Goal: Task Accomplishment & Management: Manage account settings

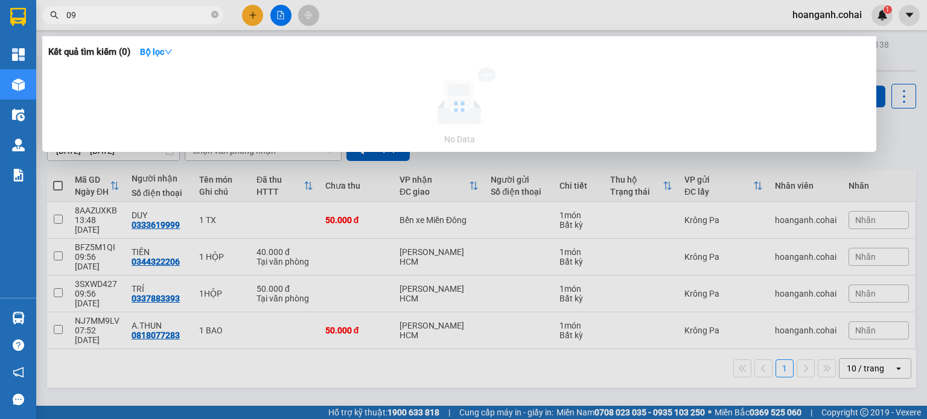
type input "0"
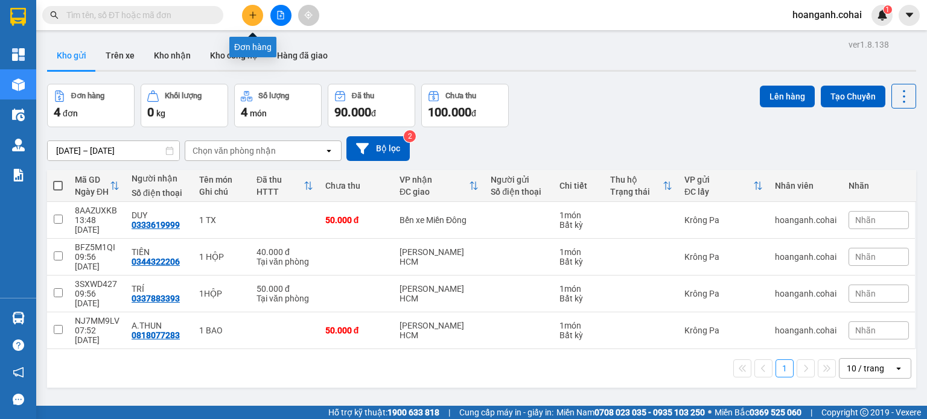
click at [258, 11] on button at bounding box center [252, 15] width 21 height 21
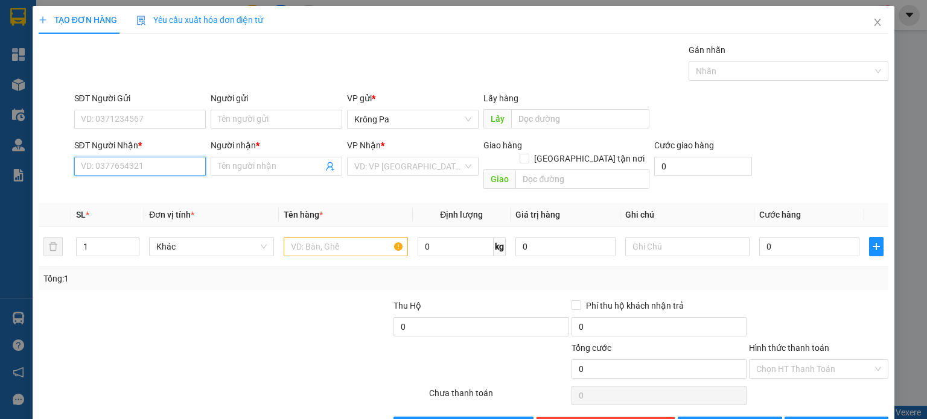
click at [104, 170] on input "SĐT Người Nhận *" at bounding box center [140, 166] width 132 height 19
click at [162, 164] on input "0933357766" at bounding box center [140, 166] width 132 height 19
type input "0933357766"
click at [227, 168] on input "Người nhận *" at bounding box center [270, 166] width 105 height 13
type input "A.QUÝ"
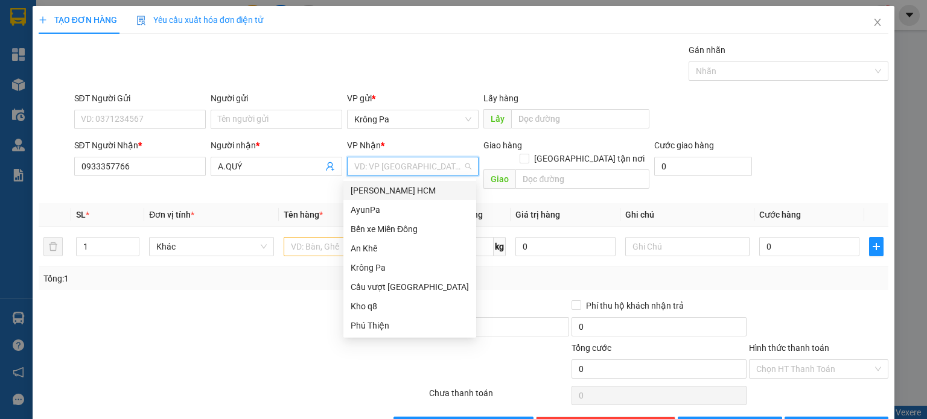
click at [393, 159] on input "search" at bounding box center [408, 166] width 109 height 18
click at [399, 223] on div "Bến xe Miền Đông" at bounding box center [410, 229] width 118 height 13
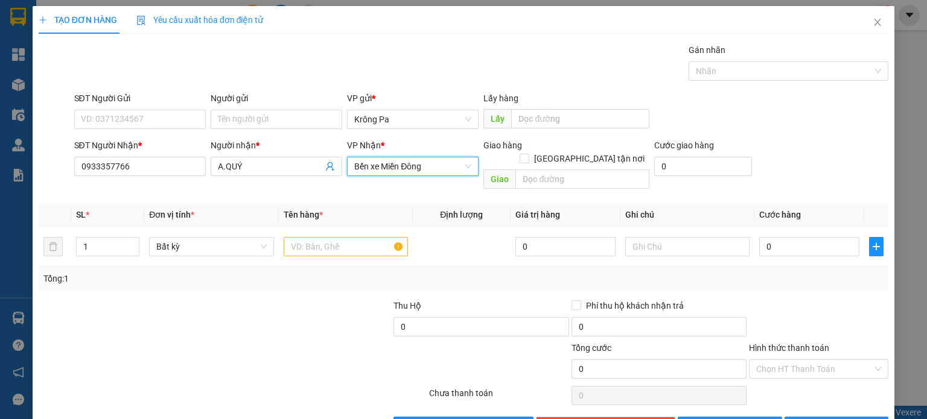
click at [464, 162] on span "Bến xe Miền Đông" at bounding box center [412, 166] width 117 height 18
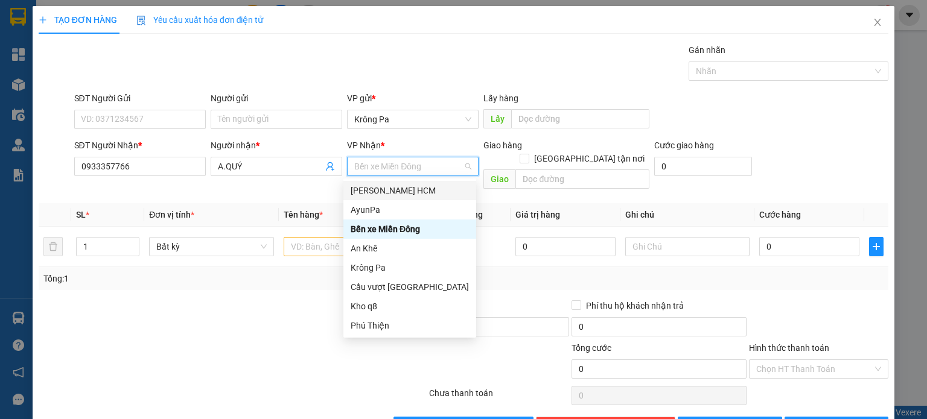
click at [421, 194] on div "[PERSON_NAME] HCM" at bounding box center [410, 190] width 118 height 13
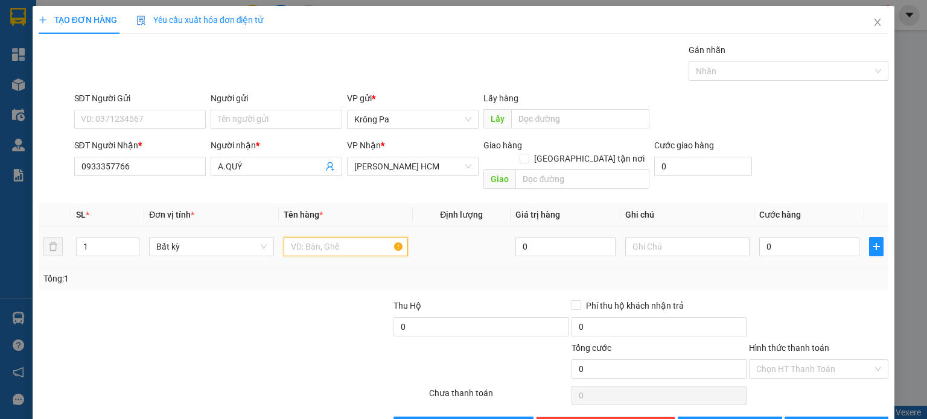
click at [354, 237] on input "text" at bounding box center [346, 246] width 124 height 19
type input "1 KIỆN"
click at [822, 237] on input "0" at bounding box center [809, 246] width 100 height 19
type input "7"
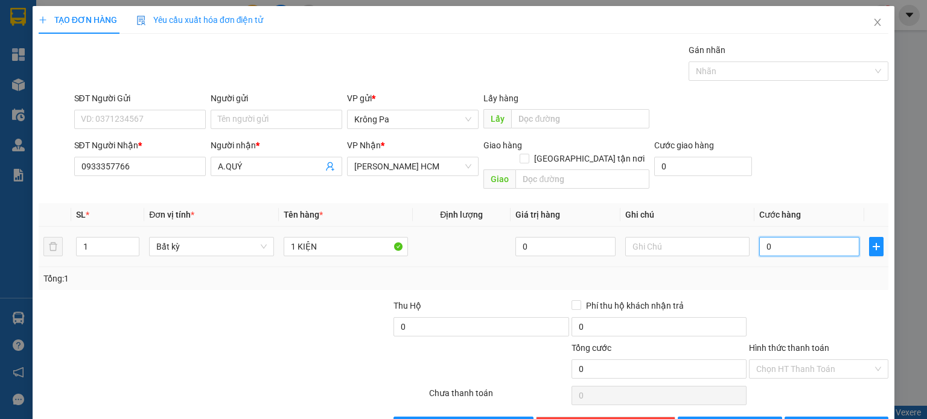
type input "7"
type input "70"
type input "7"
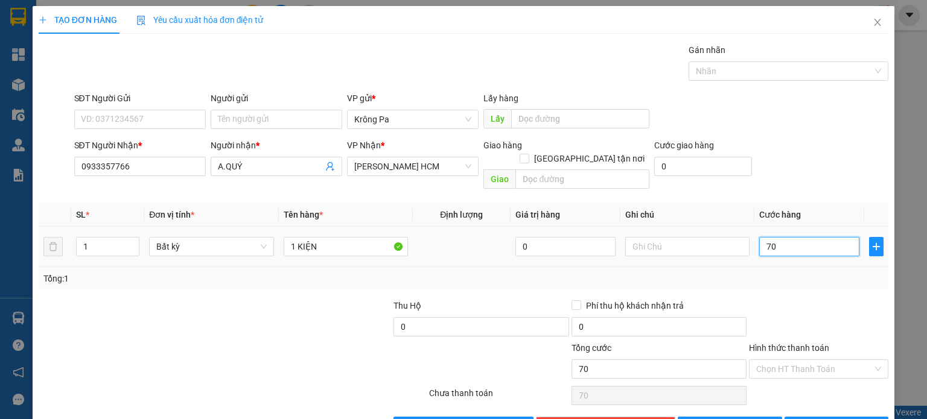
type input "7"
type input "0"
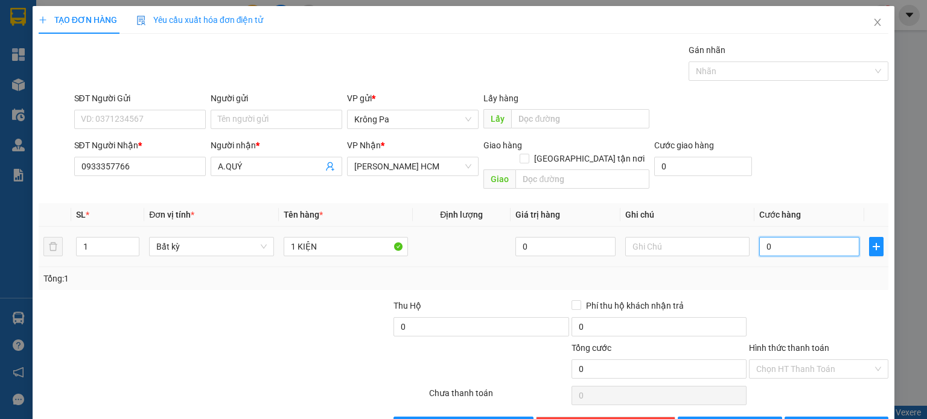
type input "08"
type input "8"
type input "080"
type input "80"
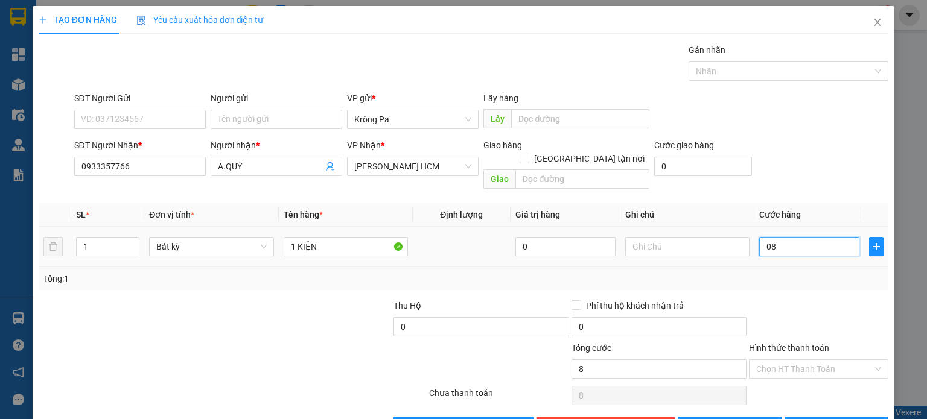
type input "80"
type input "80.000"
click at [829, 419] on span "[PERSON_NAME] và In" at bounding box center [849, 426] width 84 height 13
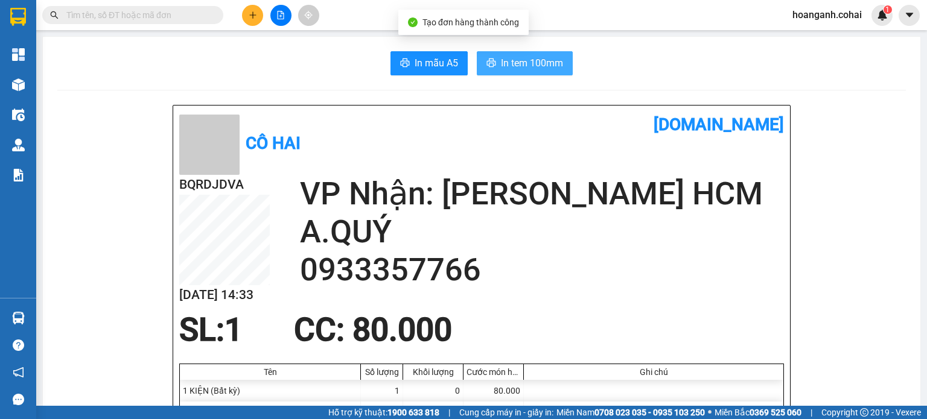
click at [527, 63] on span "In tem 100mm" at bounding box center [532, 63] width 62 height 15
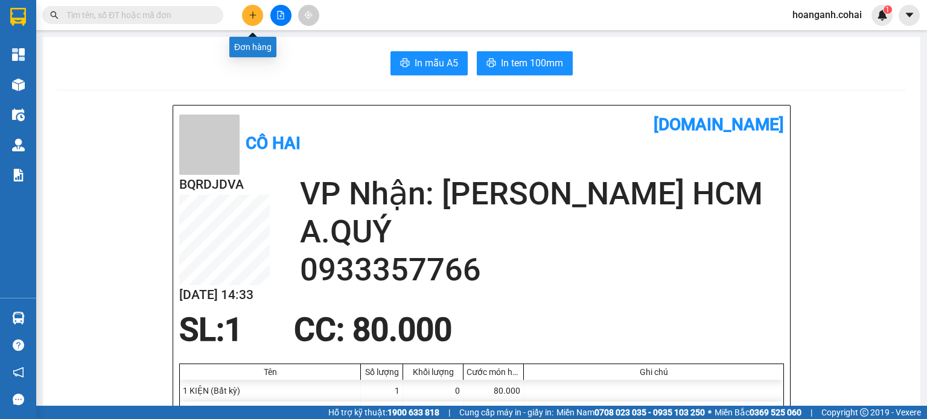
click at [255, 11] on icon "plus" at bounding box center [253, 15] width 8 height 8
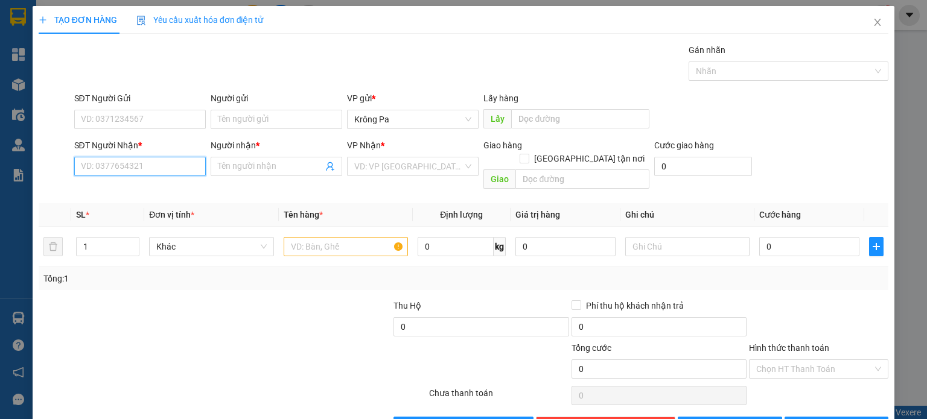
click at [162, 166] on input "SĐT Người Nhận *" at bounding box center [140, 166] width 132 height 19
type input "0902350268"
click at [254, 169] on input "Người nhận *" at bounding box center [270, 166] width 105 height 13
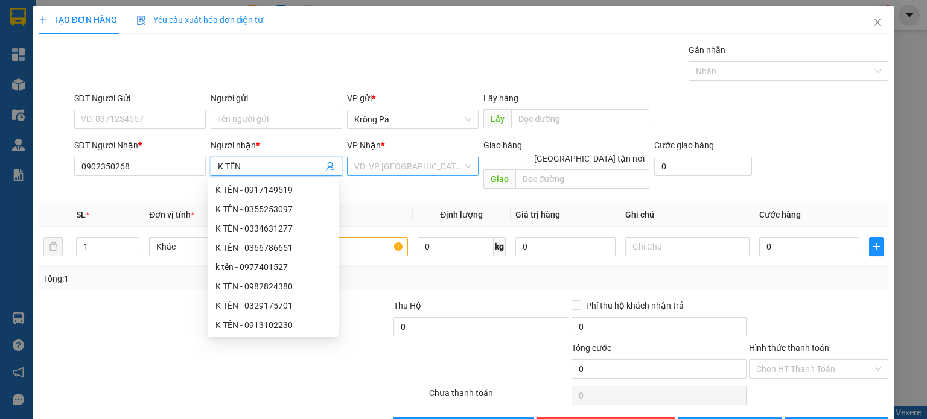
type input "K TÊN"
click at [392, 175] on input "search" at bounding box center [408, 166] width 109 height 18
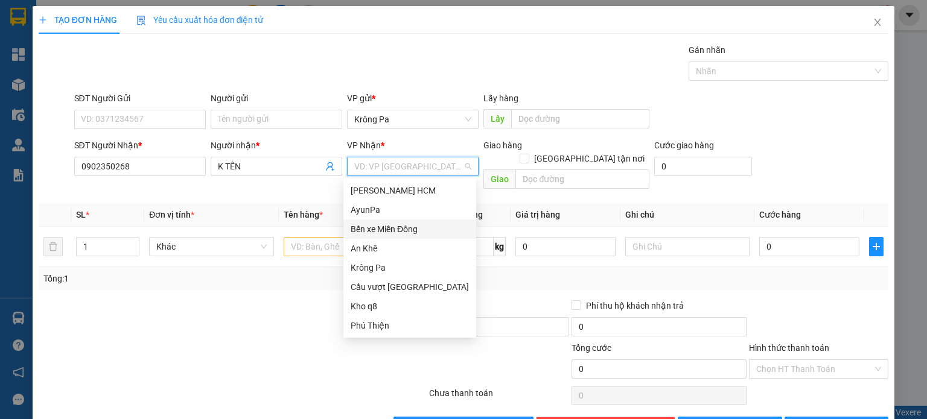
click at [417, 229] on div "Bến xe Miền Đông" at bounding box center [410, 229] width 118 height 13
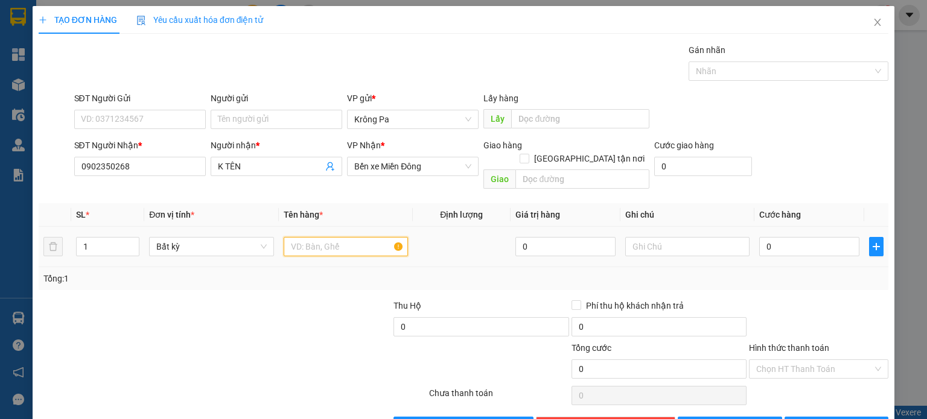
click at [369, 237] on input "text" at bounding box center [346, 246] width 124 height 19
type input "1 TX"
click at [768, 237] on input "0" at bounding box center [809, 246] width 100 height 19
type input "5"
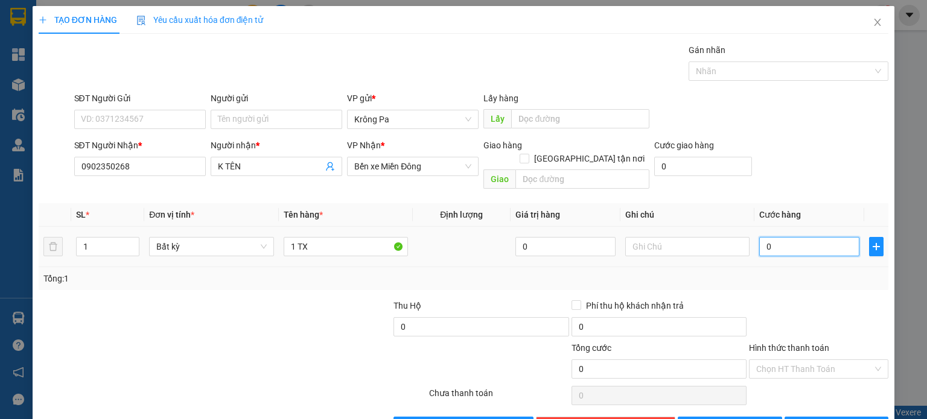
type input "5"
type input "50"
type input "50.000"
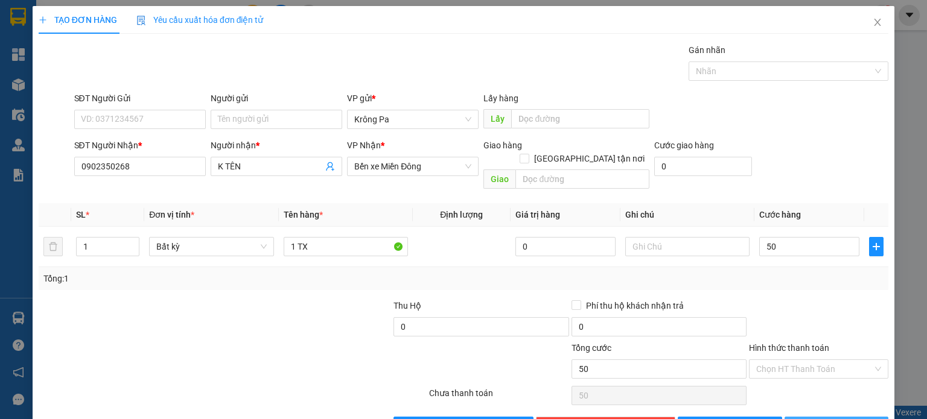
type input "50.000"
click at [820, 419] on span "[PERSON_NAME] và In" at bounding box center [849, 426] width 84 height 13
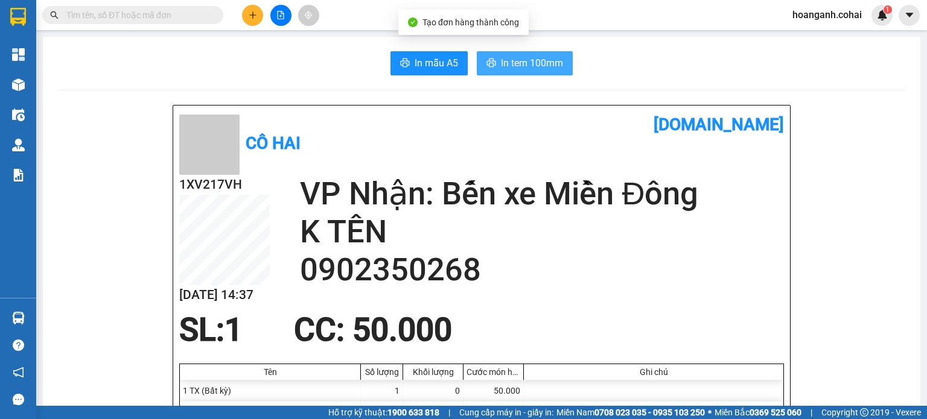
click at [510, 59] on span "In tem 100mm" at bounding box center [532, 63] width 62 height 15
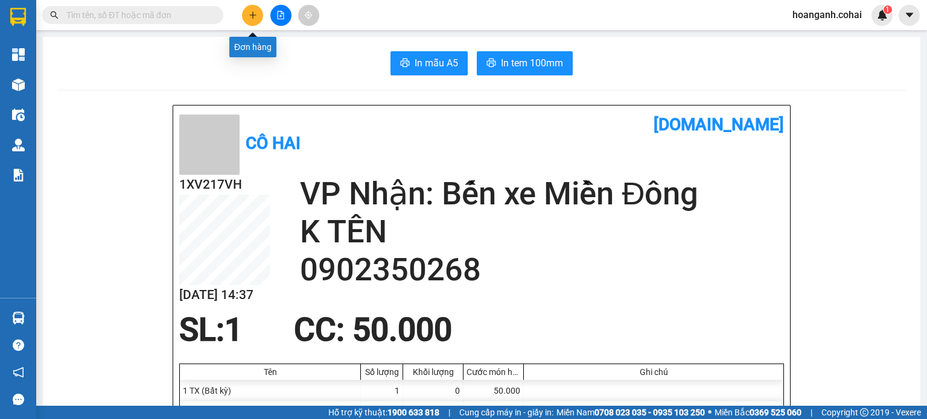
click at [253, 22] on button at bounding box center [252, 15] width 21 height 21
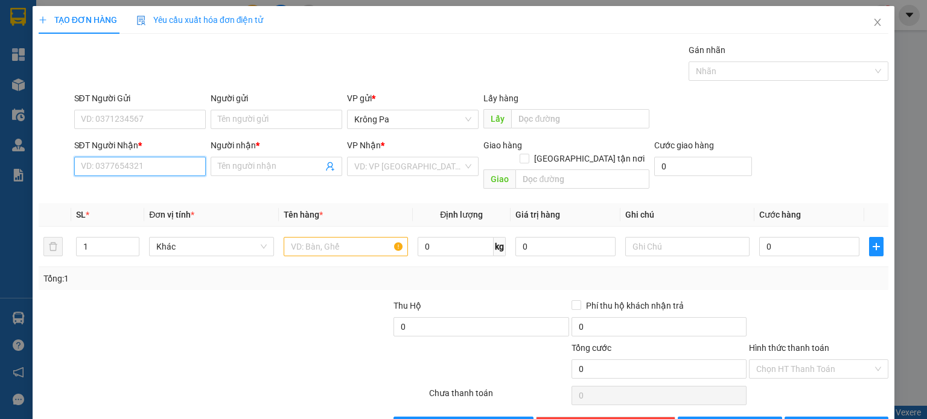
click at [150, 168] on input "SĐT Người Nhận *" at bounding box center [140, 166] width 132 height 19
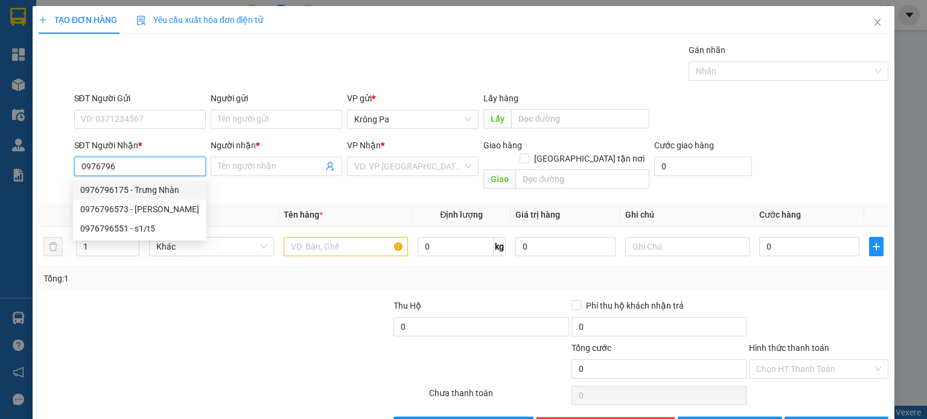
click at [159, 188] on div "0976796175 - Trưng Nhàn" at bounding box center [139, 189] width 119 height 13
type input "0976796175"
type input "Trưng Nhàn"
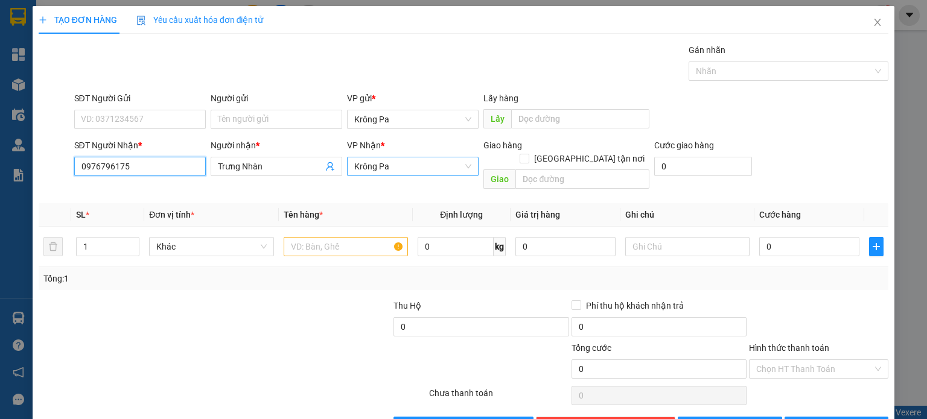
click at [400, 168] on span "Krông Pa" at bounding box center [412, 166] width 117 height 18
type input "0976796175"
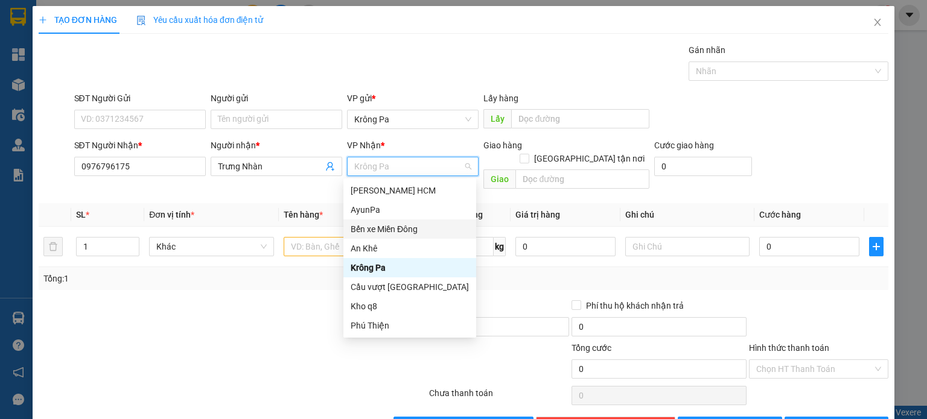
click at [398, 228] on div "Bến xe Miền Đông" at bounding box center [410, 229] width 118 height 13
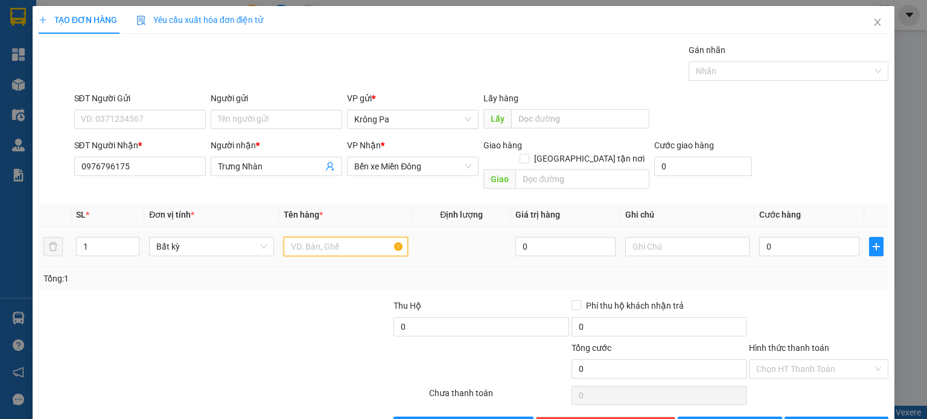
click at [321, 237] on input "text" at bounding box center [346, 246] width 124 height 19
drag, startPoint x: 321, startPoint y: 234, endPoint x: 319, endPoint y: 261, distance: 27.3
click at [320, 237] on input "1 TX" at bounding box center [346, 246] width 124 height 19
type input "1 TX"
click at [830, 237] on input "0" at bounding box center [809, 246] width 100 height 19
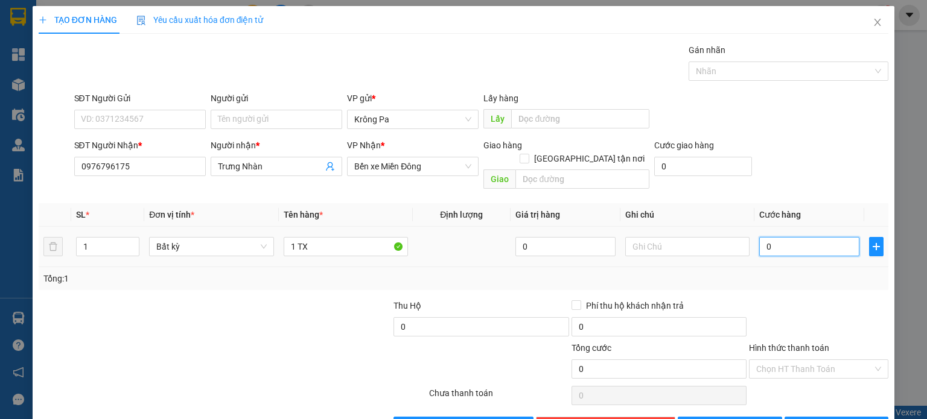
type input "1"
type input "12"
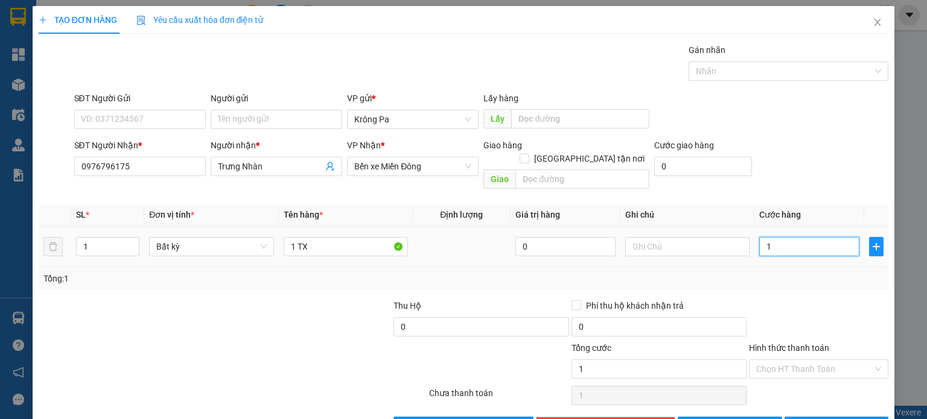
type input "12"
type input "120"
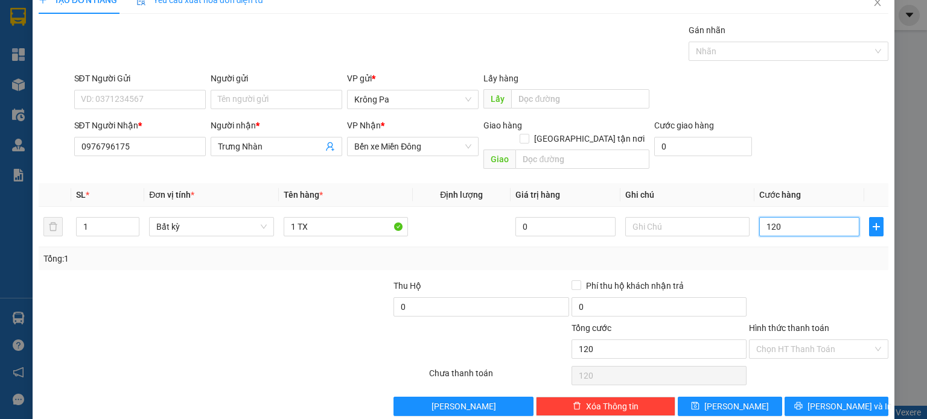
scroll to position [26, 0]
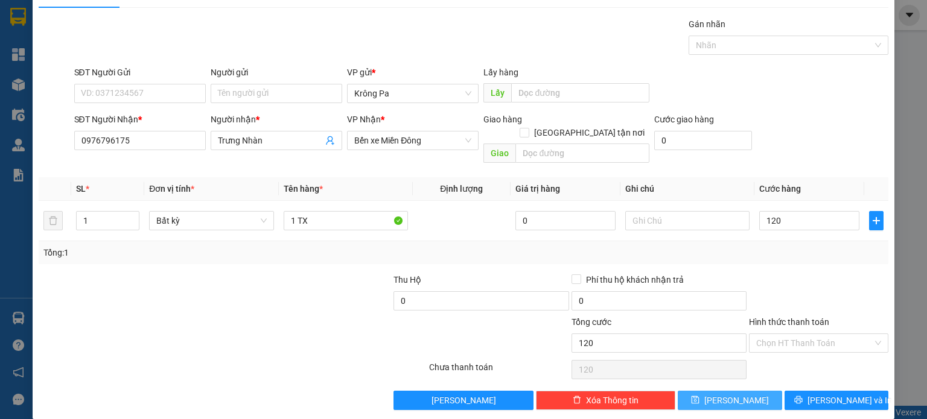
type input "120.000"
click at [744, 391] on button "[PERSON_NAME]" at bounding box center [730, 400] width 104 height 19
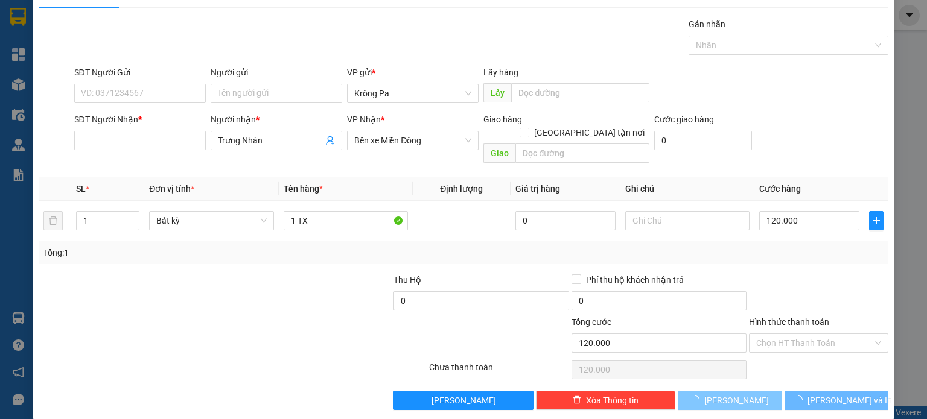
type input "0"
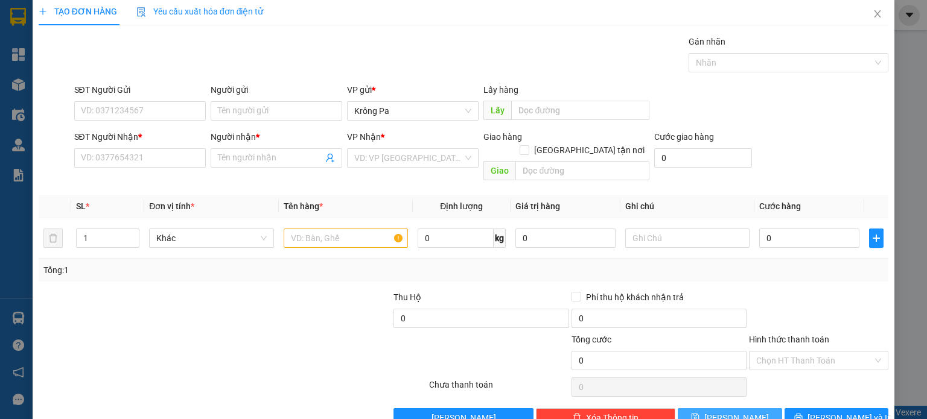
scroll to position [0, 0]
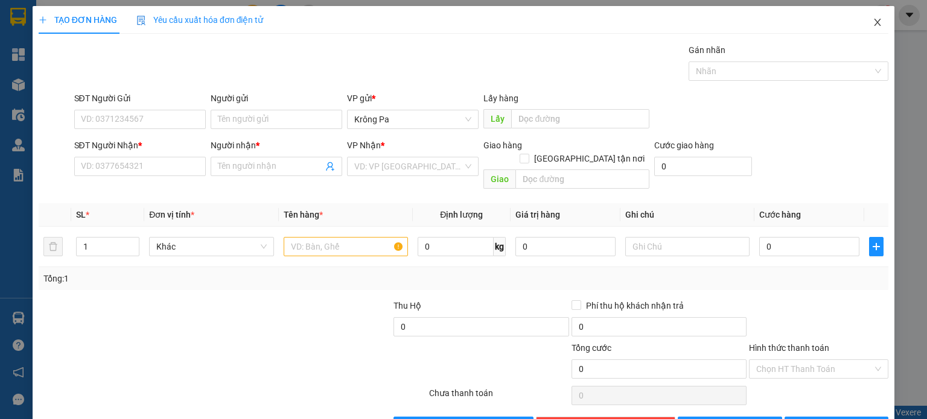
click at [872, 27] on icon "close" at bounding box center [877, 22] width 10 height 10
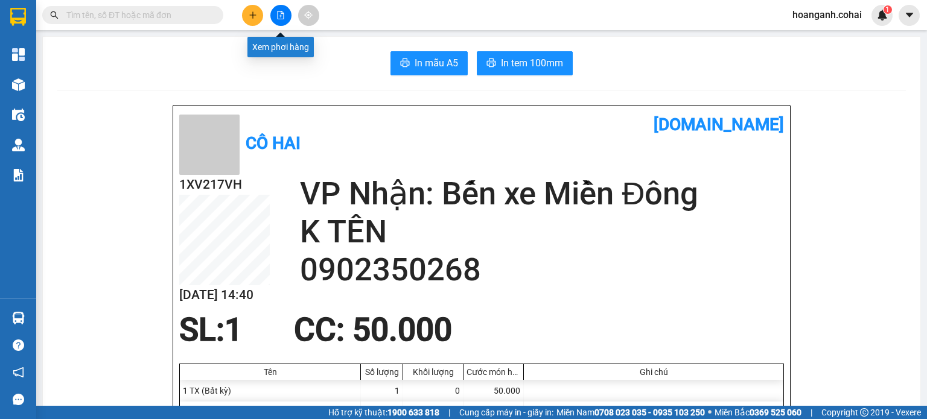
click at [276, 17] on icon "file-add" at bounding box center [280, 15] width 8 height 8
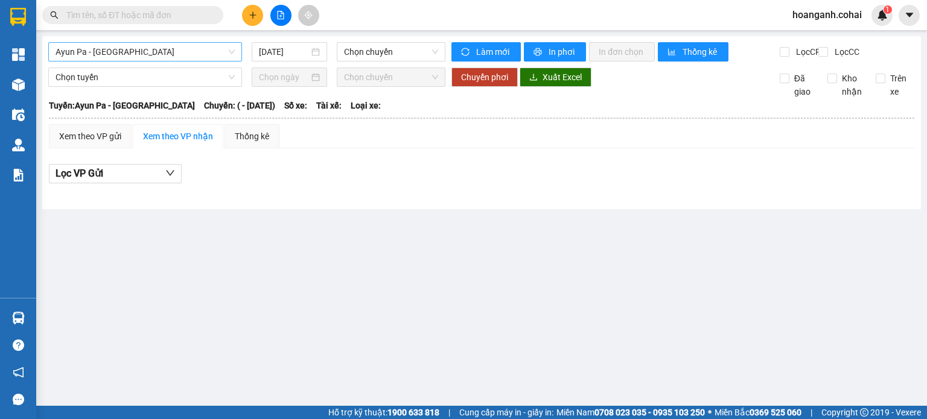
click at [202, 52] on span "Ayun Pa - [GEOGRAPHIC_DATA]" at bounding box center [145, 52] width 179 height 18
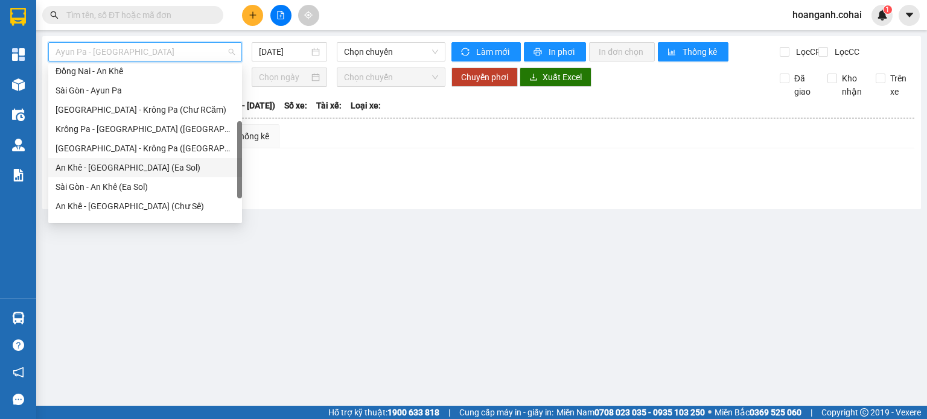
scroll to position [60, 0]
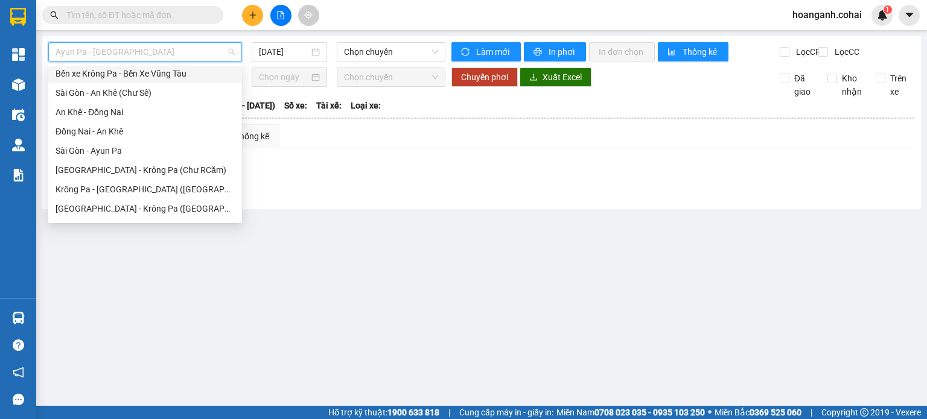
click at [174, 78] on div "Bến xe Krông Pa - Bến Xe Vũng Tàu" at bounding box center [145, 73] width 179 height 13
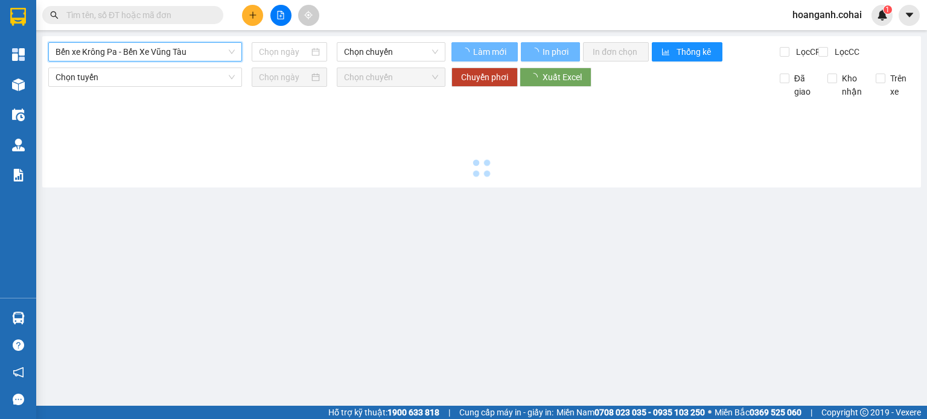
type input "[DATE]"
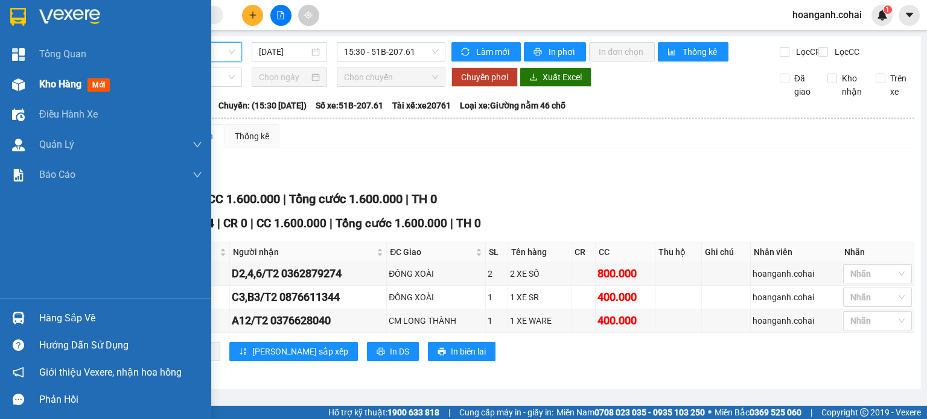
click at [28, 80] on div at bounding box center [18, 84] width 21 height 21
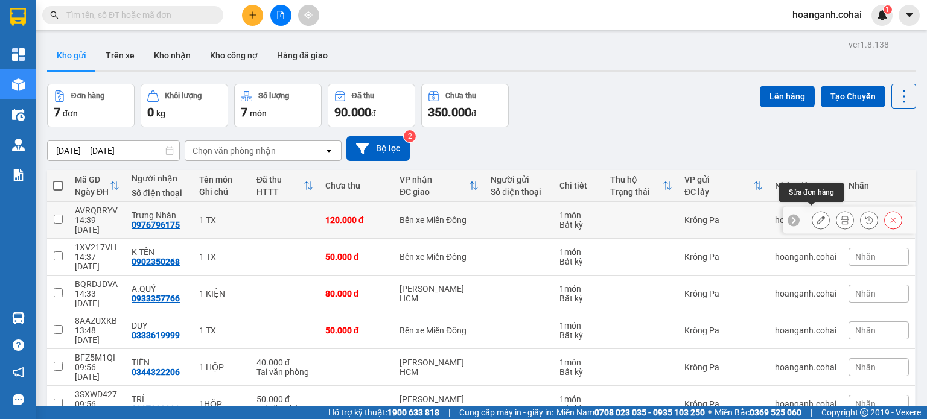
click at [816, 217] on icon at bounding box center [820, 220] width 8 height 8
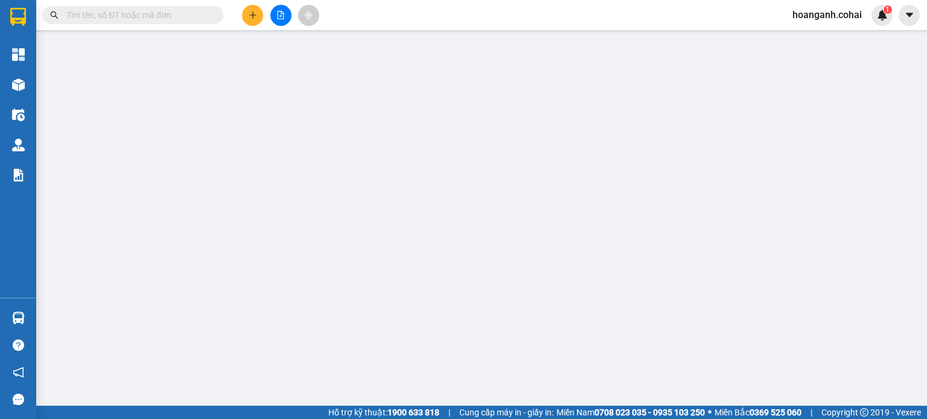
type input "0976796175"
type input "Trưng Nhàn"
type input "120.000"
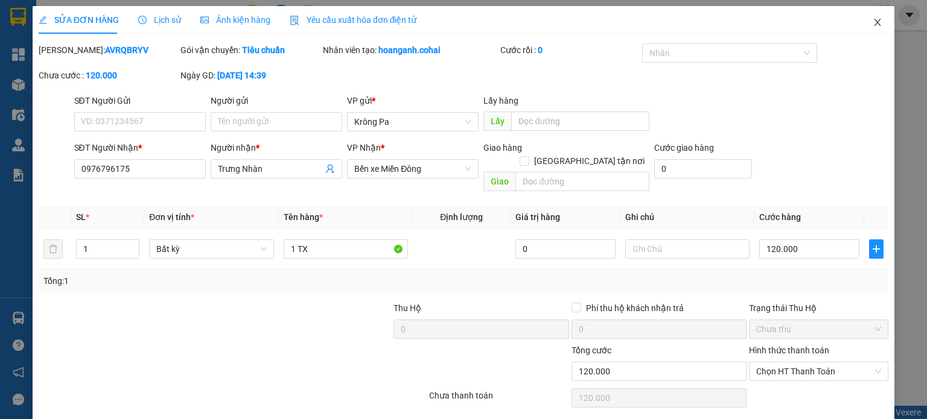
click at [873, 25] on icon "close" at bounding box center [877, 22] width 10 height 10
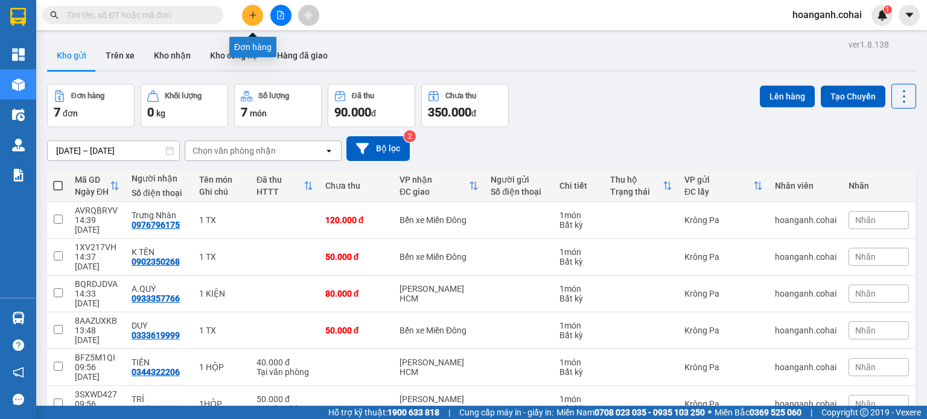
click at [253, 11] on icon "plus" at bounding box center [253, 15] width 8 height 8
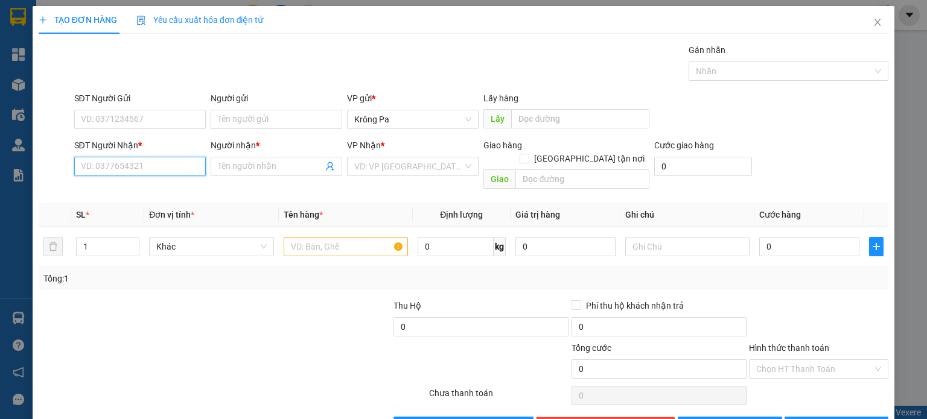
click at [150, 168] on input "SĐT Người Nhận *" at bounding box center [140, 166] width 132 height 19
click at [145, 188] on div "0931302463 - hằng" at bounding box center [138, 189] width 116 height 13
type input "0931302463"
type input "hằng"
type input "0931302463"
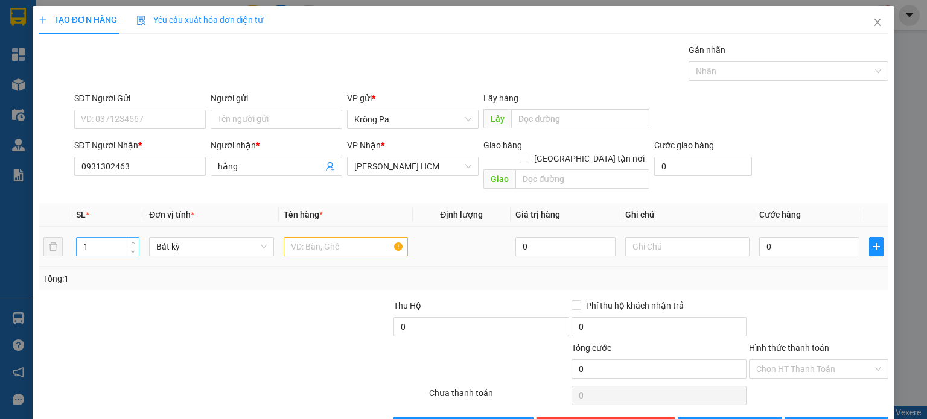
click at [106, 238] on input "1" at bounding box center [108, 247] width 62 height 18
type input "2"
click at [310, 237] on input "text" at bounding box center [346, 246] width 124 height 19
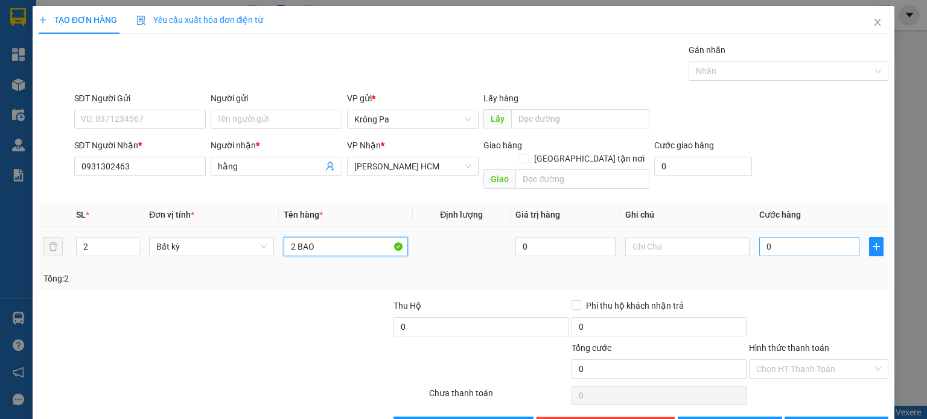
type input "2 BAO"
click at [767, 240] on input "0" at bounding box center [809, 246] width 100 height 19
type input "1"
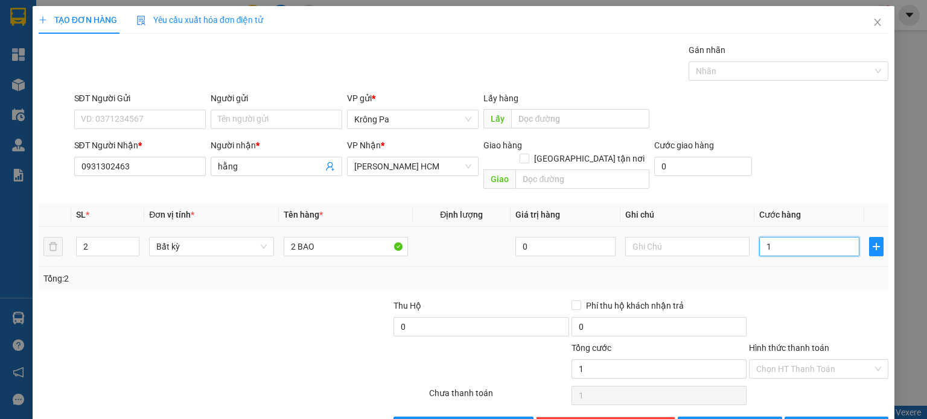
type input "16"
type input "160"
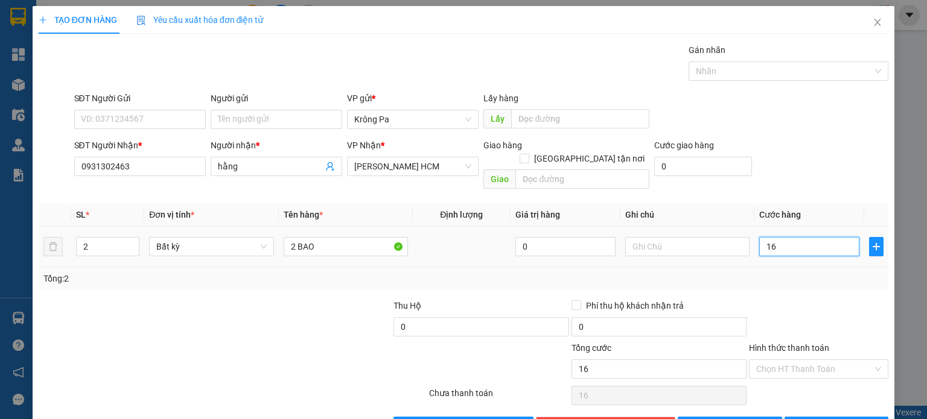
type input "160"
type input "160.000"
click at [809, 278] on div "Transit Pickup Surcharge Ids Transit Deliver Surcharge Ids Transit Deliver Surc…" at bounding box center [464, 239] width 850 height 393
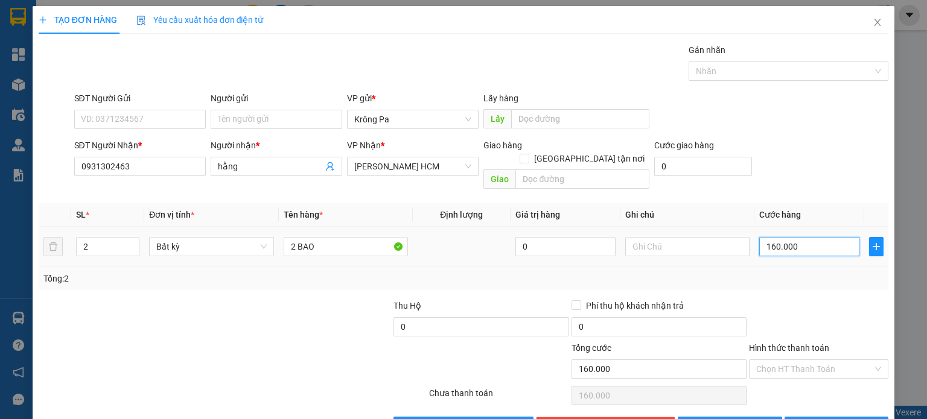
click at [825, 238] on input "160.000" at bounding box center [809, 246] width 100 height 19
type input "1"
type input "15"
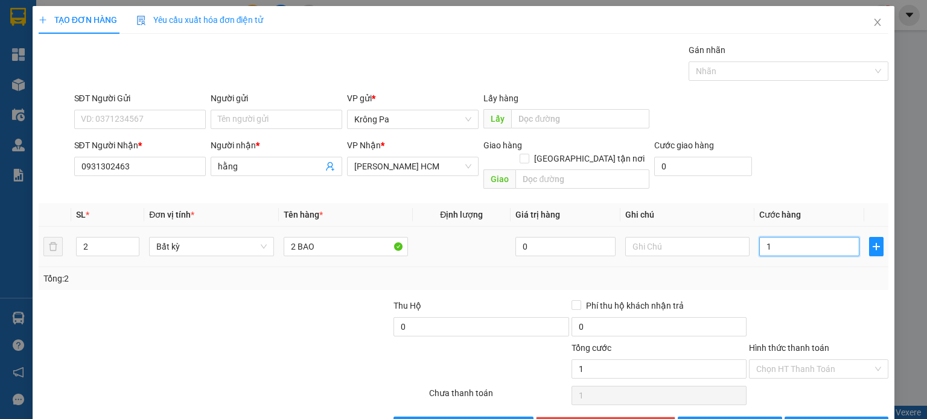
type input "15"
type input "150"
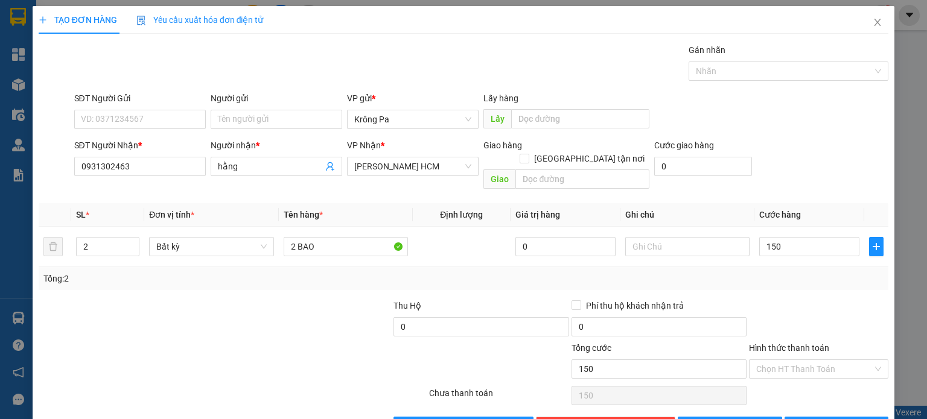
type input "150.000"
click at [821, 277] on div "Transit Pickup Surcharge Ids Transit Deliver Surcharge Ids Transit Deliver Surc…" at bounding box center [464, 239] width 850 height 393
click at [828, 419] on span "[PERSON_NAME] và In" at bounding box center [849, 426] width 84 height 13
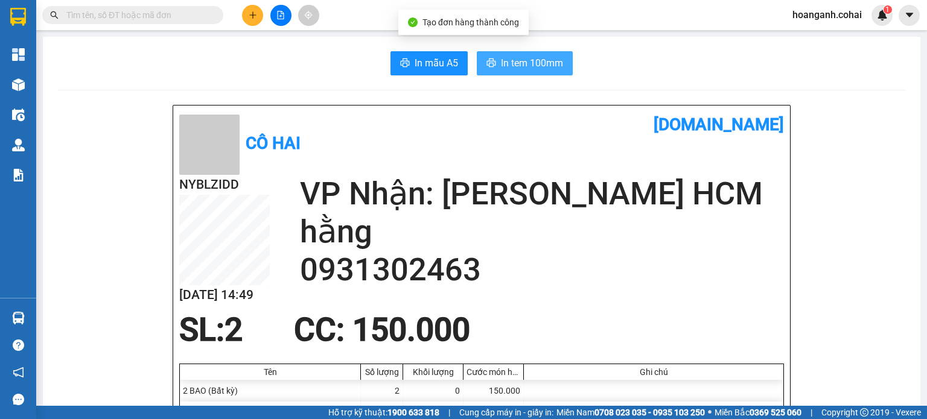
click at [516, 57] on span "In tem 100mm" at bounding box center [532, 63] width 62 height 15
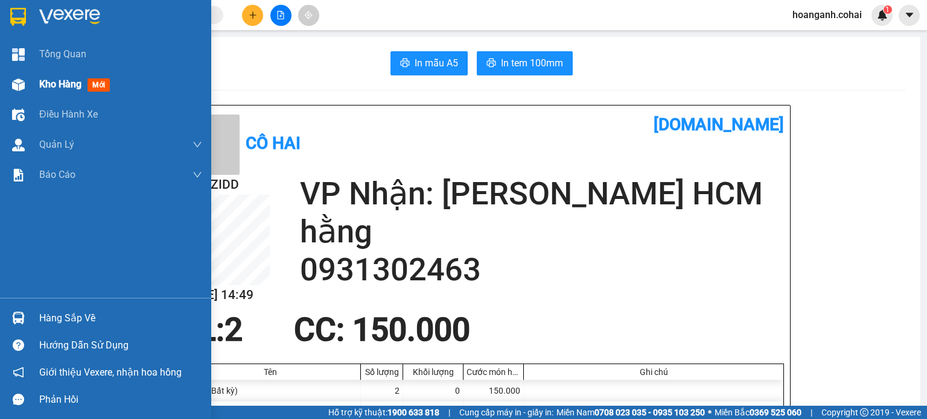
click at [42, 84] on span "Kho hàng" at bounding box center [60, 83] width 42 height 11
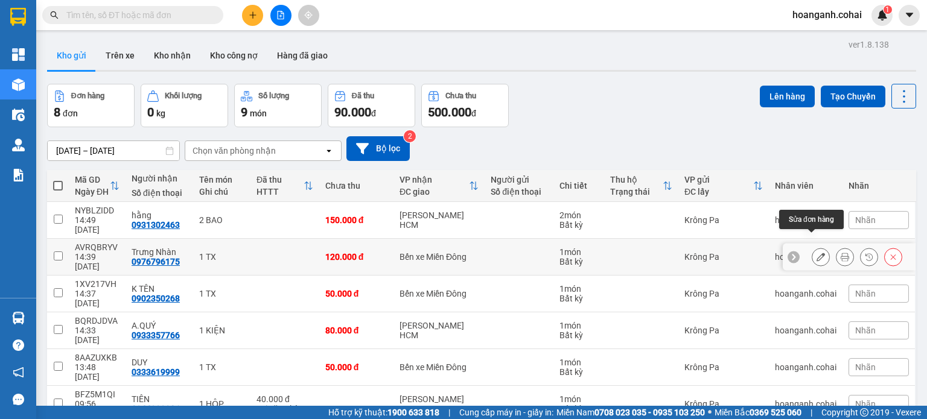
click at [816, 247] on button at bounding box center [820, 257] width 17 height 21
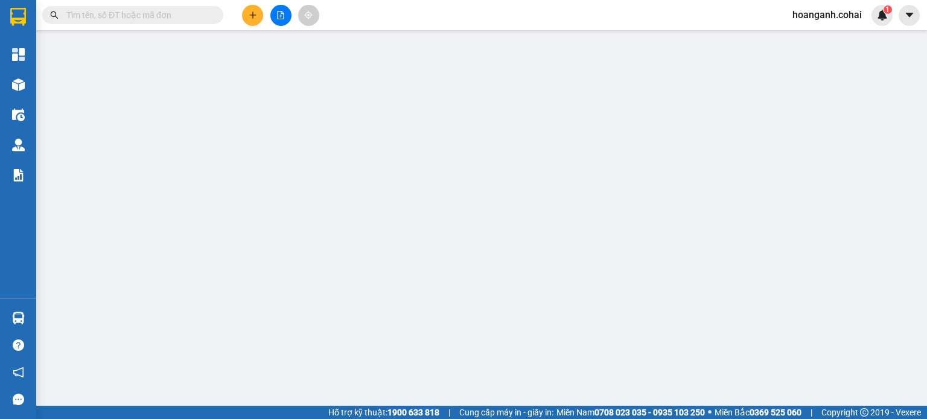
type input "0976796175"
type input "Trưng Nhàn"
type input "120.000"
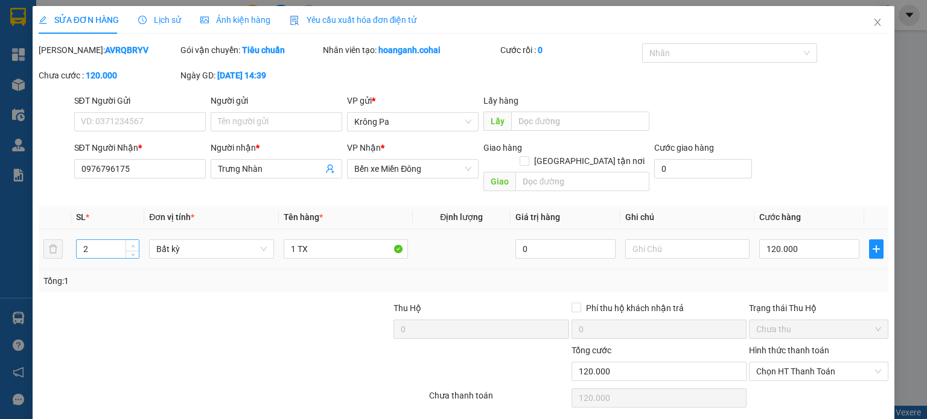
click at [134, 243] on span "up" at bounding box center [132, 246] width 7 height 7
type input "3"
click at [134, 243] on span "up" at bounding box center [132, 246] width 7 height 7
click at [43, 231] on tr "3 Bất kỳ 1 TX 0 120.000" at bounding box center [464, 249] width 850 height 40
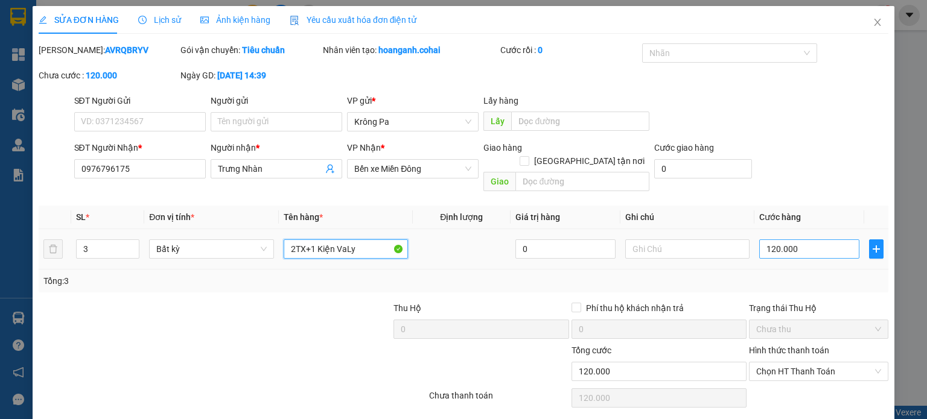
type input "2TX+1 Kiện VaLy"
click at [799, 240] on input "120.000" at bounding box center [809, 249] width 100 height 19
type input "3"
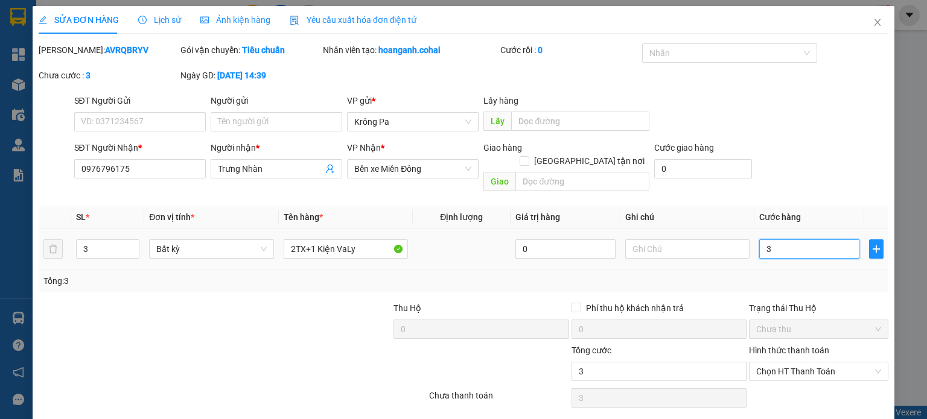
type input "36"
type input "360"
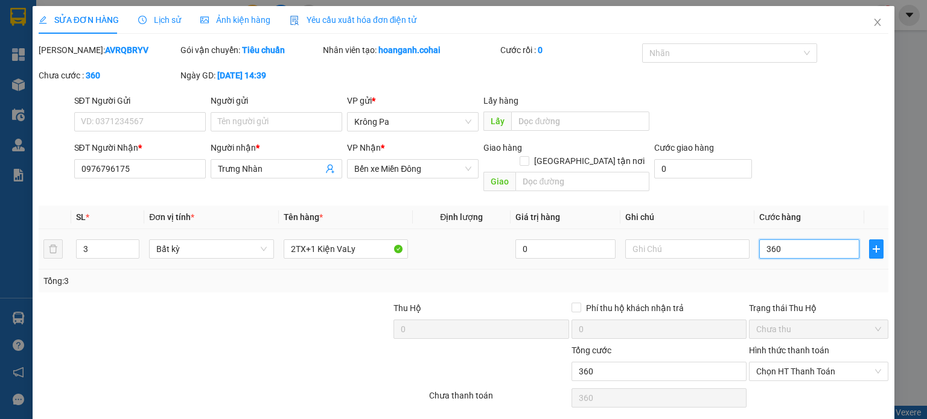
type input "360"
type input "360.000"
click at [803, 251] on td "360.000" at bounding box center [809, 249] width 110 height 40
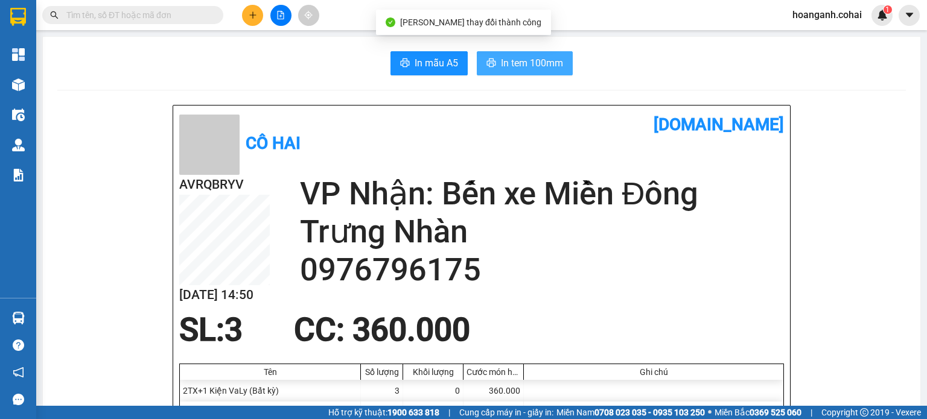
click at [541, 59] on span "In tem 100mm" at bounding box center [532, 63] width 62 height 15
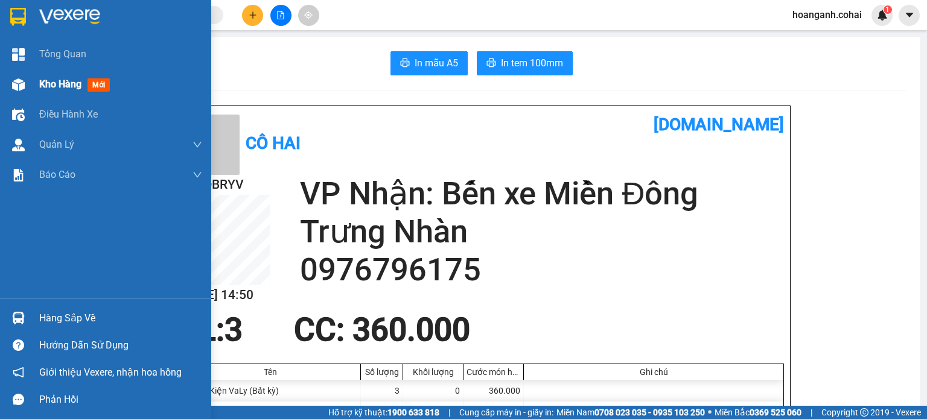
click at [49, 94] on div "Kho hàng mới" at bounding box center [120, 84] width 163 height 30
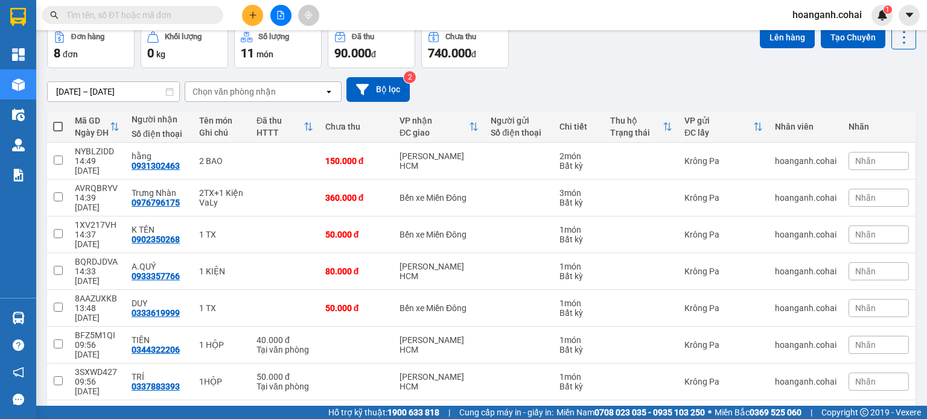
scroll to position [60, 0]
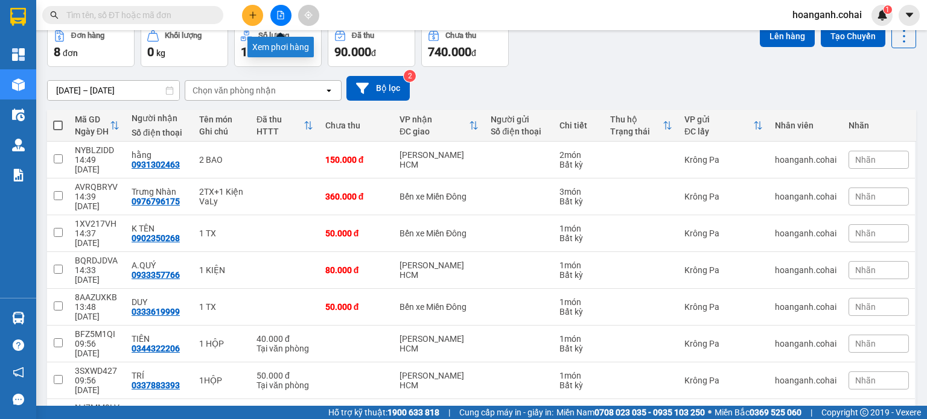
click at [282, 17] on icon "file-add" at bounding box center [280, 15] width 8 height 8
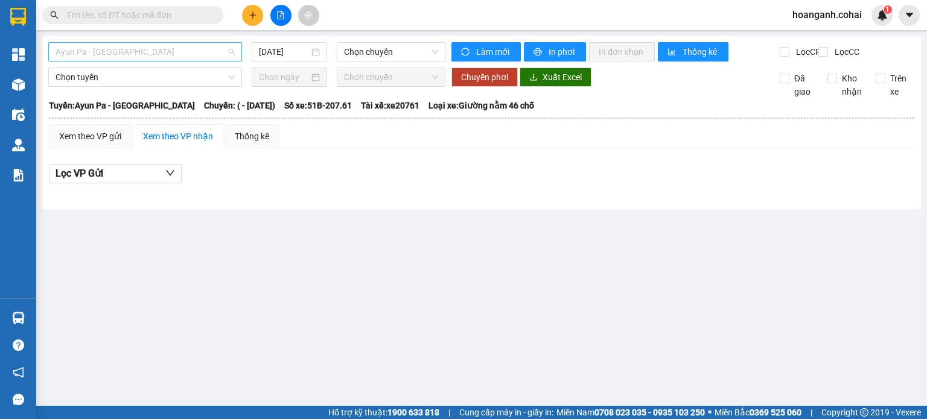
click at [197, 50] on span "Ayun Pa - [GEOGRAPHIC_DATA]" at bounding box center [145, 52] width 179 height 18
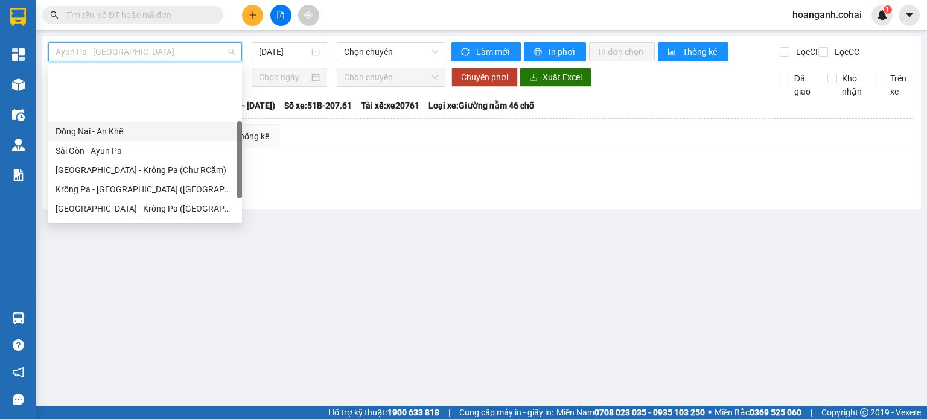
scroll to position [121, 0]
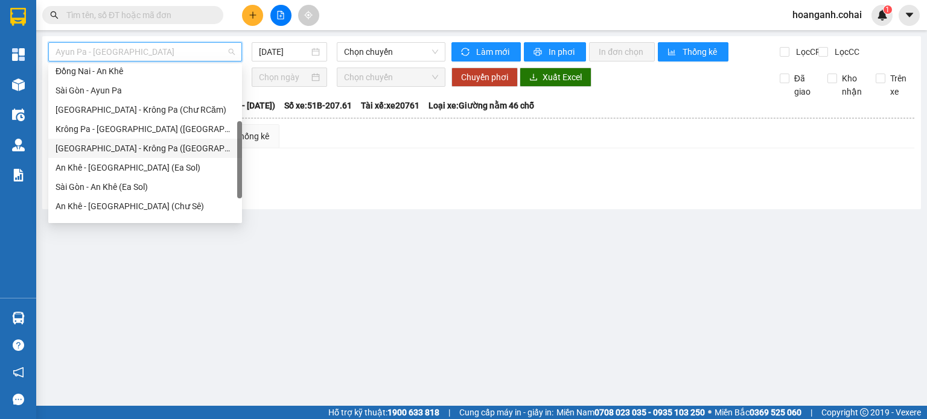
click at [104, 153] on div "[GEOGRAPHIC_DATA] - Krông Pa ([GEOGRAPHIC_DATA])" at bounding box center [145, 148] width 179 height 13
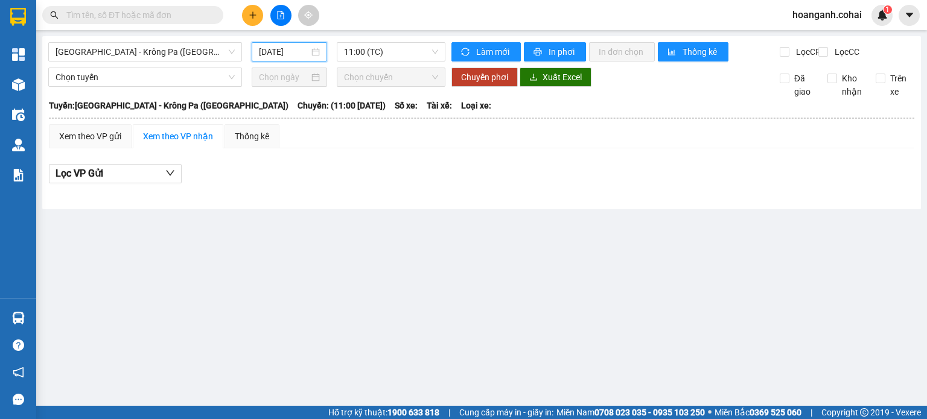
click at [274, 49] on input "[DATE]" at bounding box center [283, 51] width 49 height 13
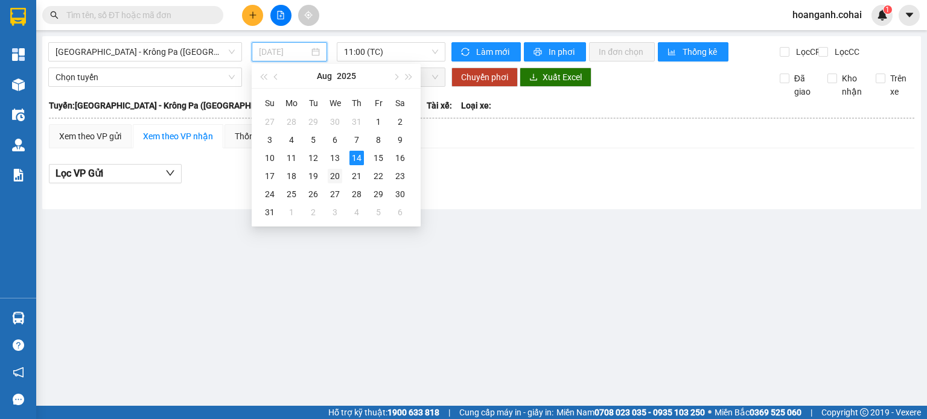
click at [338, 167] on td "20" at bounding box center [335, 176] width 22 height 18
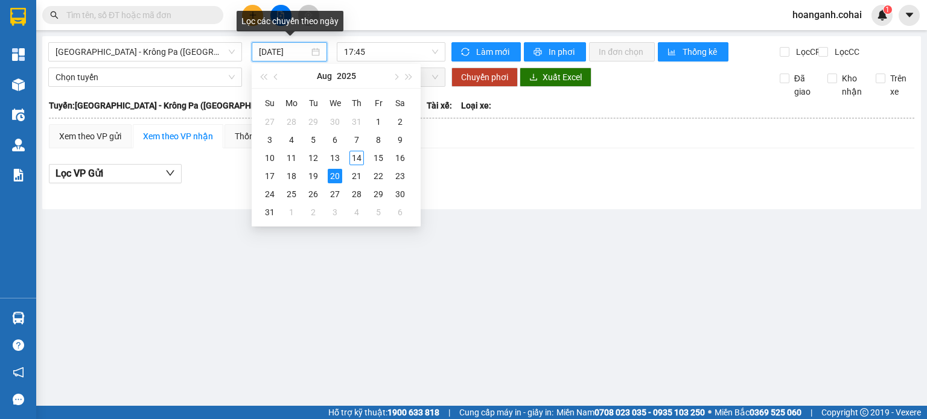
click at [270, 50] on input "[DATE]" at bounding box center [283, 51] width 49 height 13
click at [334, 157] on div "13" at bounding box center [335, 158] width 14 height 14
type input "[DATE]"
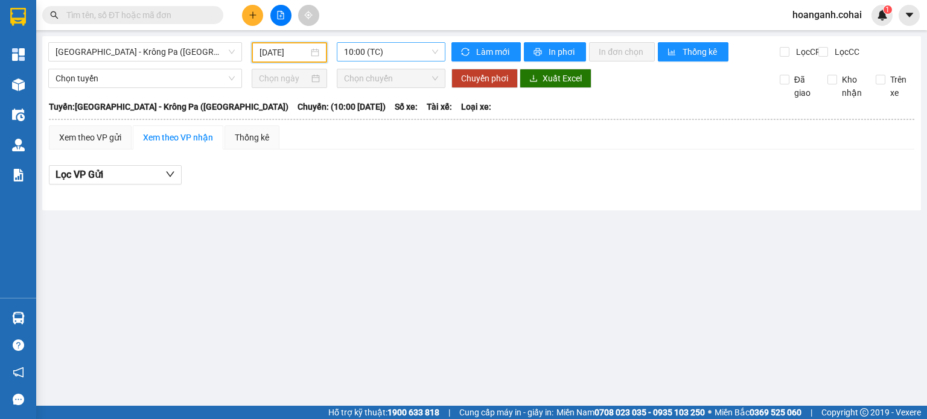
click at [374, 50] on span "10:00 (TC)" at bounding box center [391, 52] width 95 height 18
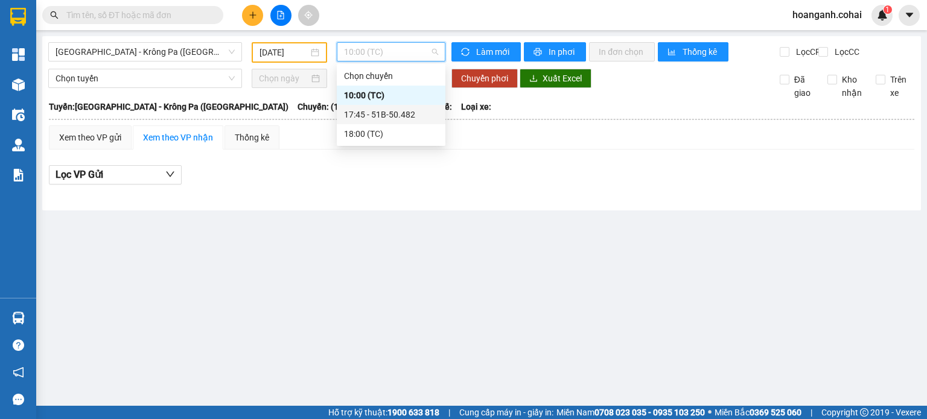
click at [377, 117] on div "17:45 - 51B-50.482" at bounding box center [391, 114] width 94 height 13
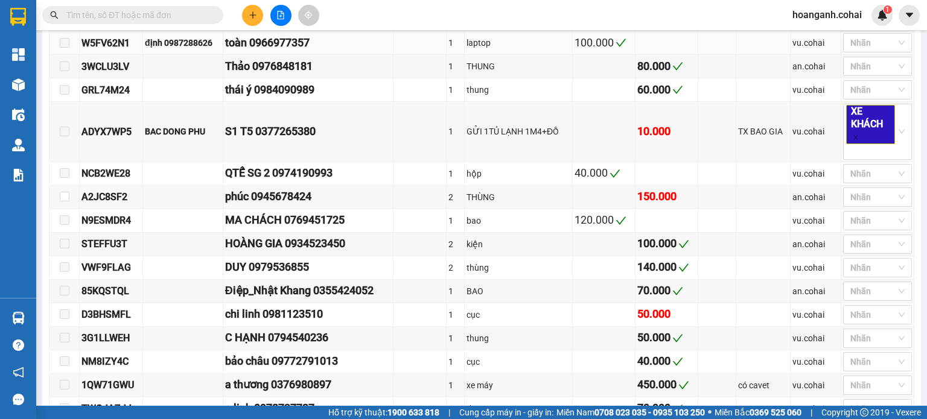
scroll to position [543, 0]
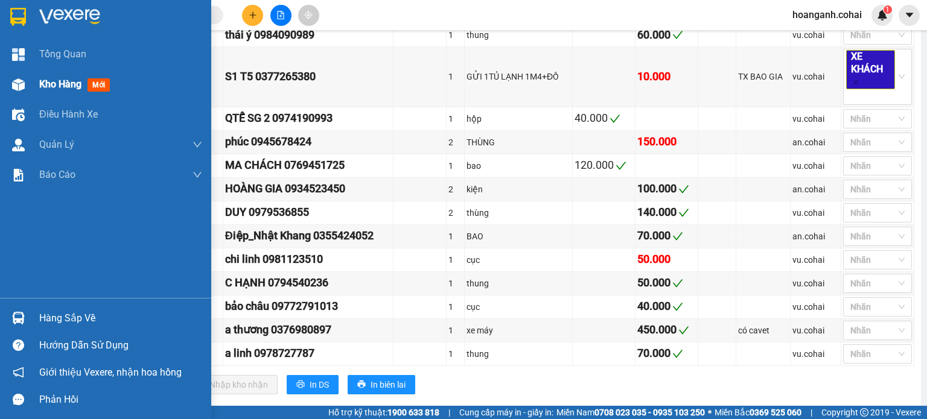
click at [58, 84] on span "Kho hàng" at bounding box center [60, 83] width 42 height 11
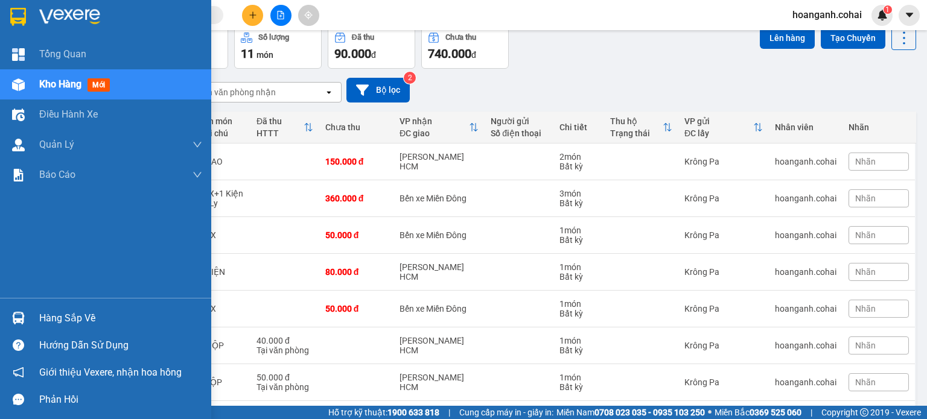
scroll to position [60, 0]
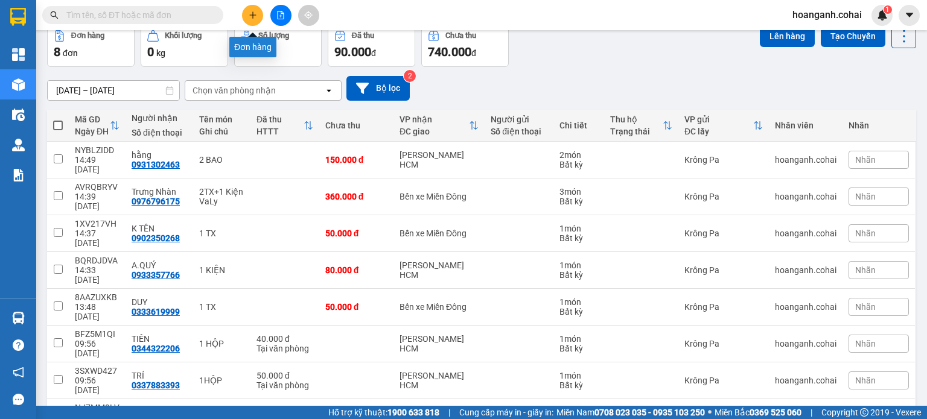
click at [252, 13] on icon "plus" at bounding box center [253, 15] width 8 height 8
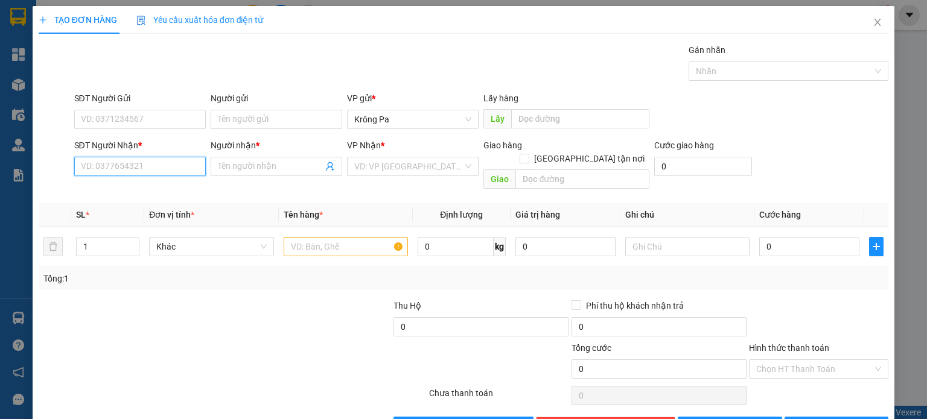
click at [117, 170] on input "SĐT Người Nhận *" at bounding box center [140, 166] width 132 height 19
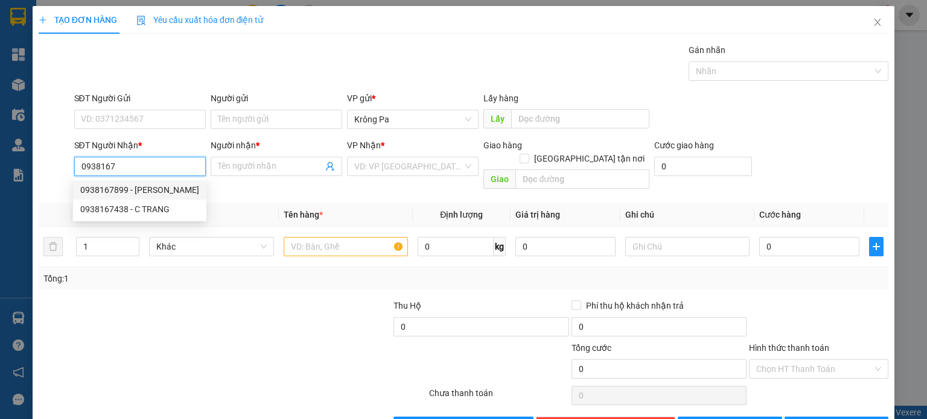
click at [112, 192] on div "0938167899 - [PERSON_NAME]" at bounding box center [139, 189] width 119 height 13
type input "0938167899"
type input "VŨ"
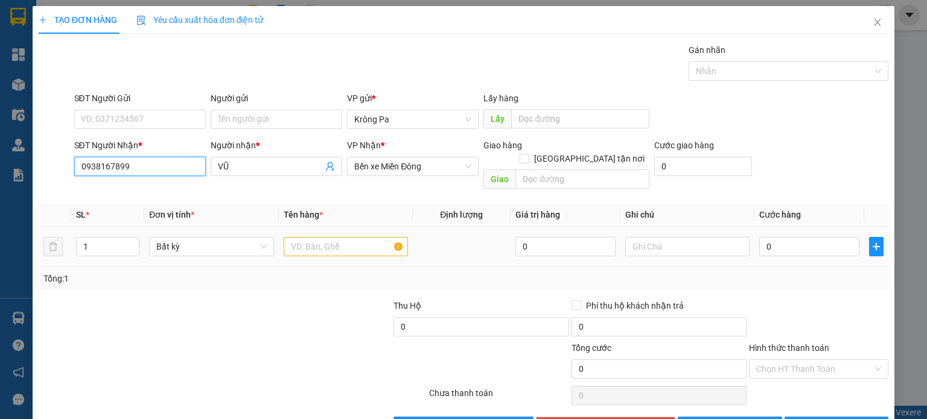
type input "0938167899"
click at [345, 237] on input "text" at bounding box center [346, 246] width 124 height 19
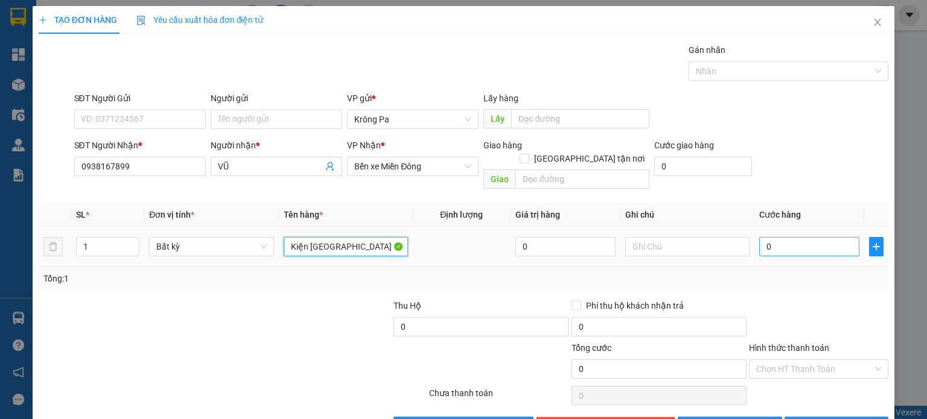
type input "Kiện [GEOGRAPHIC_DATA]"
click at [779, 237] on input "0" at bounding box center [809, 246] width 100 height 19
type input "7"
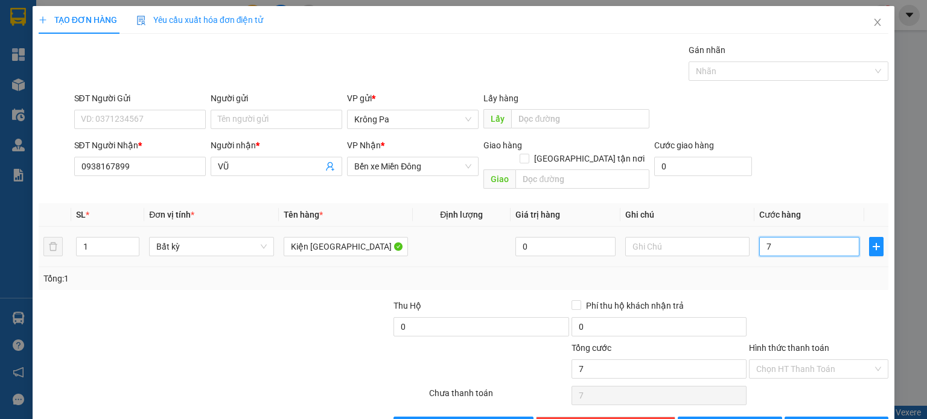
type input "70"
type input "70.000"
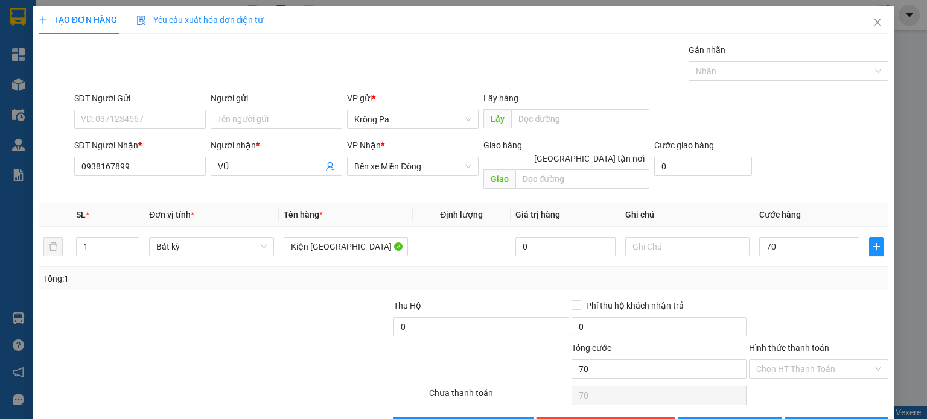
type input "70.000"
click at [787, 272] on div "Tổng: 1" at bounding box center [463, 278] width 840 height 13
click at [825, 419] on span "[PERSON_NAME] và In" at bounding box center [849, 426] width 84 height 13
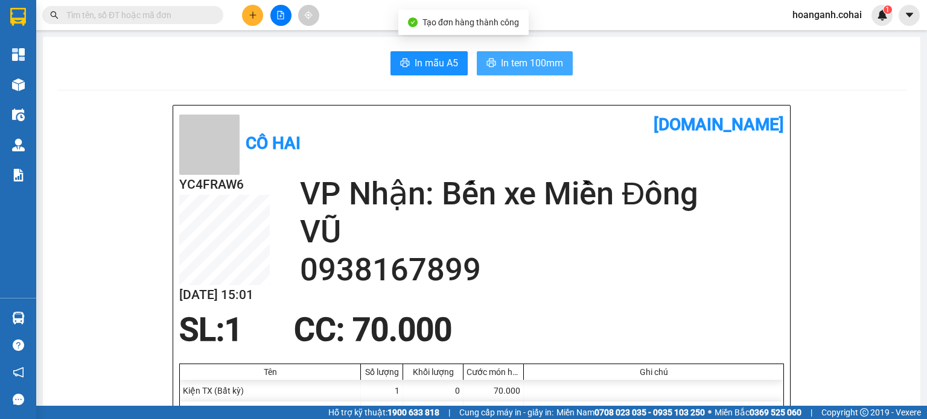
click at [509, 62] on span "In tem 100mm" at bounding box center [532, 63] width 62 height 15
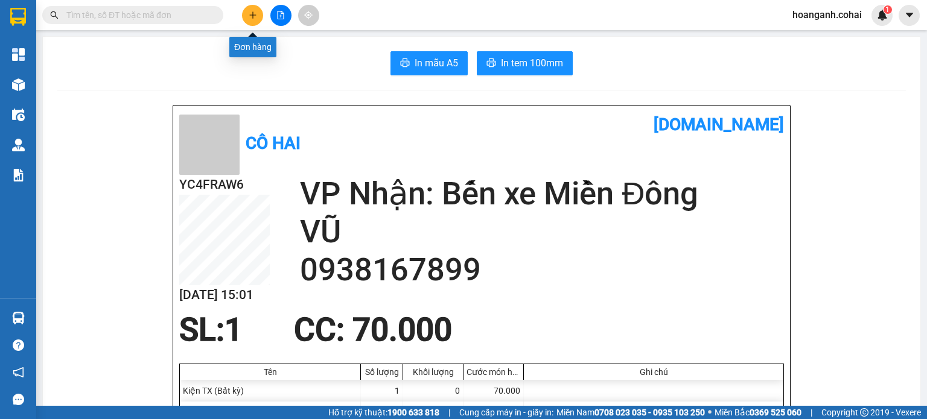
click at [246, 21] on button at bounding box center [252, 15] width 21 height 21
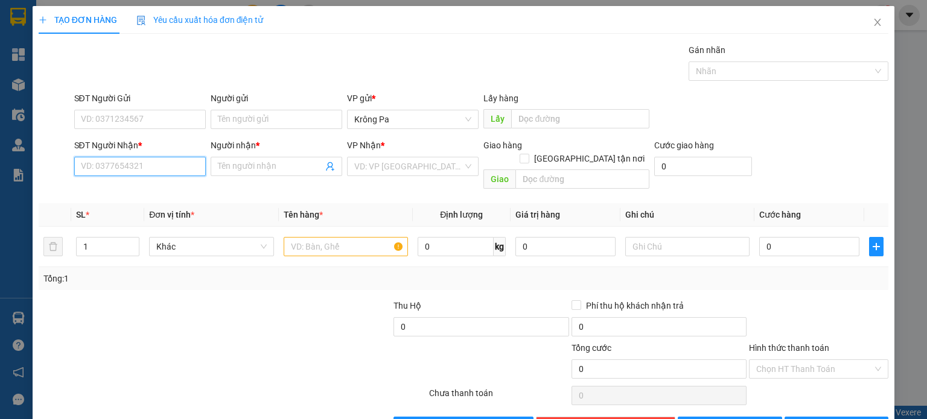
click at [111, 165] on input "SĐT Người Nhận *" at bounding box center [140, 166] width 132 height 19
click at [111, 168] on input "SĐT Người Nhận *" at bounding box center [140, 166] width 132 height 19
type input "2"
click at [132, 242] on icon "up" at bounding box center [133, 244] width 4 height 4
click at [342, 238] on input "text" at bounding box center [346, 246] width 124 height 19
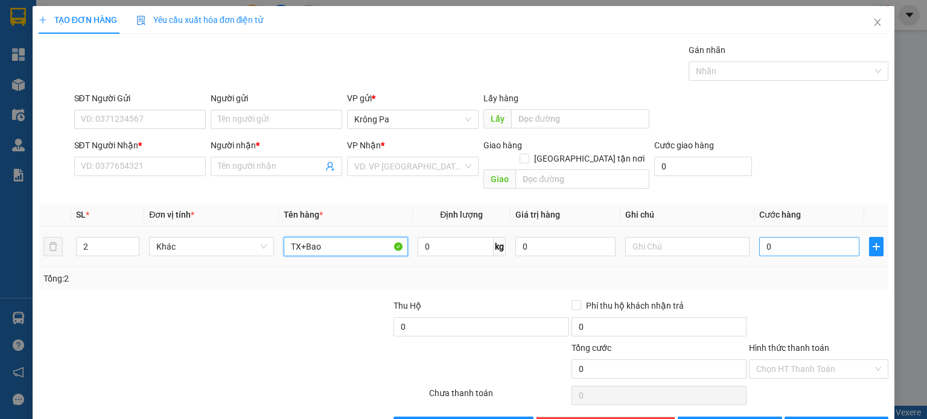
type input "TX+Bao"
click at [780, 237] on input "0" at bounding box center [809, 246] width 100 height 19
type input "1"
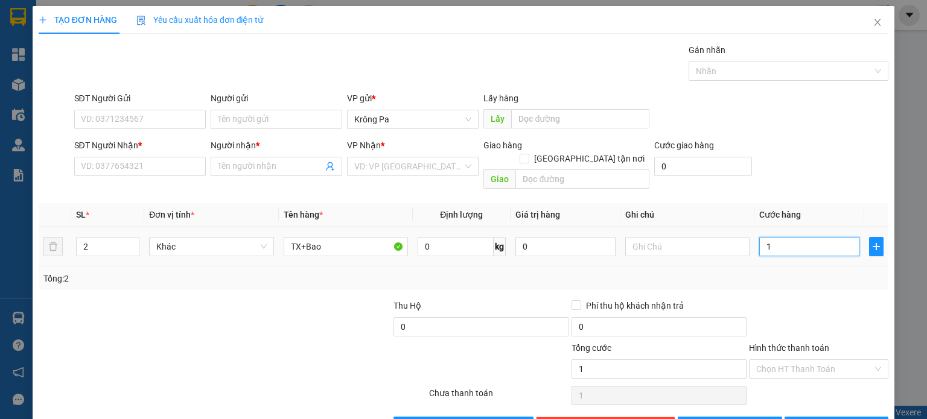
type input "10"
type input "100"
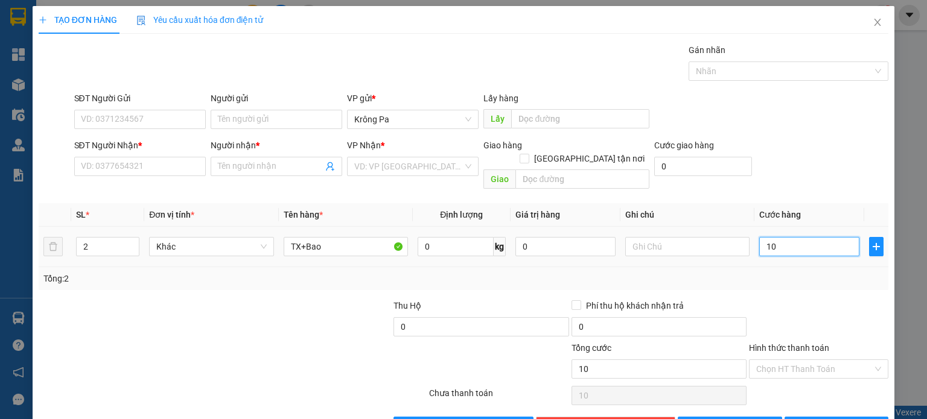
type input "100"
type input "100.000"
click at [780, 281] on div "Transit Pickup Surcharge Ids Transit Deliver Surcharge Ids Transit Deliver Surc…" at bounding box center [464, 239] width 850 height 393
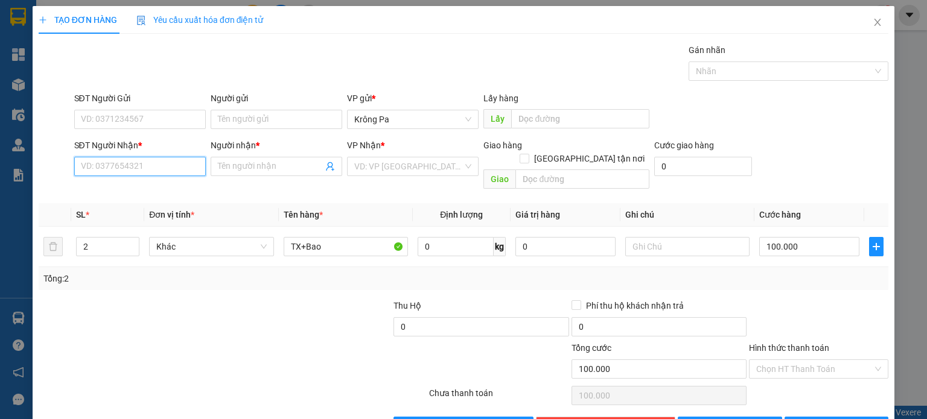
click at [117, 165] on input "SĐT Người Nhận *" at bounding box center [140, 166] width 132 height 19
click at [116, 191] on div "0356952758 - hoàng" at bounding box center [138, 189] width 116 height 13
type input "0356952758"
type input "hoàng"
type input "0356952758"
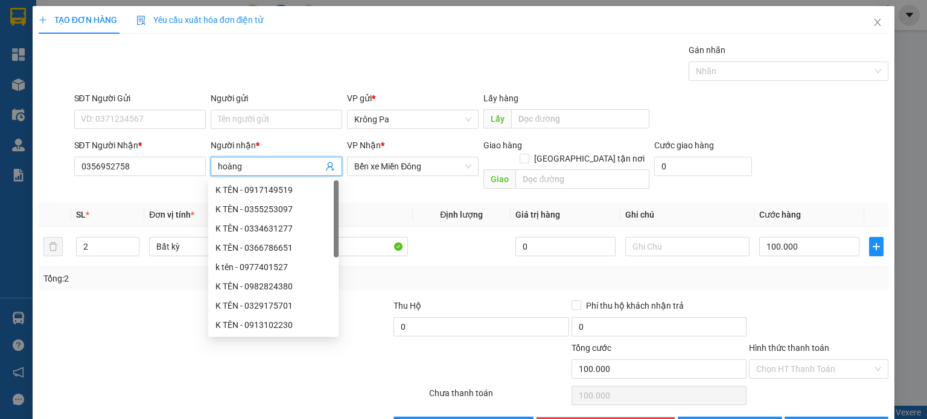
drag, startPoint x: 275, startPoint y: 165, endPoint x: 0, endPoint y: 176, distance: 275.4
click at [0, 176] on div "TẠO ĐƠN HÀNG Yêu cầu xuất hóa đơn điện tử Transit Pickup Surcharge Ids Transit …" at bounding box center [463, 209] width 927 height 419
type input "D"
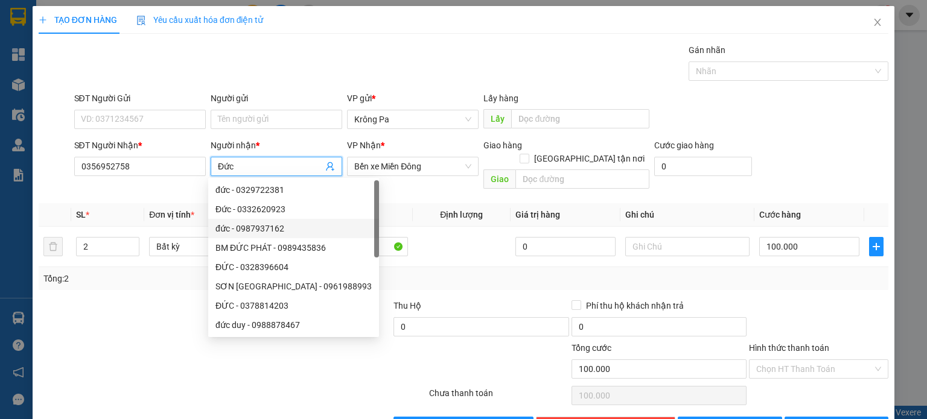
type input "Đức"
click at [491, 272] on div "Tổng: 2" at bounding box center [463, 278] width 840 height 13
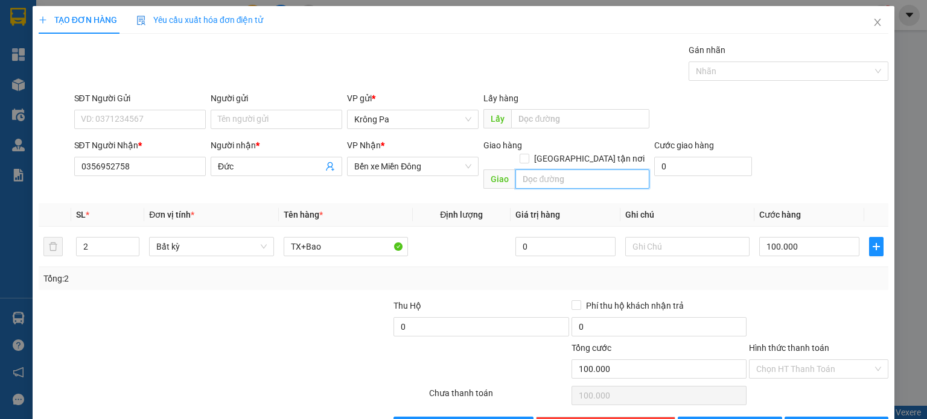
click at [549, 173] on input "text" at bounding box center [582, 179] width 134 height 19
type input "b"
type input "BX An Sương"
click at [847, 419] on span "[PERSON_NAME] và In" at bounding box center [849, 426] width 84 height 13
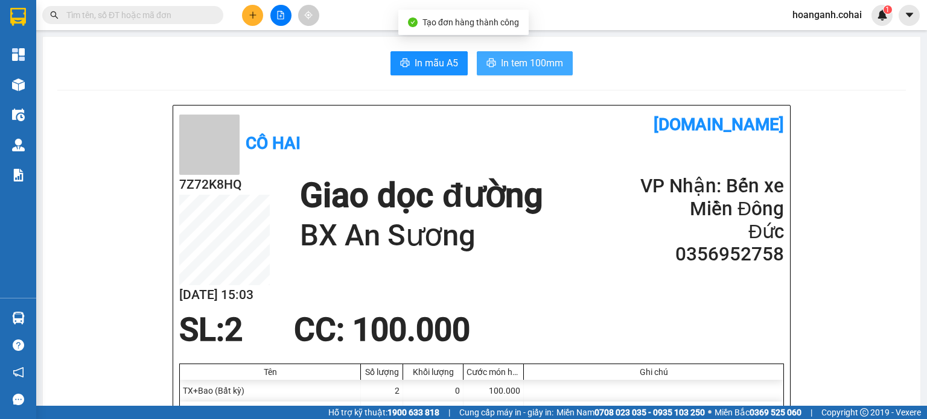
click at [525, 66] on span "In tem 100mm" at bounding box center [532, 63] width 62 height 15
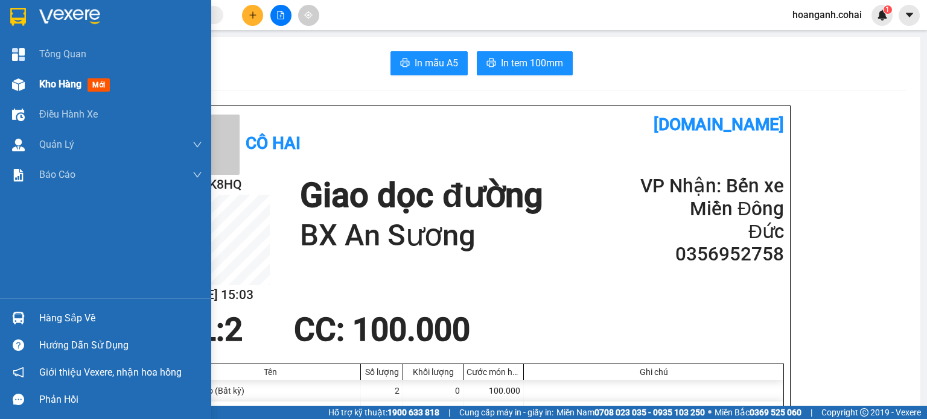
click at [63, 74] on div "Kho hàng mới" at bounding box center [120, 84] width 163 height 30
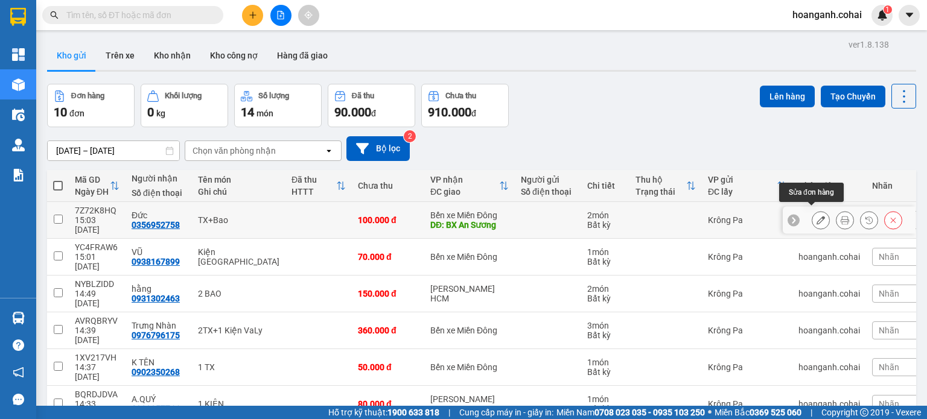
click at [816, 216] on icon at bounding box center [820, 220] width 8 height 8
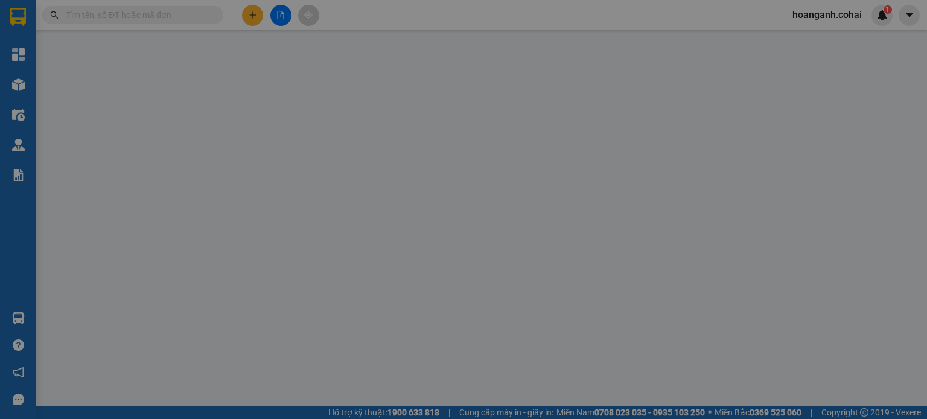
type input "0356952758"
type input "Đức"
type input "BX An Sương"
type input "100.000"
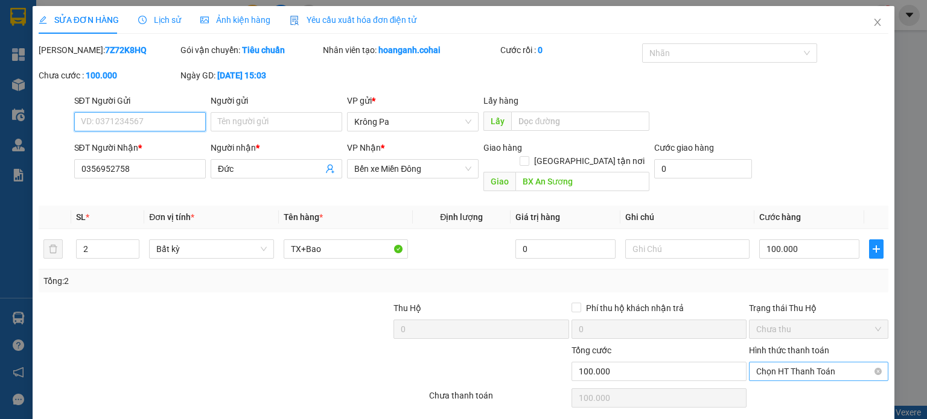
click at [783, 363] on span "Chọn HT Thanh Toán" at bounding box center [818, 372] width 125 height 18
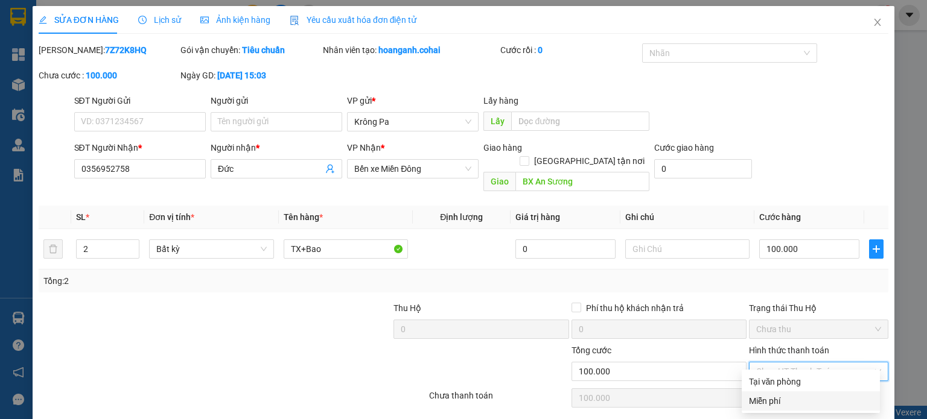
click at [777, 401] on div "Miễn phí" at bounding box center [811, 401] width 124 height 13
type input "0"
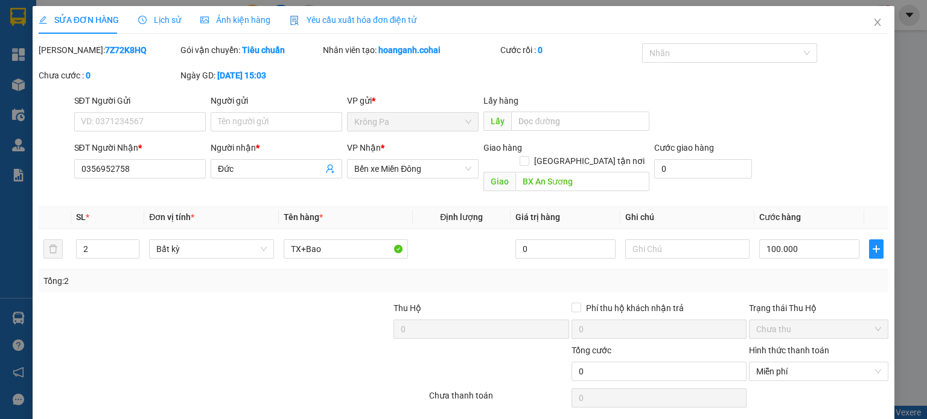
click at [818, 275] on div "Tổng: 2" at bounding box center [463, 281] width 840 height 13
type input "100.000"
click at [811, 363] on input "Hình thức thanh toán" at bounding box center [814, 372] width 116 height 18
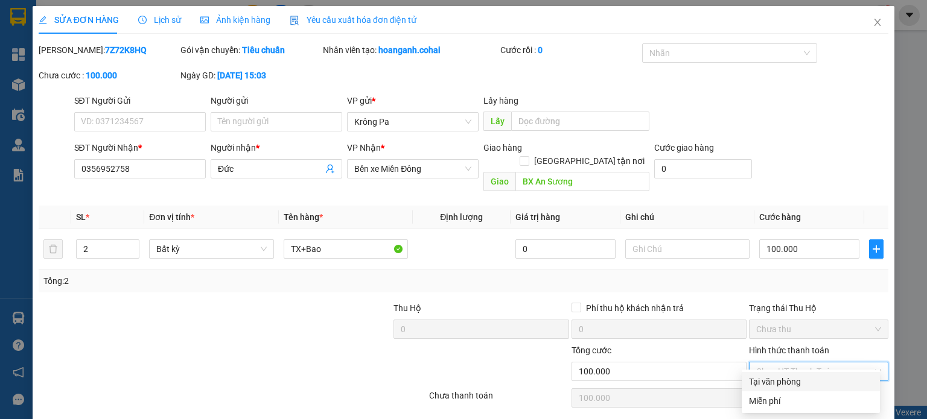
click at [796, 380] on div "Tại văn phòng" at bounding box center [811, 381] width 124 height 13
type input "0"
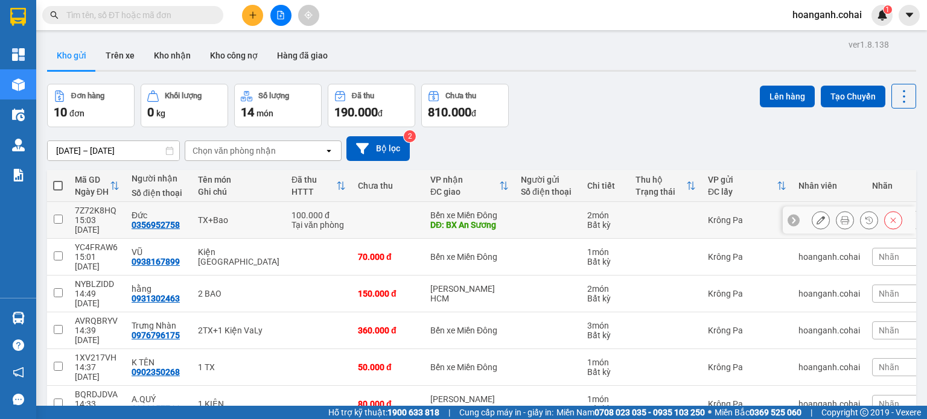
click at [55, 215] on input "checkbox" at bounding box center [58, 219] width 9 height 9
checkbox input "true"
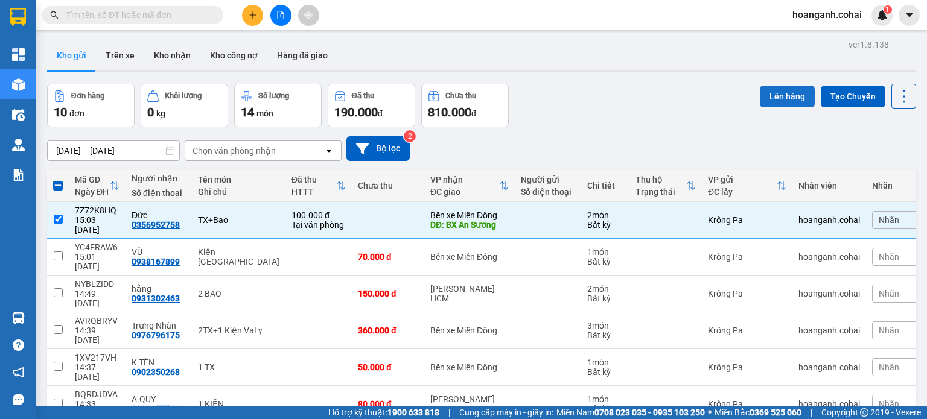
click at [777, 94] on button "Lên hàng" at bounding box center [787, 97] width 55 height 22
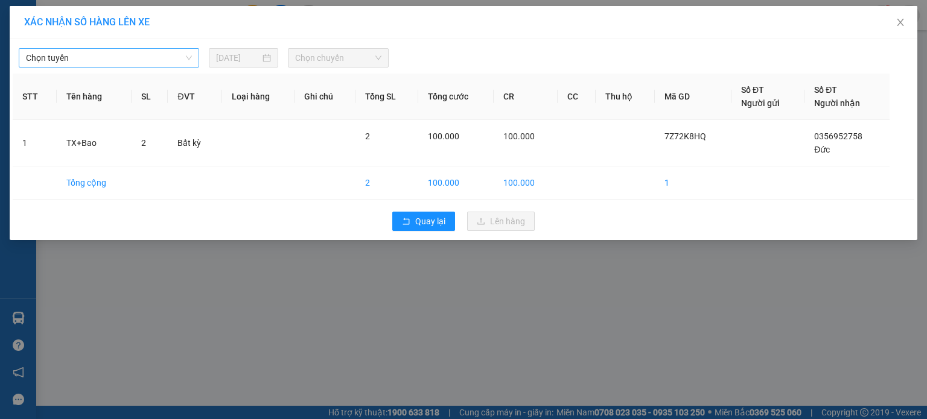
click at [119, 52] on span "Chọn tuyến" at bounding box center [109, 58] width 166 height 18
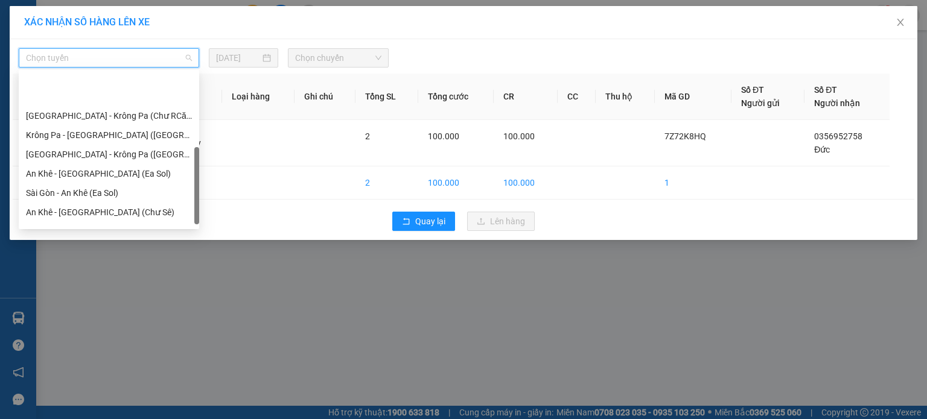
scroll to position [169, 0]
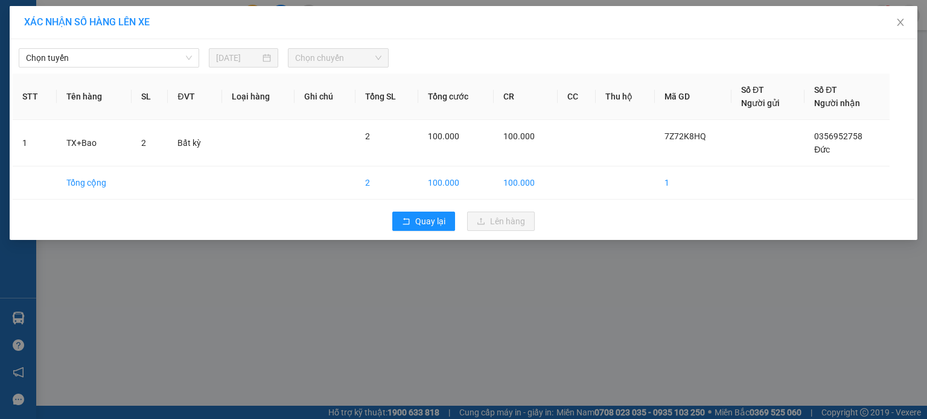
click at [670, 262] on div "XÁC NHẬN SỐ HÀNG LÊN XE Chọn tuyến [DATE] Chọn chuyến STT Tên hàng SL ĐVT Loại …" at bounding box center [463, 209] width 927 height 419
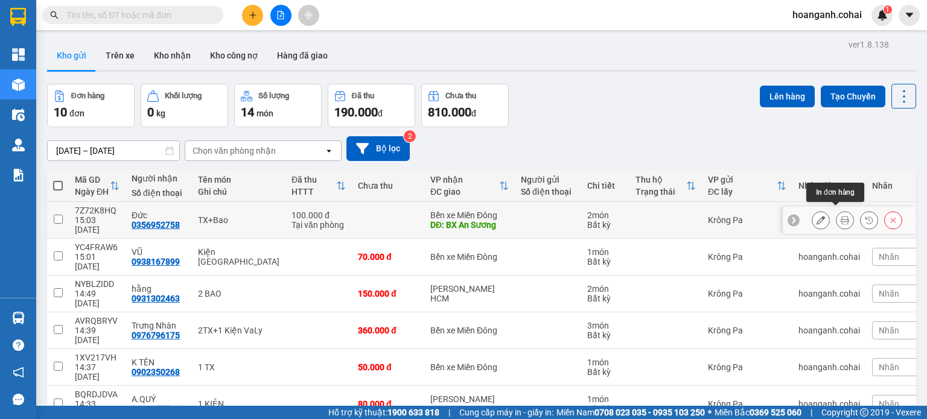
click at [840, 216] on icon at bounding box center [844, 220] width 8 height 8
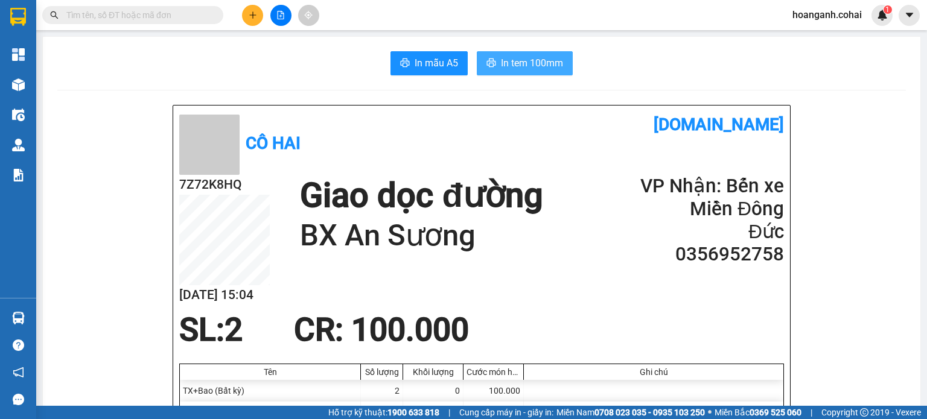
click at [512, 60] on span "In tem 100mm" at bounding box center [532, 63] width 62 height 15
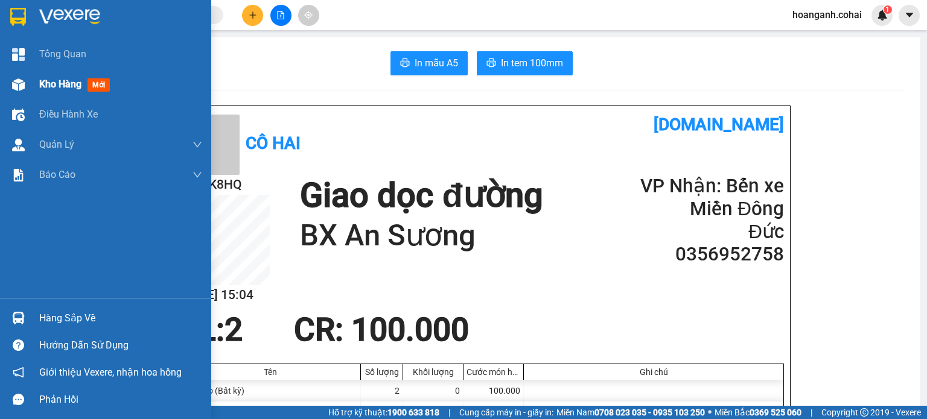
click at [65, 83] on span "Kho hàng" at bounding box center [60, 83] width 42 height 11
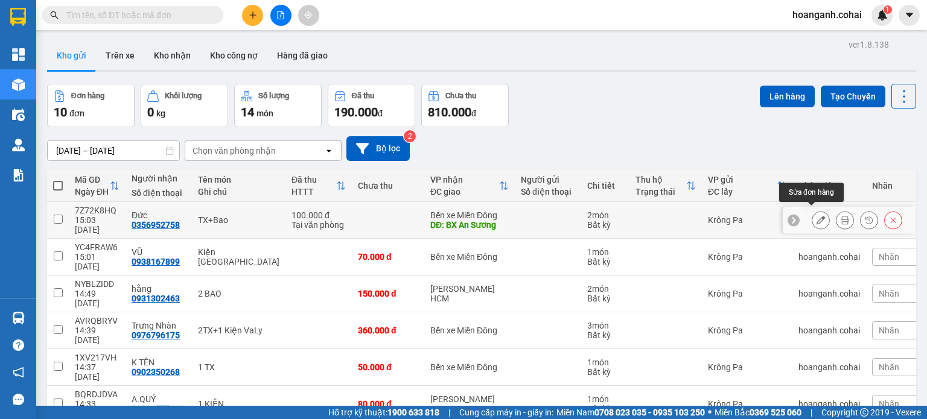
click at [816, 216] on icon at bounding box center [820, 220] width 8 height 8
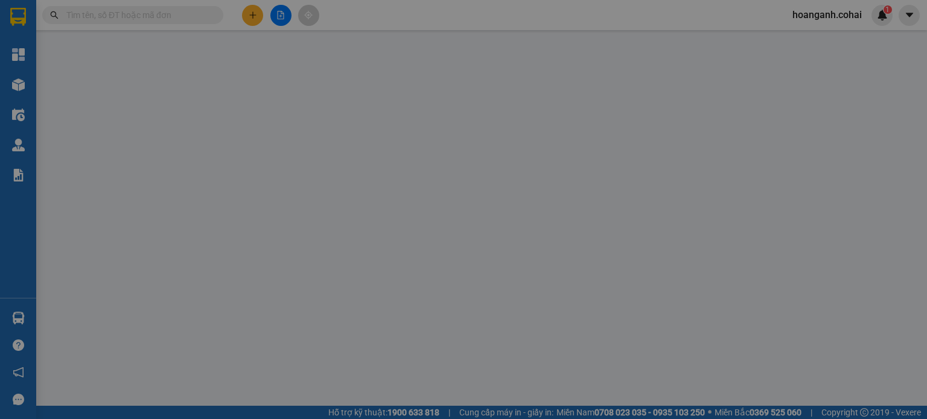
type input "0356952758"
type input "Đức"
type input "BX An Sương"
type input "100.000"
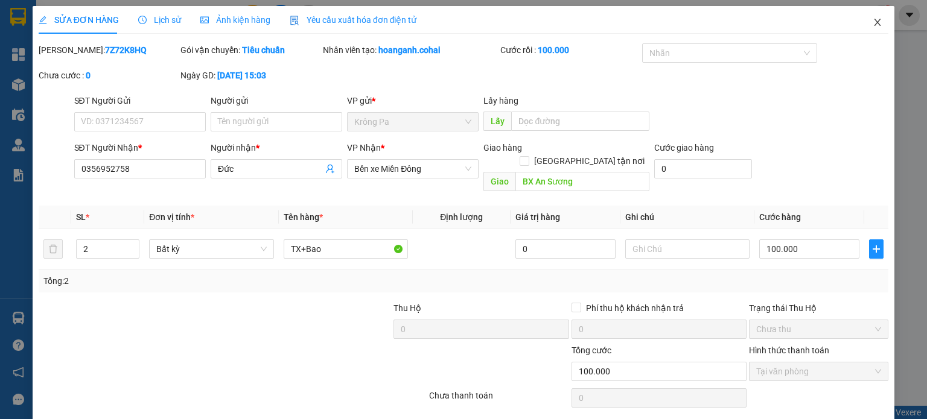
click at [872, 19] on icon "close" at bounding box center [877, 22] width 10 height 10
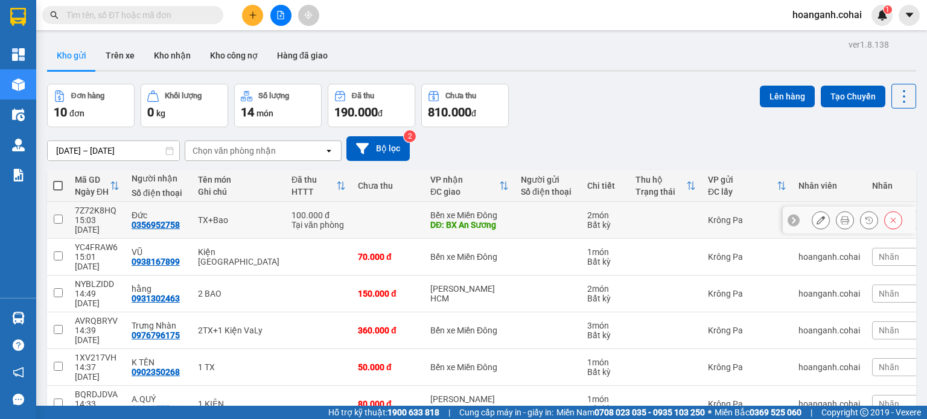
click at [57, 215] on input "checkbox" at bounding box center [58, 219] width 9 height 9
checkbox input "true"
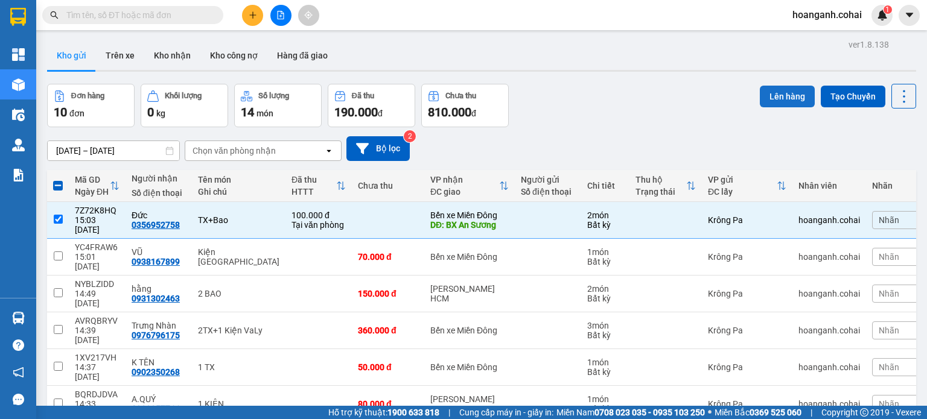
click at [781, 94] on button "Lên hàng" at bounding box center [787, 97] width 55 height 22
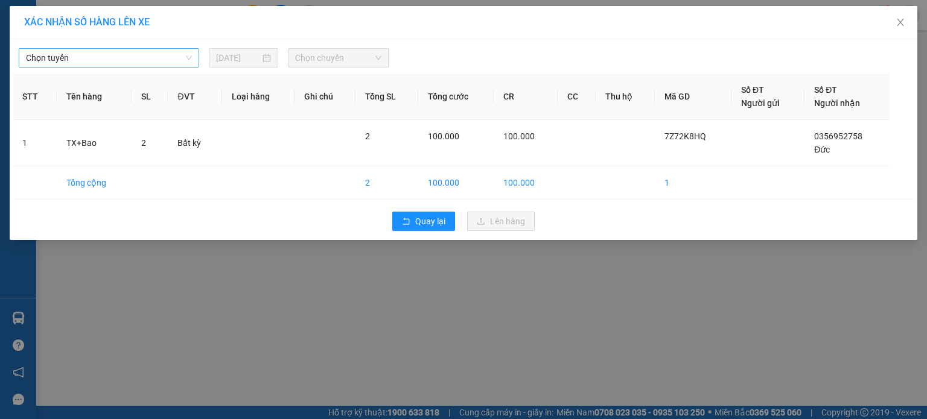
click at [75, 65] on span "Chọn tuyến" at bounding box center [109, 58] width 166 height 18
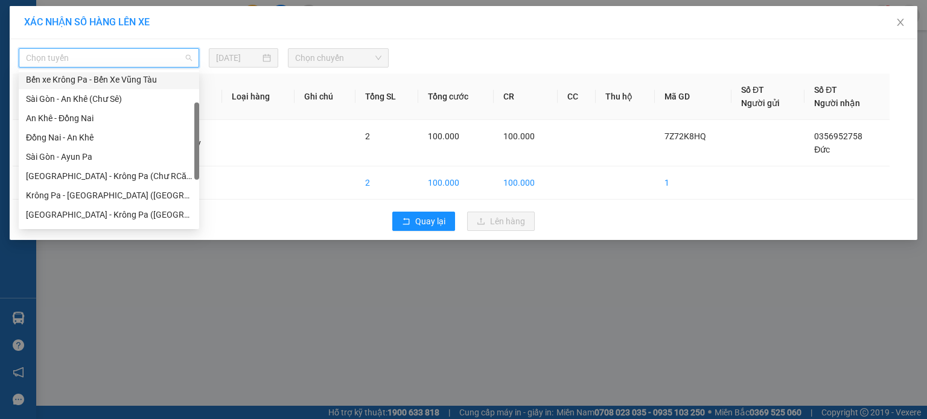
scroll to position [169, 0]
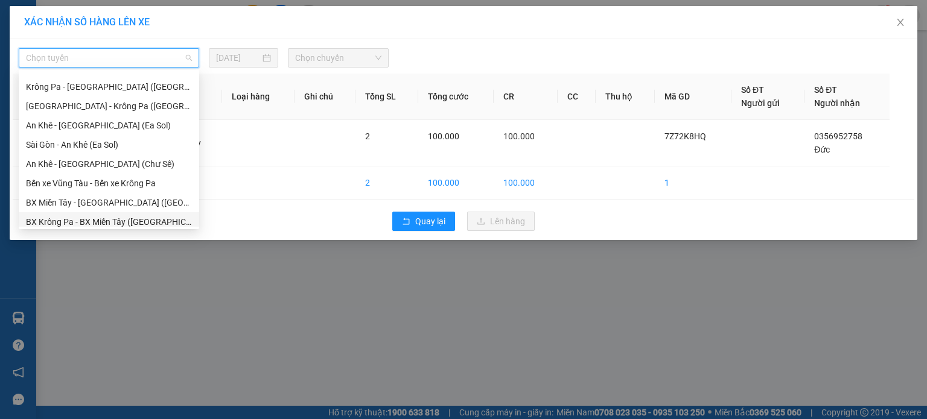
click at [134, 224] on div "BX Krông Pa - BX Miền Tây ([GEOGRAPHIC_DATA] - [GEOGRAPHIC_DATA])" at bounding box center [109, 221] width 166 height 13
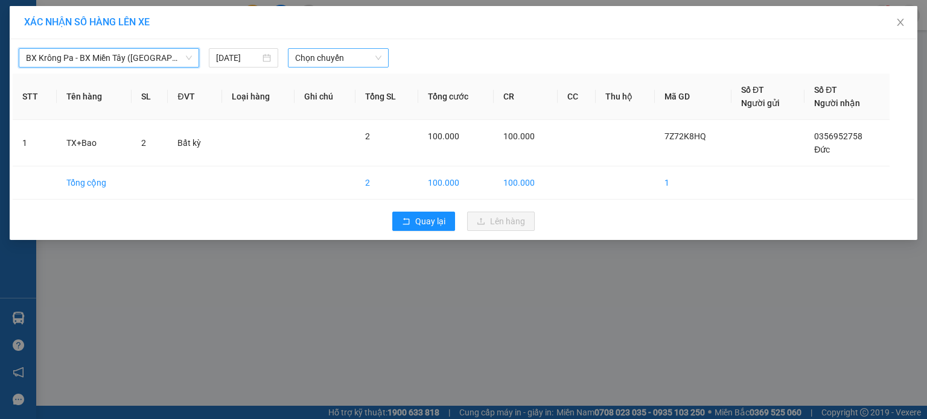
click at [343, 59] on span "Chọn chuyến" at bounding box center [338, 58] width 87 height 18
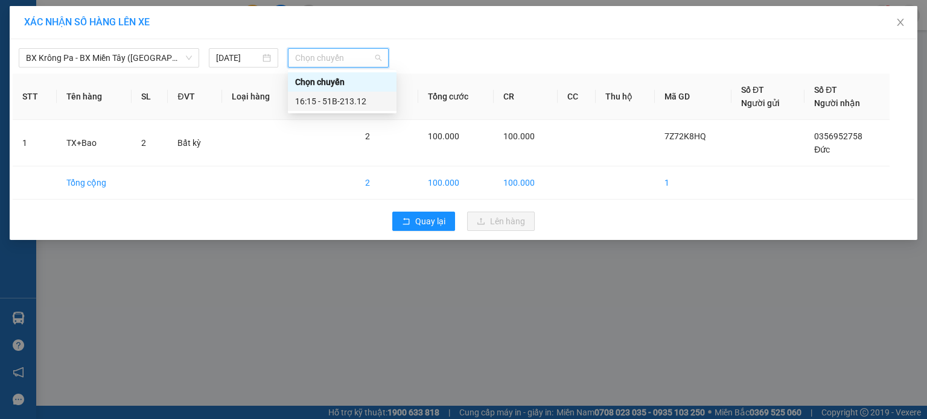
click at [341, 101] on div "16:15 - 51B-213.12" at bounding box center [342, 101] width 94 height 13
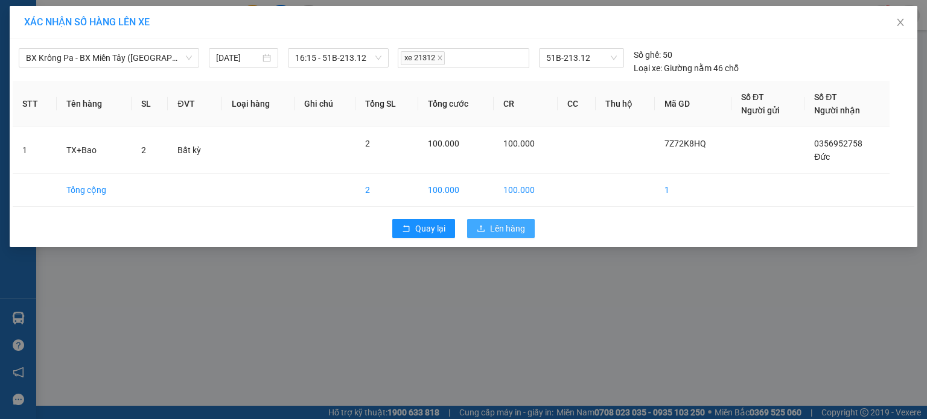
click at [519, 231] on span "Lên hàng" at bounding box center [507, 228] width 35 height 13
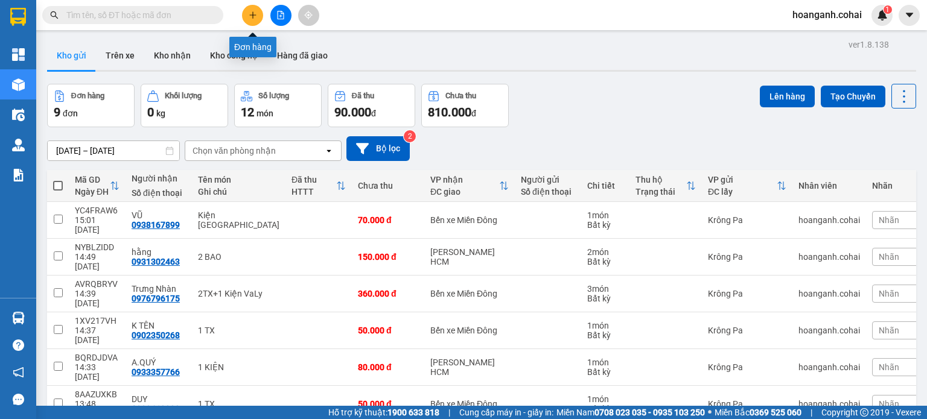
click at [259, 18] on button at bounding box center [252, 15] width 21 height 21
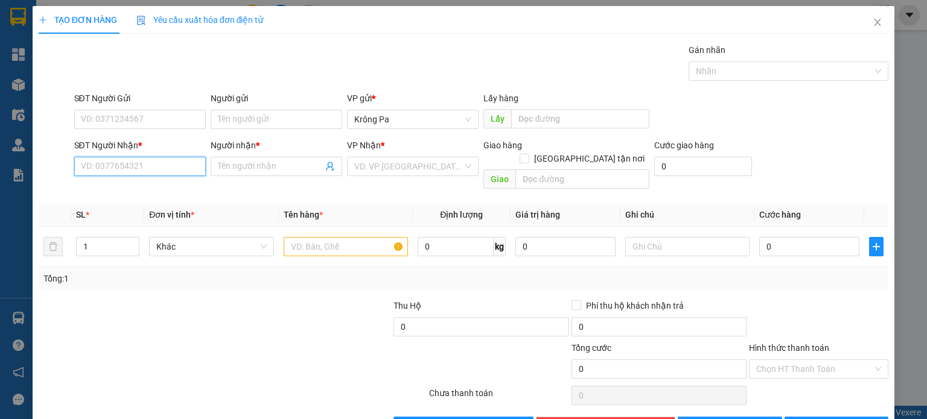
click at [154, 165] on input "SĐT Người Nhận *" at bounding box center [140, 166] width 132 height 19
type input "0985757794"
click at [157, 186] on div "0985757794 - S1/T3" at bounding box center [138, 189] width 116 height 13
type input "S1/T3"
type input "0985757794"
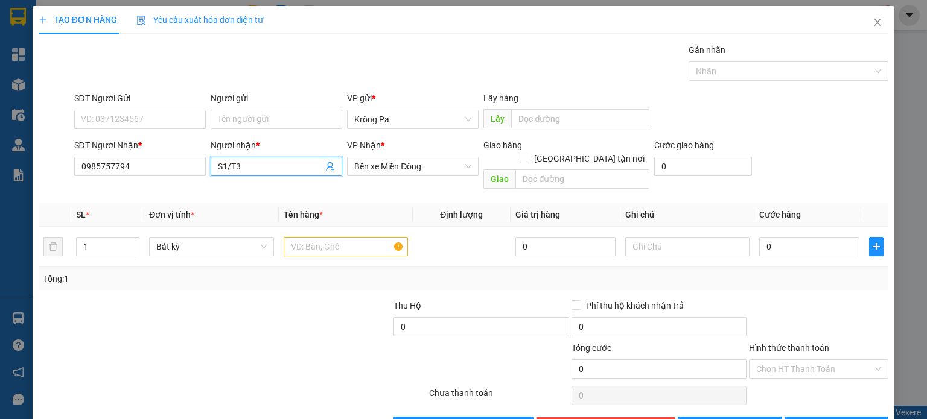
click at [279, 167] on input "S1/T3" at bounding box center [270, 166] width 105 height 13
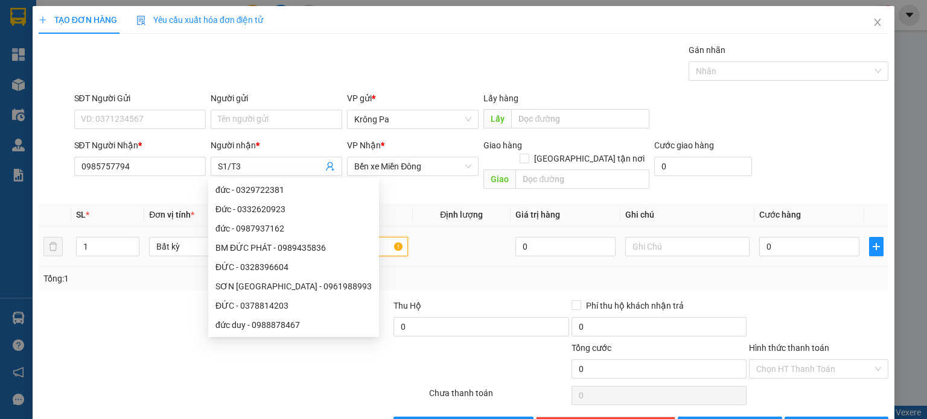
click at [348, 237] on input "text" at bounding box center [346, 246] width 124 height 19
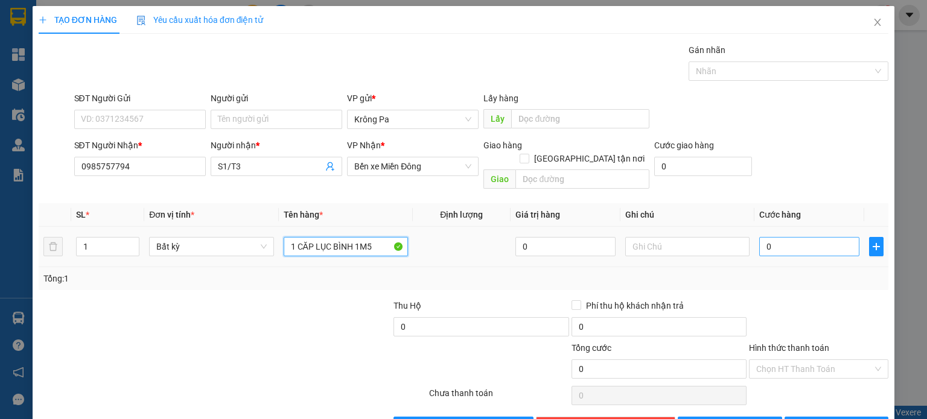
type input "1 CĂP LỤC BÌNH 1M5"
click at [783, 237] on input "0" at bounding box center [809, 246] width 100 height 19
type input "1"
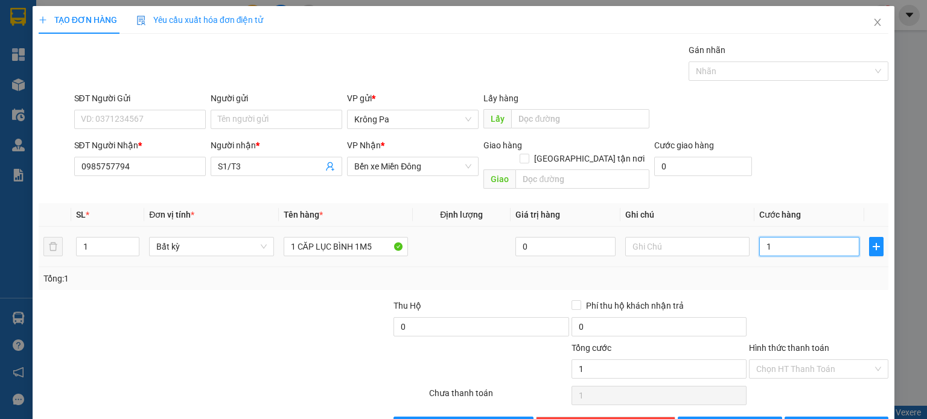
type input "15"
type input "150"
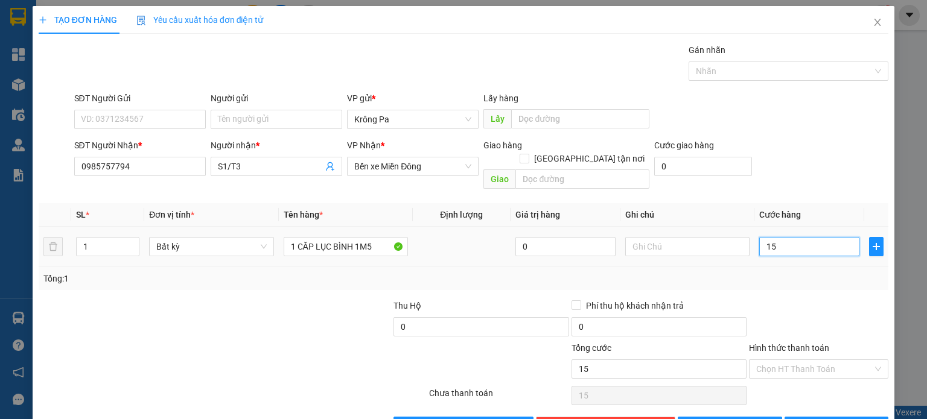
type input "150"
type input "1.500"
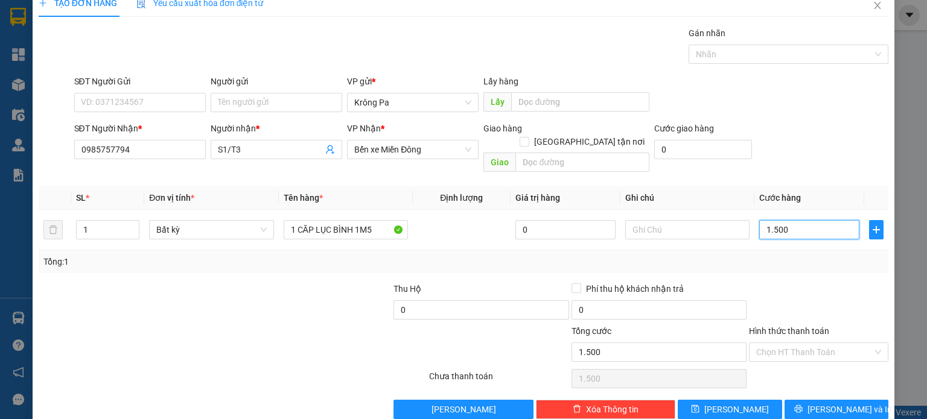
scroll to position [26, 0]
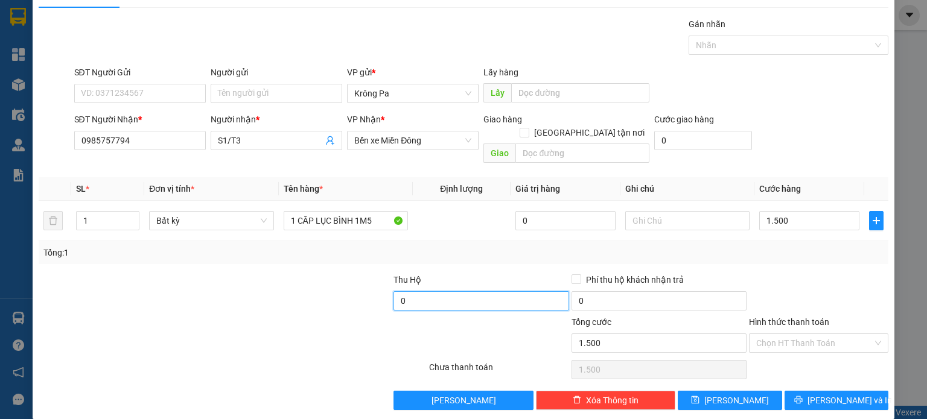
type input "1.500.000"
click at [408, 291] on input "0" at bounding box center [480, 300] width 175 height 19
type input "12.000.000"
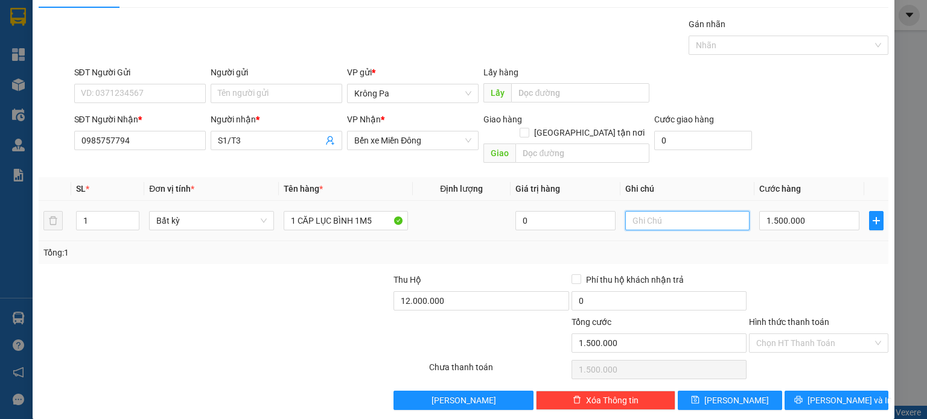
click at [691, 211] on input "text" at bounding box center [687, 220] width 124 height 19
type input "TÍNH CƯỚC THU HỘ TRONG CƯỚC HÀNG RỒI"
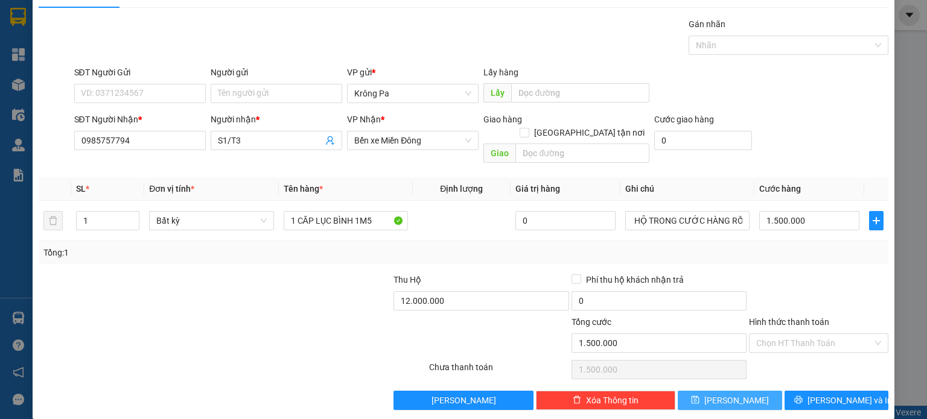
scroll to position [0, 0]
click at [739, 391] on button "[PERSON_NAME]" at bounding box center [730, 400] width 104 height 19
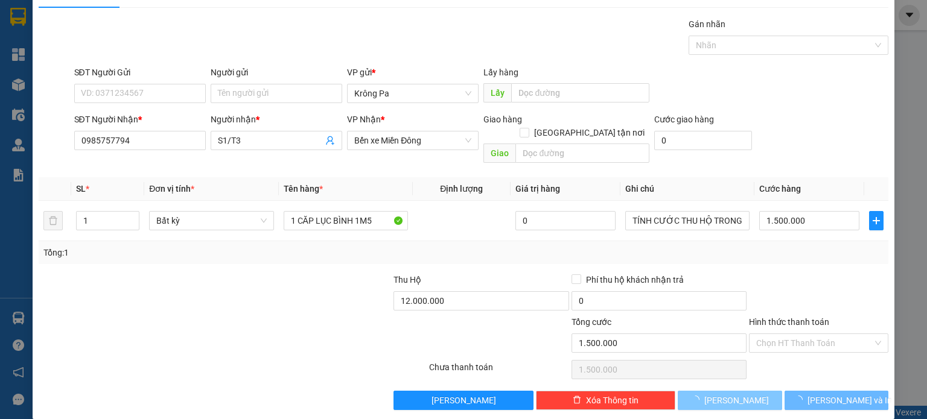
type input "0"
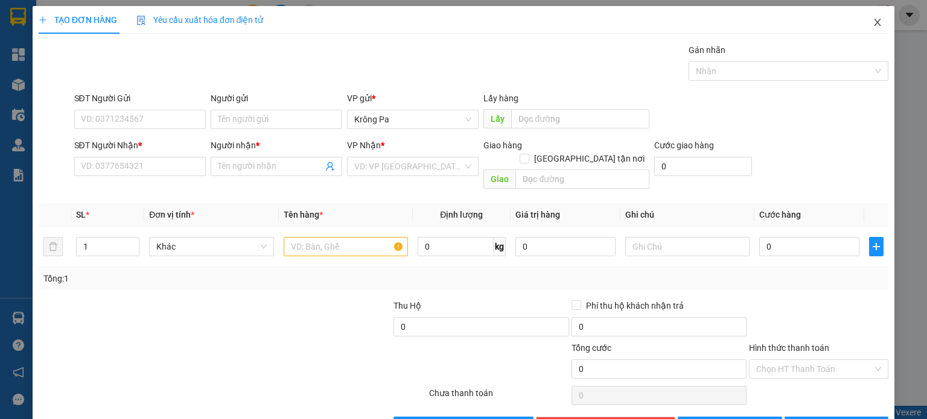
click at [872, 22] on icon "close" at bounding box center [877, 22] width 10 height 10
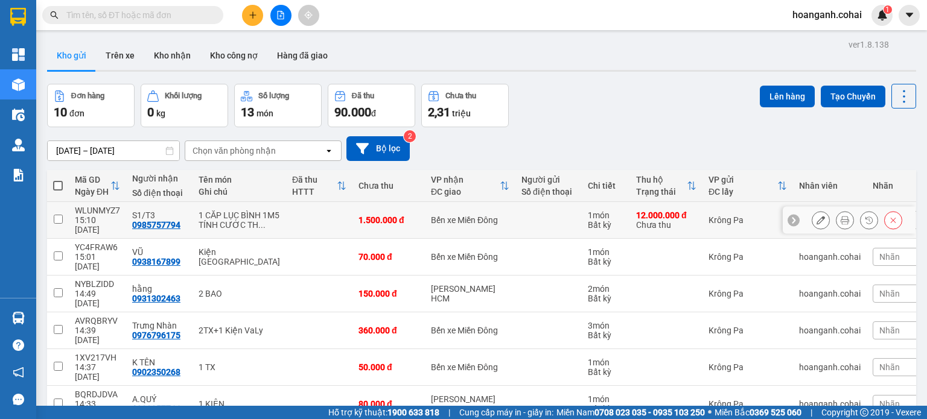
click at [59, 224] on input "checkbox" at bounding box center [58, 219] width 9 height 9
checkbox input "true"
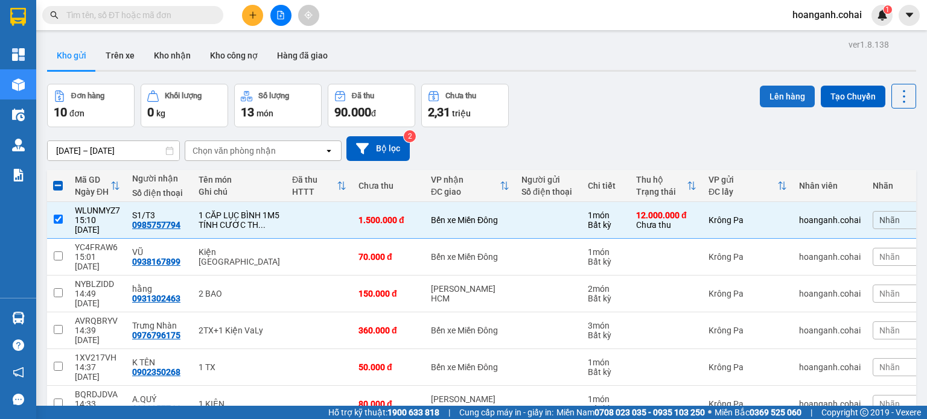
click at [766, 96] on button "Lên hàng" at bounding box center [787, 97] width 55 height 22
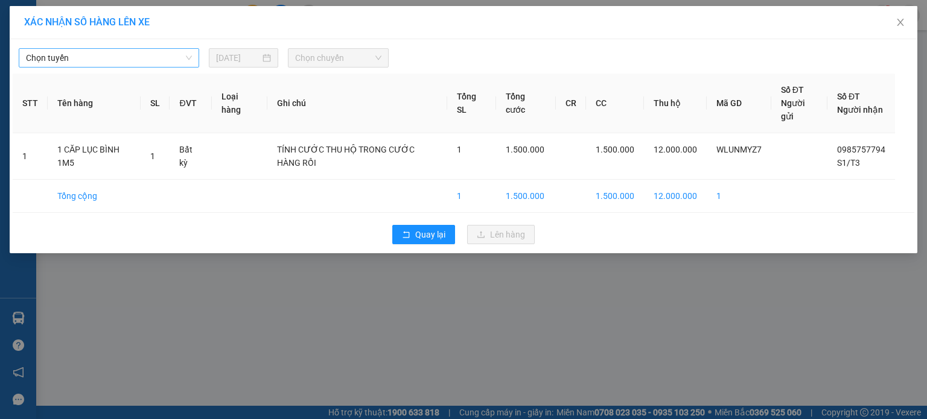
click at [164, 62] on span "Chọn tuyến" at bounding box center [109, 58] width 166 height 18
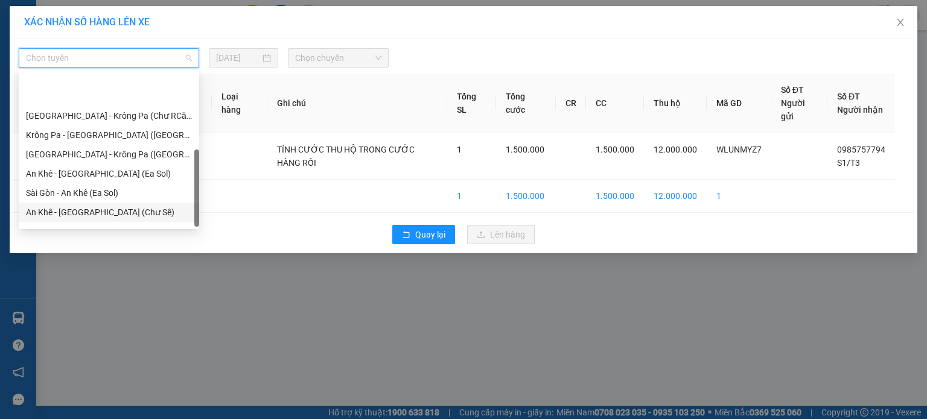
scroll to position [174, 0]
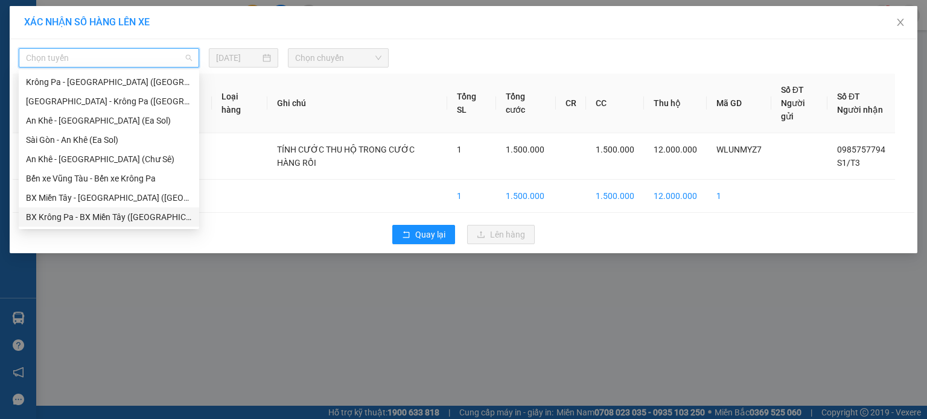
click at [110, 217] on div "BX Krông Pa - BX Miền Tây ([GEOGRAPHIC_DATA] - [GEOGRAPHIC_DATA])" at bounding box center [109, 217] width 166 height 13
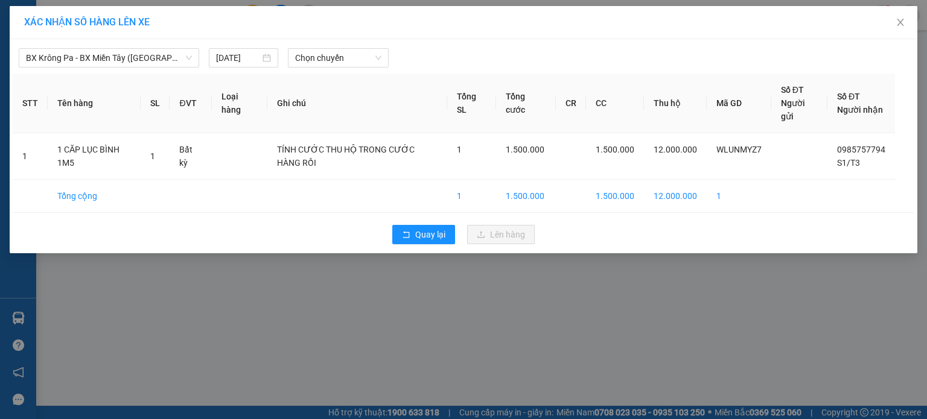
click at [328, 71] on div "BX Krông Pa - BX [GEOGRAPHIC_DATA] ([GEOGRAPHIC_DATA] - [GEOGRAPHIC_DATA]) [DAT…" at bounding box center [463, 146] width 907 height 214
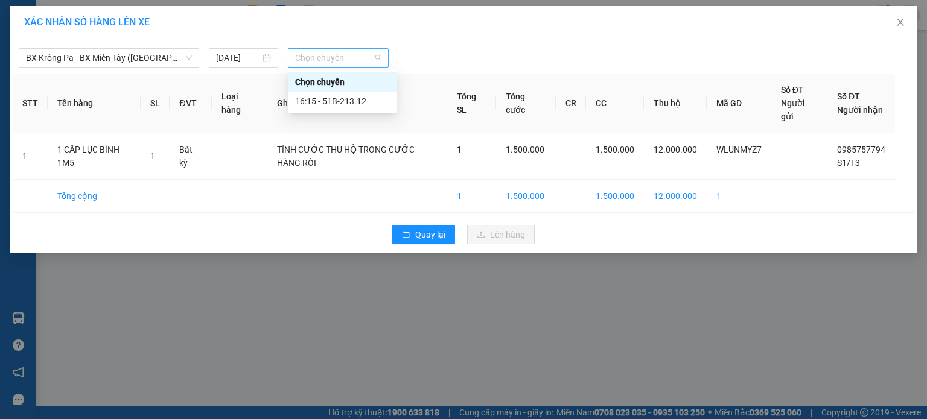
click at [331, 61] on span "Chọn chuyến" at bounding box center [338, 58] width 87 height 18
click at [342, 101] on div "16:15 - 51B-213.12" at bounding box center [342, 101] width 94 height 13
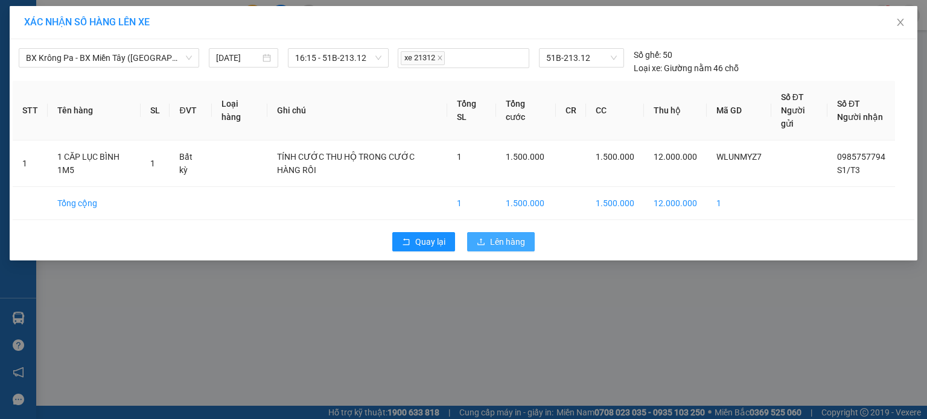
click at [515, 246] on span "Lên hàng" at bounding box center [507, 241] width 35 height 13
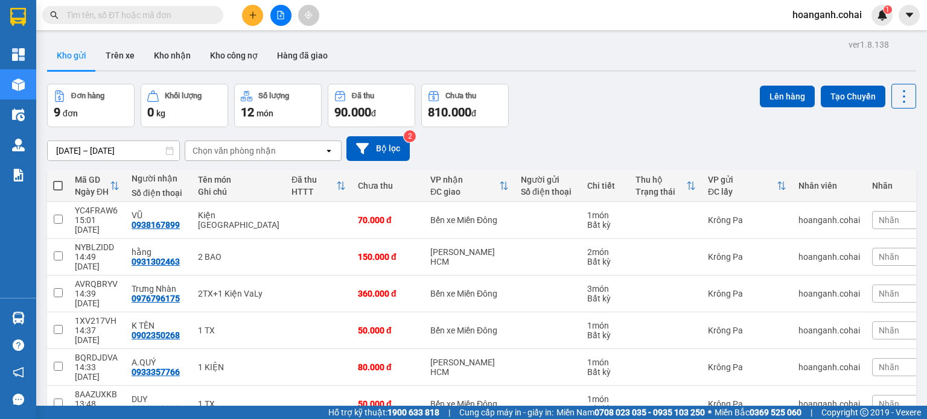
click at [281, 19] on icon "file-add" at bounding box center [281, 15] width 7 height 8
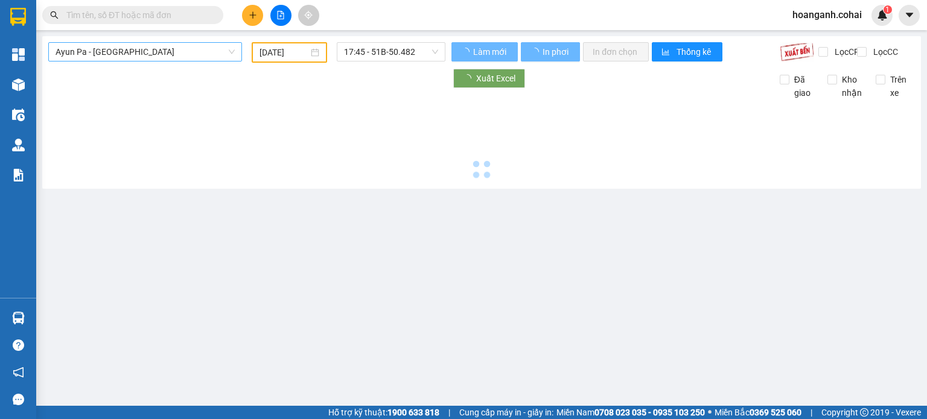
type input "[DATE]"
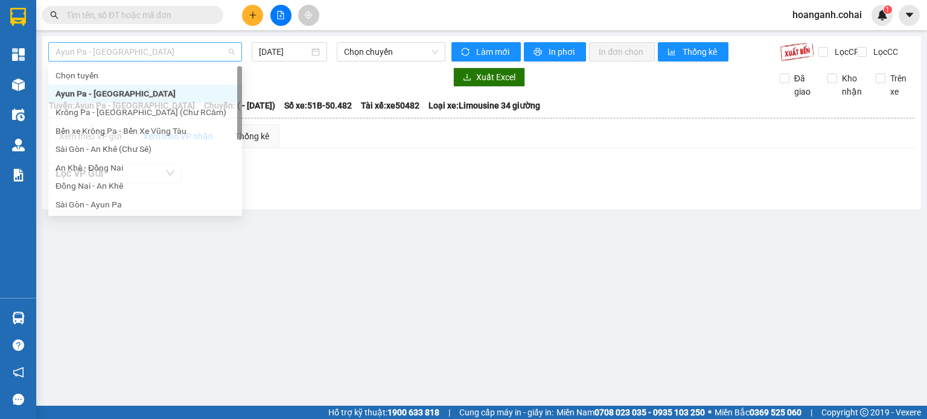
click at [174, 48] on span "Ayun Pa - [GEOGRAPHIC_DATA]" at bounding box center [145, 52] width 179 height 18
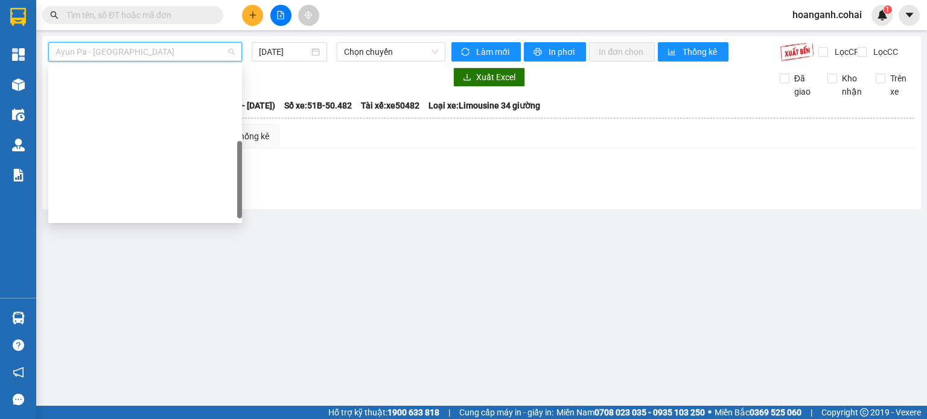
scroll to position [169, 0]
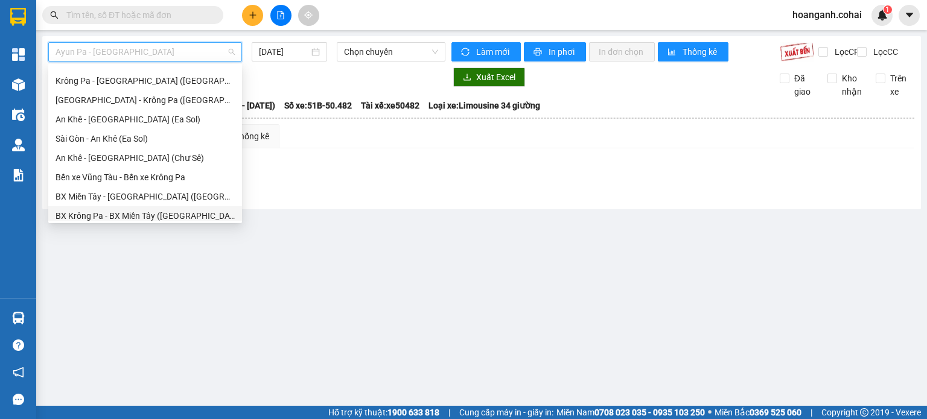
click at [147, 214] on div "BX Krông Pa - BX Miền Tây ([GEOGRAPHIC_DATA] - [GEOGRAPHIC_DATA])" at bounding box center [145, 215] width 179 height 13
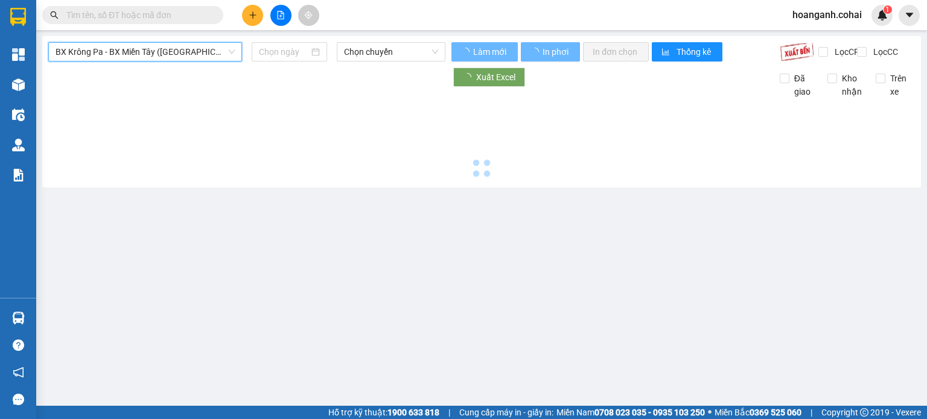
type input "[DATE]"
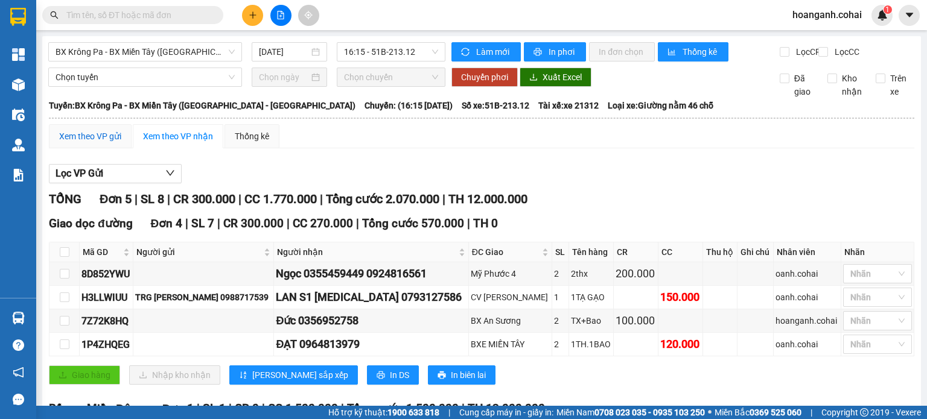
click at [80, 143] on div "Xem theo VP gửi" at bounding box center [90, 136] width 62 height 13
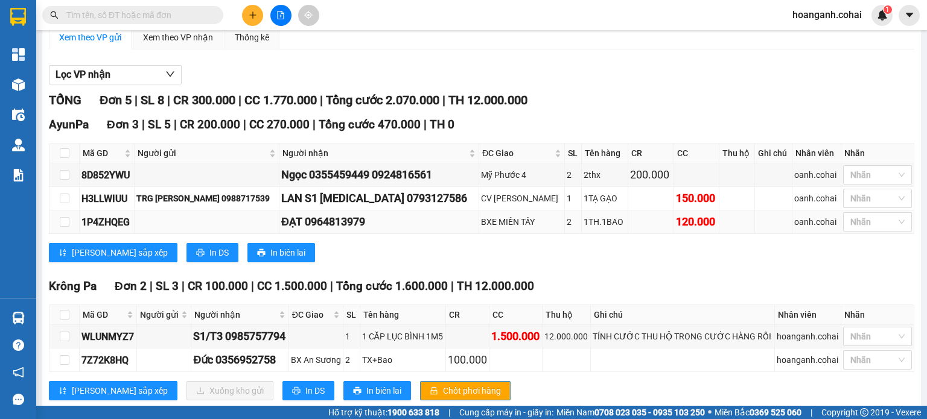
scroll to position [135, 0]
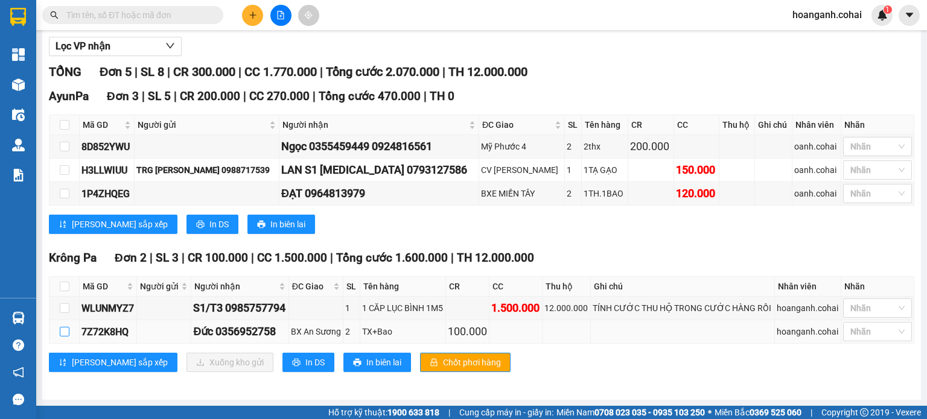
click at [60, 332] on input "checkbox" at bounding box center [65, 332] width 10 height 10
checkbox input "true"
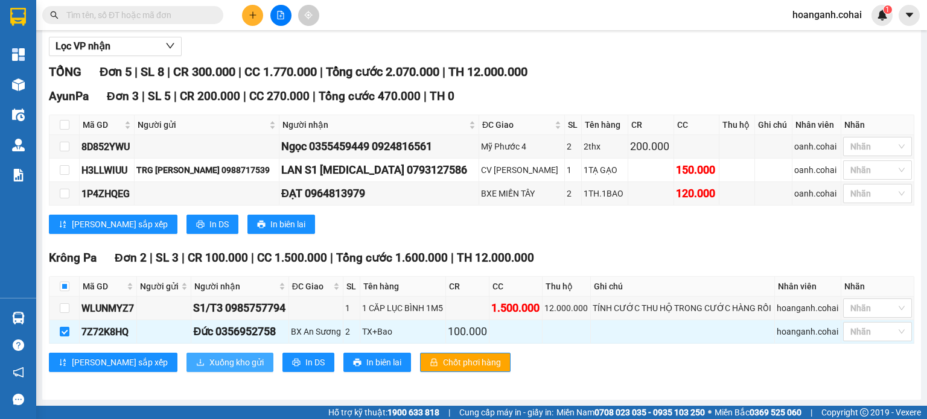
click at [186, 370] on button "Xuống kho gửi" at bounding box center [229, 362] width 87 height 19
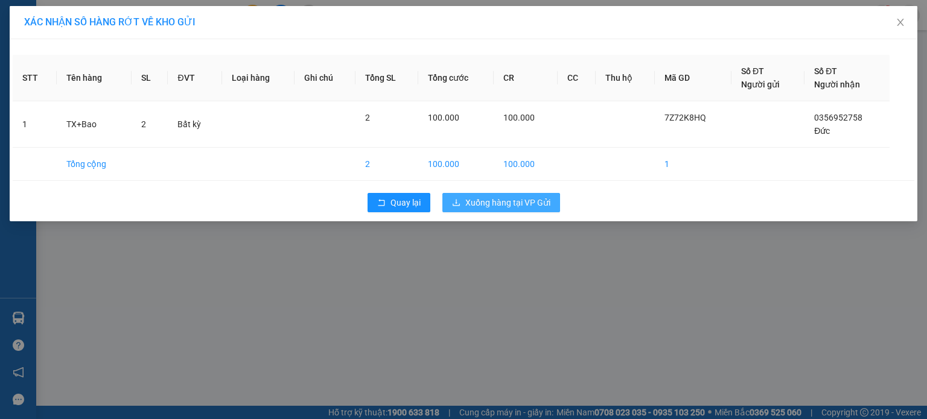
click at [473, 200] on span "Xuống hàng tại VP Gửi" at bounding box center [507, 202] width 85 height 13
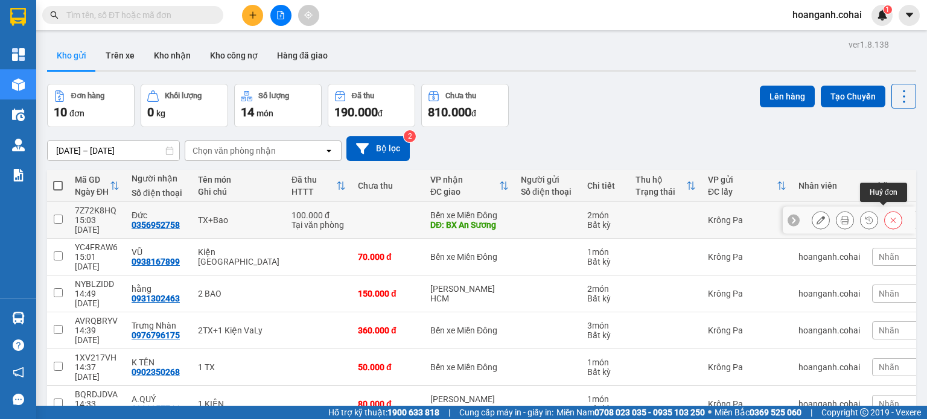
click at [888, 219] on button at bounding box center [893, 220] width 17 height 21
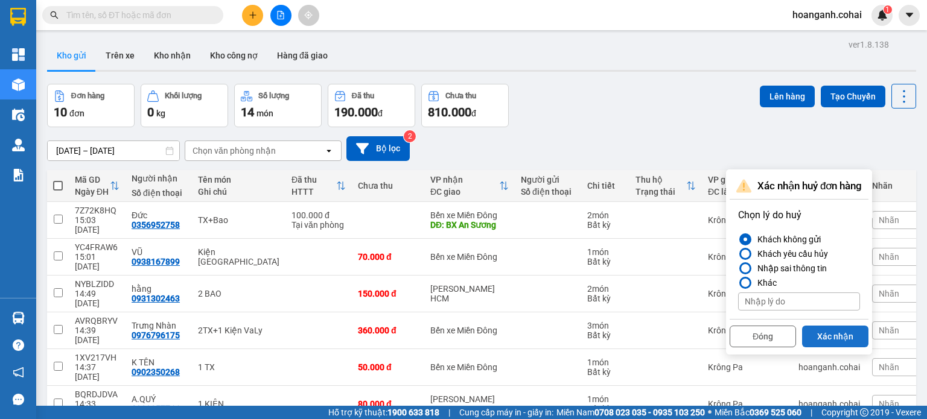
click at [844, 337] on button "Xác nhận" at bounding box center [835, 337] width 66 height 22
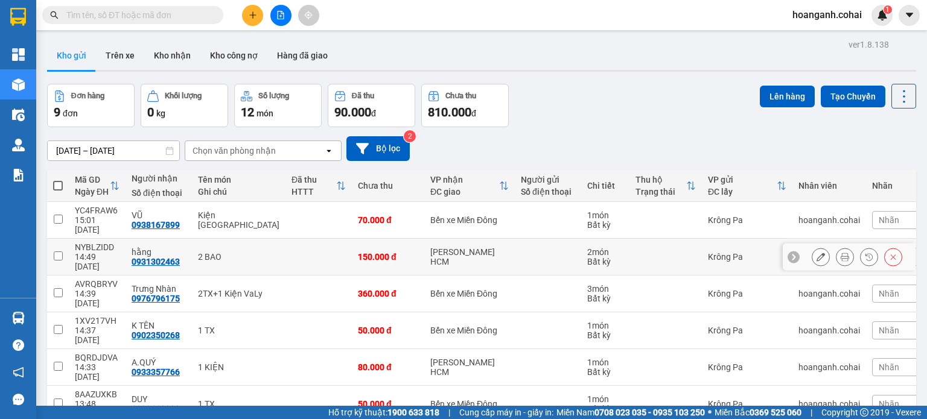
click at [54, 252] on input "checkbox" at bounding box center [58, 256] width 9 height 9
checkbox input "true"
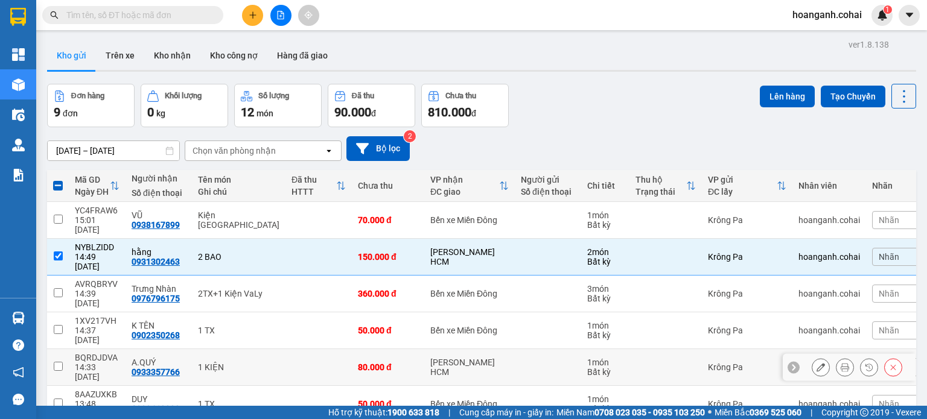
click at [54, 362] on input "checkbox" at bounding box center [58, 366] width 9 height 9
checkbox input "true"
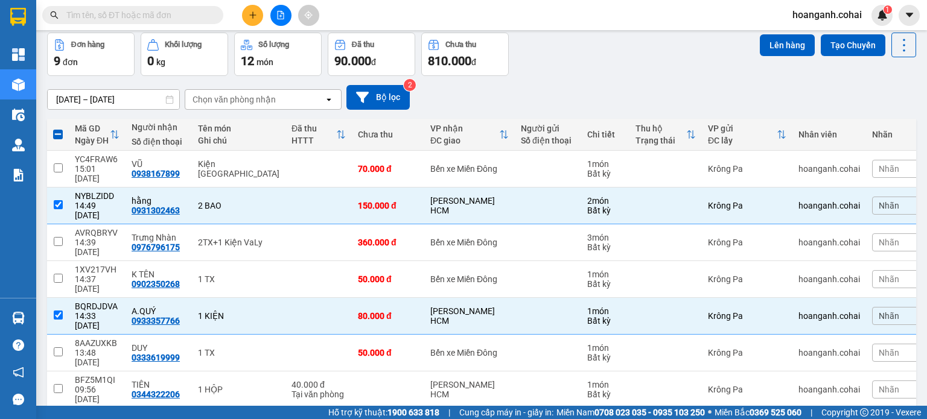
scroll to position [87, 0]
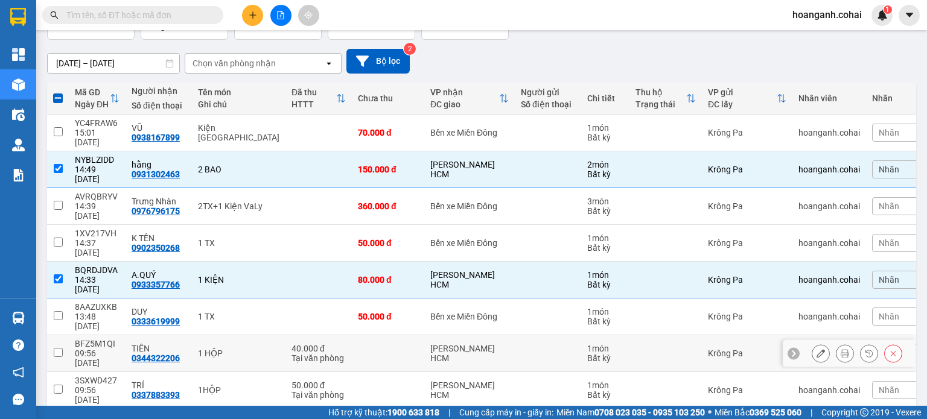
click at [54, 348] on input "checkbox" at bounding box center [58, 352] width 9 height 9
checkbox input "true"
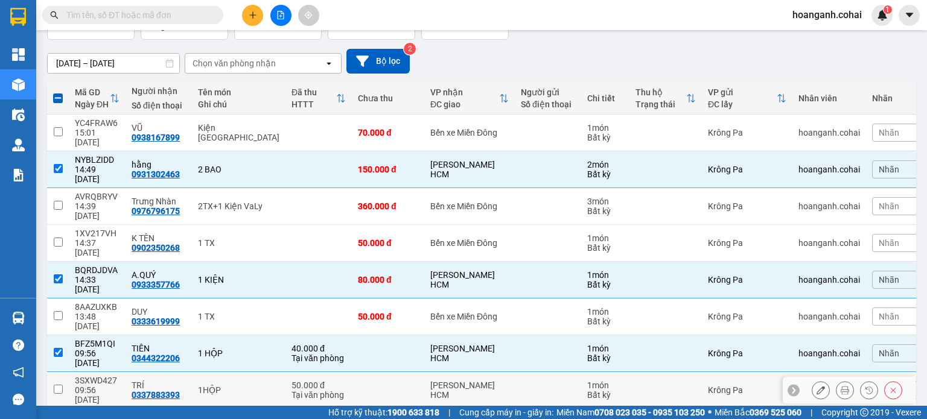
click at [56, 385] on input "checkbox" at bounding box center [58, 389] width 9 height 9
checkbox input "true"
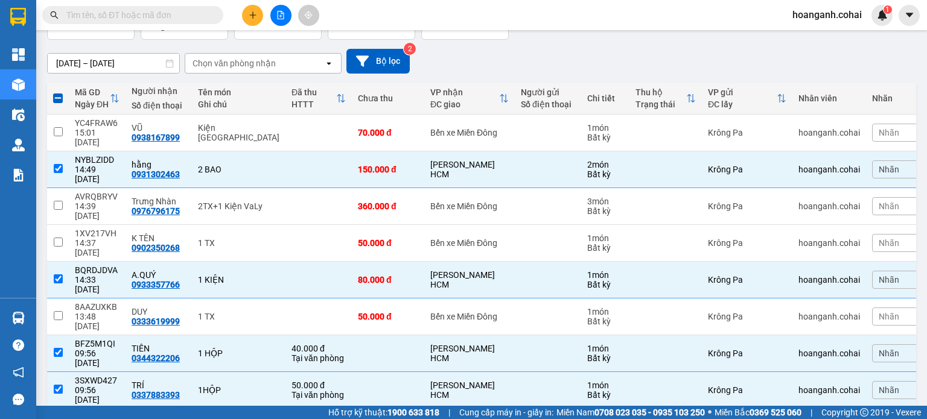
click at [57, 419] on input "checkbox" at bounding box center [58, 426] width 9 height 9
checkbox input "true"
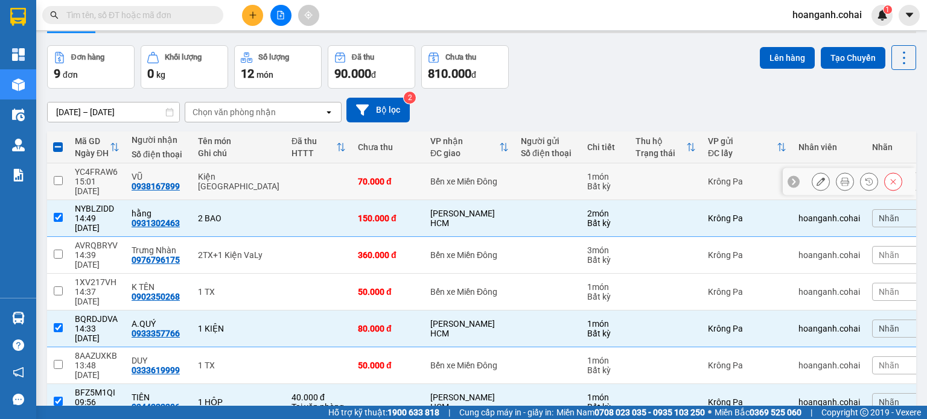
scroll to position [0, 0]
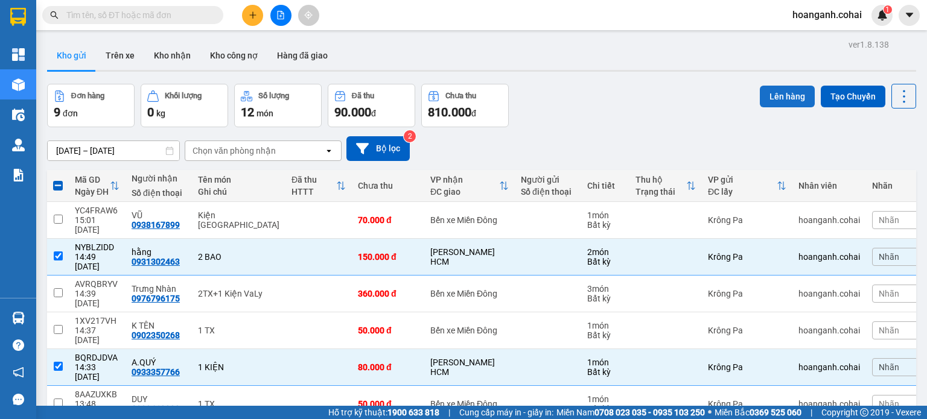
click at [777, 90] on button "Lên hàng" at bounding box center [787, 97] width 55 height 22
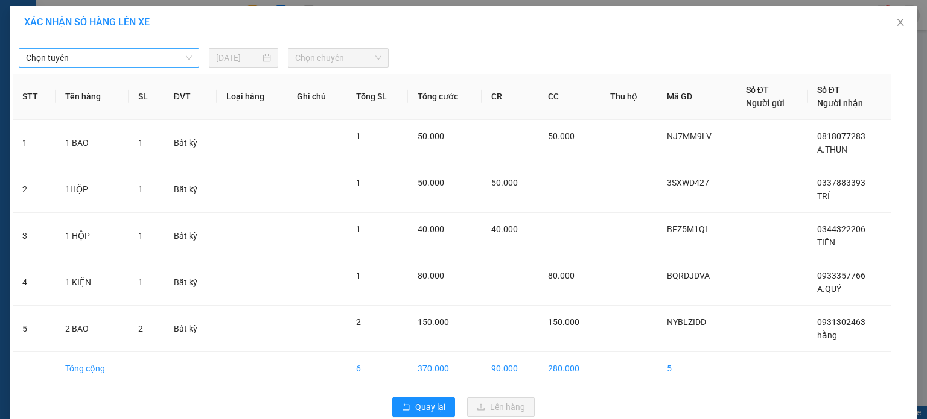
click at [167, 59] on span "Chọn tuyến" at bounding box center [109, 58] width 166 height 18
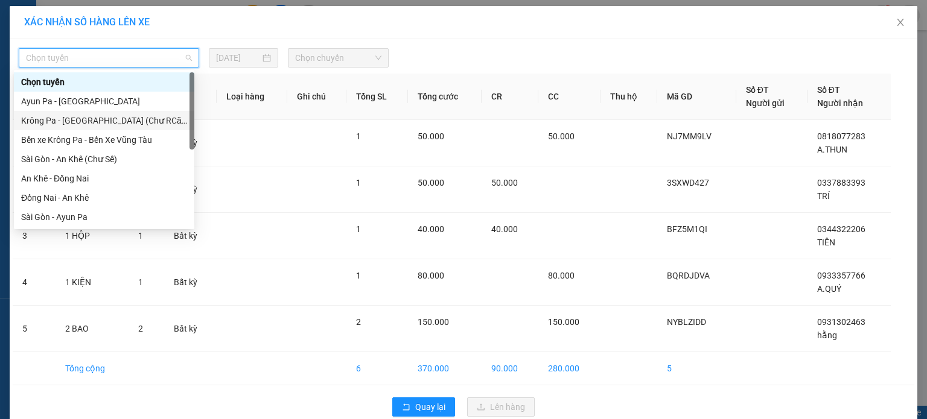
click at [147, 118] on div "Krông Pa - [GEOGRAPHIC_DATA] (Chư RCăm)" at bounding box center [104, 120] width 166 height 13
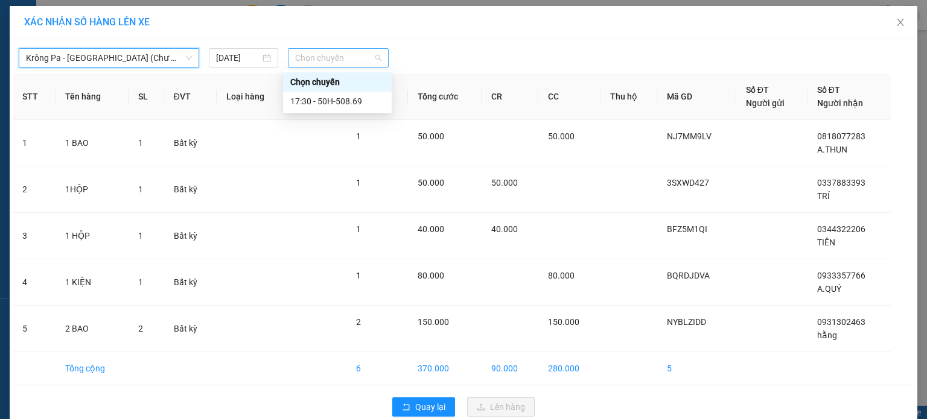
click at [370, 57] on span "Chọn chuyến" at bounding box center [338, 58] width 87 height 18
click at [361, 103] on div "17:30 - 50H-508.69" at bounding box center [337, 101] width 94 height 13
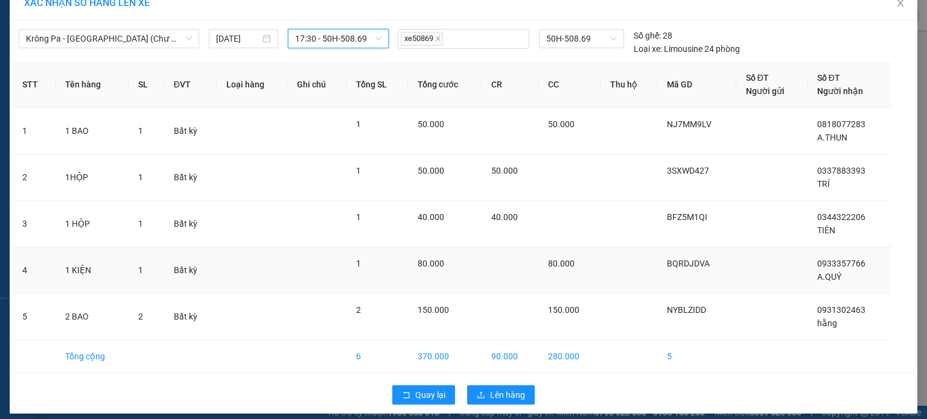
scroll to position [27, 0]
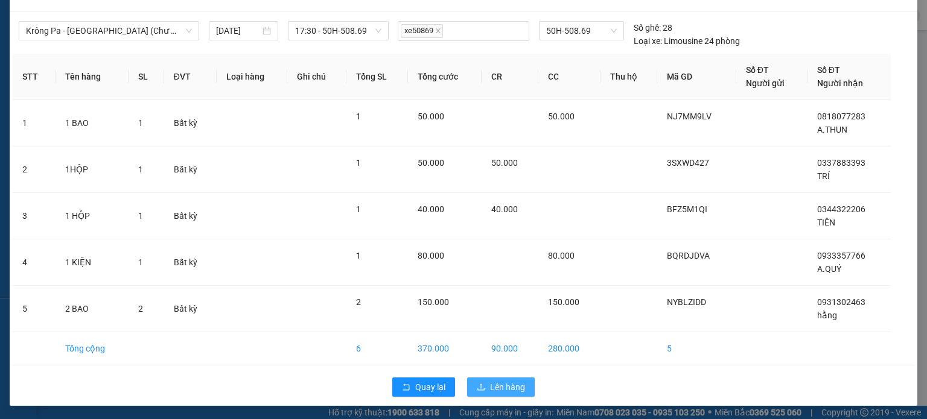
click at [494, 393] on button "Lên hàng" at bounding box center [501, 387] width 68 height 19
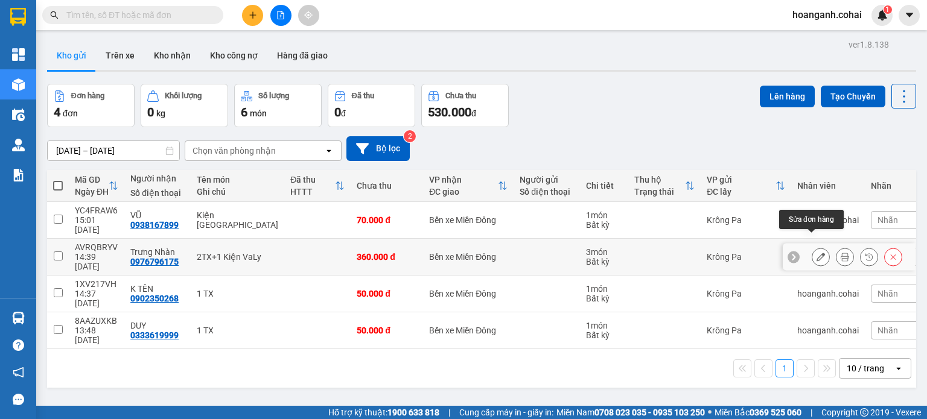
click at [816, 253] on icon at bounding box center [820, 257] width 8 height 8
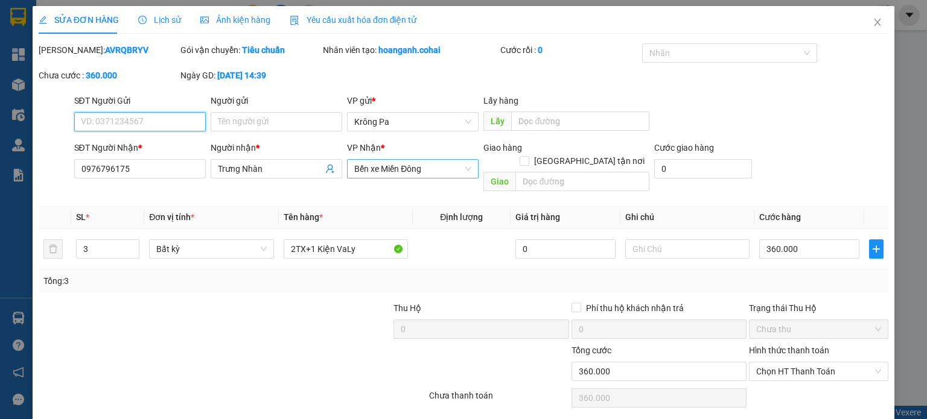
click at [434, 171] on span "Bến xe Miền Đông" at bounding box center [412, 169] width 117 height 18
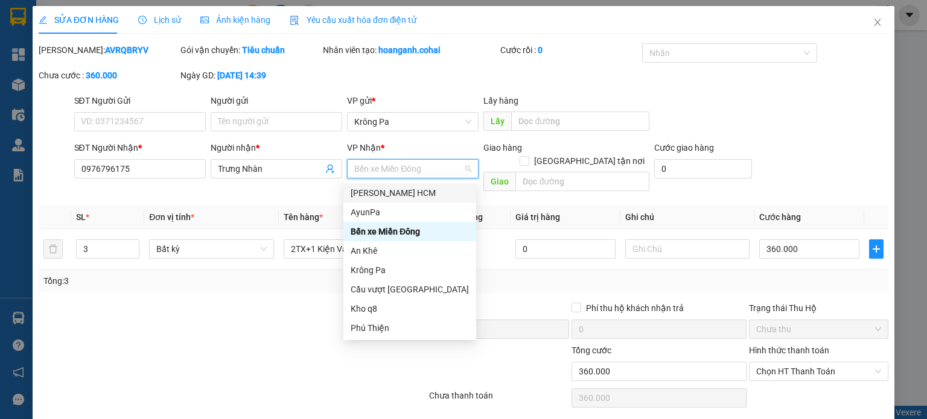
click at [415, 189] on div "[PERSON_NAME] HCM" at bounding box center [410, 192] width 118 height 13
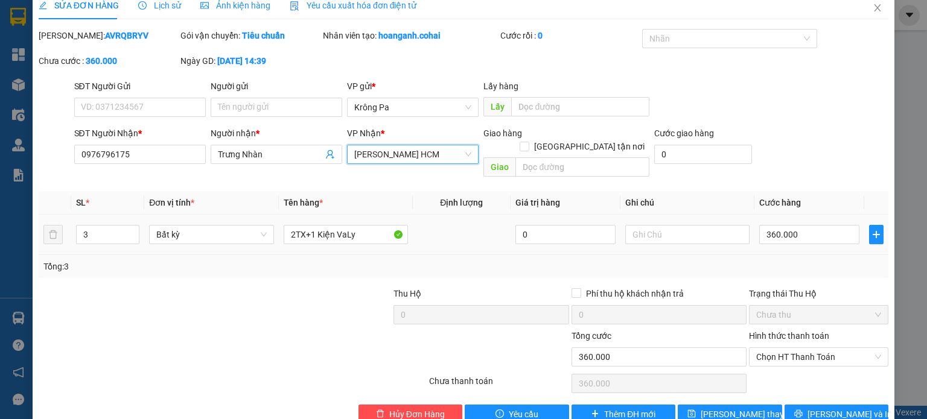
scroll to position [29, 0]
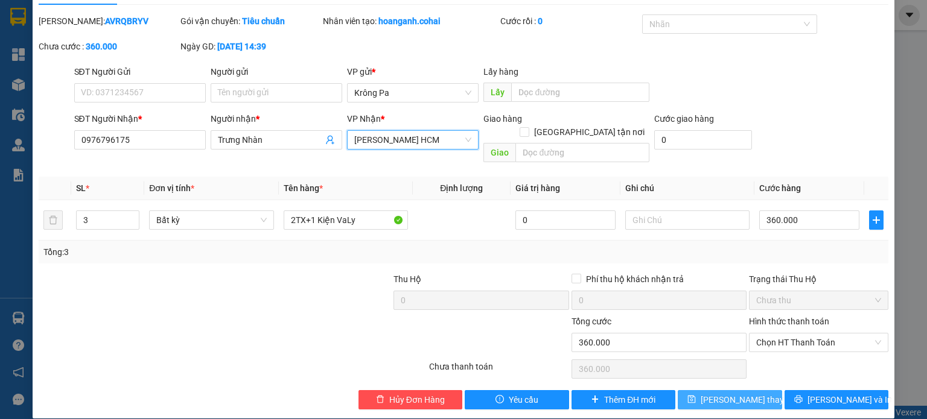
click at [740, 393] on span "[PERSON_NAME] thay đổi" at bounding box center [749, 399] width 97 height 13
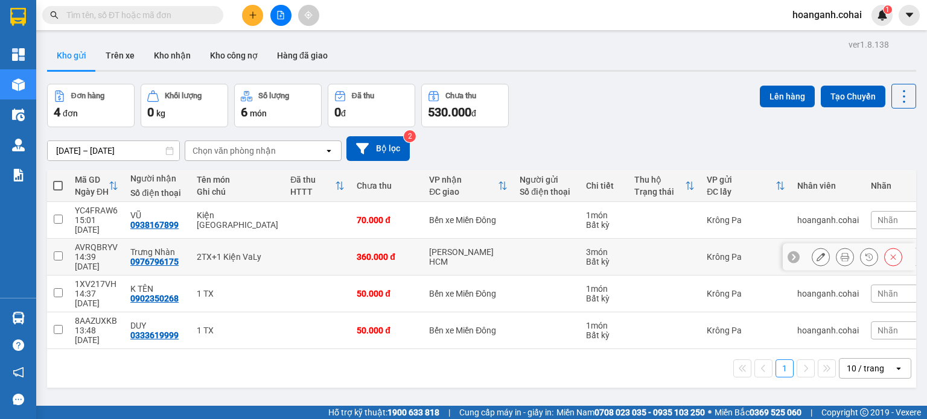
click at [57, 252] on input "checkbox" at bounding box center [58, 256] width 9 height 9
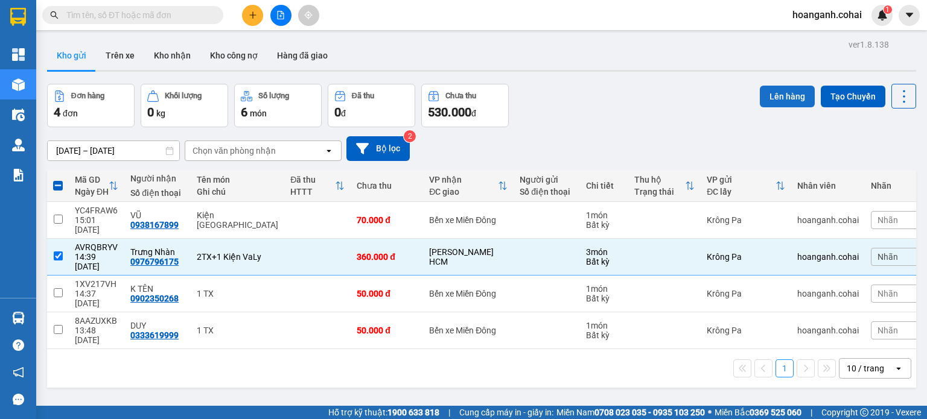
click at [801, 97] on button "Lên hàng" at bounding box center [787, 97] width 55 height 22
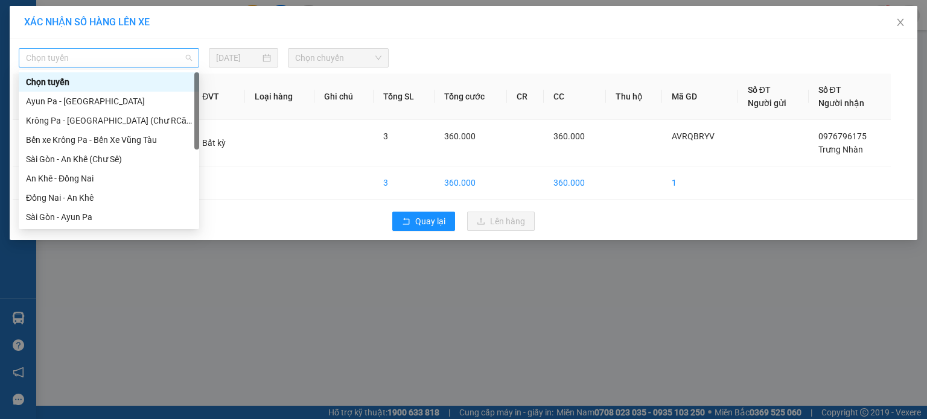
click at [174, 65] on span "Chọn tuyến" at bounding box center [109, 58] width 166 height 18
click at [157, 124] on div "Krông Pa - [GEOGRAPHIC_DATA] (Chư RCăm)" at bounding box center [109, 120] width 166 height 13
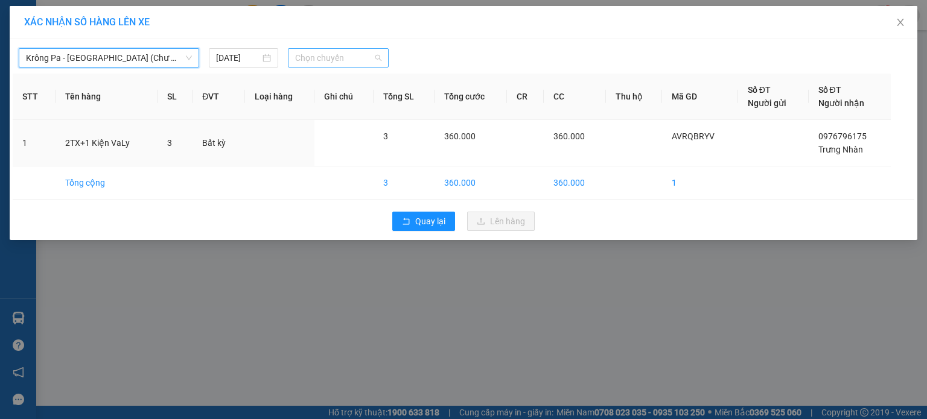
click at [360, 54] on span "Chọn chuyến" at bounding box center [338, 58] width 87 height 18
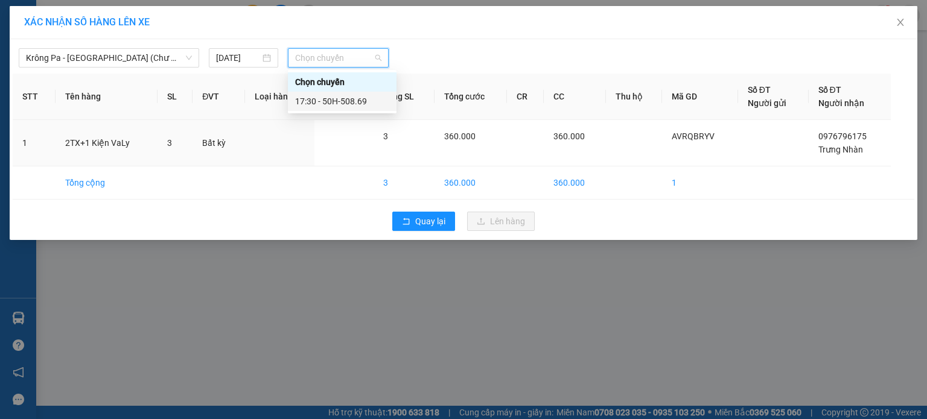
click at [359, 96] on div "17:30 - 50H-508.69" at bounding box center [342, 101] width 94 height 13
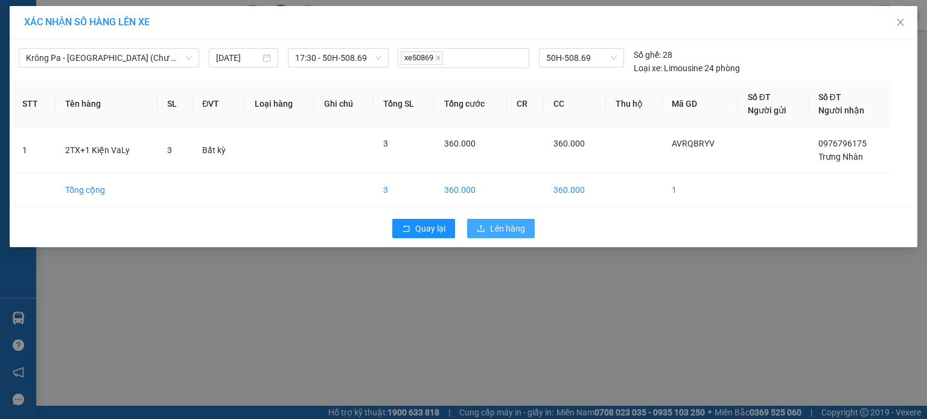
click at [521, 224] on span "Lên hàng" at bounding box center [507, 228] width 35 height 13
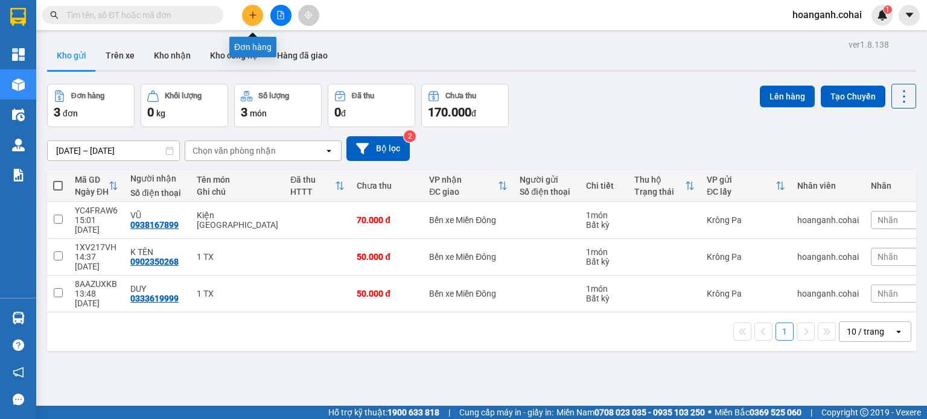
click at [244, 20] on button at bounding box center [252, 15] width 21 height 21
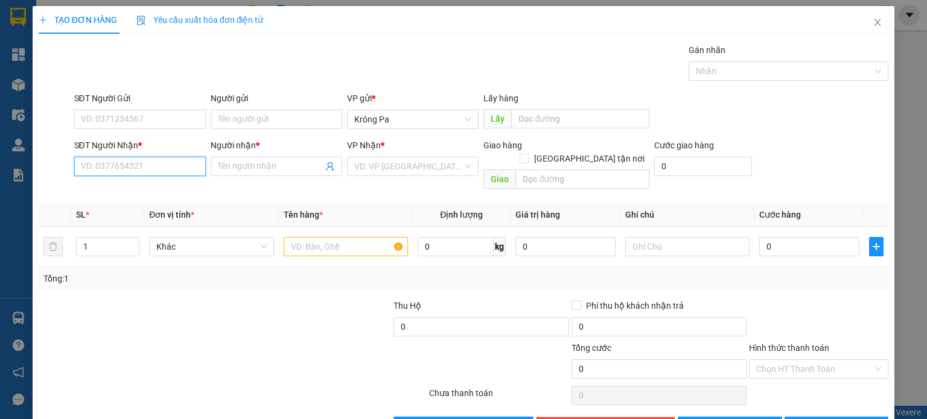
click at [175, 174] on input "SĐT Người Nhận *" at bounding box center [140, 166] width 132 height 19
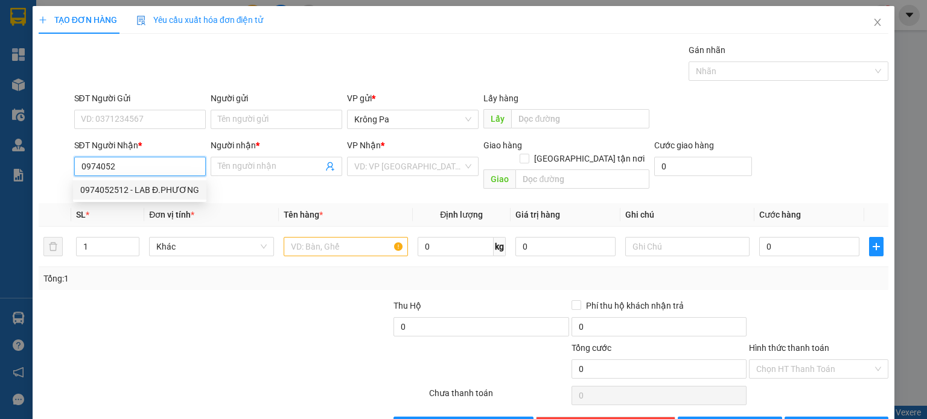
click at [162, 188] on div "0974052512 - LAB Đ.PHƯƠNG" at bounding box center [139, 189] width 119 height 13
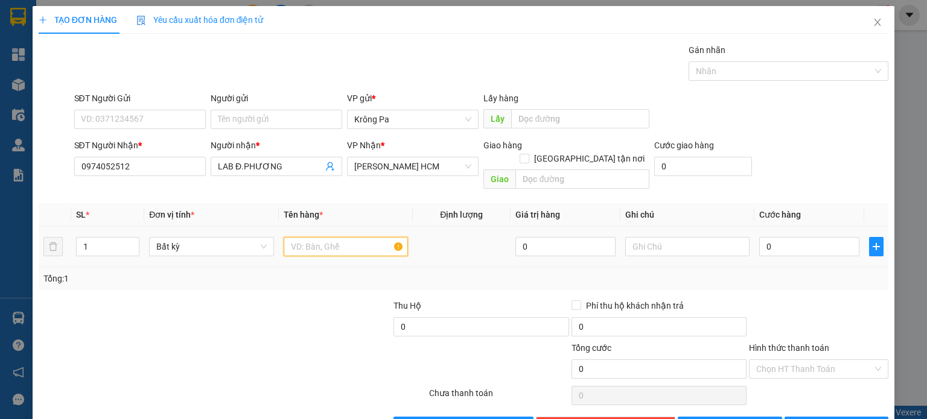
click at [372, 239] on input "text" at bounding box center [346, 246] width 124 height 19
click at [790, 241] on input "0" at bounding box center [809, 246] width 100 height 19
click at [830, 419] on span "[PERSON_NAME] và In" at bounding box center [849, 426] width 84 height 13
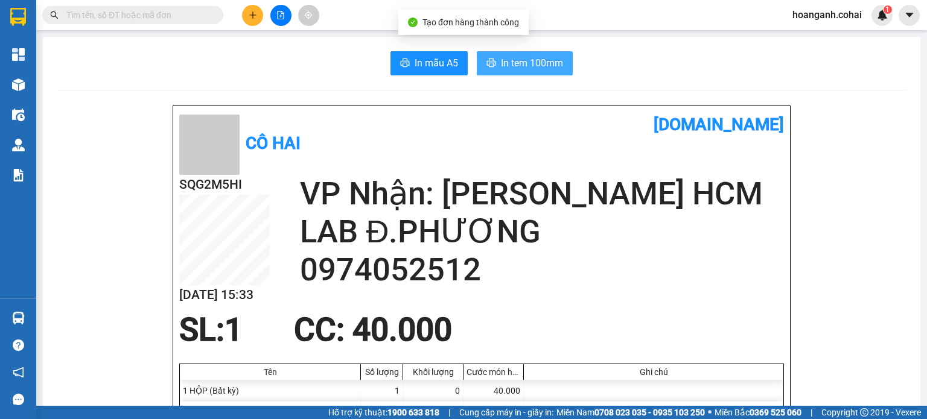
click at [506, 67] on span "In tem 100mm" at bounding box center [532, 63] width 62 height 15
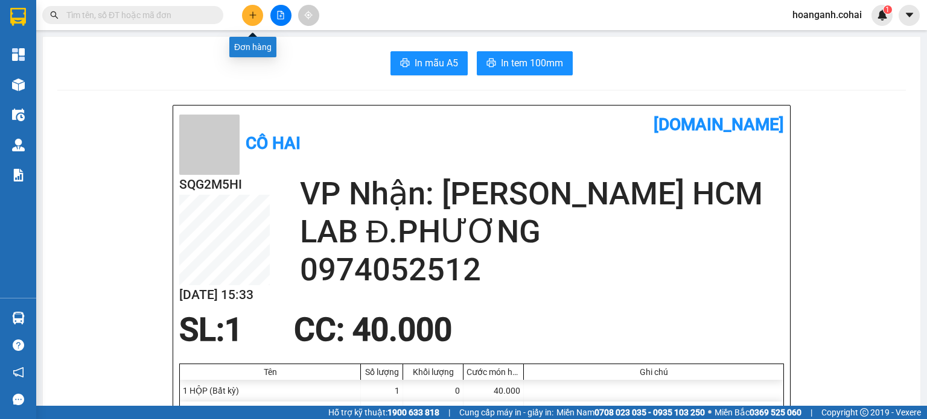
click at [259, 13] on button at bounding box center [252, 15] width 21 height 21
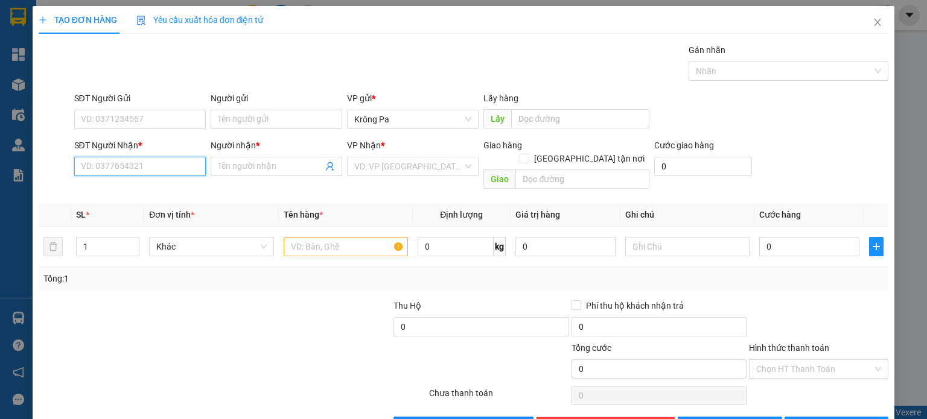
click at [167, 174] on input "SĐT Người Nhận *" at bounding box center [140, 166] width 132 height 19
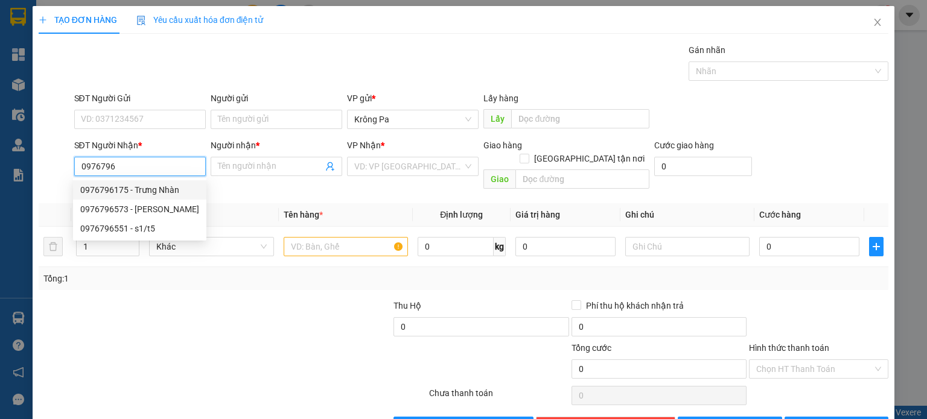
click at [160, 198] on div "0976796175 - Trưng Nhàn" at bounding box center [139, 189] width 133 height 19
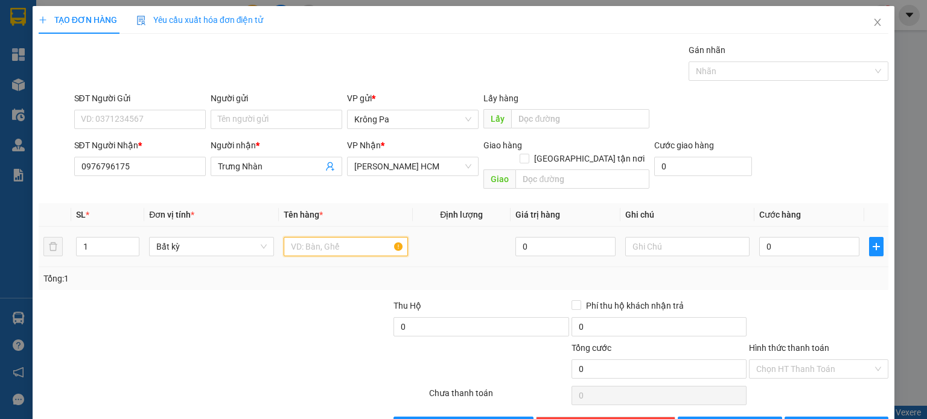
click at [348, 240] on input "text" at bounding box center [346, 246] width 124 height 19
click at [818, 237] on input "0" at bounding box center [809, 246] width 100 height 19
click at [835, 419] on span "[PERSON_NAME] và In" at bounding box center [849, 426] width 84 height 13
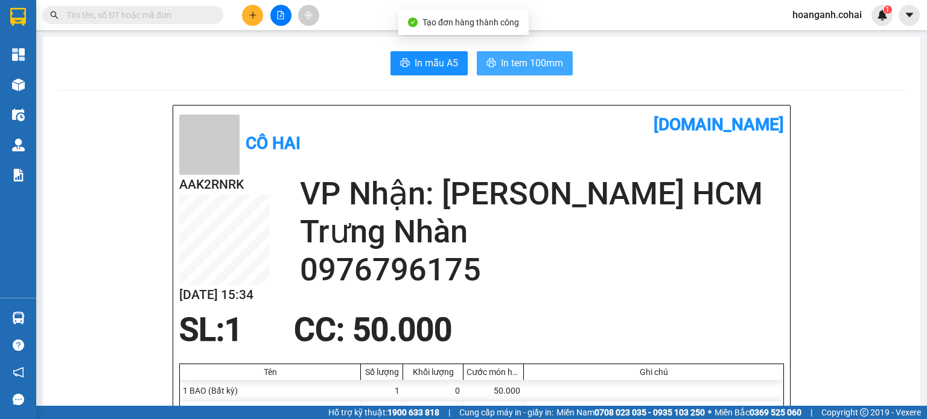
click at [533, 65] on span "In tem 100mm" at bounding box center [532, 63] width 62 height 15
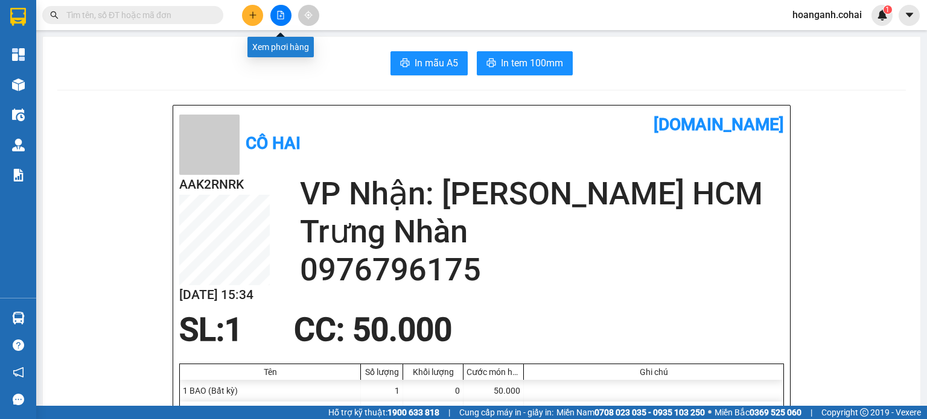
click at [276, 14] on icon "file-add" at bounding box center [280, 15] width 8 height 8
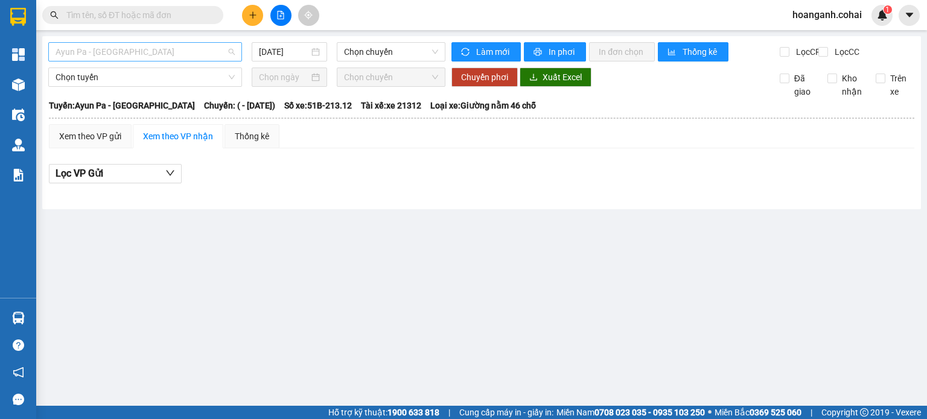
click at [189, 52] on span "Ayun Pa - [GEOGRAPHIC_DATA]" at bounding box center [145, 52] width 179 height 18
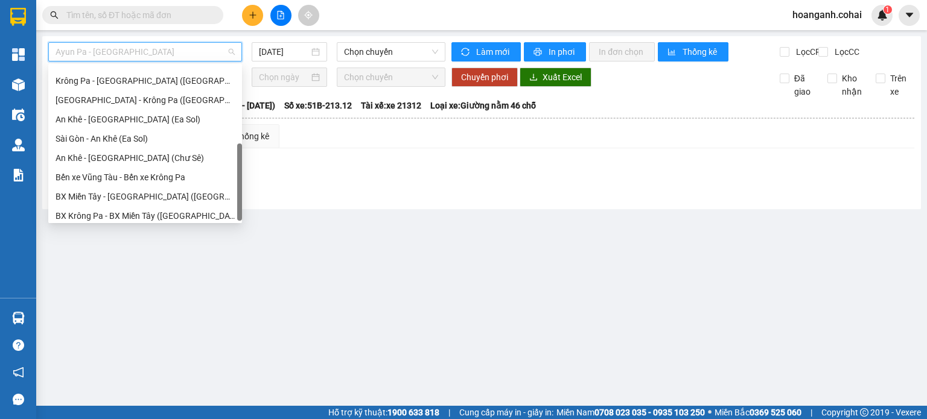
scroll to position [174, 0]
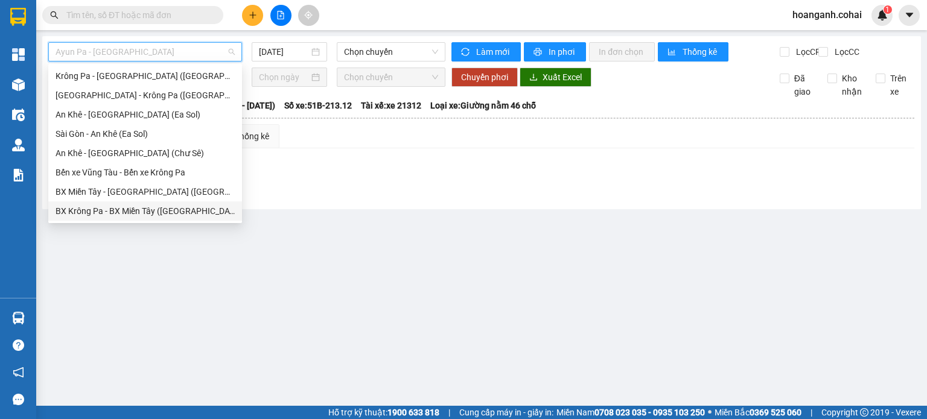
click at [141, 203] on div "BX Krông Pa - BX Miền Tây ([GEOGRAPHIC_DATA] - [GEOGRAPHIC_DATA])" at bounding box center [145, 211] width 194 height 19
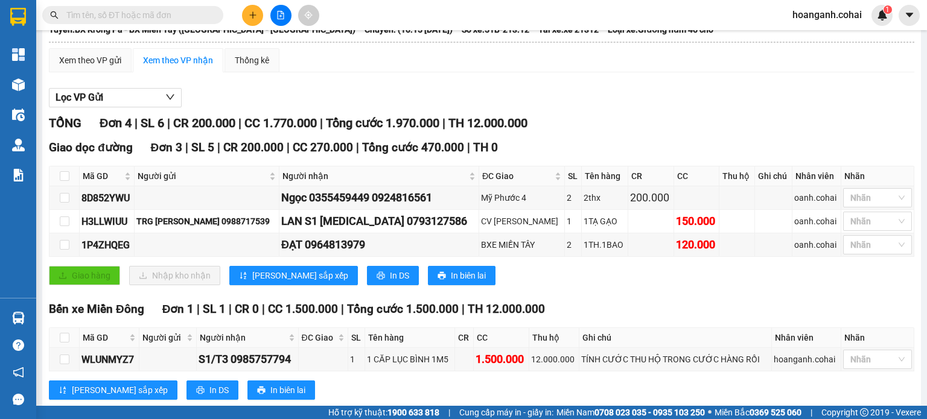
scroll to position [111, 0]
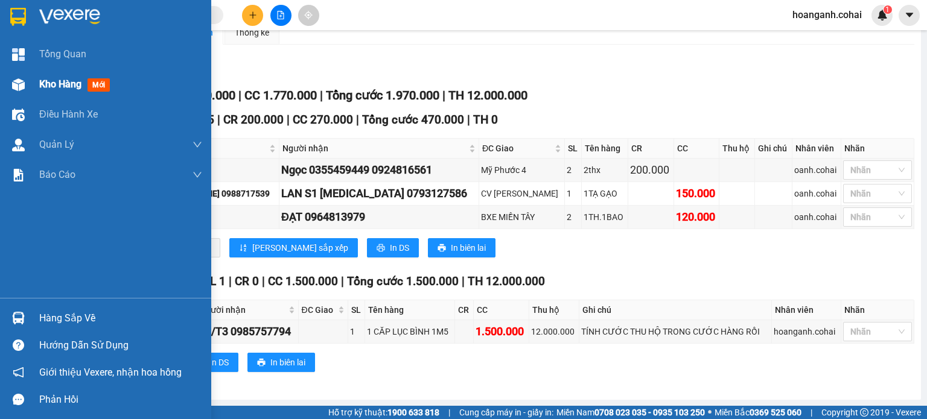
click at [53, 88] on span "Kho hàng" at bounding box center [60, 83] width 42 height 11
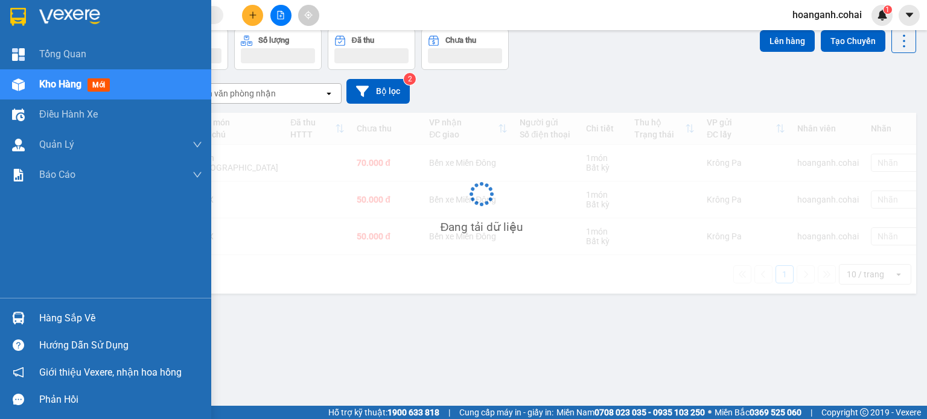
scroll to position [56, 0]
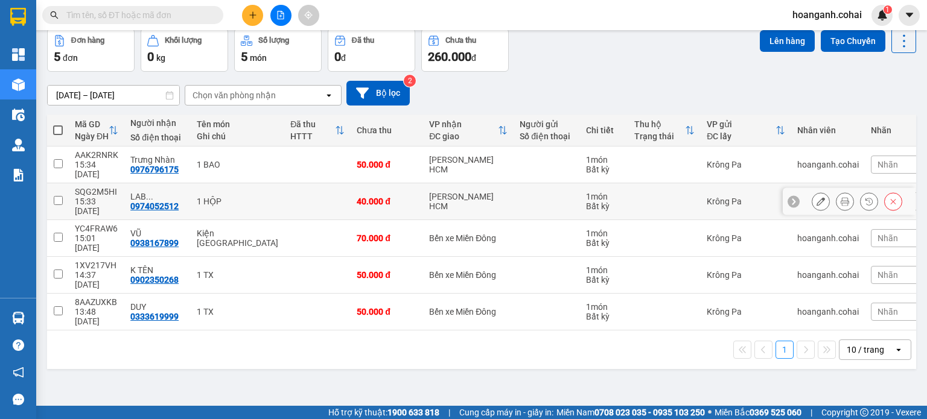
click at [57, 196] on input "checkbox" at bounding box center [58, 200] width 9 height 9
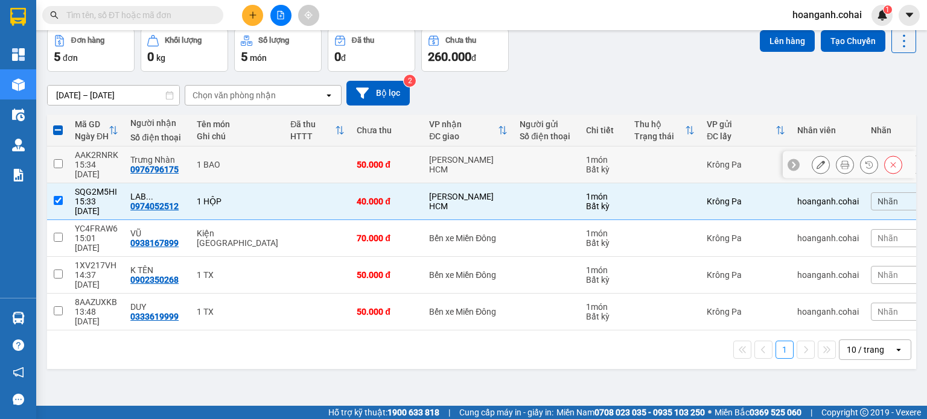
click at [54, 159] on input "checkbox" at bounding box center [58, 163] width 9 height 9
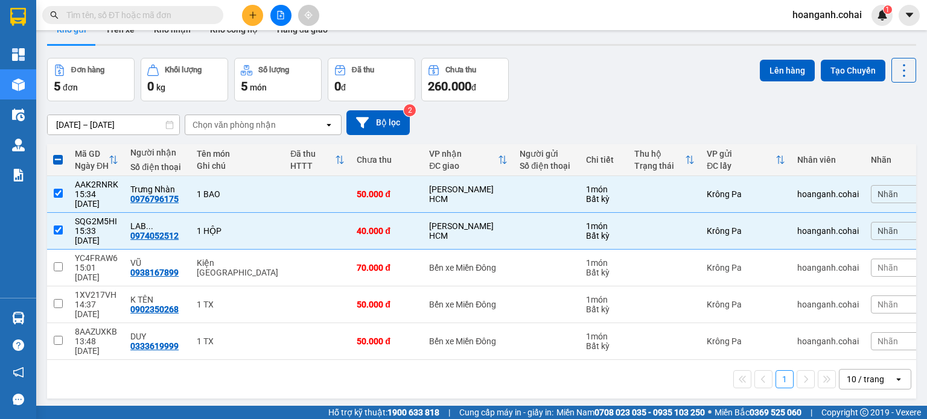
scroll to position [0, 0]
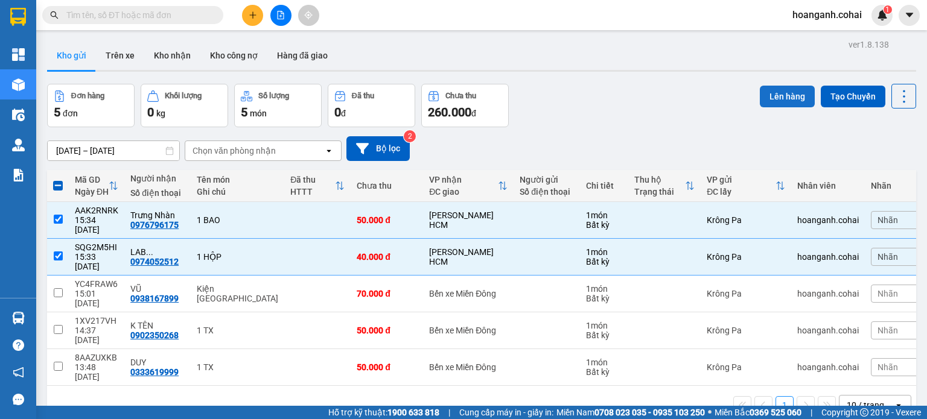
click at [789, 98] on button "Lên hàng" at bounding box center [787, 97] width 55 height 22
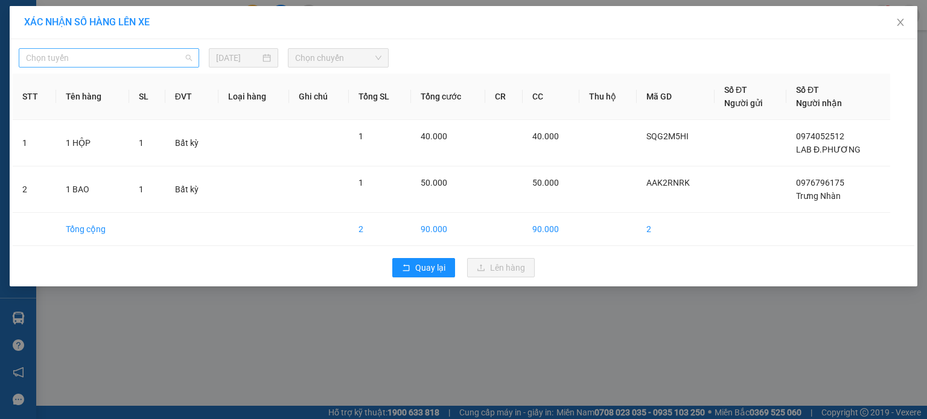
click at [182, 62] on span "Chọn tuyến" at bounding box center [109, 58] width 166 height 18
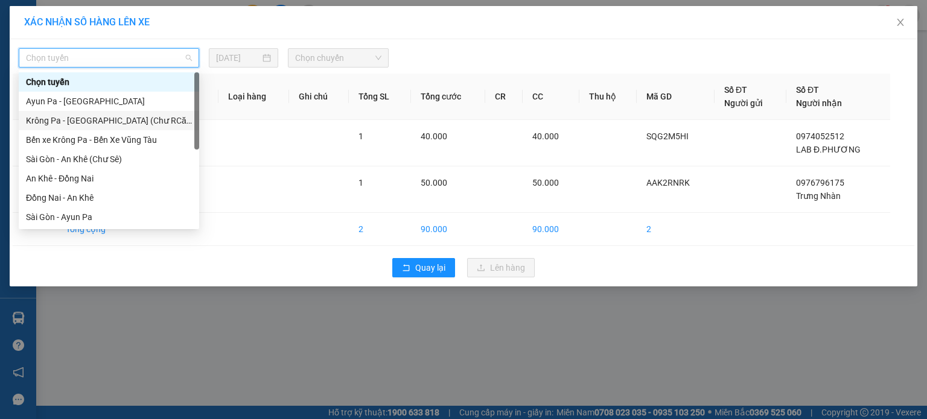
click at [143, 125] on div "Krông Pa - [GEOGRAPHIC_DATA] (Chư RCăm)" at bounding box center [109, 120] width 166 height 13
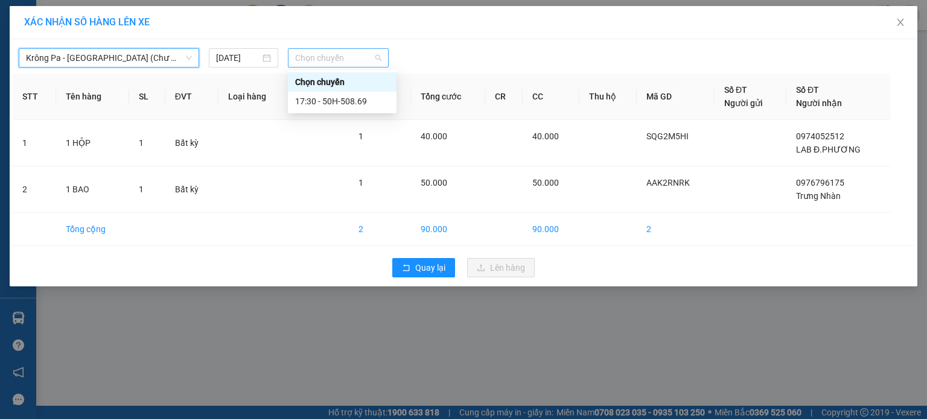
click at [323, 54] on span "Chọn chuyến" at bounding box center [338, 58] width 87 height 18
click at [321, 106] on div "17:30 - 50H-508.69" at bounding box center [342, 101] width 94 height 13
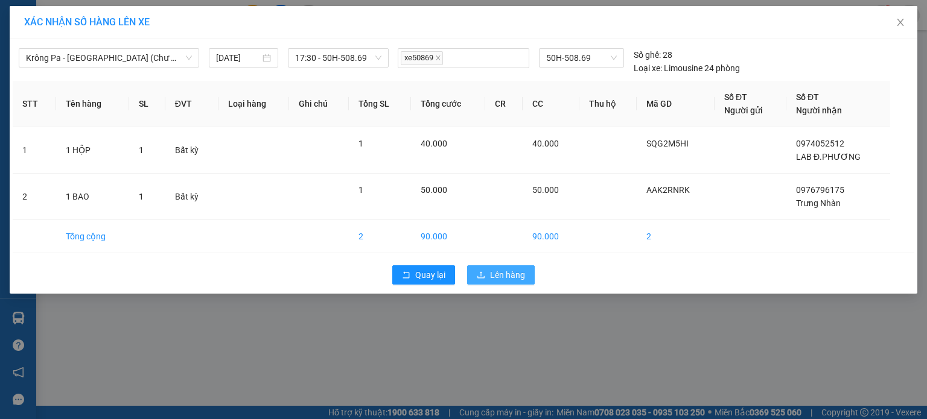
click at [512, 273] on span "Lên hàng" at bounding box center [507, 275] width 35 height 13
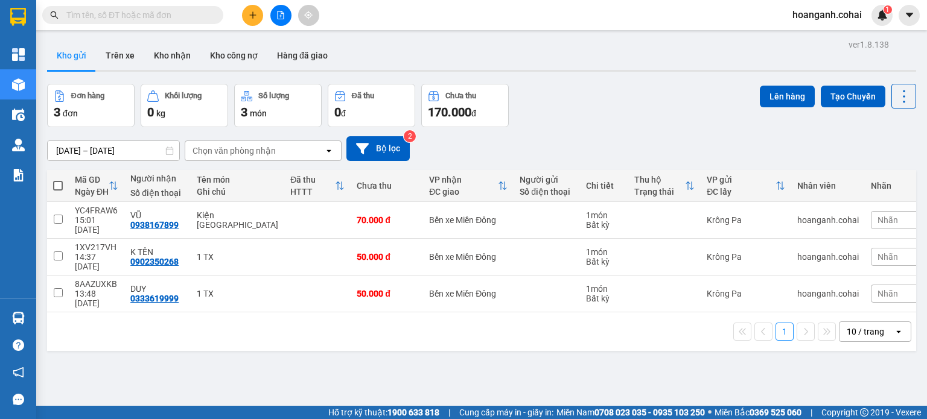
click at [58, 181] on span at bounding box center [58, 186] width 10 height 10
click at [58, 180] on input "checkbox" at bounding box center [58, 180] width 0 height 0
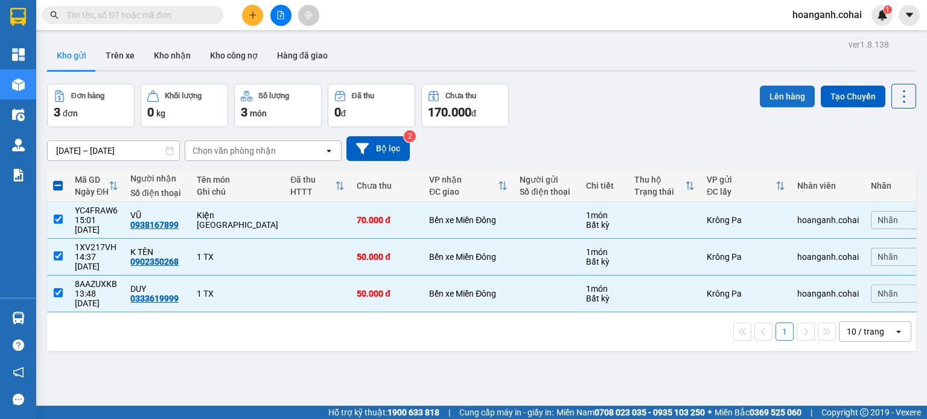
click at [777, 90] on button "Lên hàng" at bounding box center [787, 97] width 55 height 22
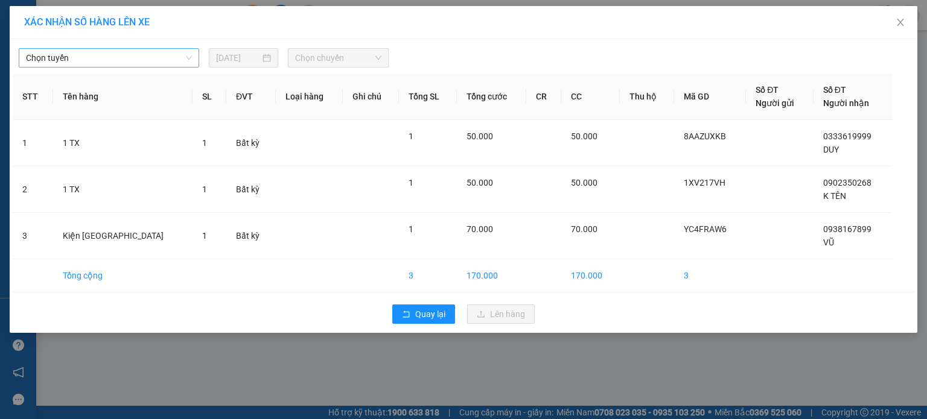
click at [159, 52] on span "Chọn tuyến" at bounding box center [109, 58] width 166 height 18
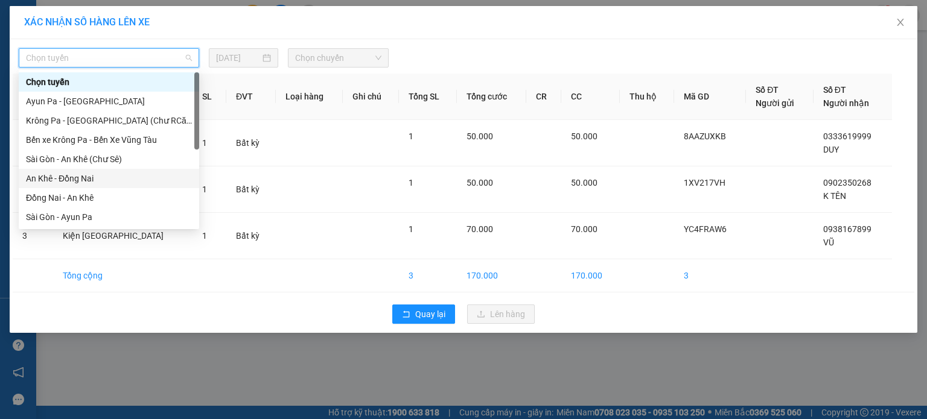
scroll to position [121, 0]
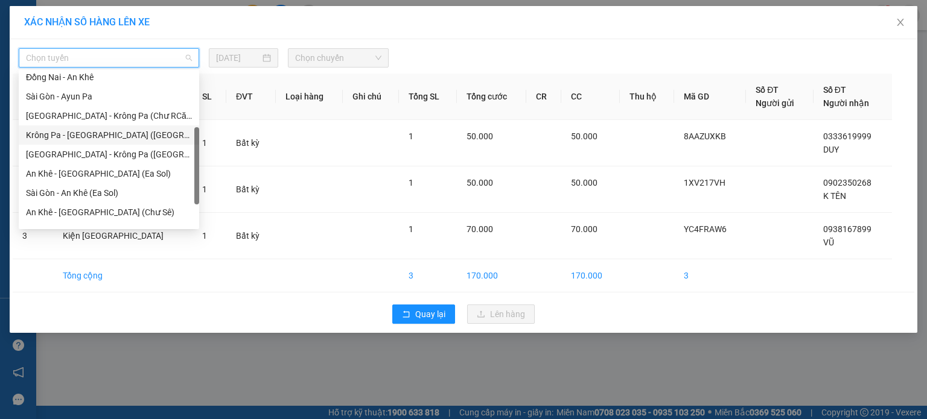
click at [122, 132] on div "Krông Pa - [GEOGRAPHIC_DATA] ([GEOGRAPHIC_DATA])" at bounding box center [109, 135] width 166 height 13
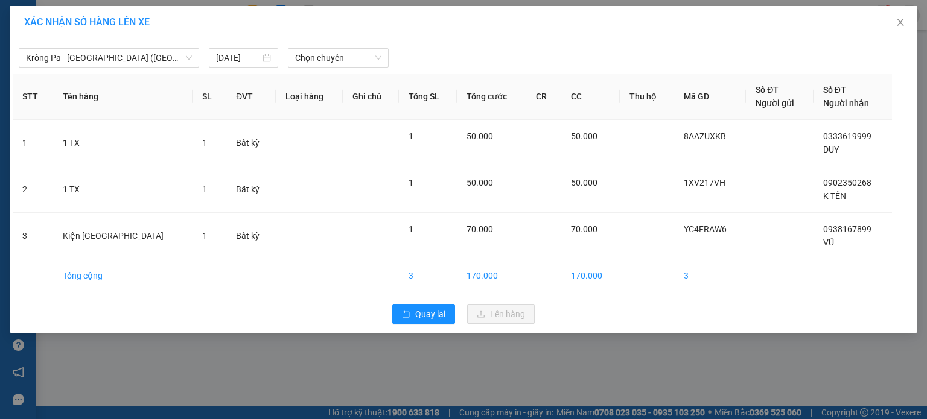
click at [392, 59] on div at bounding box center [578, 57] width 373 height 19
click at [380, 58] on span "Chọn chuyến" at bounding box center [338, 58] width 87 height 18
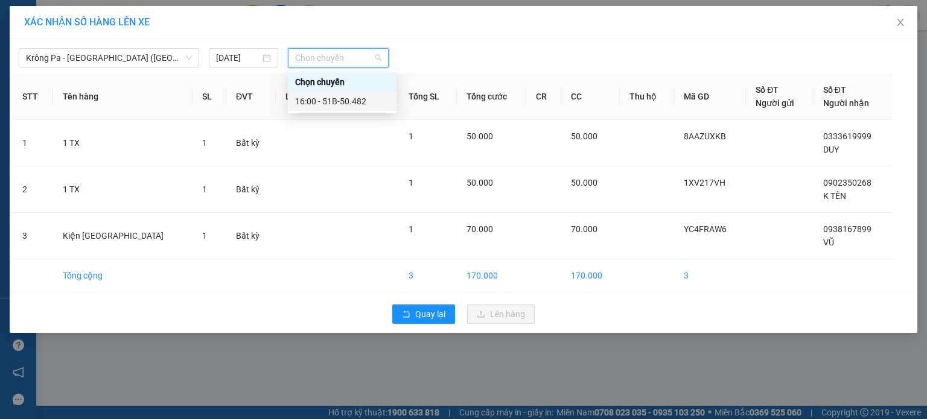
click at [362, 101] on div "16:00 - 51B-50.482" at bounding box center [342, 101] width 94 height 13
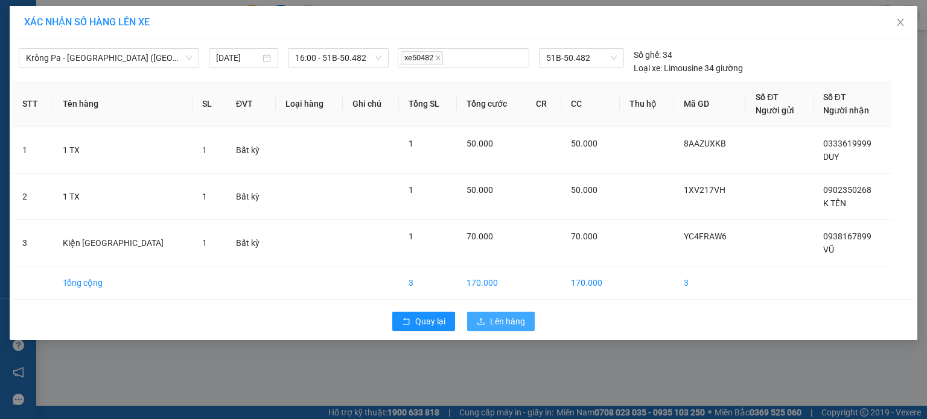
click at [526, 327] on button "Lên hàng" at bounding box center [501, 321] width 68 height 19
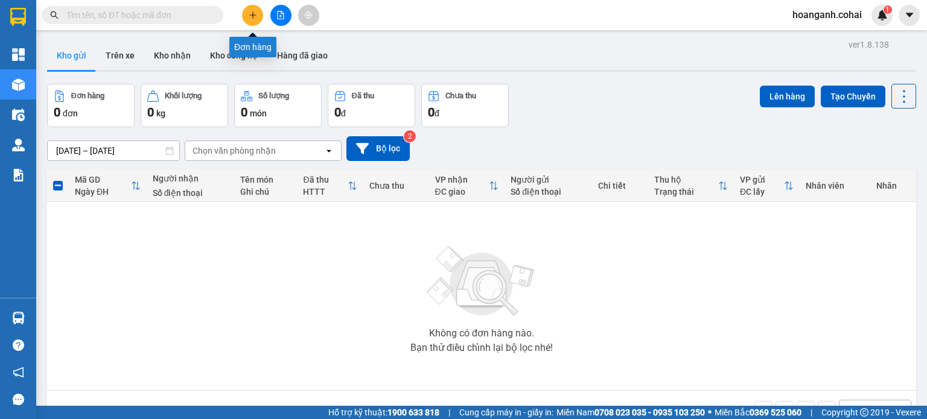
click at [254, 11] on icon "plus" at bounding box center [253, 15] width 8 height 8
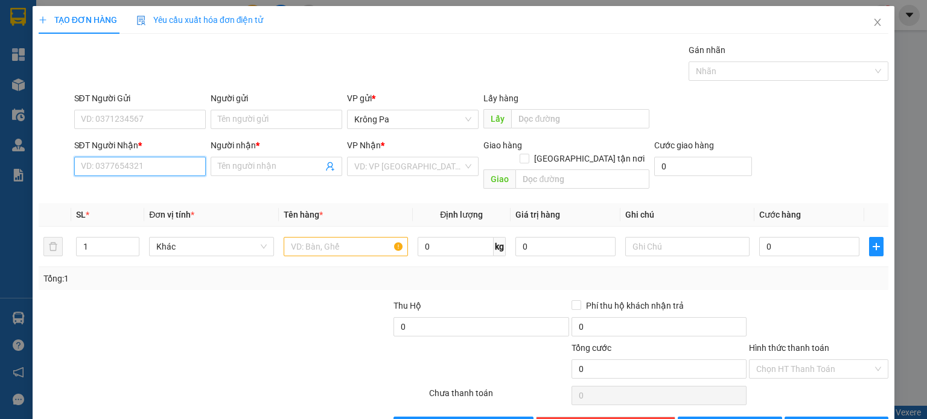
click at [164, 170] on input "SĐT Người Nhận *" at bounding box center [140, 166] width 132 height 19
click at [157, 189] on div "0989171422 - S2 T4" at bounding box center [138, 189] width 116 height 13
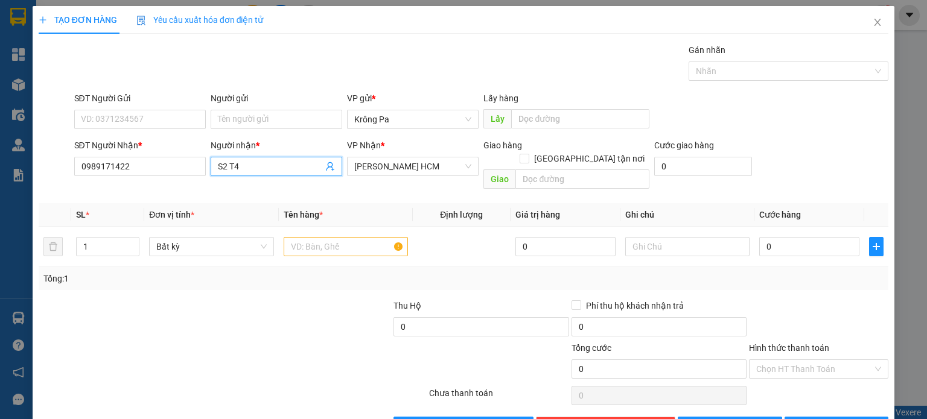
click at [272, 171] on input "S2 T4" at bounding box center [270, 166] width 105 height 13
click at [874, 20] on span "Close" at bounding box center [877, 23] width 34 height 34
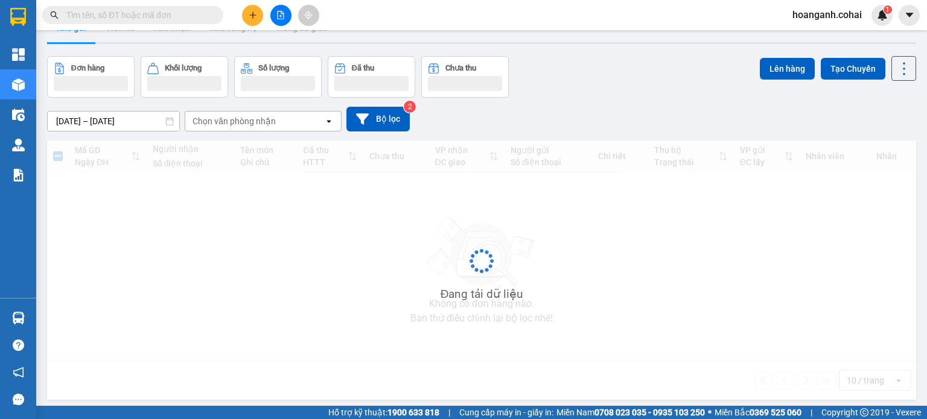
scroll to position [56, 0]
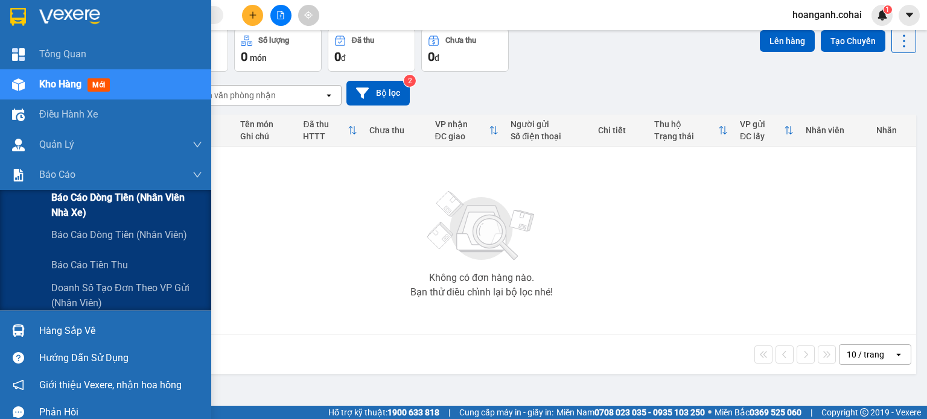
click at [59, 212] on span "Báo cáo dòng tiền (Nhân viên Nhà xe)" at bounding box center [126, 205] width 151 height 30
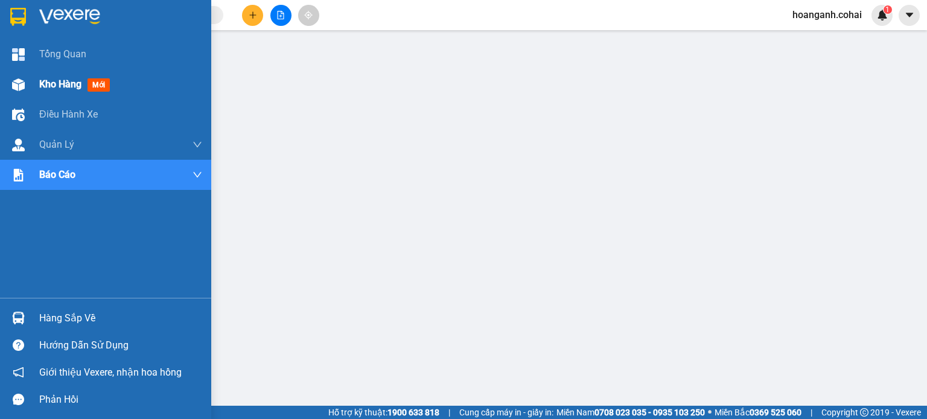
click at [40, 85] on span "Kho hàng" at bounding box center [60, 83] width 42 height 11
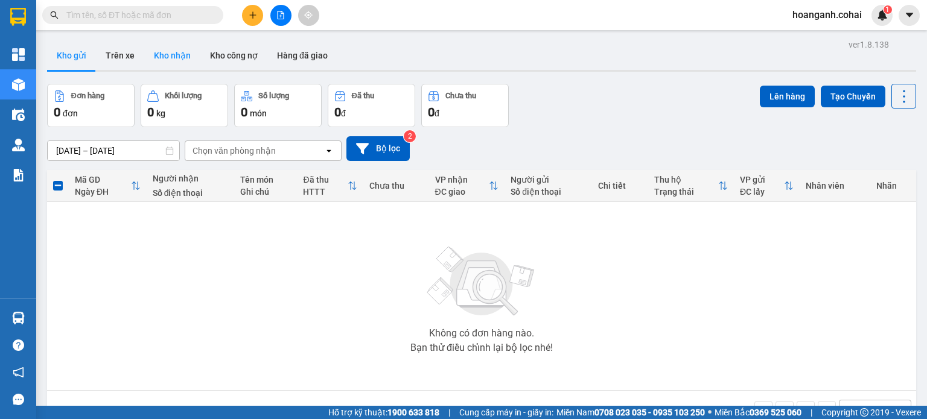
click at [168, 51] on button "Kho nhận" at bounding box center [172, 55] width 56 height 29
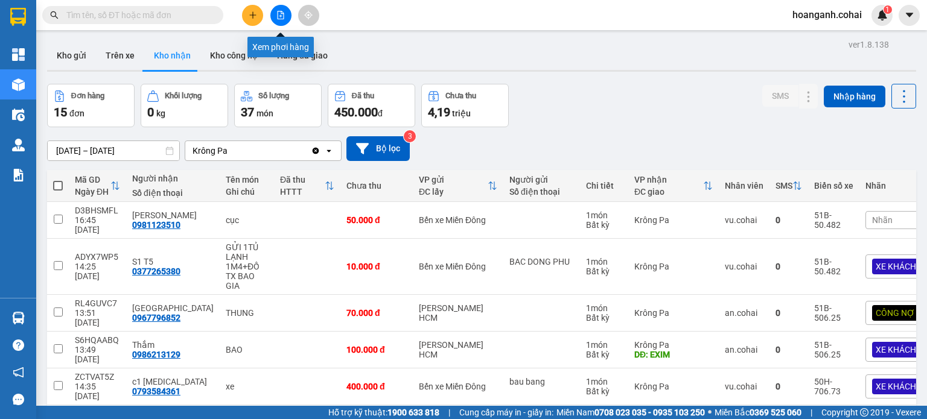
click at [278, 20] on button at bounding box center [280, 15] width 21 height 21
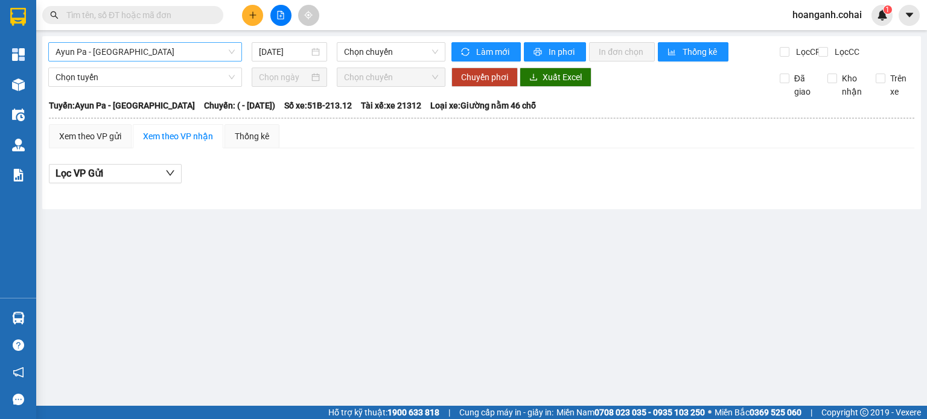
click at [197, 55] on span "Ayun Pa - [GEOGRAPHIC_DATA]" at bounding box center [145, 52] width 179 height 18
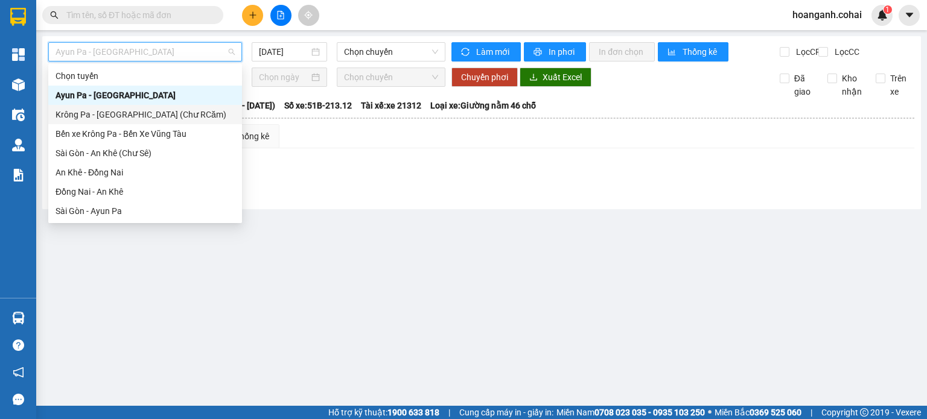
drag, startPoint x: 352, startPoint y: 312, endPoint x: 300, endPoint y: 257, distance: 75.5
click at [351, 311] on main "Ayun Pa - [GEOGRAPHIC_DATA] [DATE] Chọn chuyến Làm mới In phơi In đơn chọn Thốn…" at bounding box center [463, 203] width 927 height 406
click at [216, 60] on span "Ayun Pa - [GEOGRAPHIC_DATA]" at bounding box center [145, 52] width 179 height 18
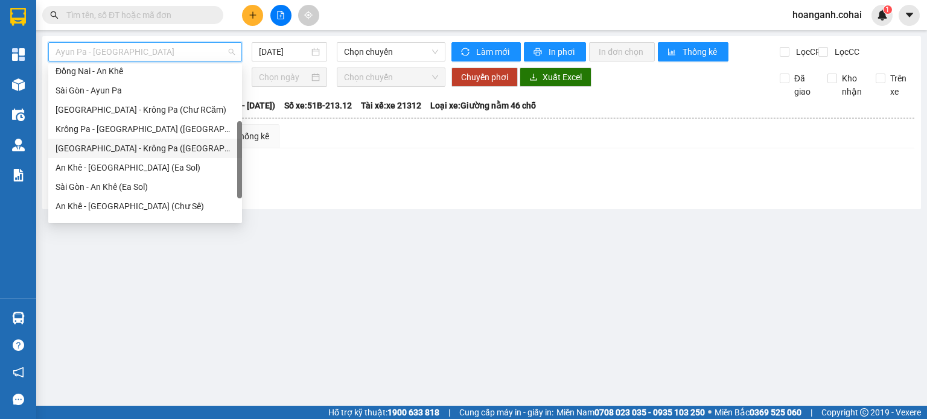
click at [147, 145] on div "[GEOGRAPHIC_DATA] - Krông Pa ([GEOGRAPHIC_DATA])" at bounding box center [145, 148] width 179 height 13
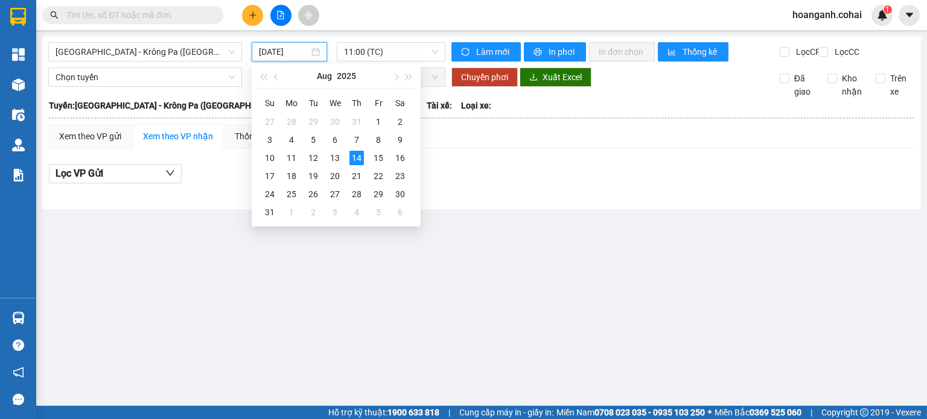
click at [287, 48] on input "[DATE]" at bounding box center [283, 51] width 49 height 13
click at [335, 156] on div "13" at bounding box center [335, 158] width 14 height 14
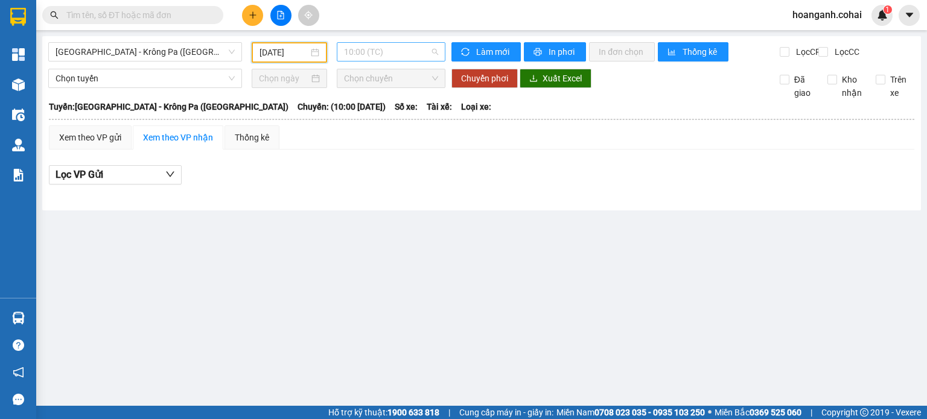
click at [432, 58] on span "10:00 (TC)" at bounding box center [391, 52] width 95 height 18
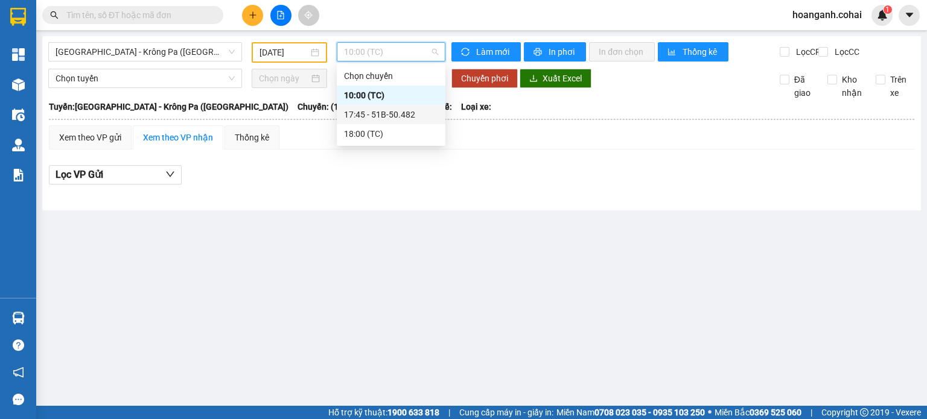
click at [419, 116] on div "17:45 - 51B-50.482" at bounding box center [391, 114] width 94 height 13
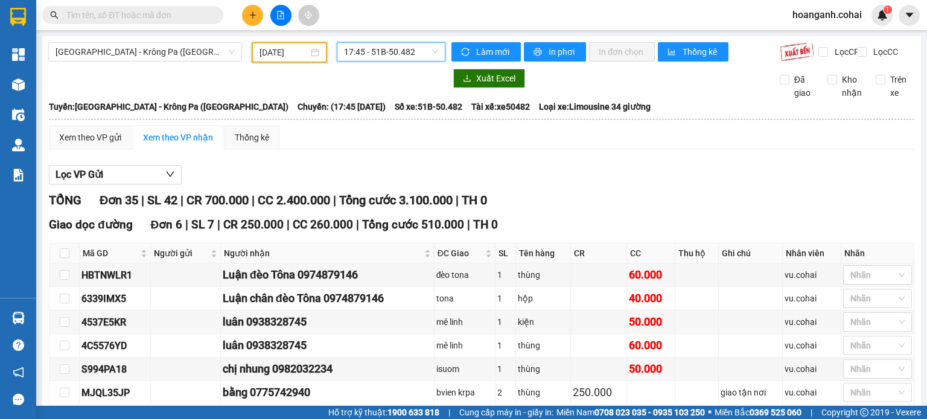
click at [276, 54] on input "[DATE]" at bounding box center [283, 52] width 48 height 13
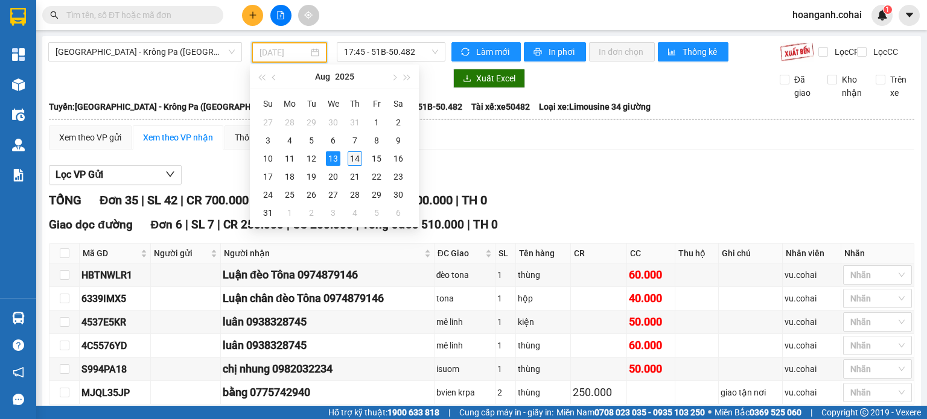
click at [352, 163] on div "14" at bounding box center [355, 158] width 14 height 14
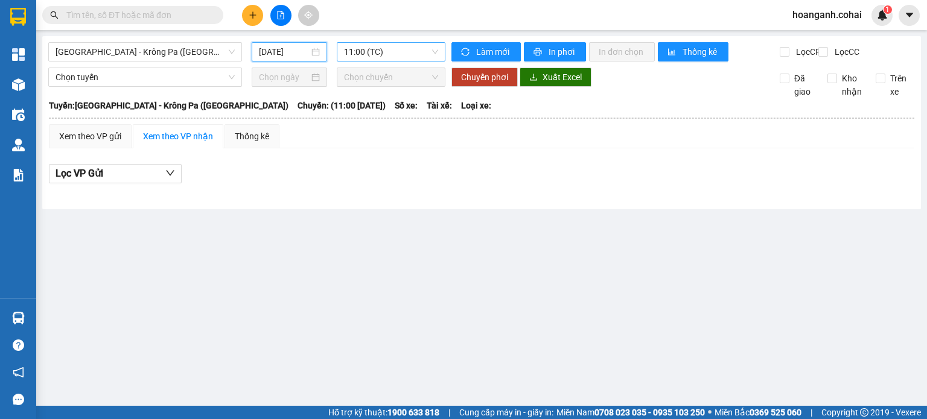
click at [431, 56] on span "11:00 (TC)" at bounding box center [391, 52] width 95 height 18
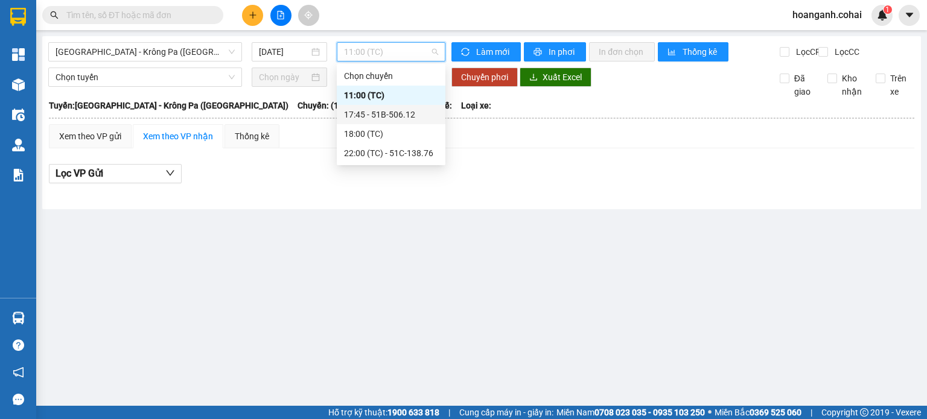
click at [418, 112] on div "17:45 - 51B-506.12" at bounding box center [391, 114] width 94 height 13
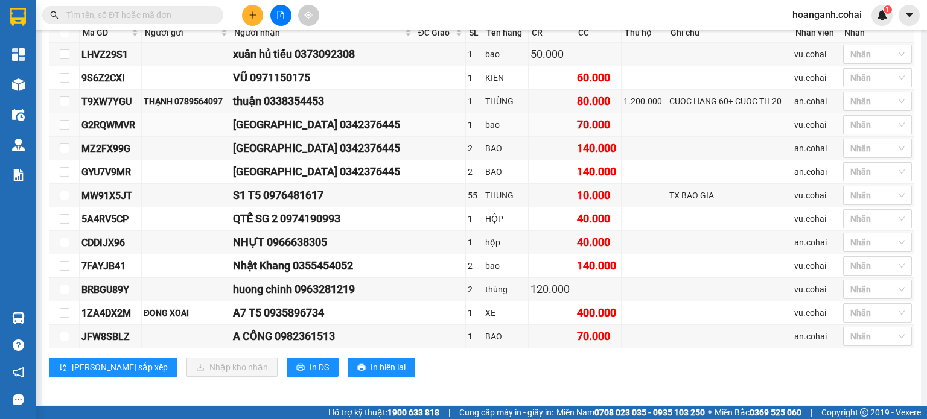
scroll to position [463, 0]
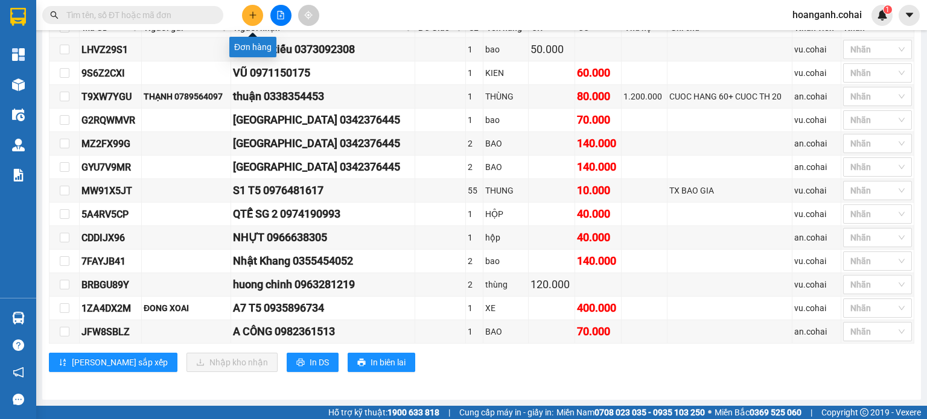
click at [261, 17] on button at bounding box center [252, 15] width 21 height 21
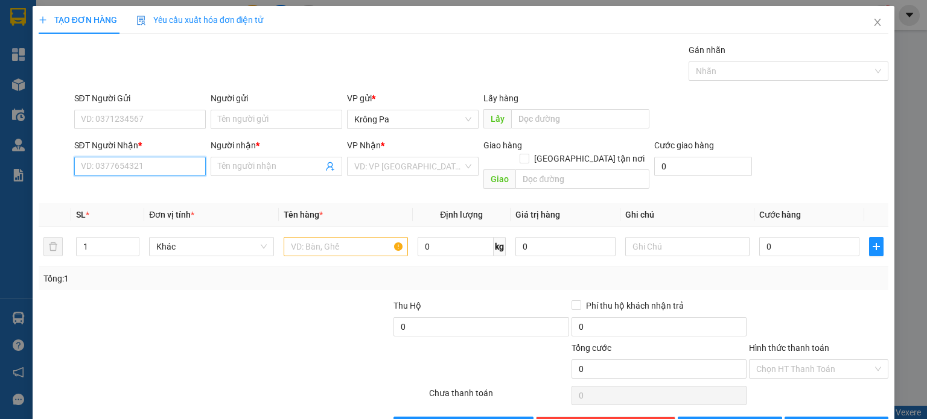
click at [170, 172] on input "SĐT Người Nhận *" at bounding box center [140, 166] width 132 height 19
click at [159, 191] on div "0901499061 - TOẢN" at bounding box center [138, 189] width 116 height 13
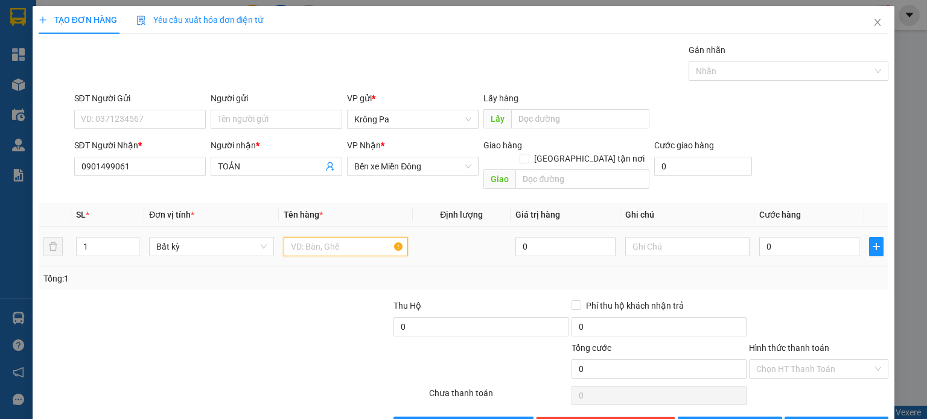
click at [343, 237] on input "text" at bounding box center [346, 246] width 124 height 19
click at [802, 237] on input "0" at bounding box center [809, 246] width 100 height 19
click at [814, 360] on input "Hình thức thanh toán" at bounding box center [814, 369] width 116 height 18
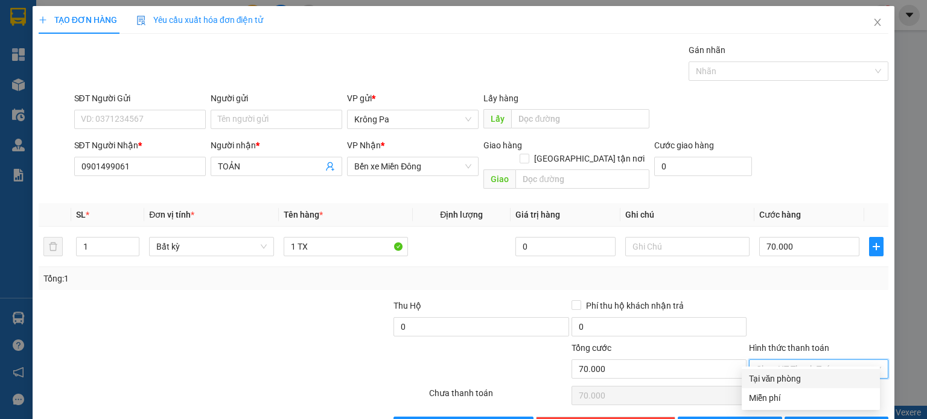
click at [798, 374] on div "Tại văn phòng" at bounding box center [811, 378] width 124 height 13
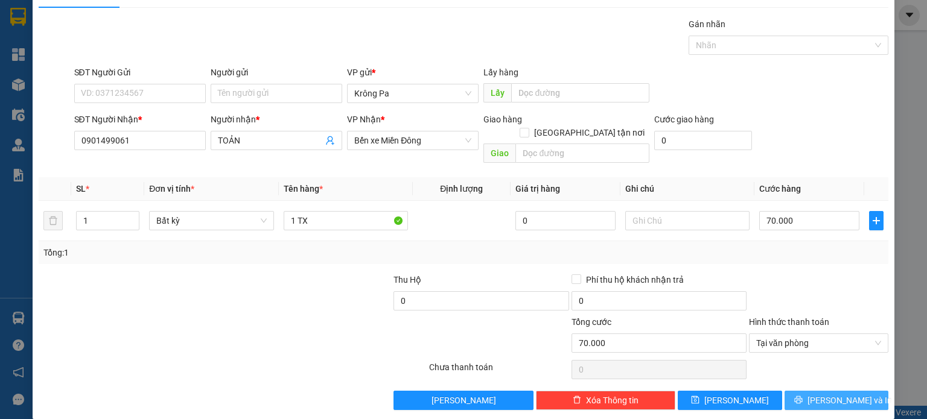
click at [800, 391] on button "[PERSON_NAME] và In" at bounding box center [836, 400] width 104 height 19
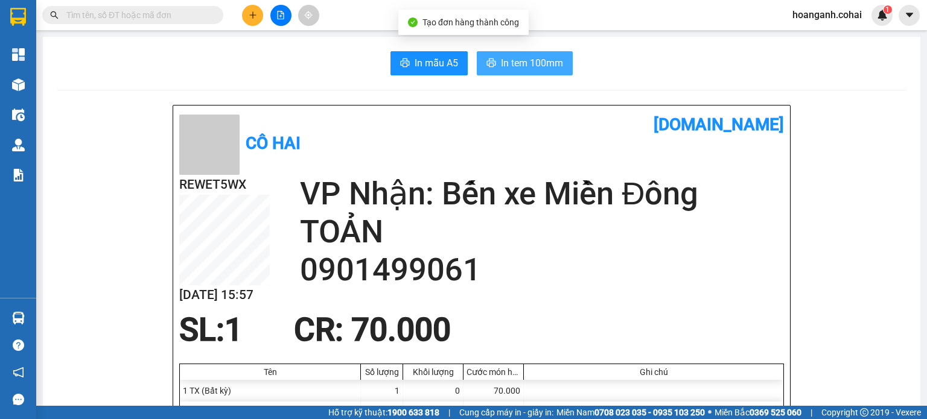
click at [516, 63] on span "In tem 100mm" at bounding box center [532, 63] width 62 height 15
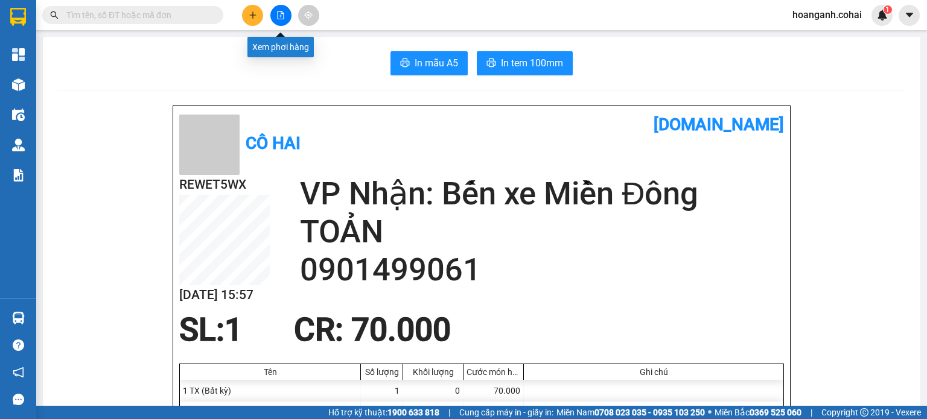
click at [283, 13] on icon "file-add" at bounding box center [281, 15] width 7 height 8
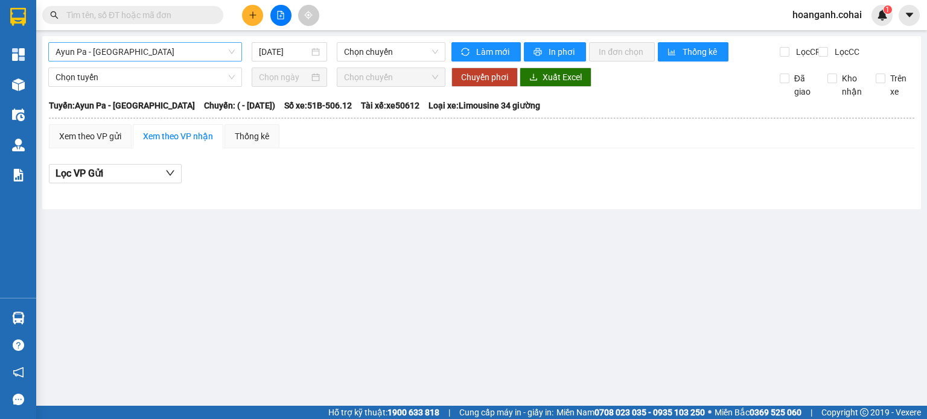
click at [188, 49] on span "Ayun Pa - [GEOGRAPHIC_DATA]" at bounding box center [145, 52] width 179 height 18
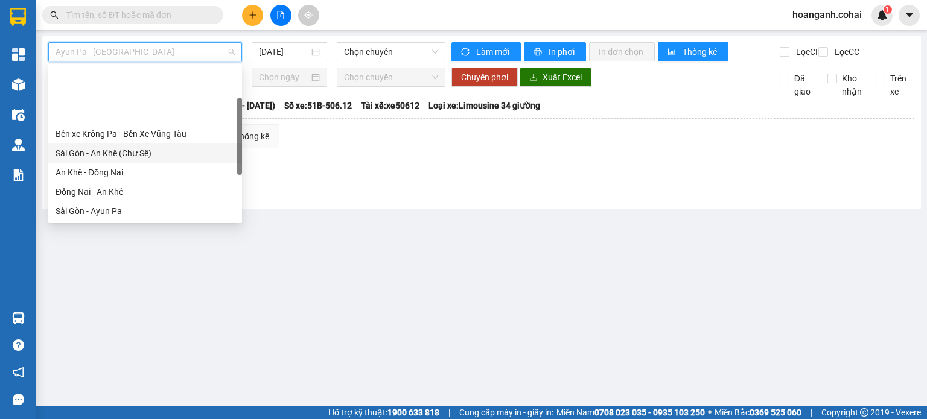
scroll to position [169, 0]
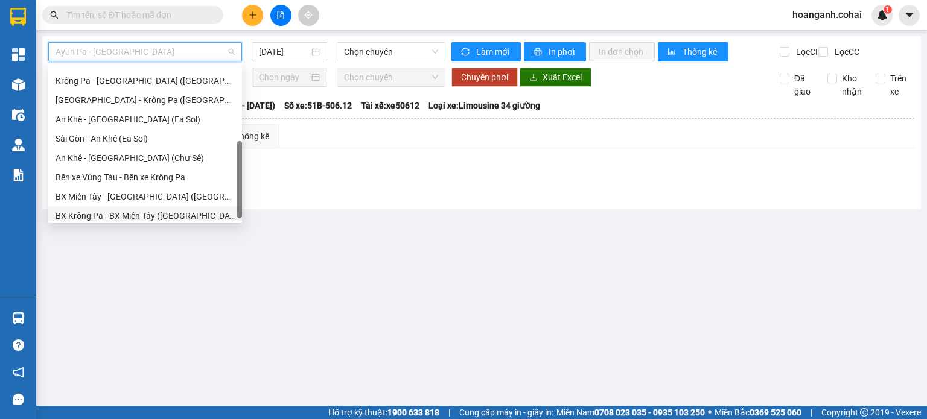
click at [164, 217] on div "BX Krông Pa - BX Miền Tây ([GEOGRAPHIC_DATA] - [GEOGRAPHIC_DATA])" at bounding box center [145, 215] width 179 height 13
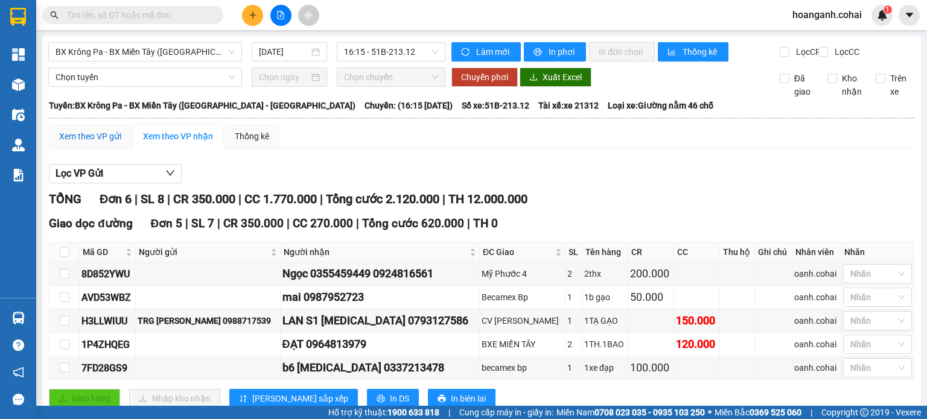
click at [105, 143] on div "Xem theo VP gửi" at bounding box center [90, 136] width 62 height 13
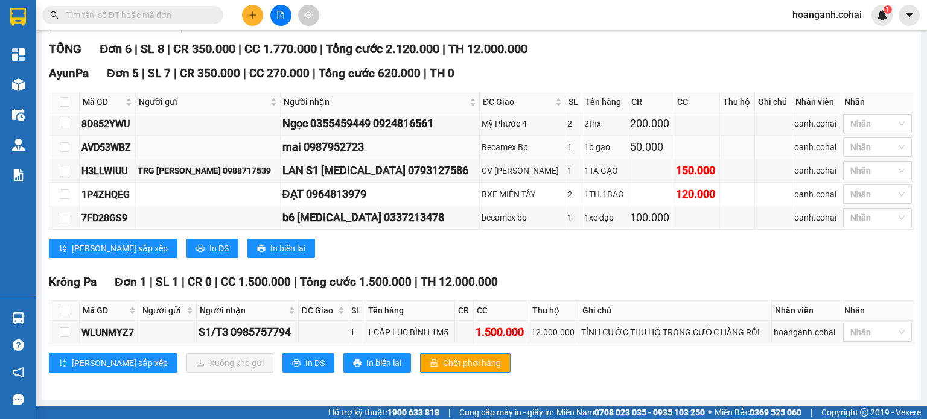
scroll to position [157, 0]
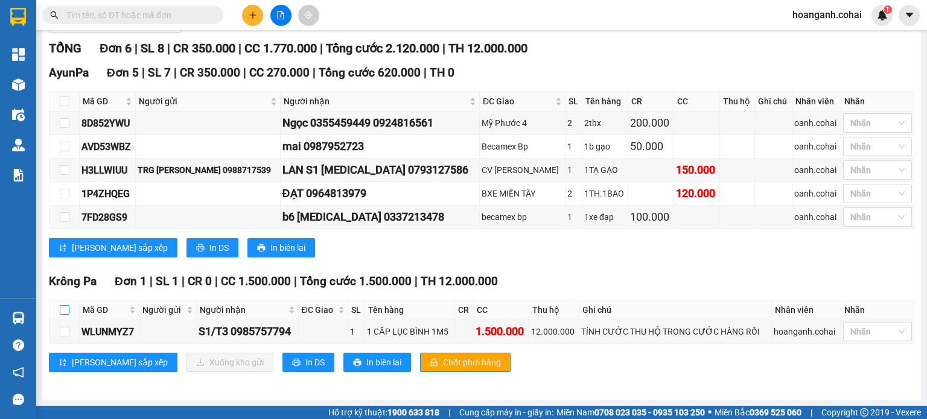
click at [63, 309] on input "checkbox" at bounding box center [65, 310] width 10 height 10
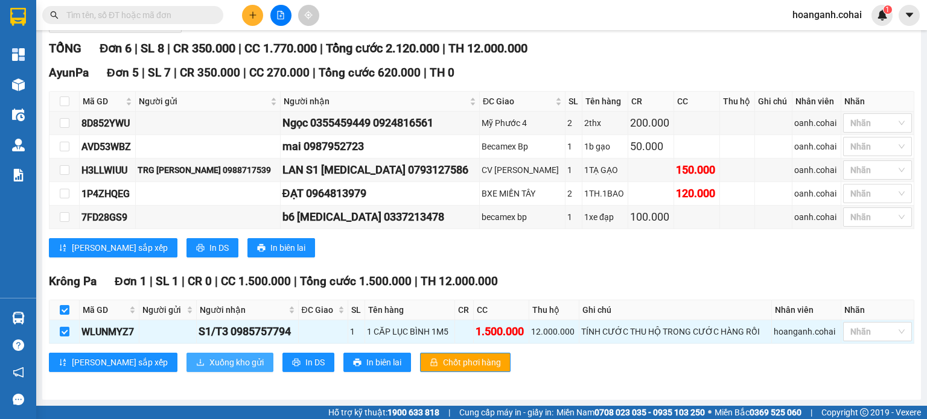
click at [186, 364] on button "Xuống kho gửi" at bounding box center [229, 362] width 87 height 19
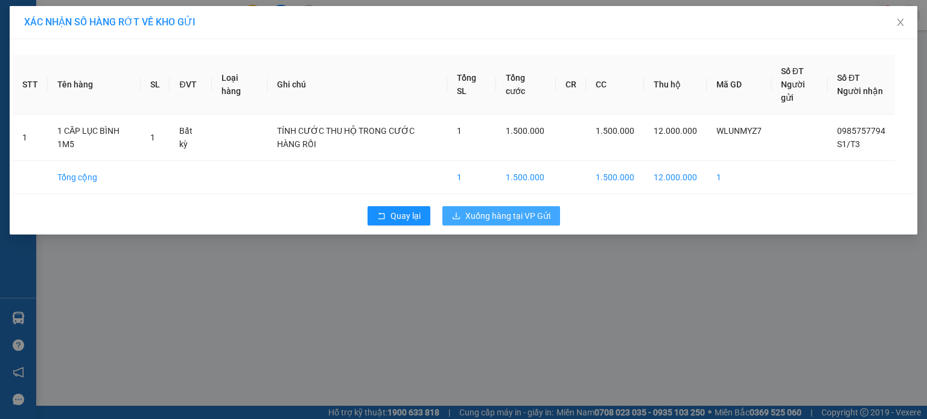
click at [512, 209] on span "Xuống hàng tại VP Gửi" at bounding box center [507, 215] width 85 height 13
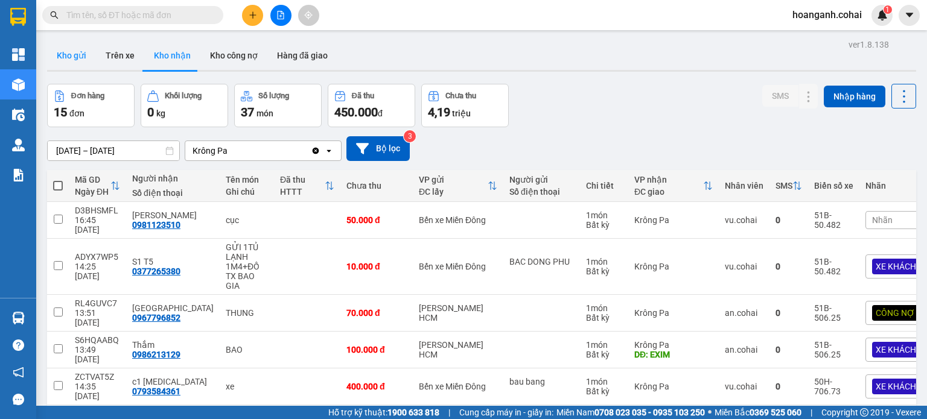
click at [74, 64] on button "Kho gửi" at bounding box center [71, 55] width 49 height 29
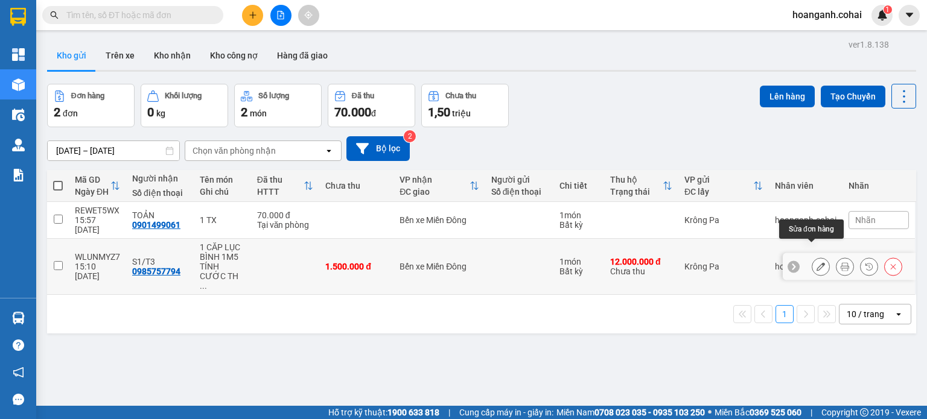
click at [816, 262] on icon at bounding box center [820, 266] width 8 height 8
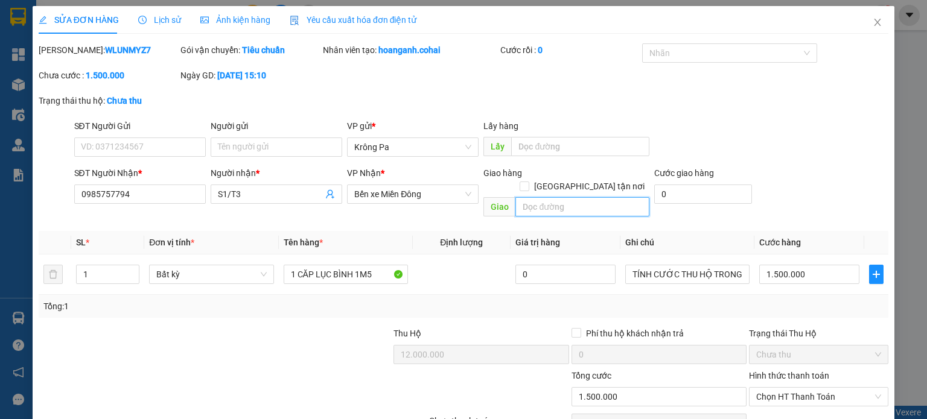
click at [548, 197] on input "text" at bounding box center [582, 206] width 134 height 19
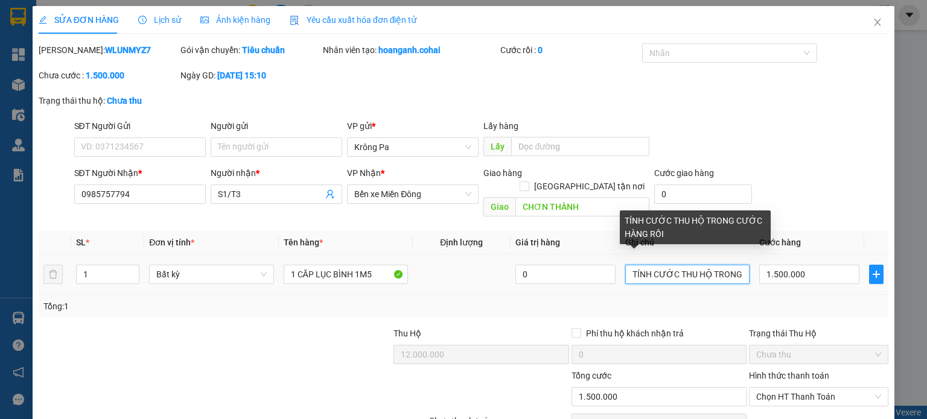
click at [737, 265] on input "TÍNH CƯỚC THU HỘ TRONG CƯỚC HÀNG RỒI" at bounding box center [687, 274] width 124 height 19
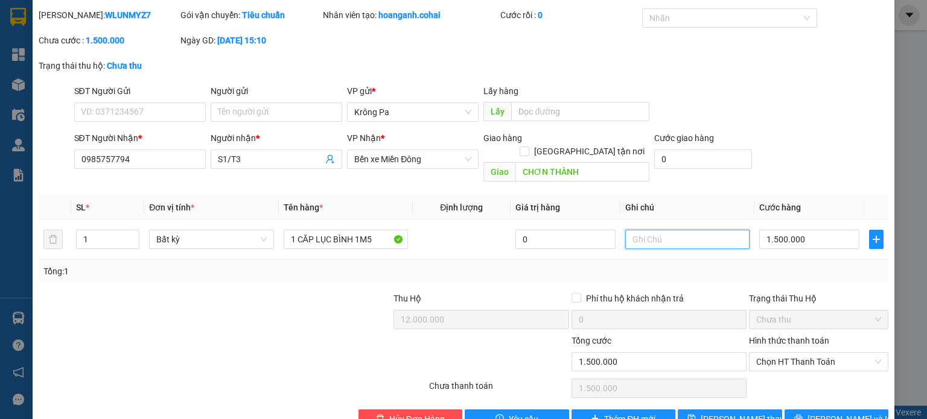
scroll to position [54, 0]
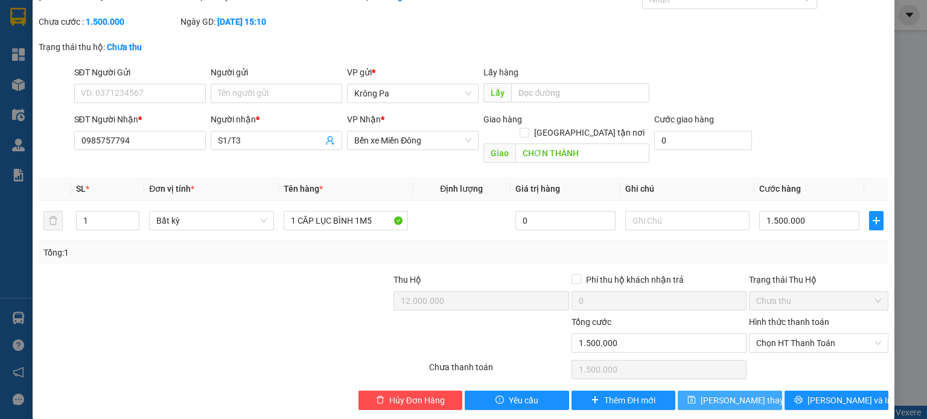
click at [734, 394] on span "[PERSON_NAME] thay đổi" at bounding box center [749, 400] width 97 height 13
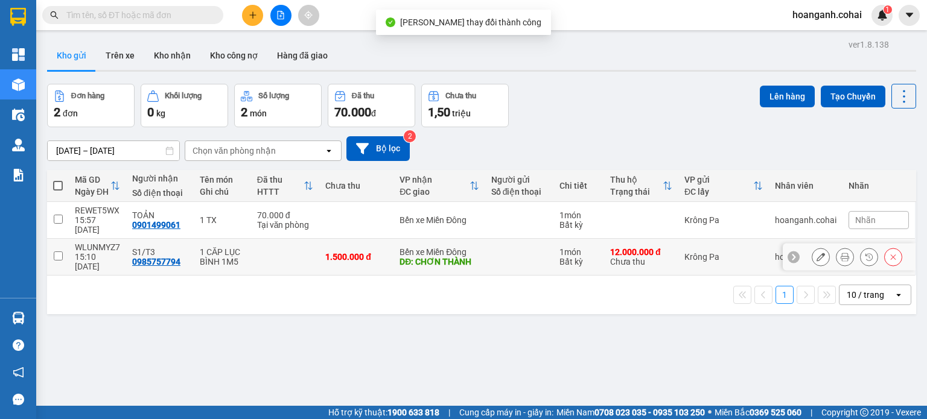
click at [58, 252] on input "checkbox" at bounding box center [58, 256] width 9 height 9
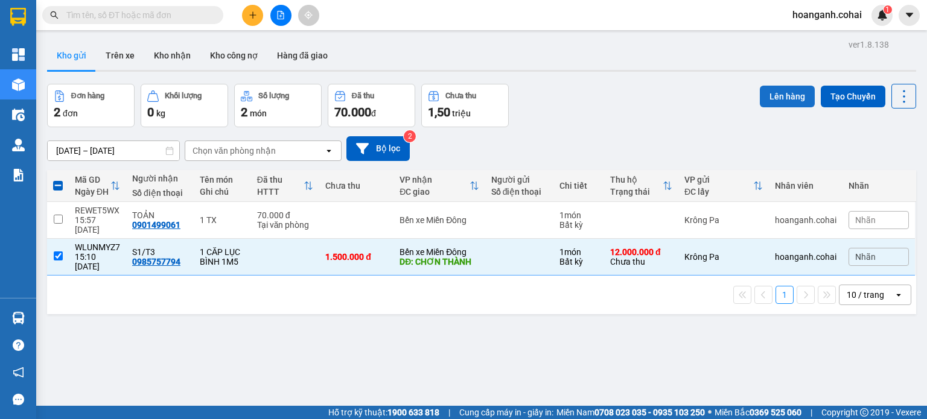
click at [784, 97] on button "Lên hàng" at bounding box center [787, 97] width 55 height 22
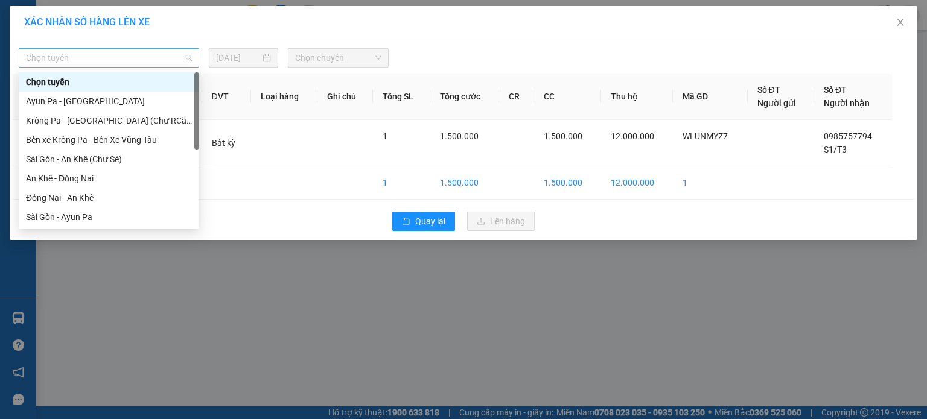
click at [181, 63] on span "Chọn tuyến" at bounding box center [109, 58] width 166 height 18
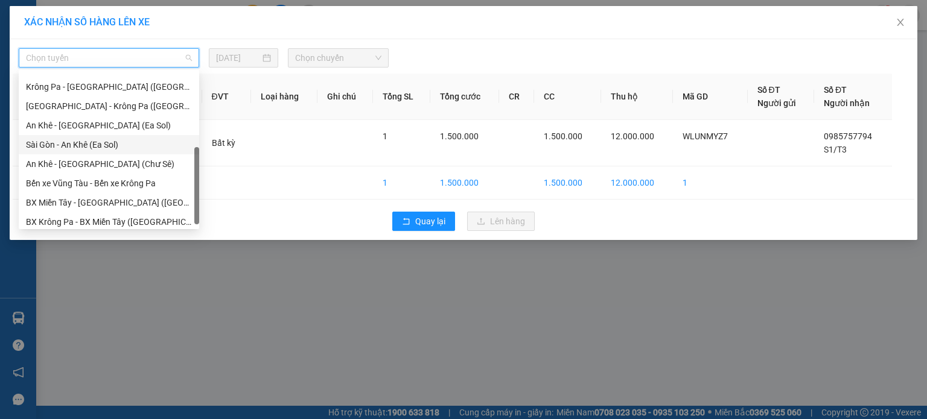
scroll to position [174, 0]
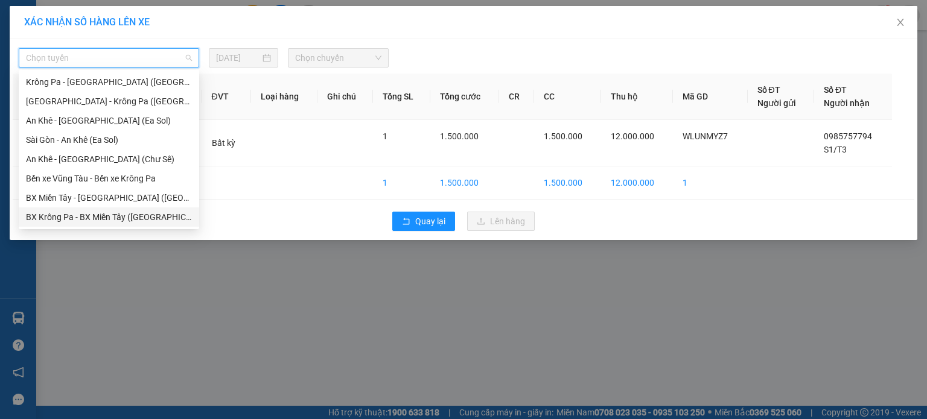
click at [116, 218] on div "BX Krông Pa - BX Miền Tây ([GEOGRAPHIC_DATA] - [GEOGRAPHIC_DATA])" at bounding box center [109, 217] width 166 height 13
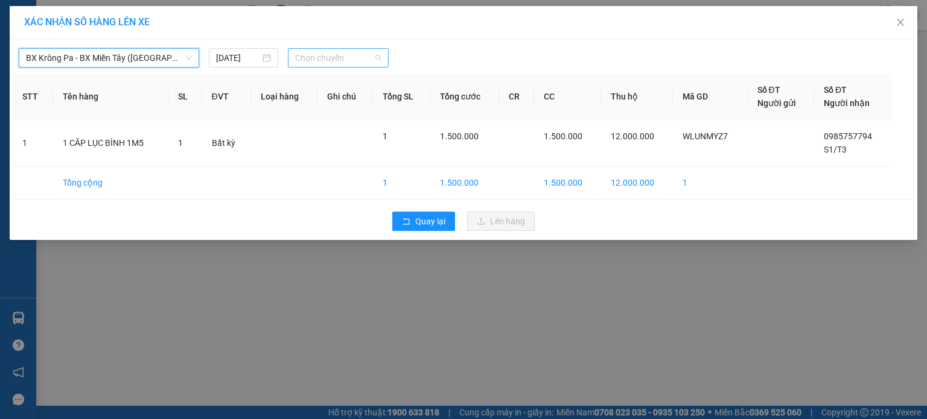
click at [360, 61] on span "Chọn chuyến" at bounding box center [338, 58] width 87 height 18
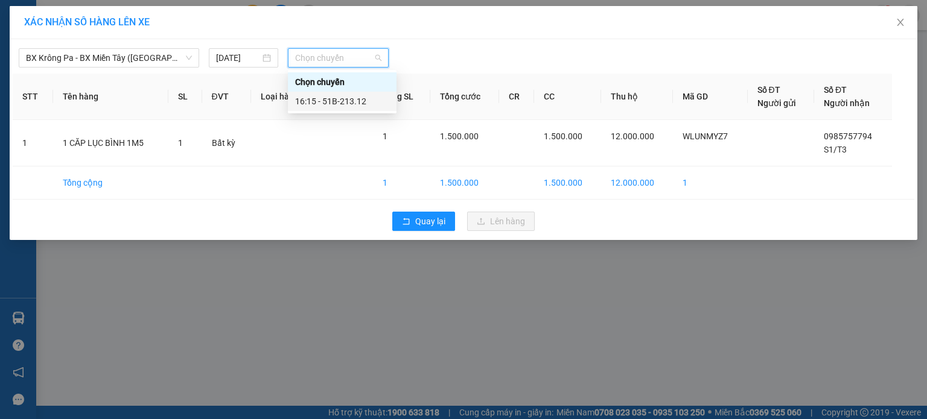
click at [355, 103] on div "16:15 - 51B-213.12" at bounding box center [342, 101] width 94 height 13
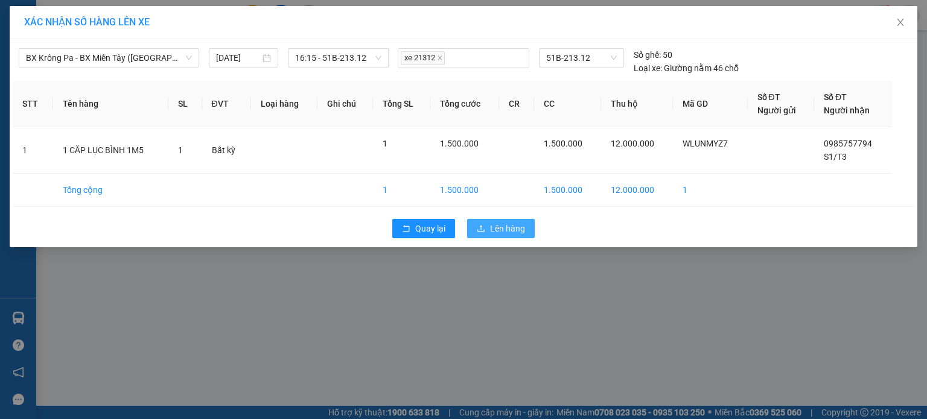
click at [504, 229] on span "Lên hàng" at bounding box center [507, 228] width 35 height 13
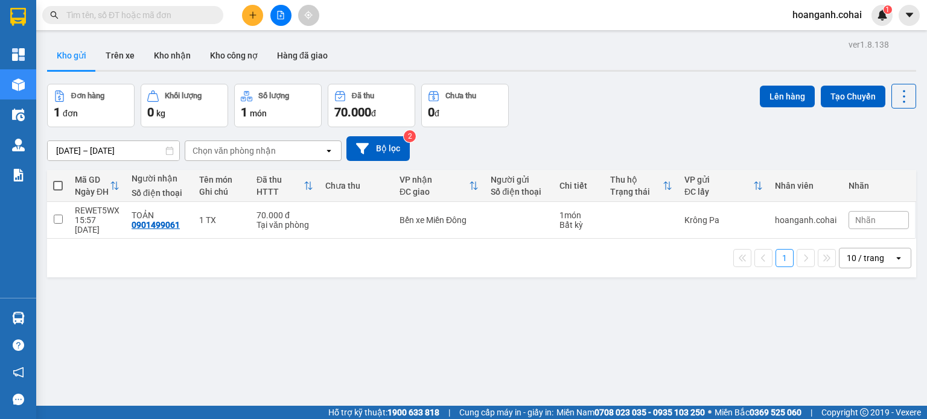
click at [54, 185] on span at bounding box center [58, 186] width 10 height 10
click at [58, 180] on input "checkbox" at bounding box center [58, 180] width 0 height 0
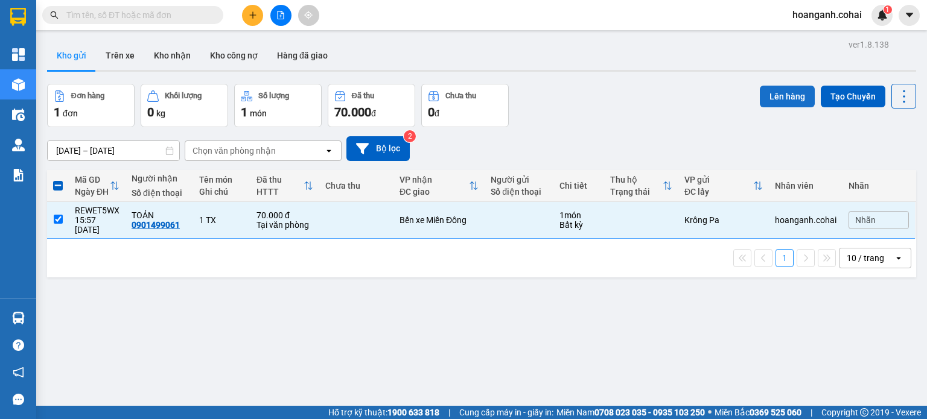
click at [778, 93] on button "Lên hàng" at bounding box center [787, 97] width 55 height 22
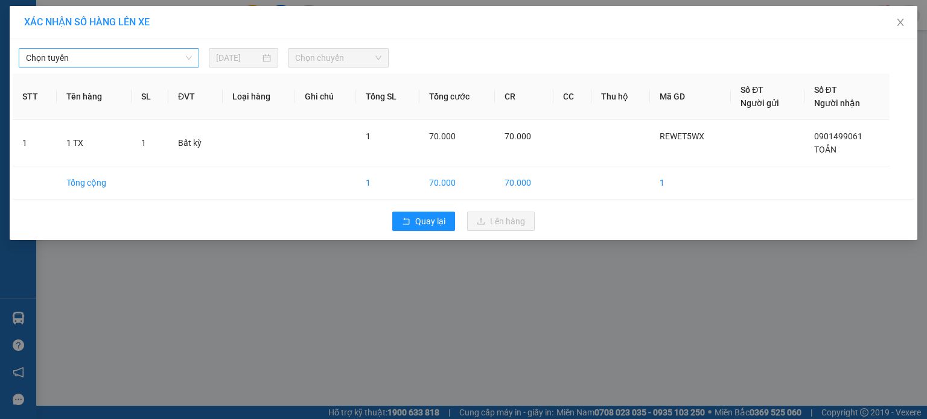
click at [169, 64] on span "Chọn tuyến" at bounding box center [109, 58] width 166 height 18
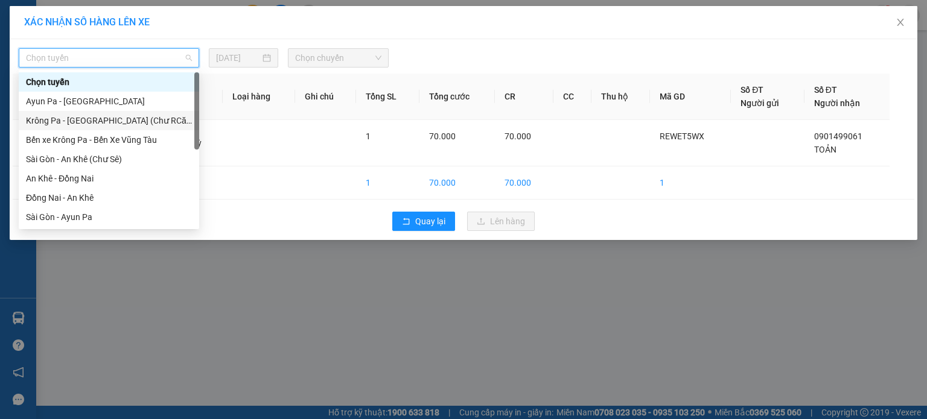
click at [152, 126] on div "Krông Pa - [GEOGRAPHIC_DATA] (Chư RCăm)" at bounding box center [109, 120] width 166 height 13
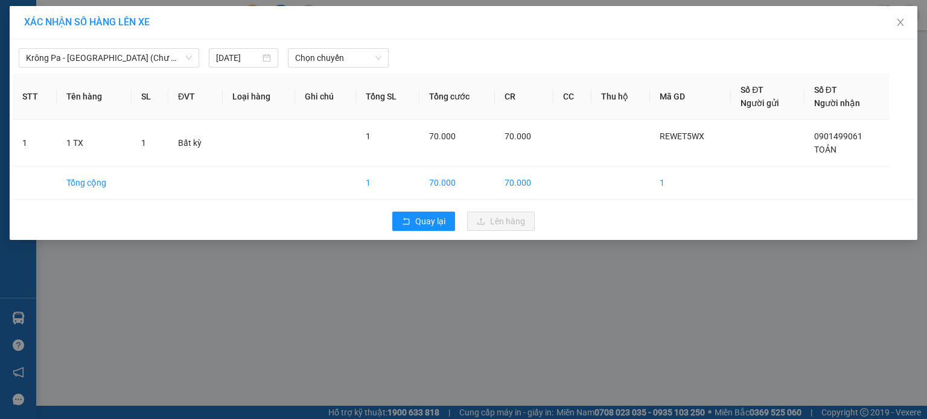
click at [361, 48] on div "Krông Pa - [GEOGRAPHIC_DATA] (Chư RCăm) [DATE] Chọn chuyến" at bounding box center [463, 54] width 901 height 25
click at [363, 59] on span "Chọn chuyến" at bounding box center [338, 58] width 87 height 18
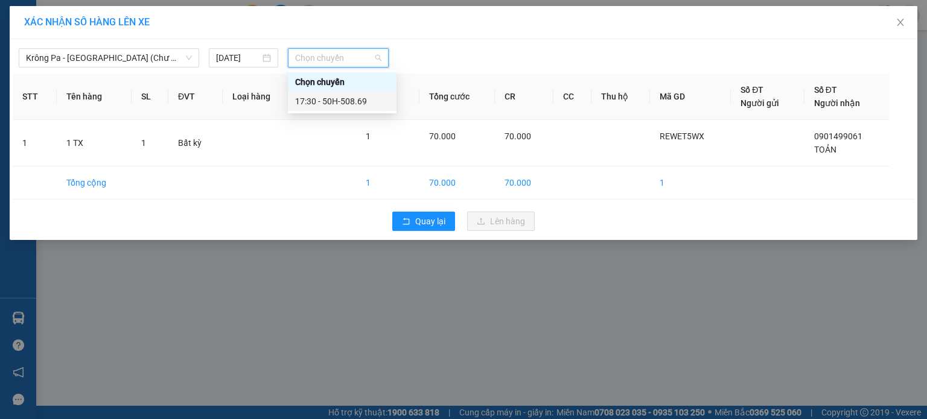
click at [368, 96] on div "17:30 - 50H-508.69" at bounding box center [342, 101] width 94 height 13
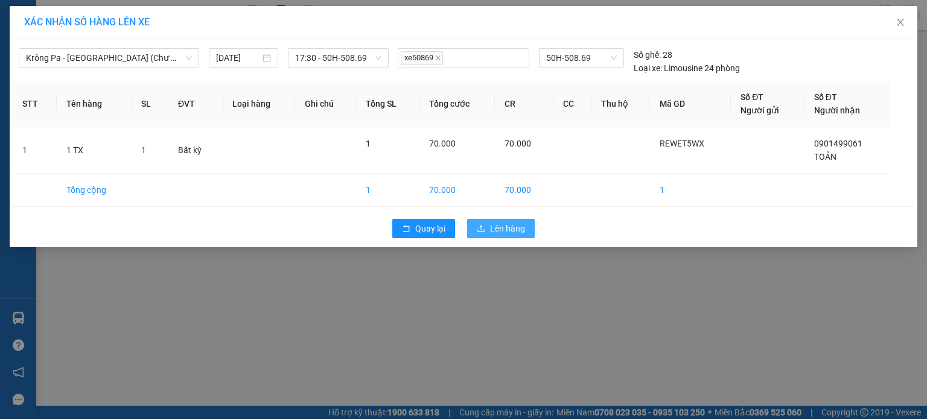
click at [526, 232] on button "Lên hàng" at bounding box center [501, 228] width 68 height 19
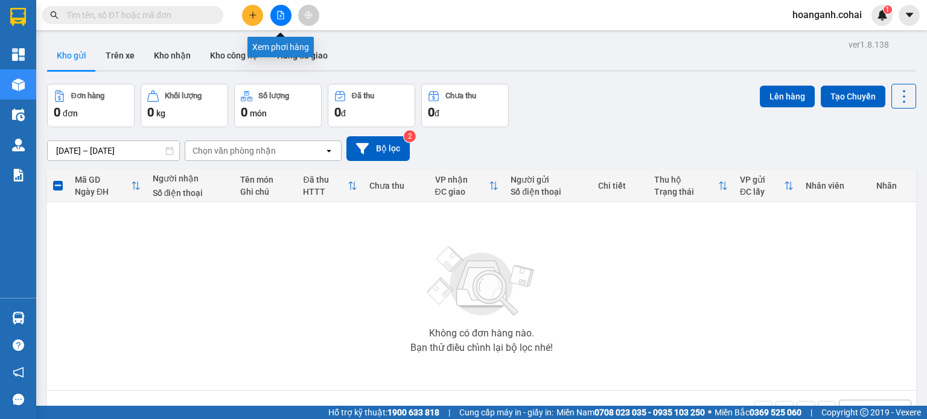
click at [281, 15] on icon "file-add" at bounding box center [280, 15] width 8 height 8
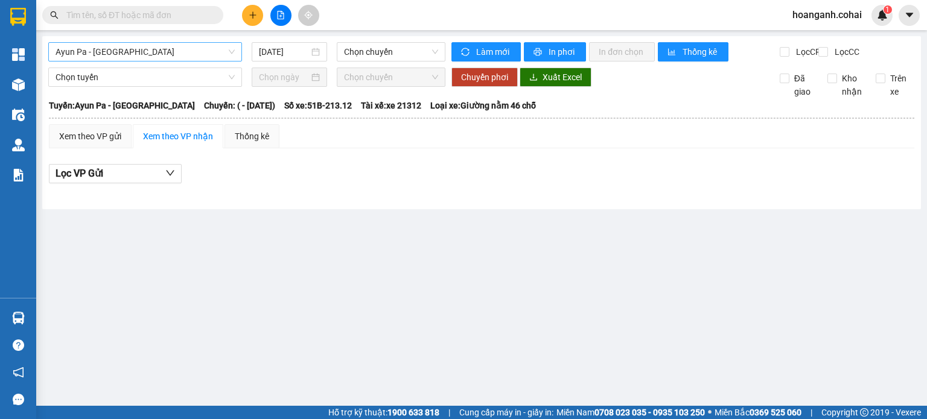
click at [151, 42] on div "Ayun Pa - [GEOGRAPHIC_DATA]" at bounding box center [145, 51] width 194 height 19
click at [152, 43] on span "Ayun Pa - [GEOGRAPHIC_DATA]" at bounding box center [145, 52] width 179 height 18
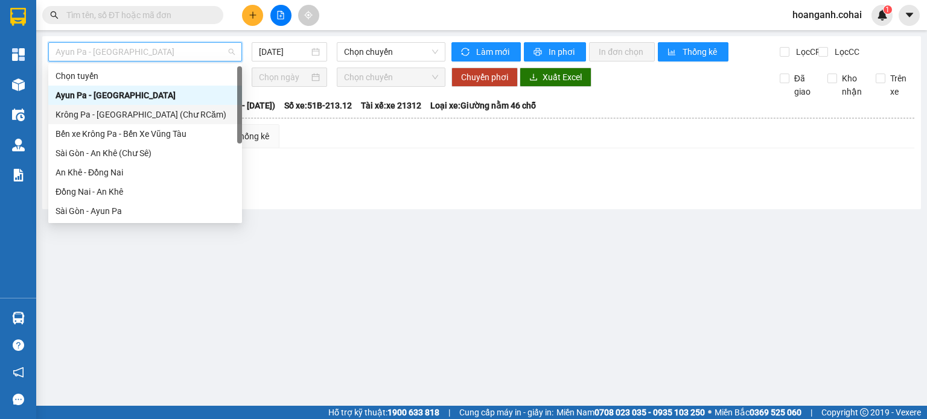
click at [154, 114] on div "Krông Pa - [GEOGRAPHIC_DATA] (Chư RCăm)" at bounding box center [145, 114] width 179 height 13
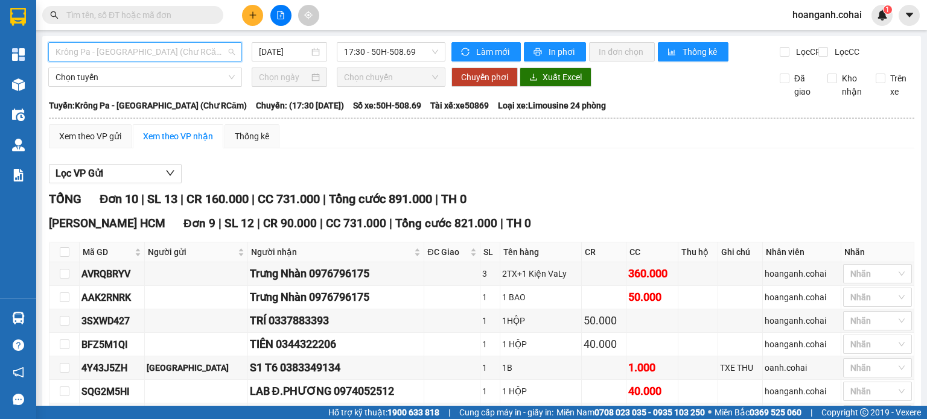
click at [220, 57] on span "Krông Pa - [GEOGRAPHIC_DATA] (Chư RCăm)" at bounding box center [145, 52] width 179 height 18
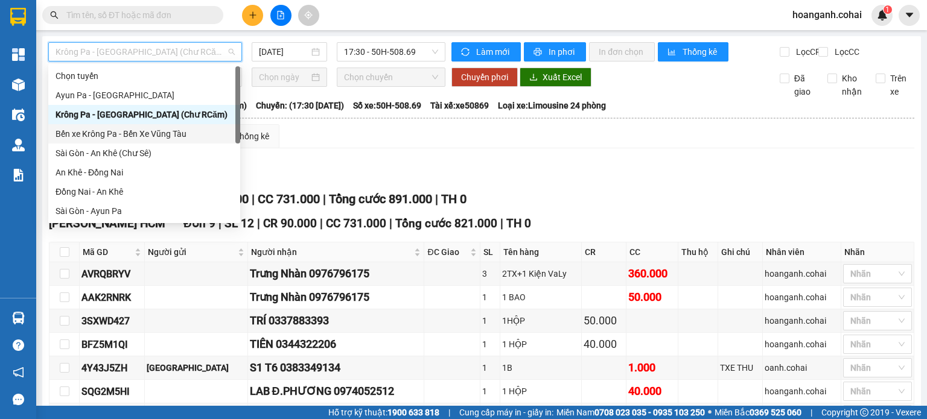
click at [162, 137] on div "Bến xe Krông Pa - Bến Xe Vũng Tàu" at bounding box center [144, 133] width 177 height 13
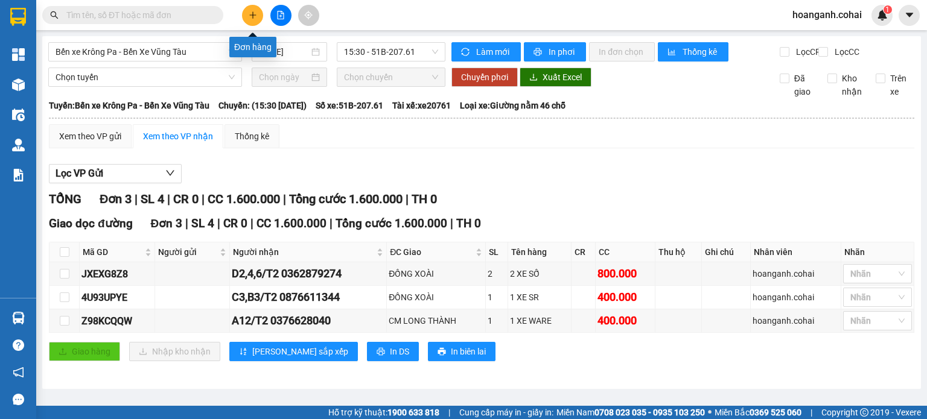
click at [247, 17] on button at bounding box center [252, 15] width 21 height 21
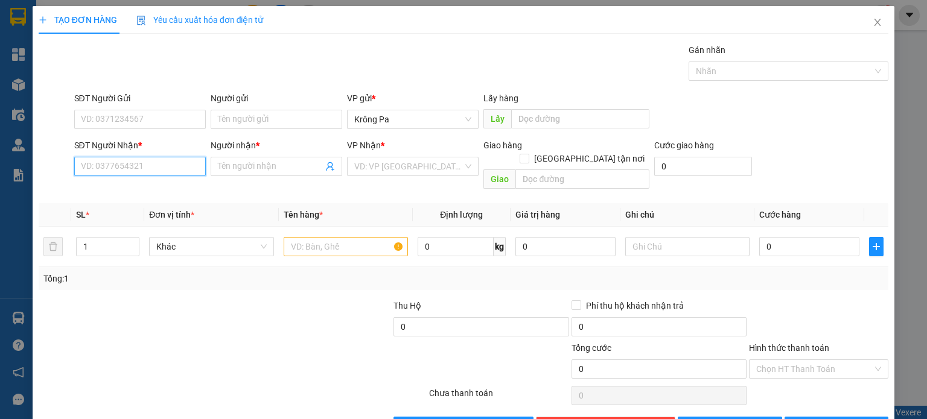
click at [178, 165] on input "SĐT Người Nhận *" at bounding box center [140, 166] width 132 height 19
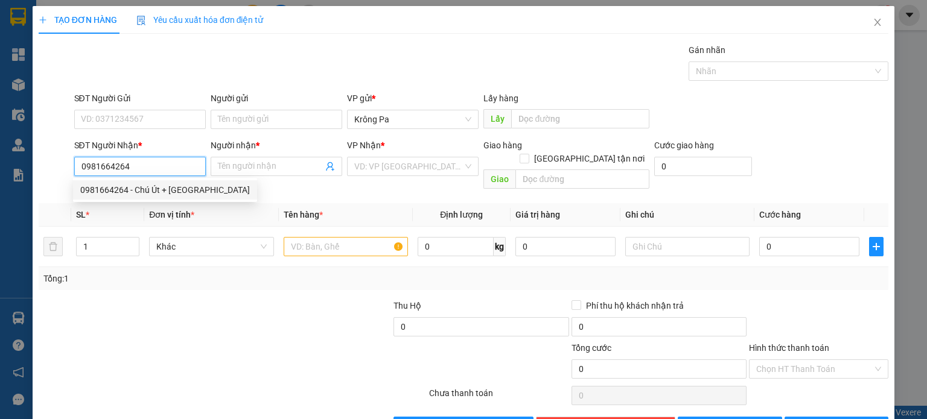
click at [152, 193] on div "0981664264 - Chú Út + [GEOGRAPHIC_DATA]" at bounding box center [165, 189] width 170 height 13
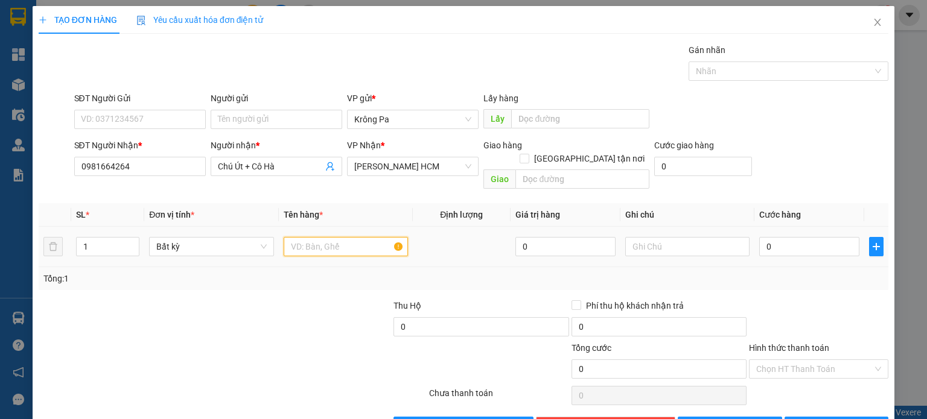
click at [321, 238] on input "text" at bounding box center [346, 246] width 124 height 19
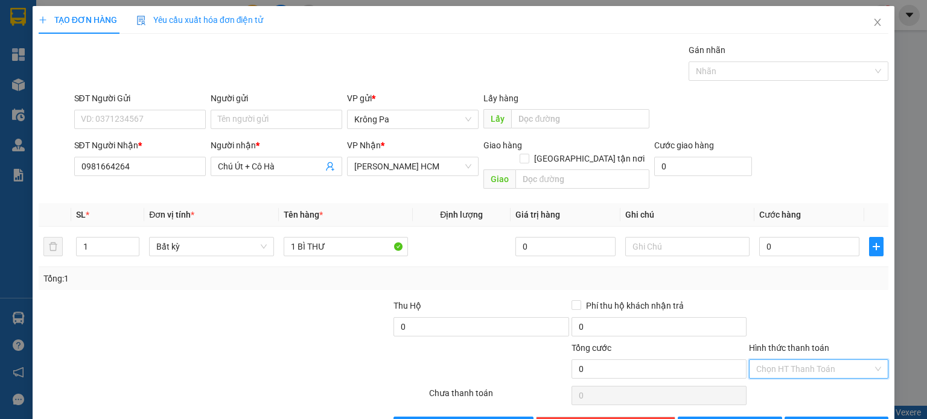
click at [762, 360] on input "Hình thức thanh toán" at bounding box center [814, 369] width 116 height 18
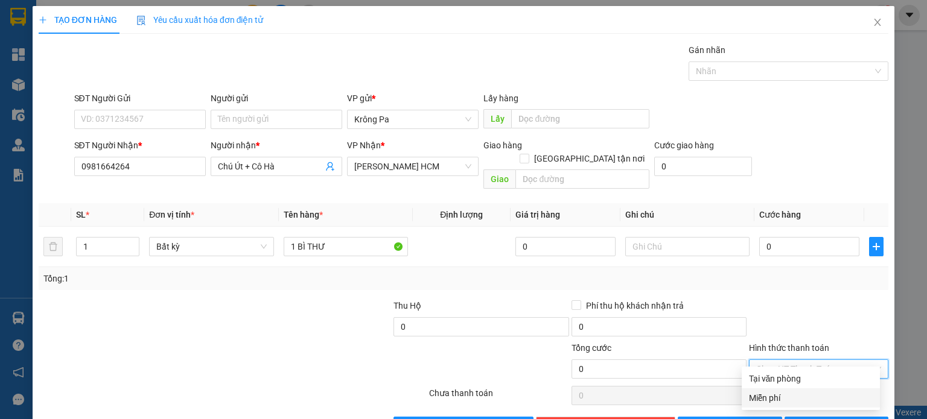
click at [765, 398] on div "Miễn phí" at bounding box center [811, 398] width 124 height 13
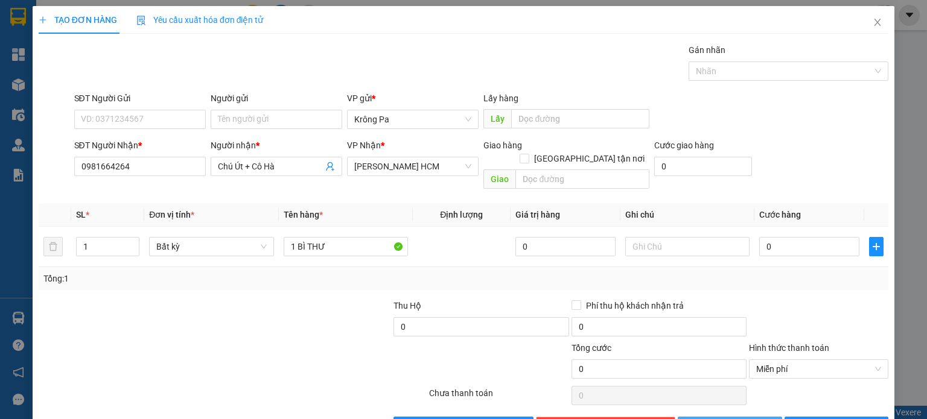
click at [741, 417] on button "[PERSON_NAME]" at bounding box center [730, 426] width 104 height 19
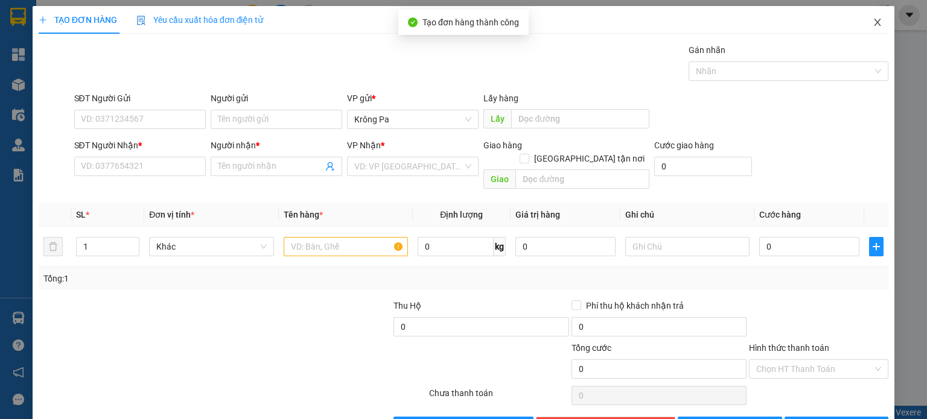
click at [877, 26] on span "Close" at bounding box center [877, 23] width 34 height 34
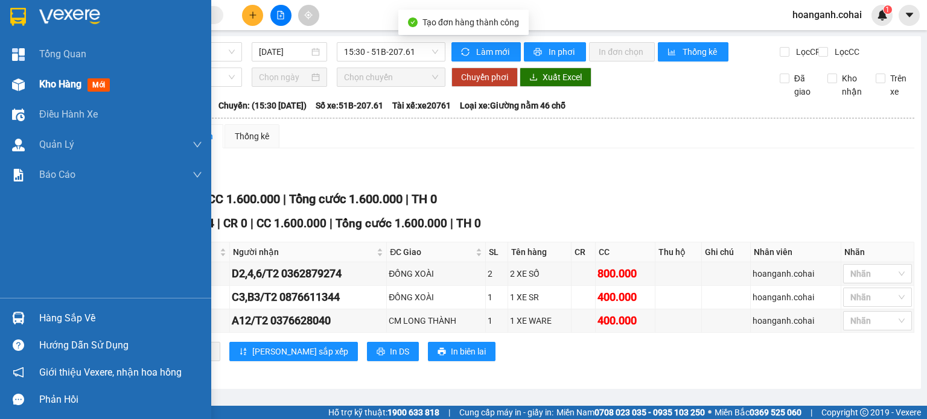
click at [34, 81] on div "Kho hàng mới" at bounding box center [105, 84] width 211 height 30
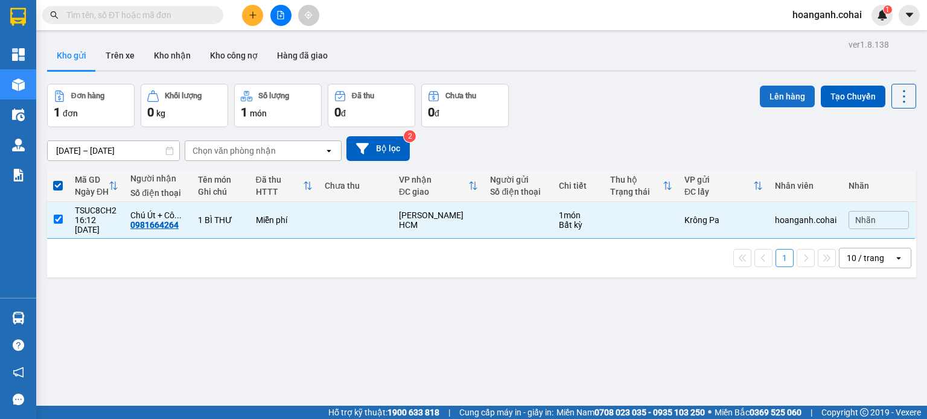
click at [779, 96] on button "Lên hàng" at bounding box center [787, 97] width 55 height 22
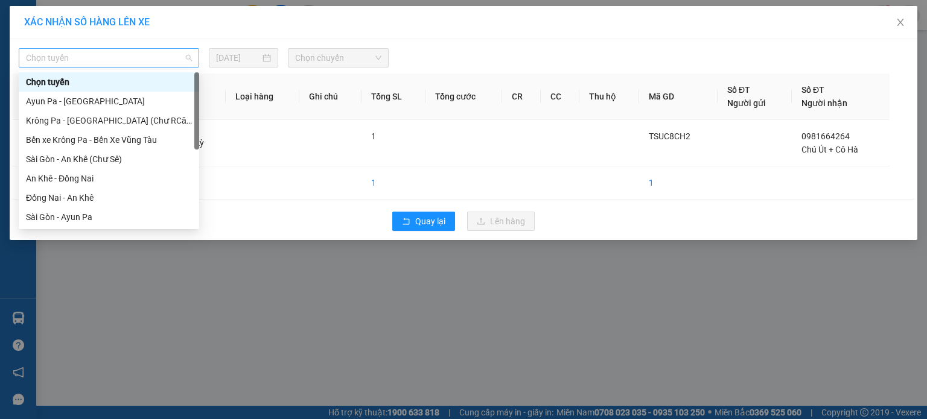
click at [103, 56] on span "Chọn tuyến" at bounding box center [109, 58] width 166 height 18
click at [100, 120] on div "Krông Pa - [GEOGRAPHIC_DATA] (Chư RCăm)" at bounding box center [109, 120] width 166 height 13
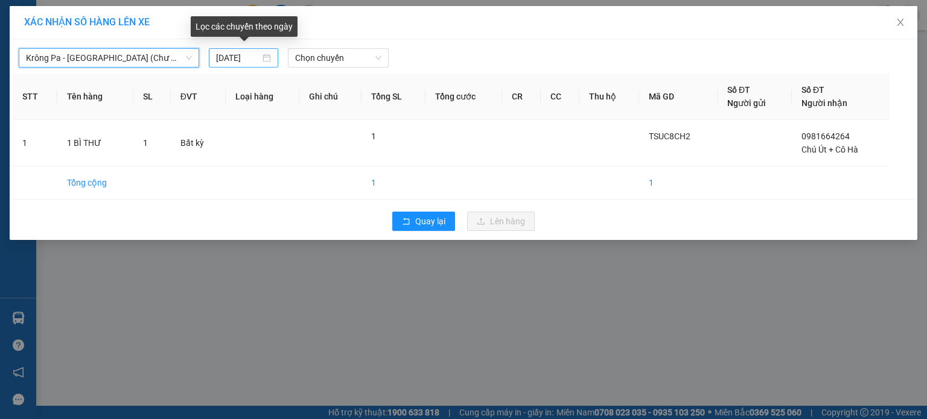
click at [244, 57] on input "[DATE]" at bounding box center [238, 57] width 44 height 13
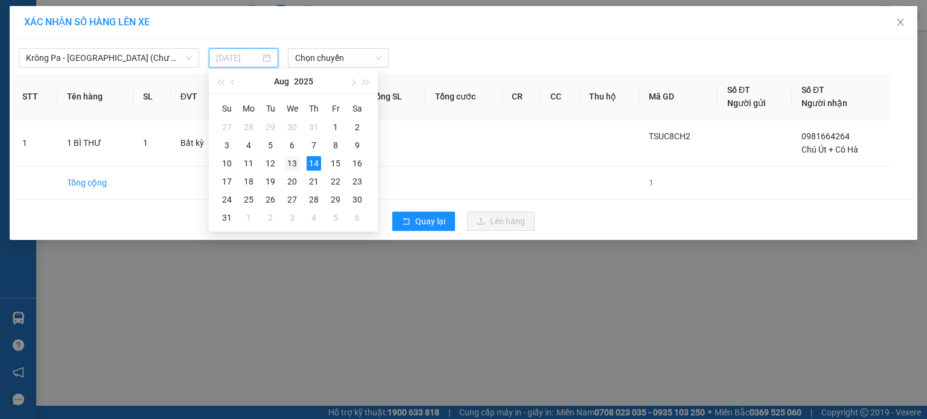
click at [294, 168] on div "13" at bounding box center [292, 163] width 14 height 14
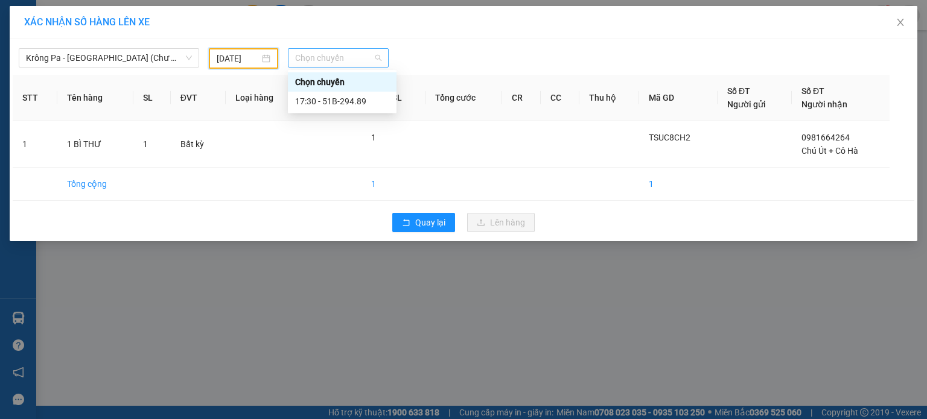
click at [380, 58] on span "Chọn chuyến" at bounding box center [338, 58] width 87 height 18
click at [361, 102] on div "17:30 - 51B-294.89" at bounding box center [342, 101] width 94 height 13
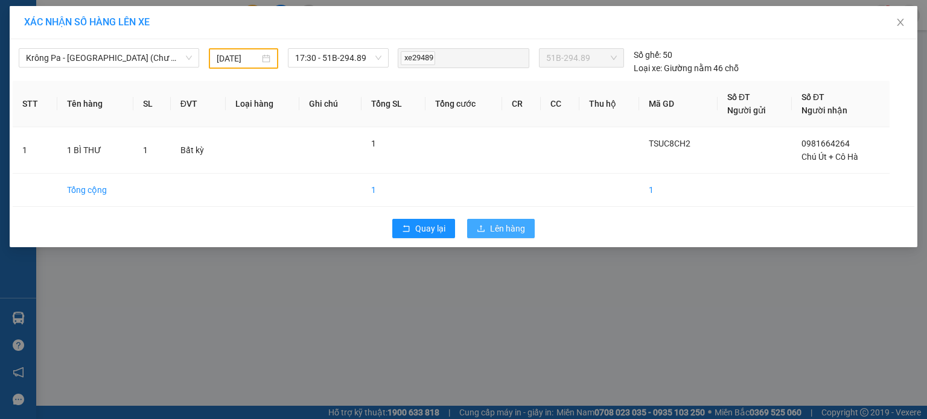
click at [501, 228] on span "Lên hàng" at bounding box center [507, 228] width 35 height 13
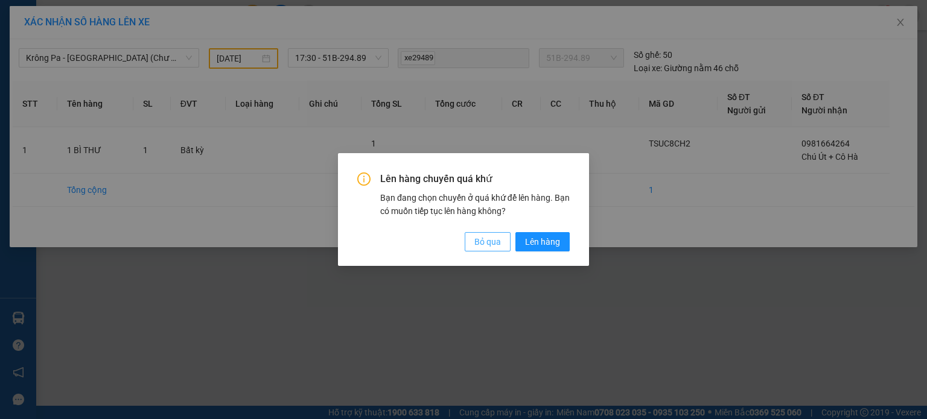
click at [483, 241] on span "Bỏ qua" at bounding box center [487, 241] width 27 height 13
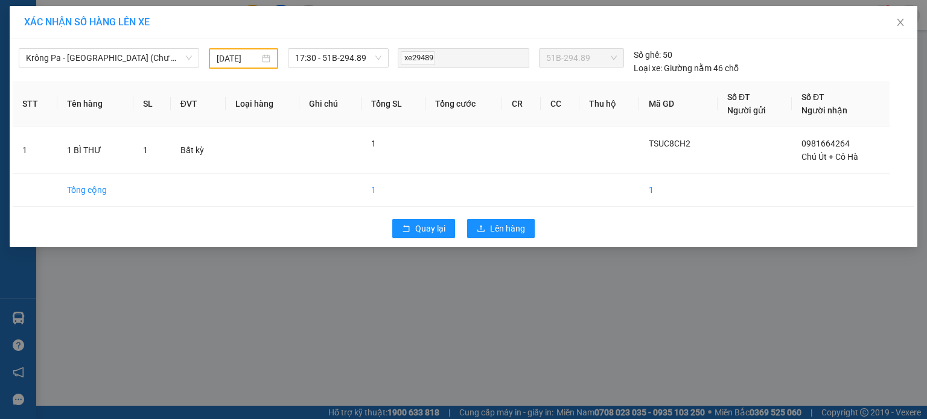
click at [237, 48] on div "[DATE]" at bounding box center [243, 58] width 69 height 21
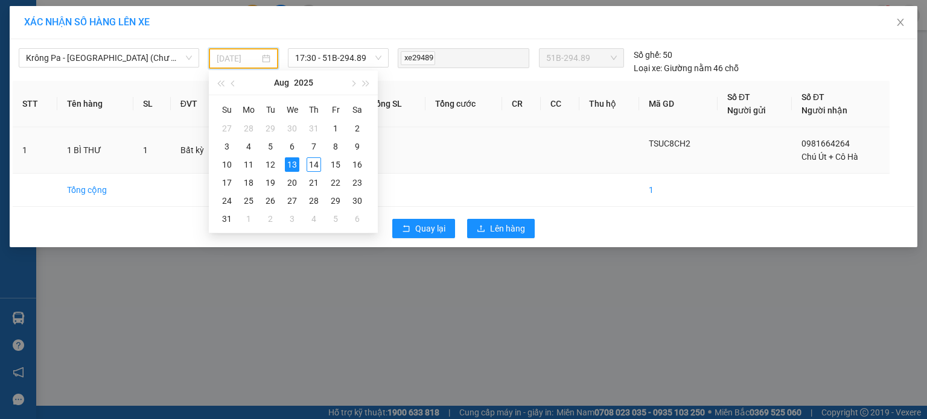
click at [313, 164] on div "14" at bounding box center [314, 164] width 14 height 14
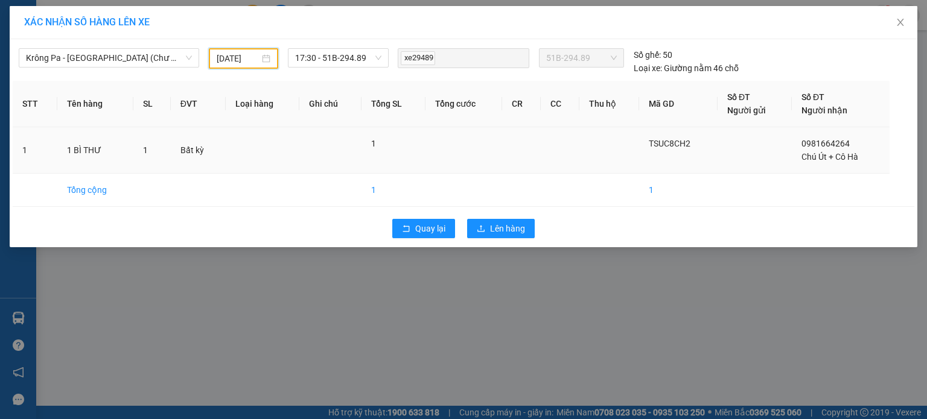
type input "[DATE]"
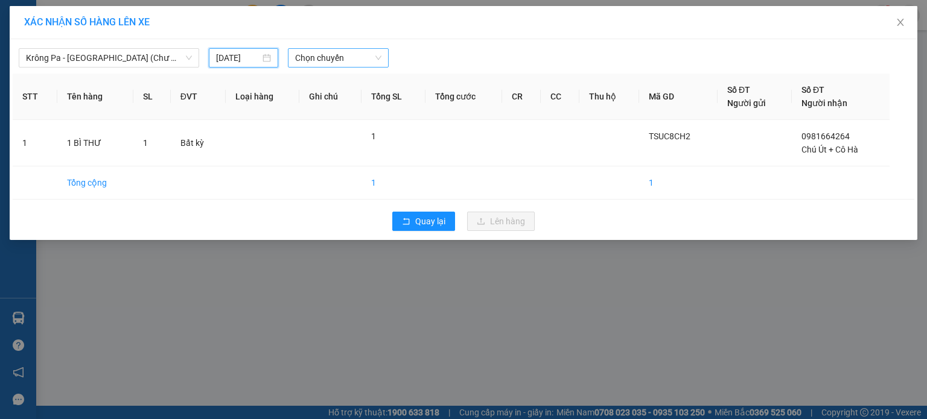
click at [378, 49] on span "Chọn chuyến" at bounding box center [338, 58] width 87 height 18
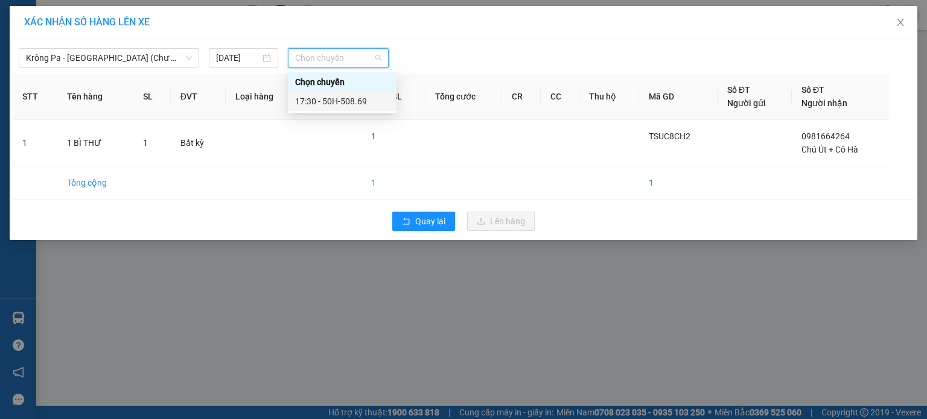
click at [370, 103] on div "17:30 - 50H-508.69" at bounding box center [342, 101] width 94 height 13
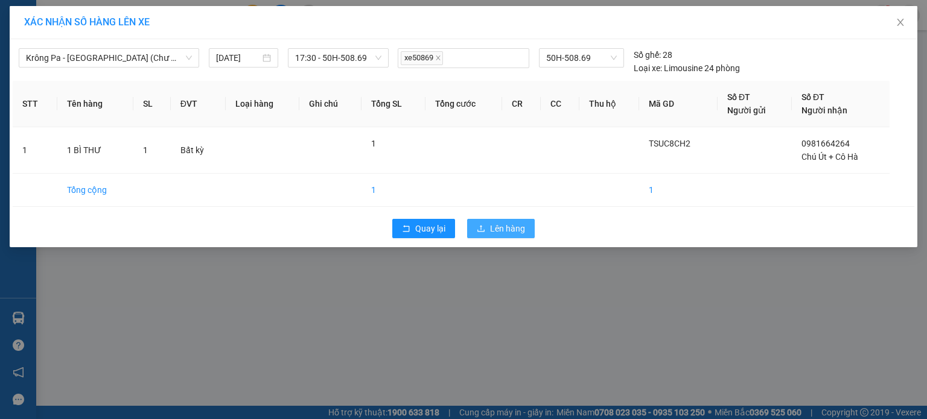
click at [523, 228] on span "Lên hàng" at bounding box center [507, 228] width 35 height 13
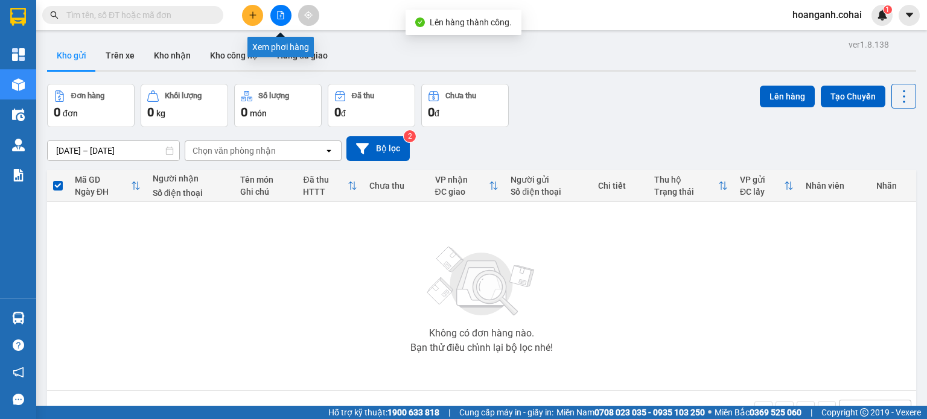
click at [275, 21] on button at bounding box center [280, 15] width 21 height 21
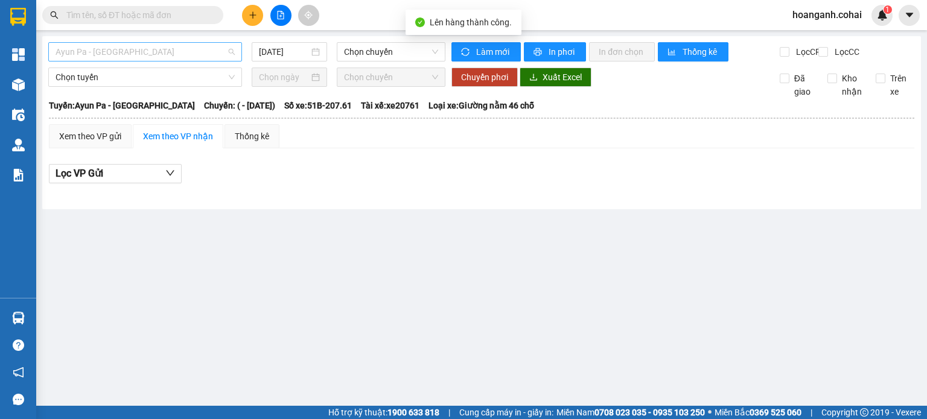
click at [231, 51] on span "Ayun Pa - [GEOGRAPHIC_DATA]" at bounding box center [145, 52] width 179 height 18
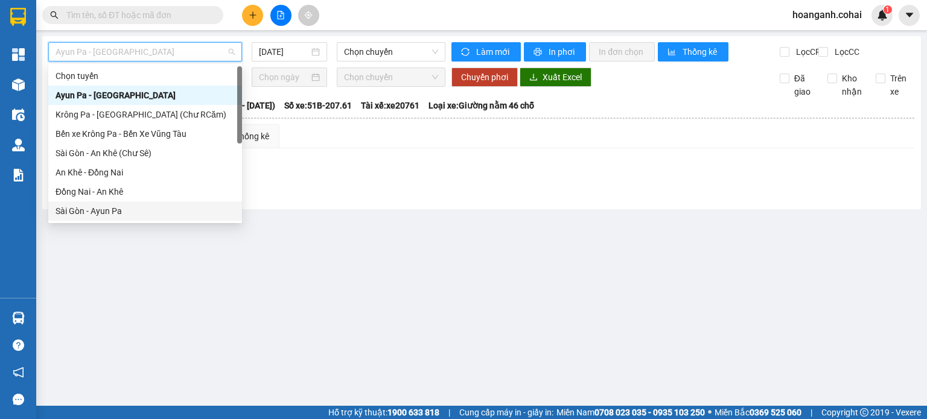
scroll to position [174, 0]
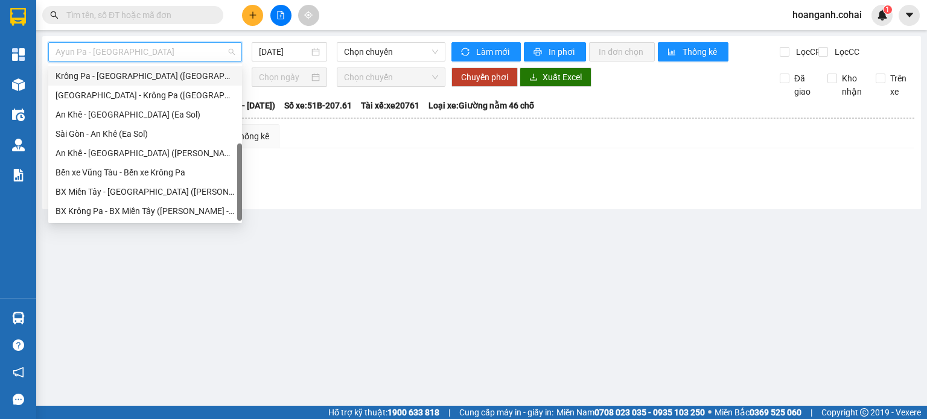
click at [150, 83] on div "Krông Pa - [GEOGRAPHIC_DATA] ([GEOGRAPHIC_DATA])" at bounding box center [145, 75] width 194 height 19
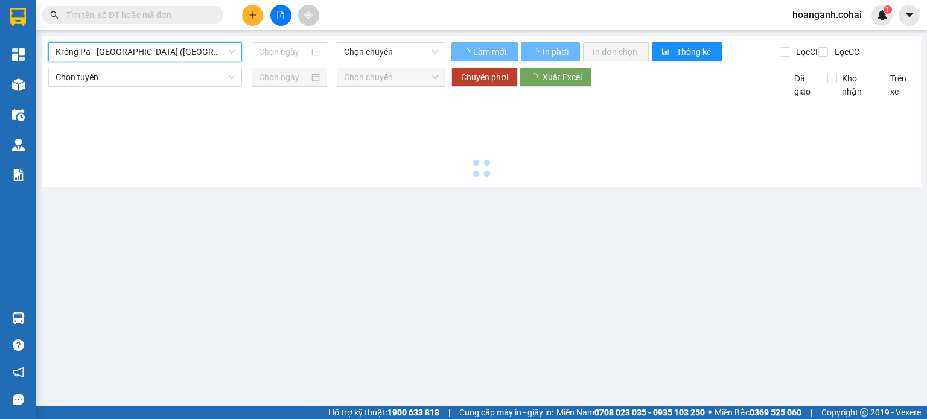
type input "[DATE]"
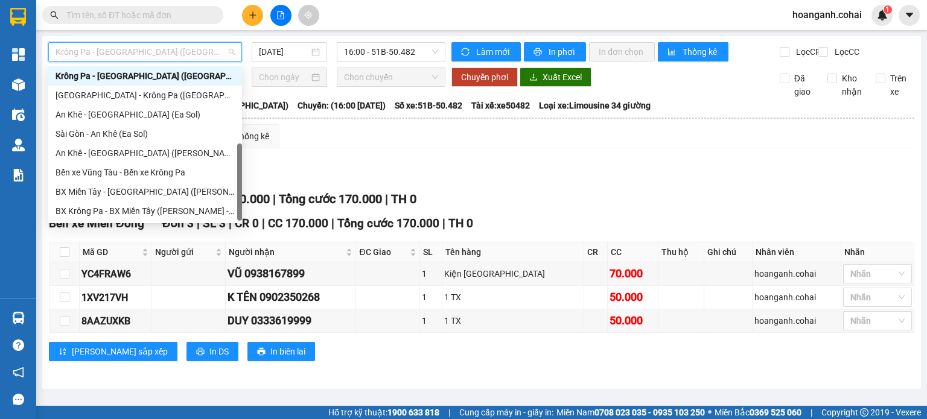
click at [221, 51] on span "Krông Pa - [GEOGRAPHIC_DATA] ([GEOGRAPHIC_DATA])" at bounding box center [145, 52] width 179 height 18
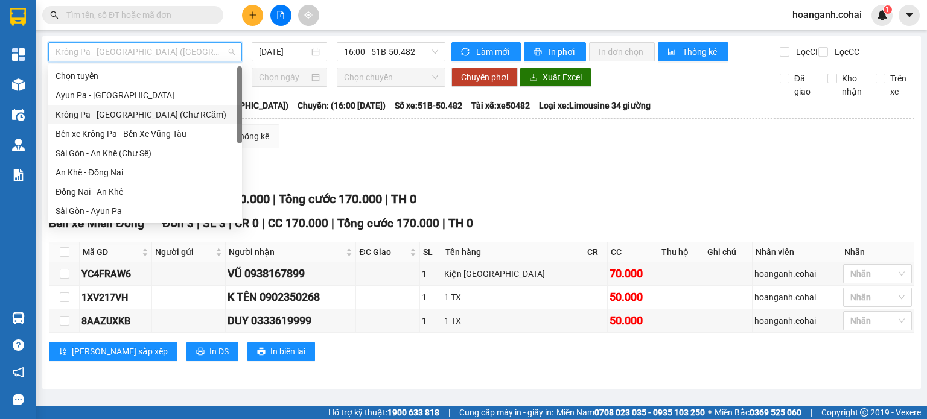
click at [154, 116] on div "Krông Pa - [GEOGRAPHIC_DATA] (Chư RCăm)" at bounding box center [145, 114] width 179 height 13
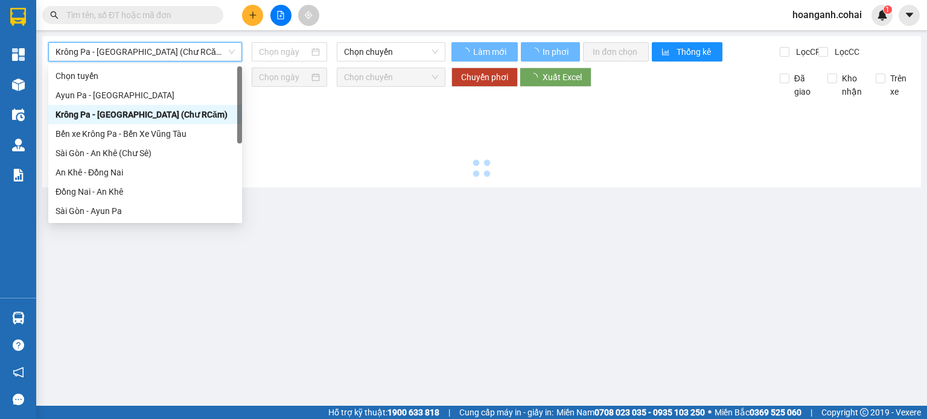
type input "[DATE]"
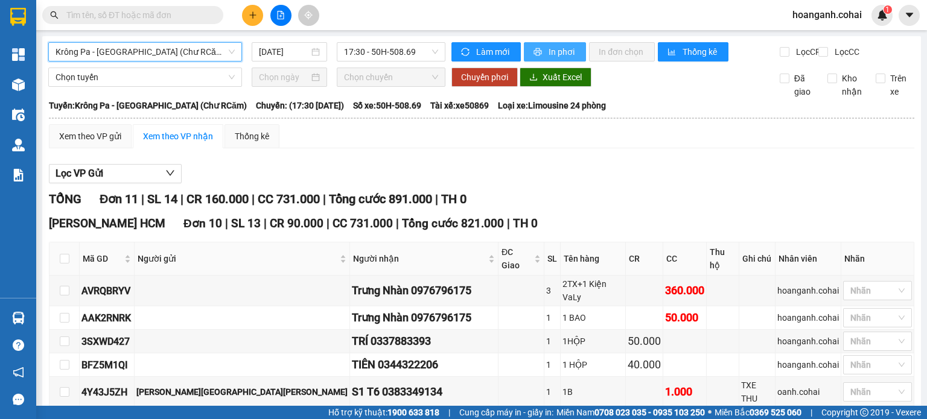
click at [548, 54] on span "In phơi" at bounding box center [562, 51] width 28 height 13
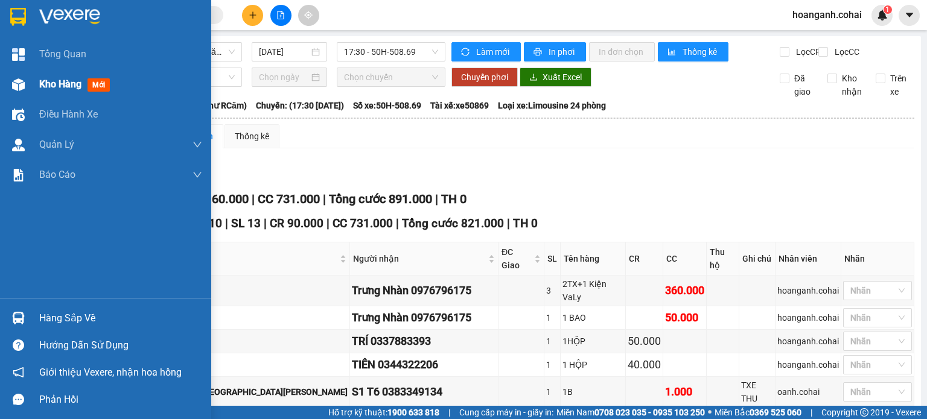
click at [56, 78] on span "Kho hàng" at bounding box center [60, 83] width 42 height 11
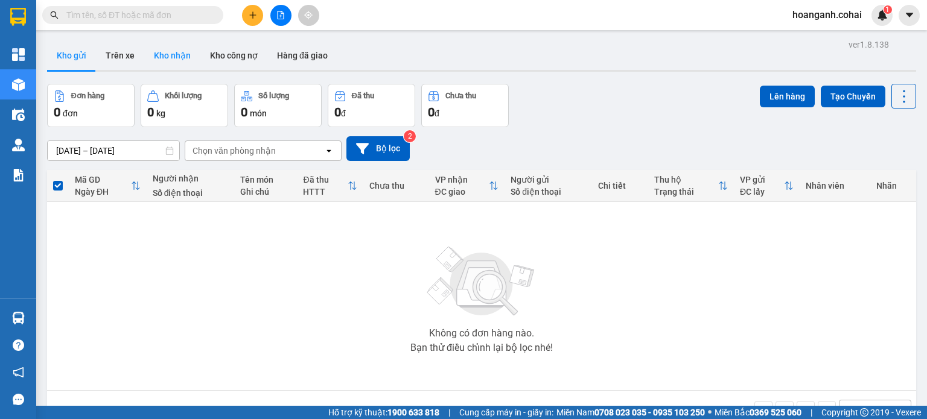
click at [164, 62] on button "Kho nhận" at bounding box center [172, 55] width 56 height 29
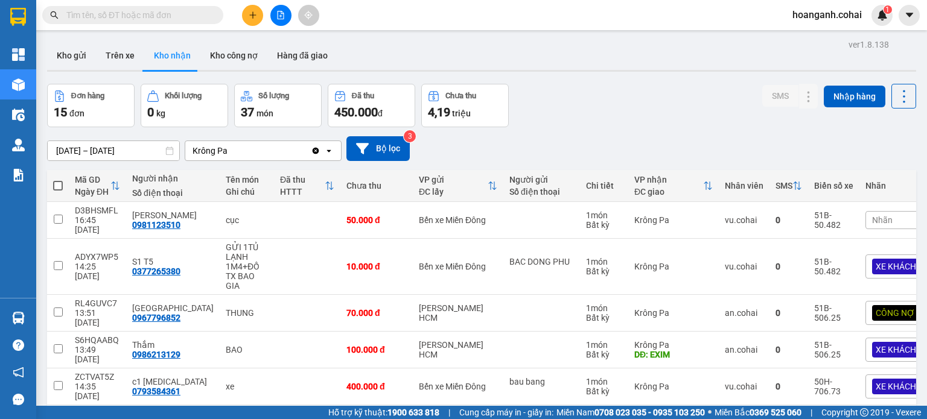
click at [877, 214] on div "Nhãn" at bounding box center [918, 220] width 106 height 18
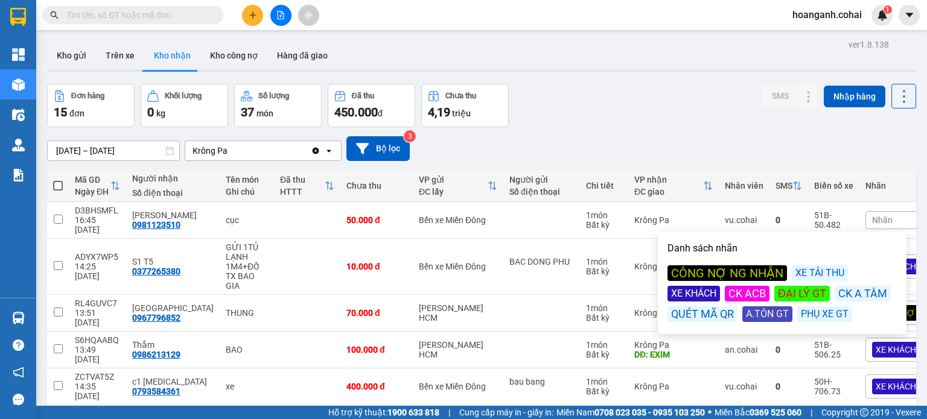
click at [704, 276] on div "CÔNG NỢ NG NHẬN" at bounding box center [726, 273] width 119 height 16
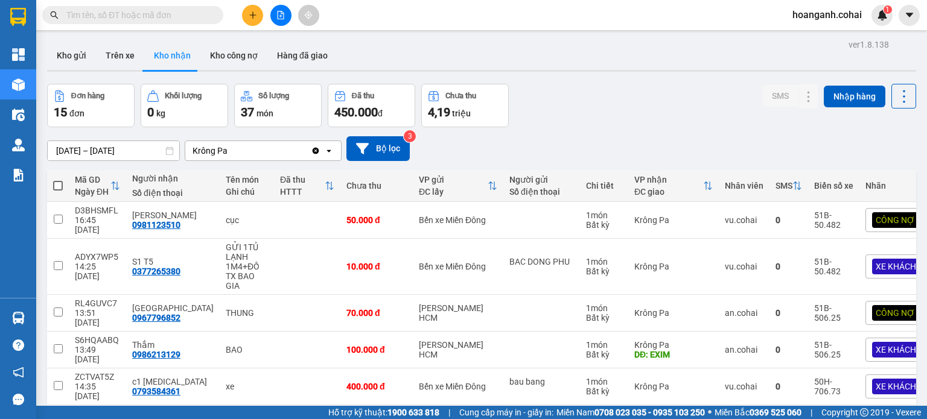
click at [728, 147] on div "31/07/2025 – 14/08/2025 Press the down arrow key to interact with the calendar …" at bounding box center [481, 148] width 869 height 25
click at [285, 21] on button at bounding box center [280, 15] width 21 height 21
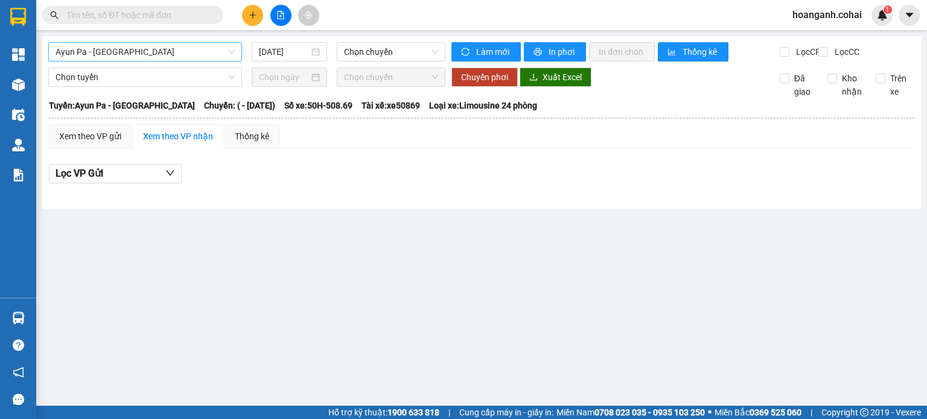
click at [188, 58] on span "Ayun Pa - [GEOGRAPHIC_DATA]" at bounding box center [145, 52] width 179 height 18
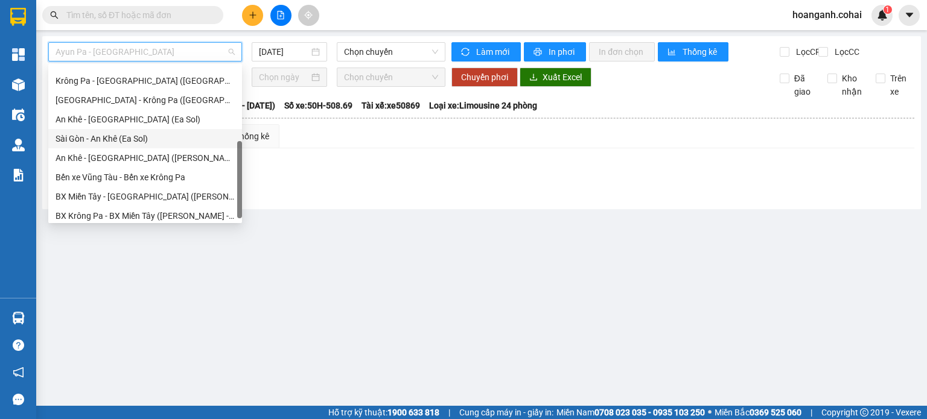
scroll to position [174, 0]
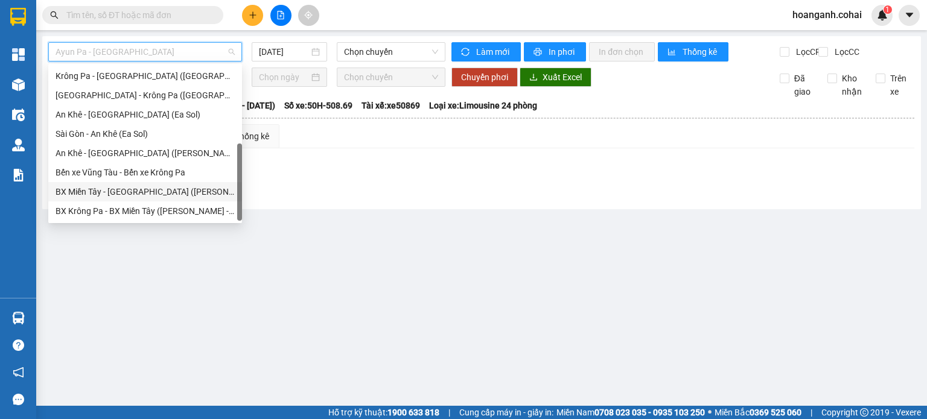
click at [147, 189] on div "BX Miền Tây - [GEOGRAPHIC_DATA] ([GEOGRAPHIC_DATA] - [GEOGRAPHIC_DATA])" at bounding box center [145, 191] width 179 height 13
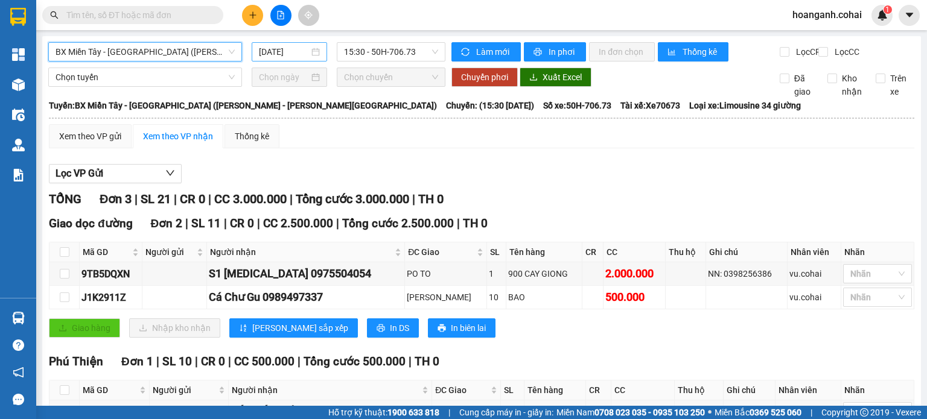
click at [291, 54] on input "[DATE]" at bounding box center [283, 51] width 49 height 13
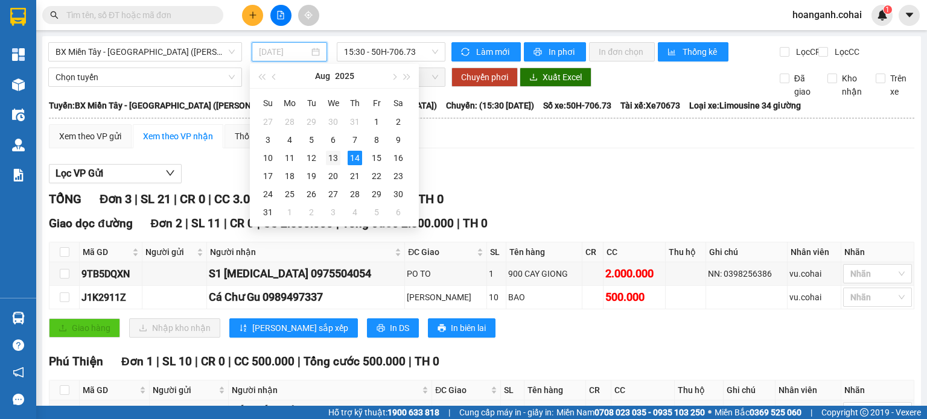
click at [333, 161] on div "13" at bounding box center [333, 158] width 14 height 14
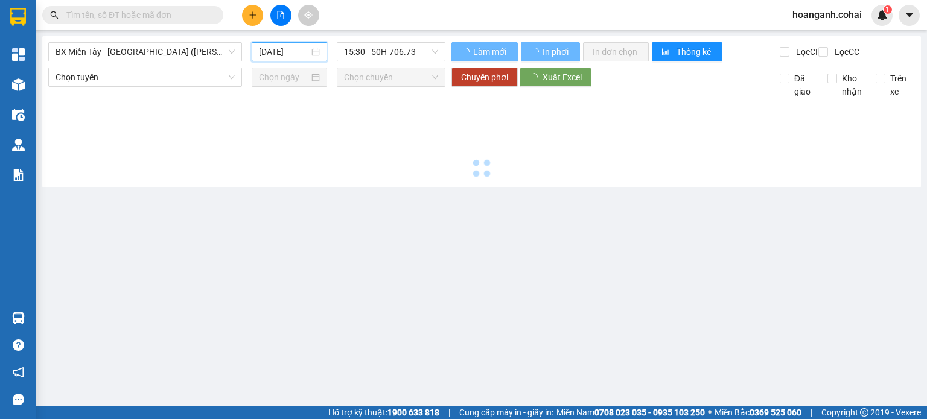
type input "[DATE]"
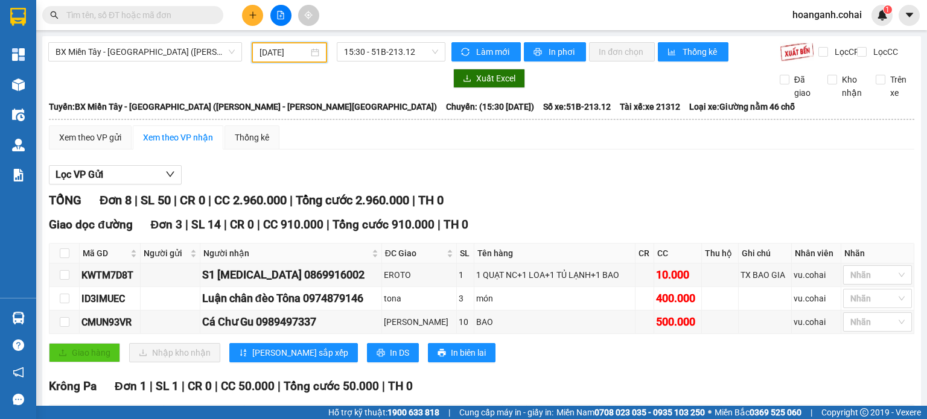
scroll to position [241, 0]
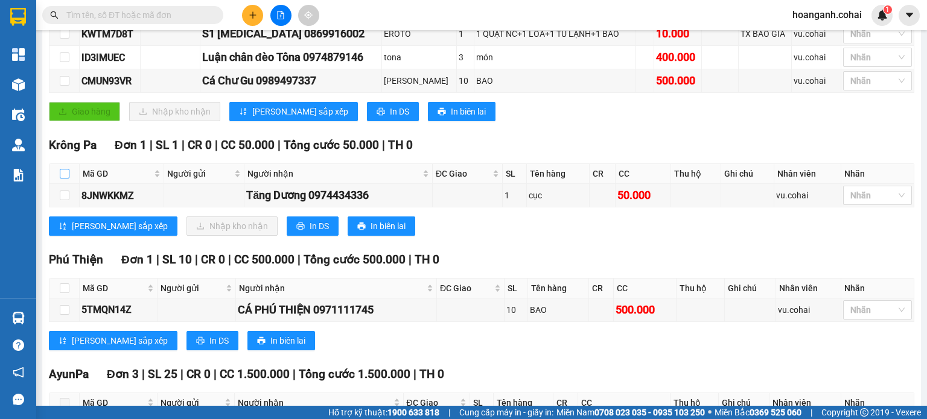
click at [61, 179] on input "checkbox" at bounding box center [65, 174] width 10 height 10
checkbox input "true"
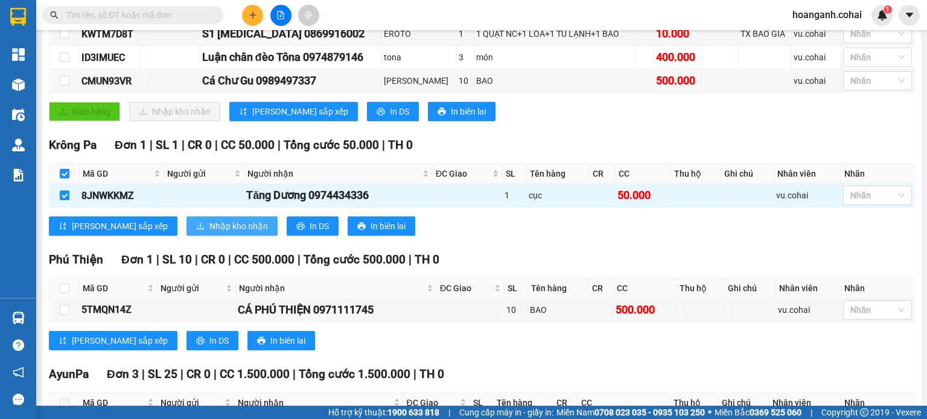
click at [209, 230] on span "Nhập kho nhận" at bounding box center [238, 226] width 59 height 13
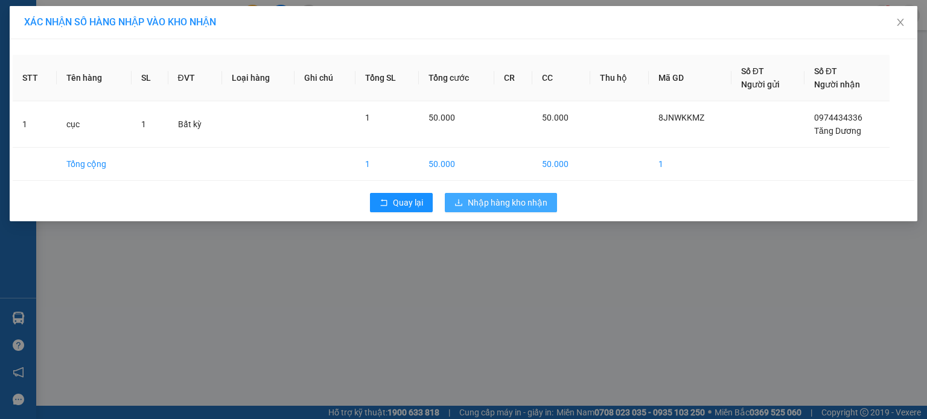
click at [483, 197] on span "Nhập hàng kho nhận" at bounding box center [508, 202] width 80 height 13
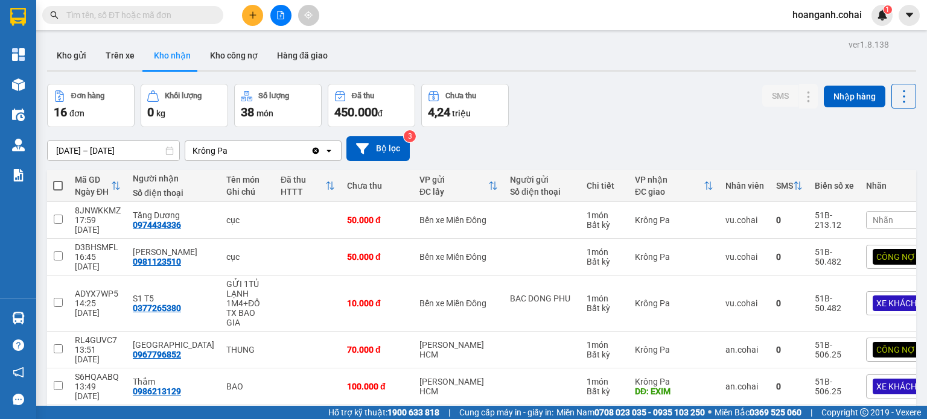
click at [866, 217] on div "Nhãn" at bounding box center [919, 220] width 106 height 18
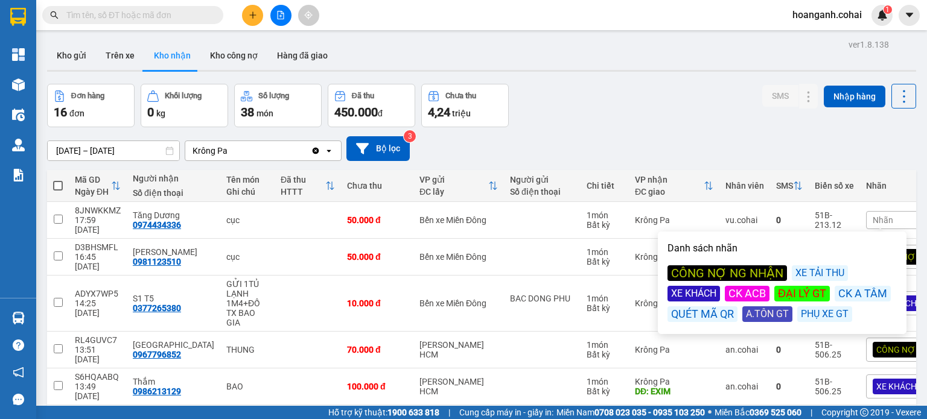
click at [708, 270] on div "CÔNG NỢ NG NHẬN" at bounding box center [726, 273] width 119 height 16
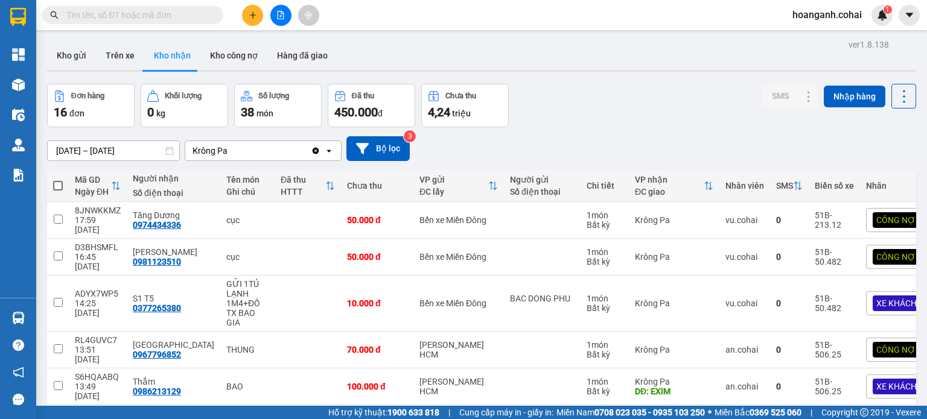
click at [699, 152] on div "31/07/2025 – 14/08/2025 Press the down arrow key to interact with the calendar …" at bounding box center [481, 148] width 869 height 25
click at [276, 14] on icon "file-add" at bounding box center [280, 15] width 8 height 8
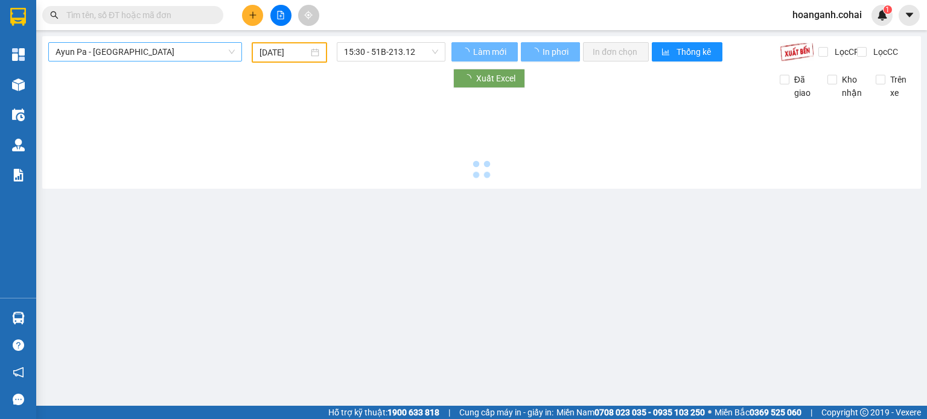
type input "[DATE]"
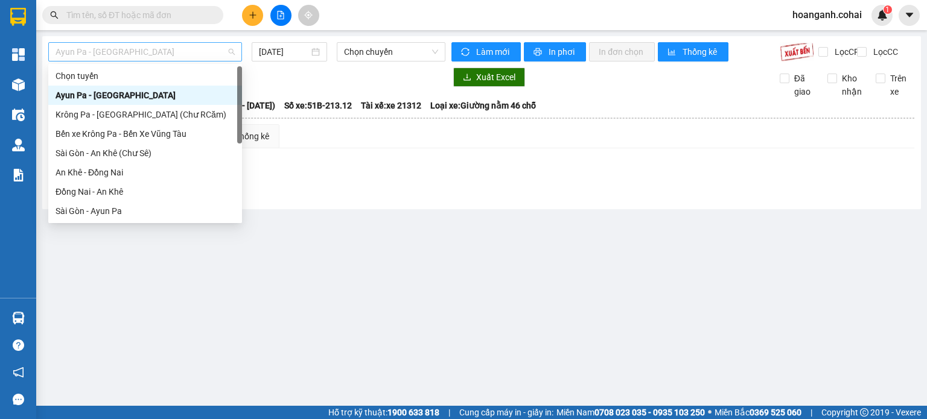
click at [174, 49] on span "Ayun Pa - [GEOGRAPHIC_DATA]" at bounding box center [145, 52] width 179 height 18
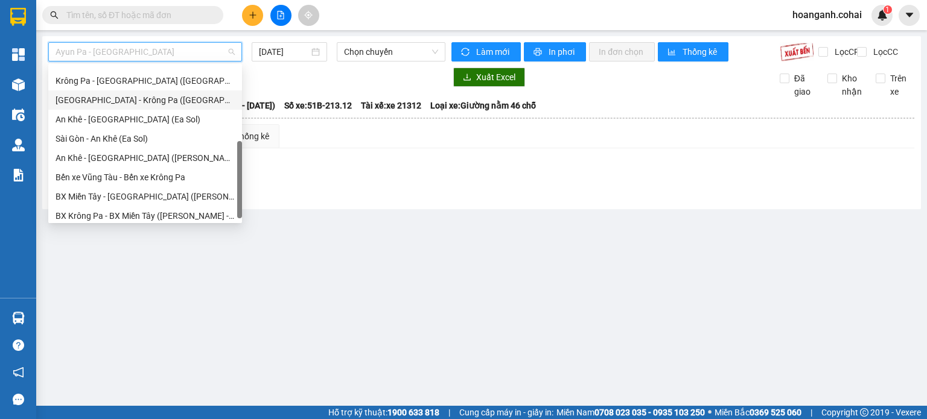
click at [160, 106] on div "[GEOGRAPHIC_DATA] - Krông Pa ([GEOGRAPHIC_DATA])" at bounding box center [145, 100] width 179 height 13
type input "[DATE]"
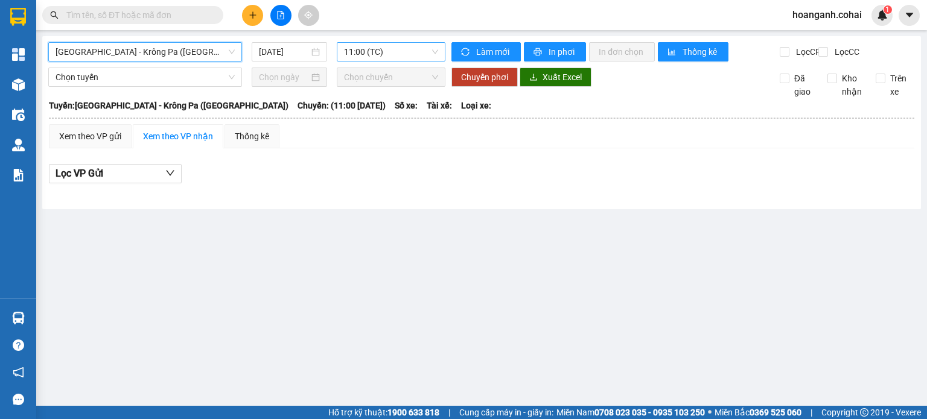
click at [401, 51] on span "11:00 (TC)" at bounding box center [391, 52] width 95 height 18
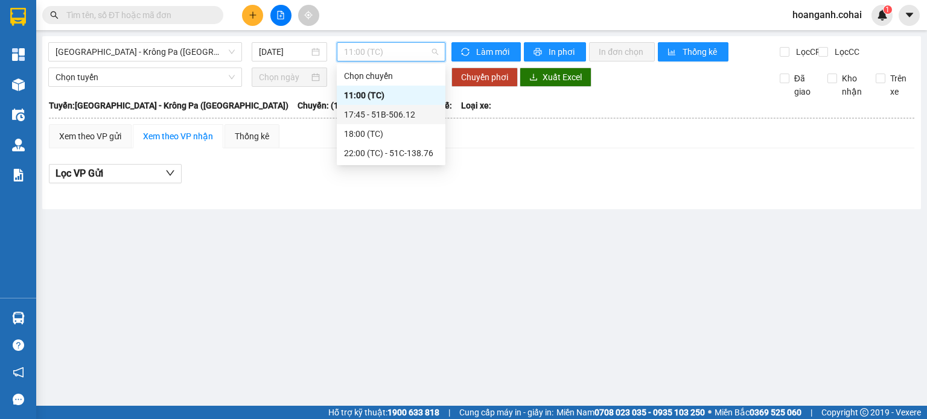
click at [384, 119] on div "17:45 - 51B-506.12" at bounding box center [391, 114] width 94 height 13
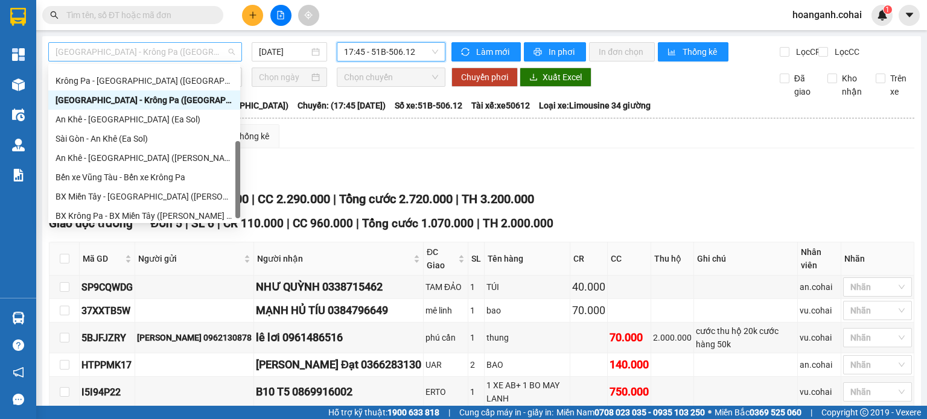
click at [203, 51] on span "[GEOGRAPHIC_DATA] - Krông Pa ([GEOGRAPHIC_DATA])" at bounding box center [145, 52] width 179 height 18
click at [184, 136] on div "Sài Gòn - An Khê (Ea Sol)" at bounding box center [144, 138] width 177 height 13
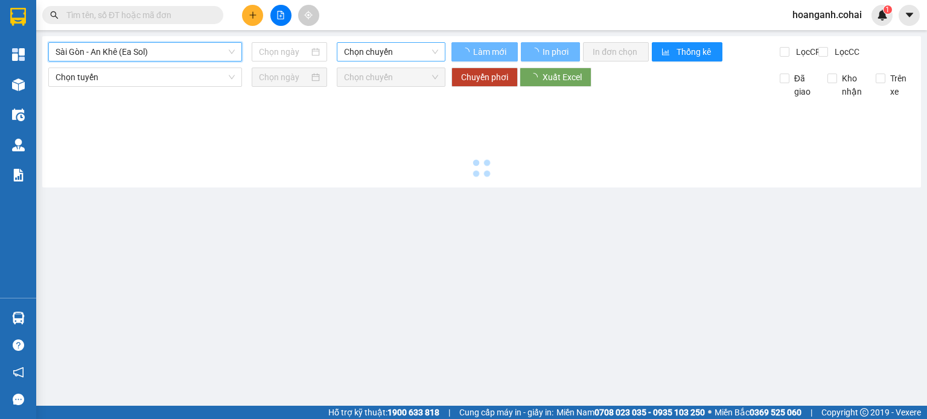
type input "[DATE]"
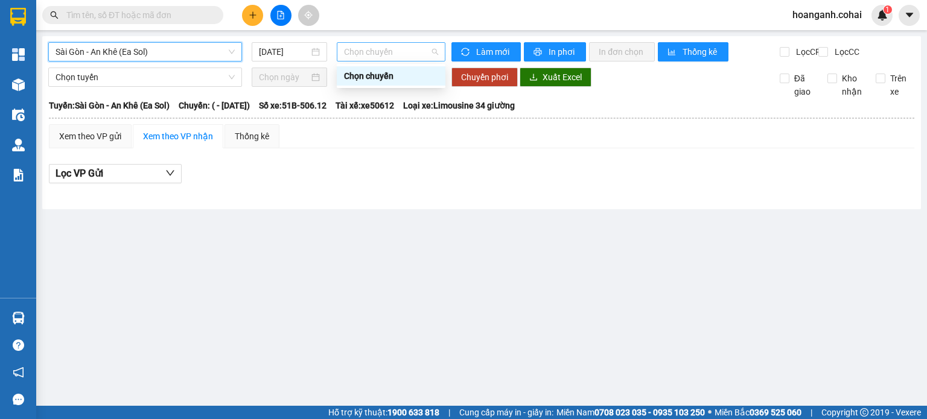
click at [399, 54] on span "Chọn chuyến" at bounding box center [391, 52] width 95 height 18
click at [218, 40] on div "Sài Gòn - An Khê (Ea Sol) 14/08/2025 Chọn chuyến Làm mới In phơi In đơn chọn Th…" at bounding box center [481, 122] width 879 height 173
click at [217, 48] on span "Sài Gòn - An Khê (Ea Sol)" at bounding box center [145, 52] width 179 height 18
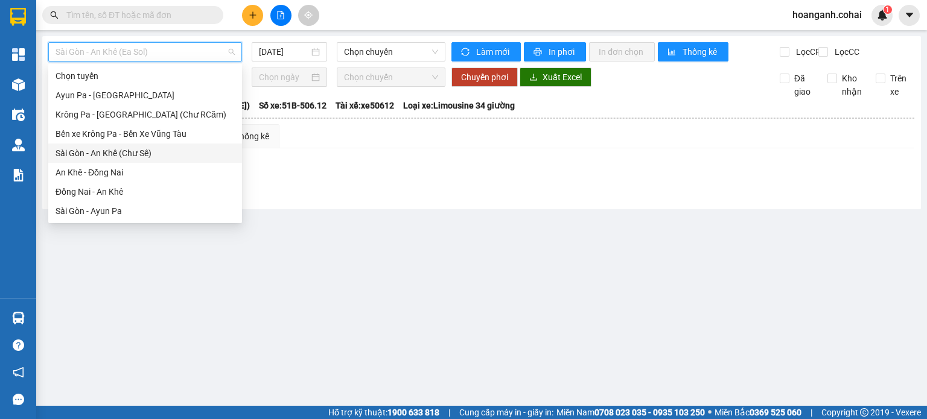
click at [154, 154] on div "Sài Gòn - An Khê (Chư Sê)" at bounding box center [145, 153] width 179 height 13
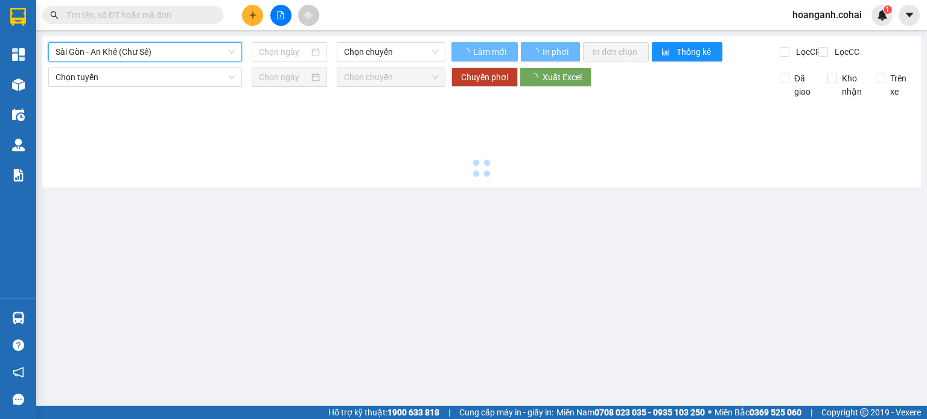
type input "[DATE]"
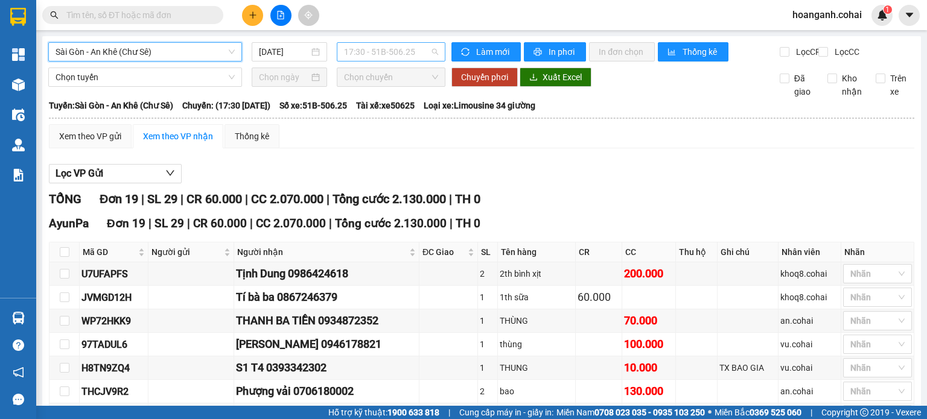
click at [433, 49] on span "17:30 - 51B-506.25" at bounding box center [391, 52] width 95 height 18
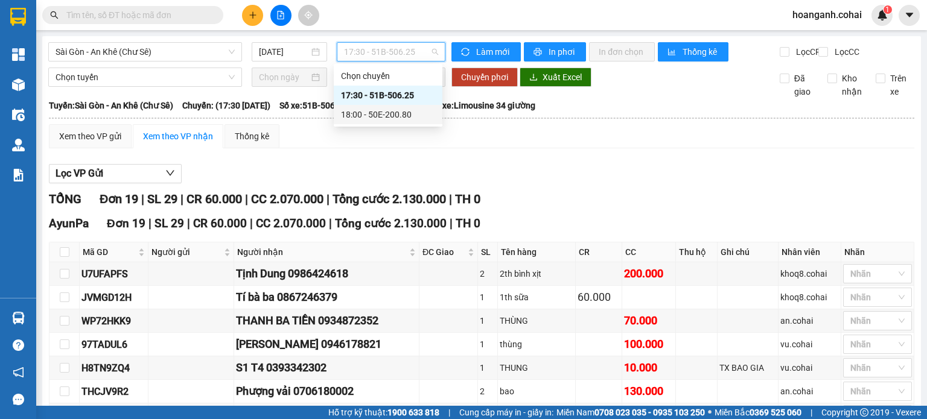
click at [413, 109] on div "18:00 - 50E-200.80" at bounding box center [388, 114] width 94 height 13
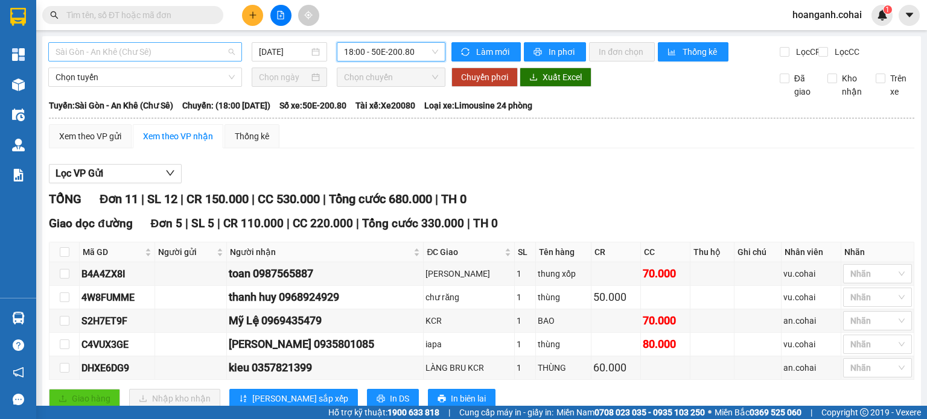
click at [197, 57] on span "Sài Gòn - An Khê (Chư Sê)" at bounding box center [145, 52] width 179 height 18
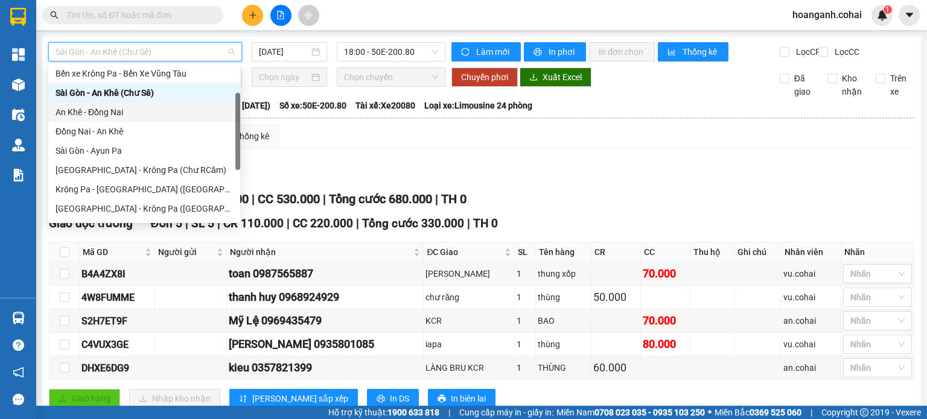
scroll to position [60, 0]
click at [156, 171] on div "[GEOGRAPHIC_DATA] - Krông Pa (Chư RCăm)" at bounding box center [144, 170] width 177 height 13
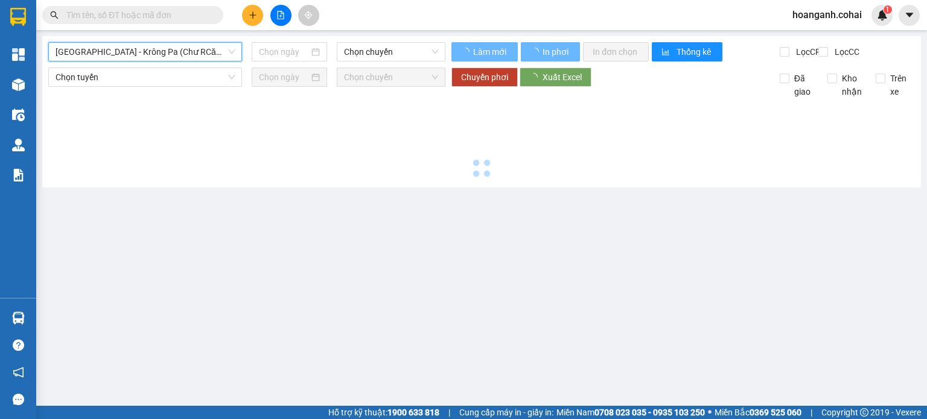
type input "[DATE]"
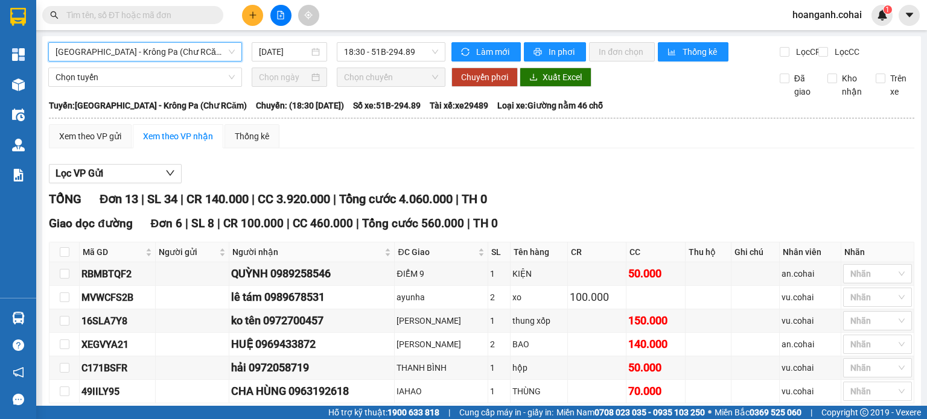
click at [209, 52] on span "[GEOGRAPHIC_DATA] - Krông Pa (Chư RCăm)" at bounding box center [145, 52] width 179 height 18
click at [222, 54] on span "[GEOGRAPHIC_DATA] - Krông Pa (Chư RCăm)" at bounding box center [145, 52] width 179 height 18
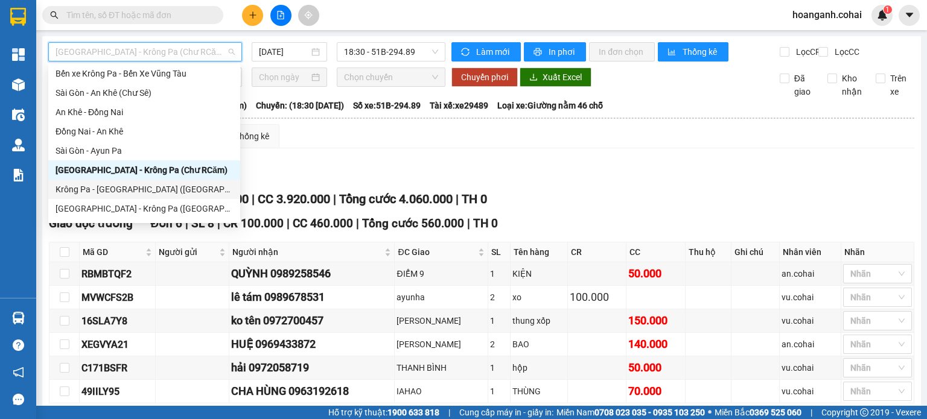
click at [121, 196] on div "Krông Pa - [GEOGRAPHIC_DATA] ([GEOGRAPHIC_DATA])" at bounding box center [144, 189] width 192 height 19
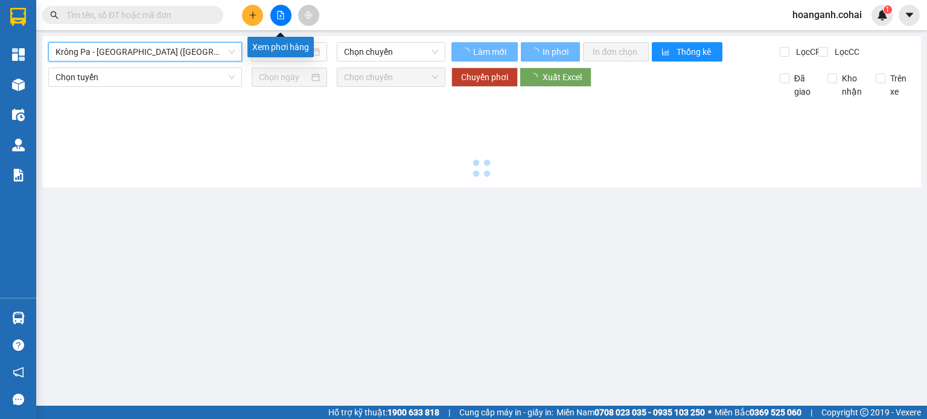
type input "[DATE]"
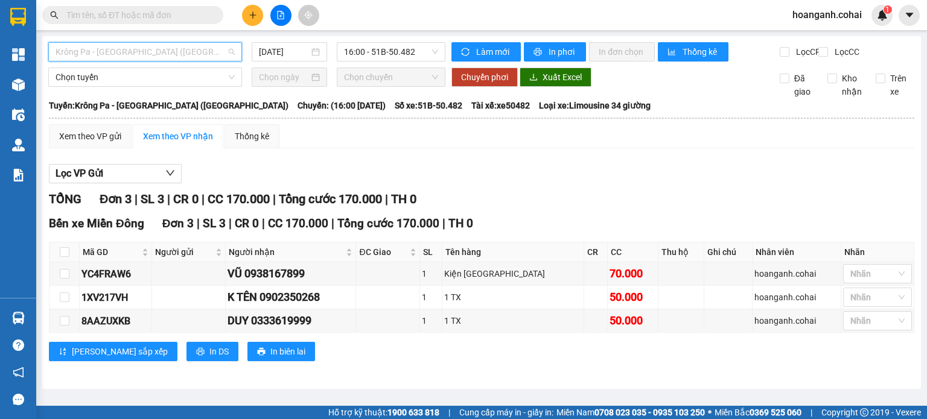
click at [198, 53] on span "Krông Pa - [GEOGRAPHIC_DATA] ([GEOGRAPHIC_DATA])" at bounding box center [145, 52] width 179 height 18
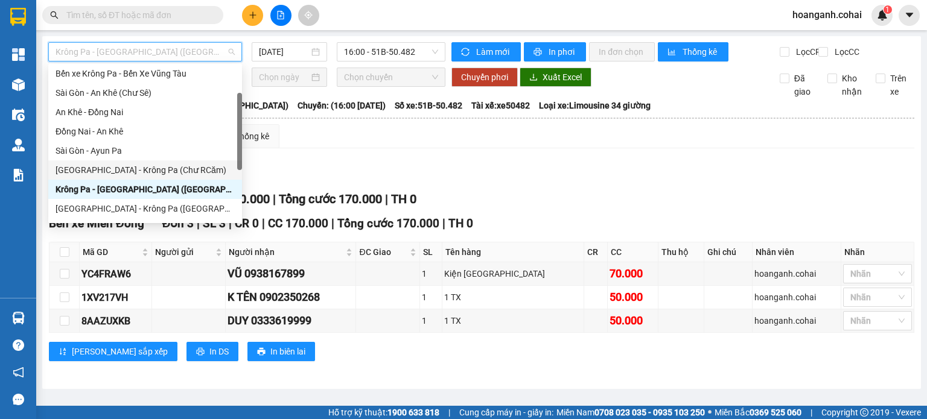
click at [156, 173] on div "[GEOGRAPHIC_DATA] - Krông Pa (Chư RCăm)" at bounding box center [145, 170] width 179 height 13
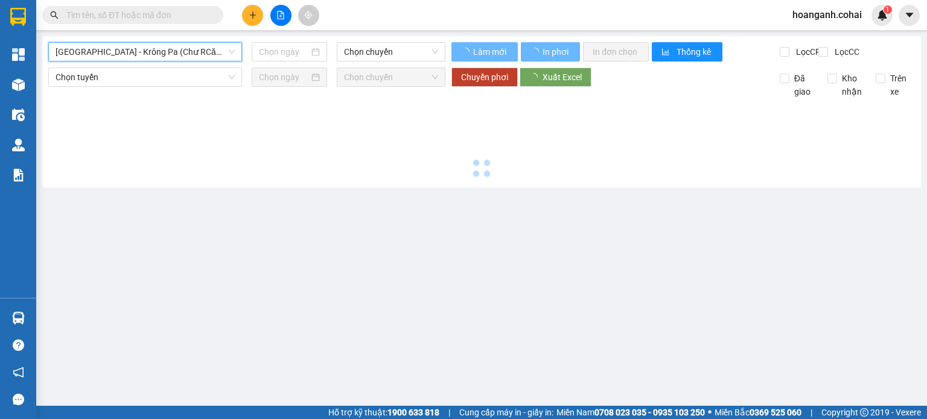
type input "[DATE]"
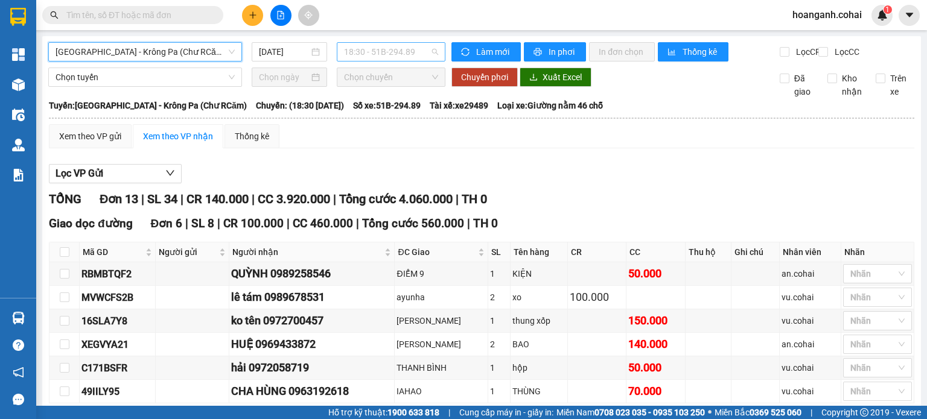
click at [405, 54] on span "18:30 - 51B-294.89" at bounding box center [391, 52] width 95 height 18
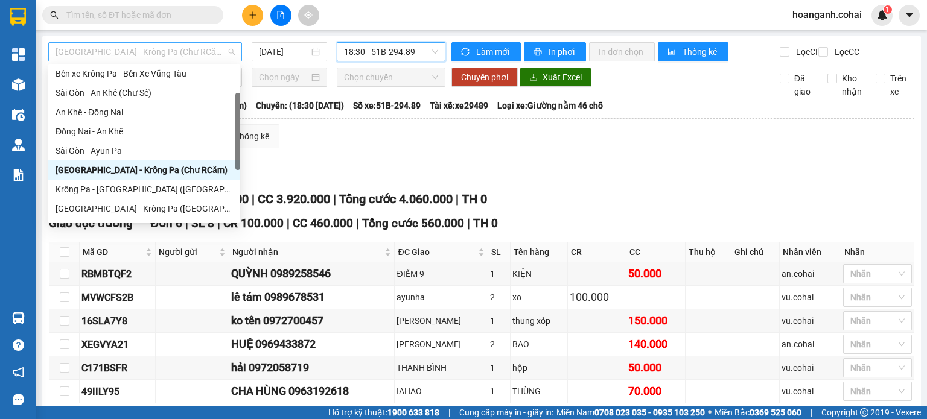
click at [159, 55] on span "[GEOGRAPHIC_DATA] - Krông Pa (Chư RCăm)" at bounding box center [145, 52] width 179 height 18
click at [133, 207] on div "[GEOGRAPHIC_DATA] - Krông Pa ([GEOGRAPHIC_DATA])" at bounding box center [144, 208] width 177 height 13
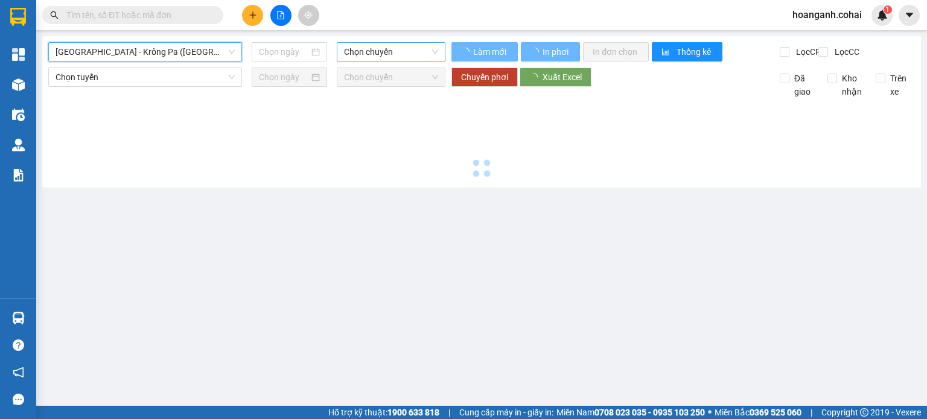
type input "[DATE]"
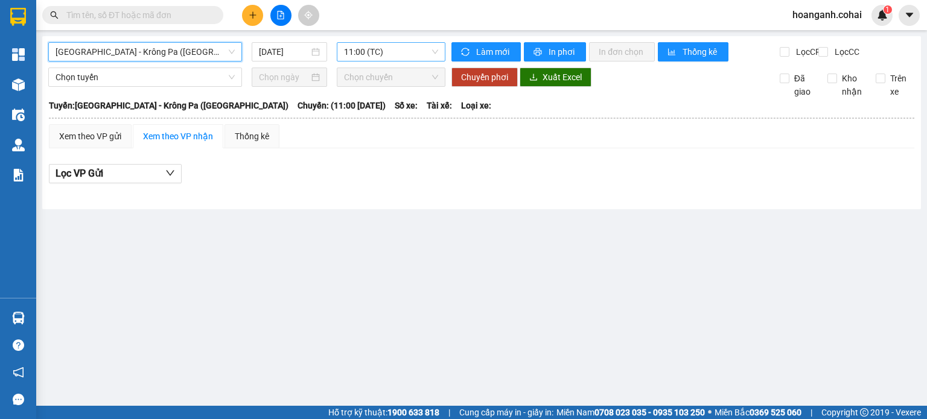
click at [430, 54] on span "11:00 (TC)" at bounding box center [391, 52] width 95 height 18
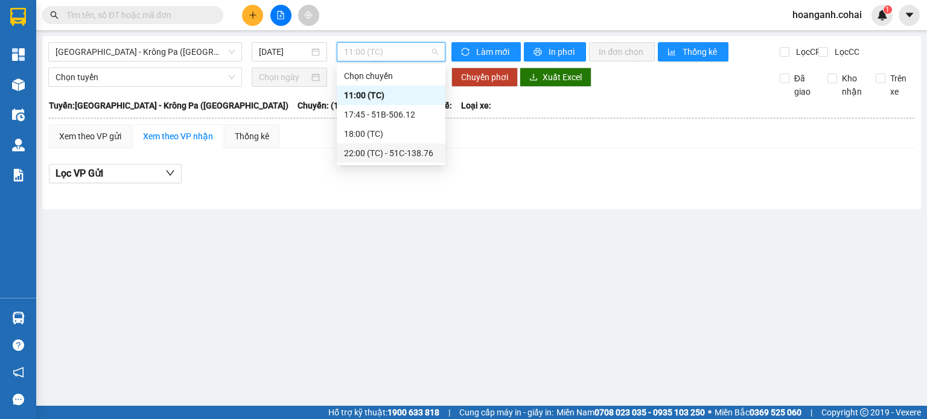
click at [408, 154] on div "22:00 (TC) - 51C-138.76" at bounding box center [391, 153] width 94 height 13
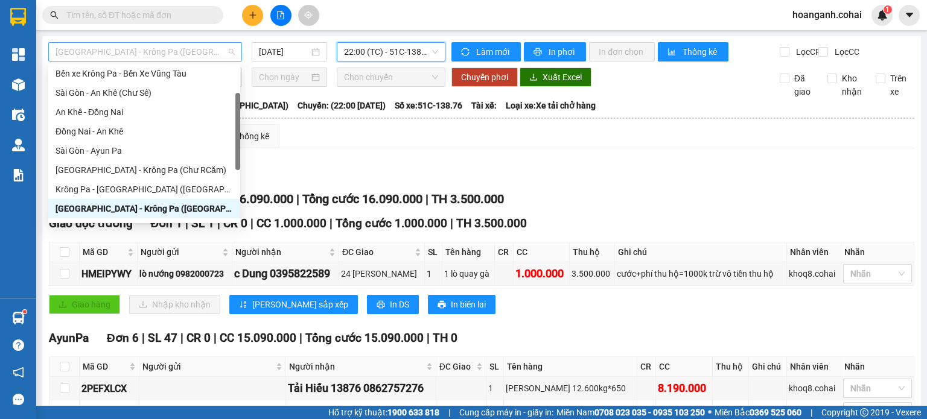
click at [203, 50] on span "[GEOGRAPHIC_DATA] - Krông Pa ([GEOGRAPHIC_DATA])" at bounding box center [145, 52] width 179 height 18
click at [130, 188] on div "Krông Pa - [GEOGRAPHIC_DATA] ([GEOGRAPHIC_DATA])" at bounding box center [144, 189] width 177 height 13
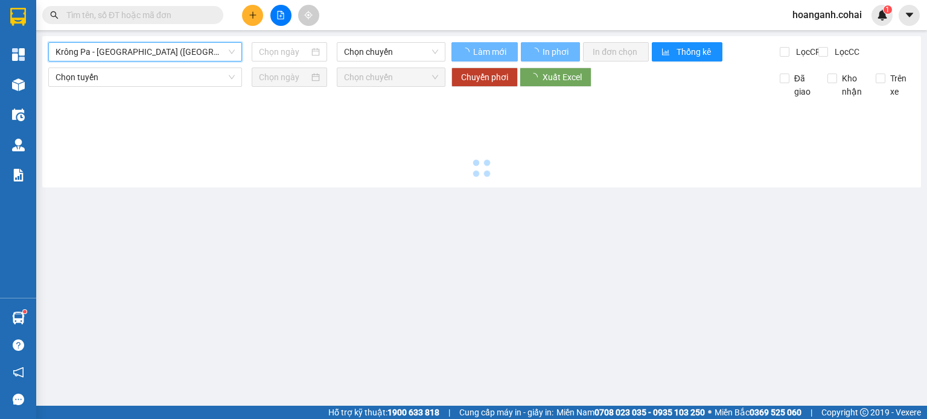
type input "[DATE]"
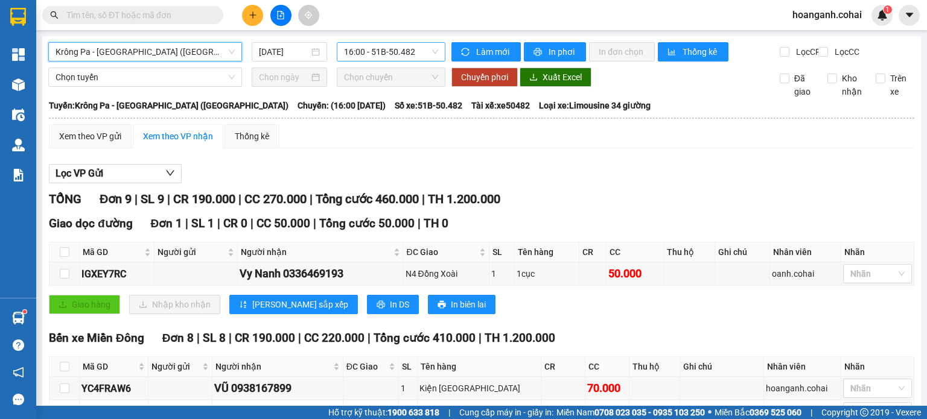
click at [386, 60] on span "16:00 - 51B-50.482" at bounding box center [391, 52] width 95 height 18
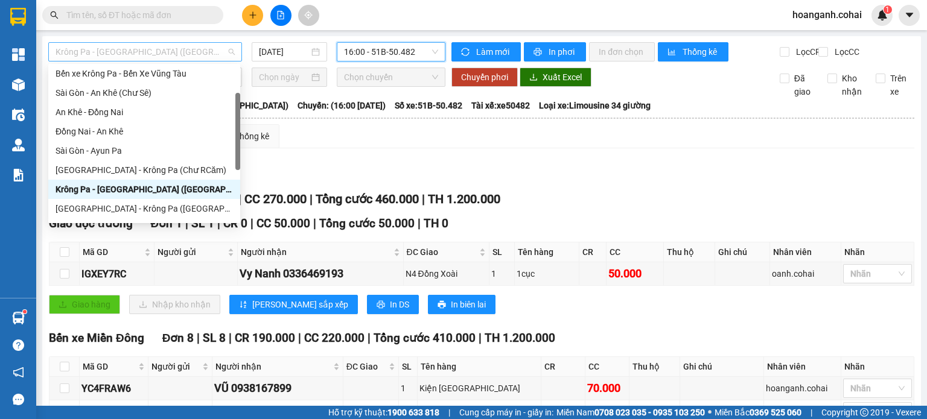
click at [182, 49] on span "Krông Pa - [GEOGRAPHIC_DATA] ([GEOGRAPHIC_DATA])" at bounding box center [145, 52] width 179 height 18
click at [130, 211] on div "[GEOGRAPHIC_DATA] - Krông Pa ([GEOGRAPHIC_DATA])" at bounding box center [144, 208] width 177 height 13
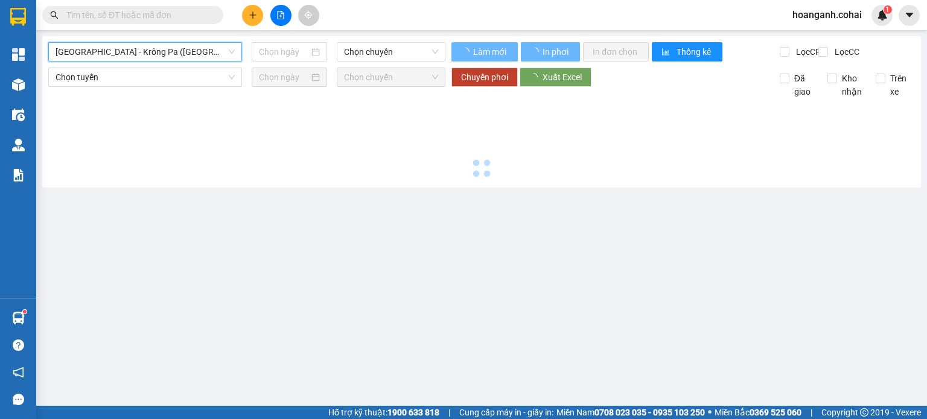
type input "[DATE]"
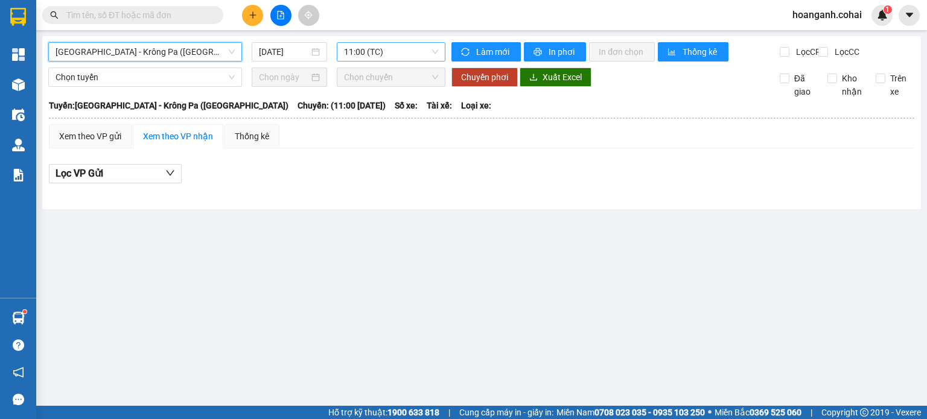
click at [401, 53] on span "11:00 (TC)" at bounding box center [391, 52] width 95 height 18
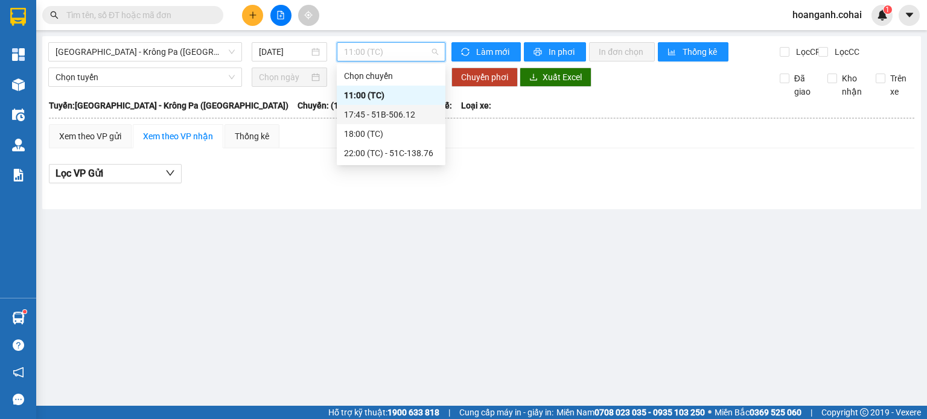
click at [393, 118] on div "17:45 - 51B-506.12" at bounding box center [391, 114] width 94 height 13
